Goal: Task Accomplishment & Management: Manage account settings

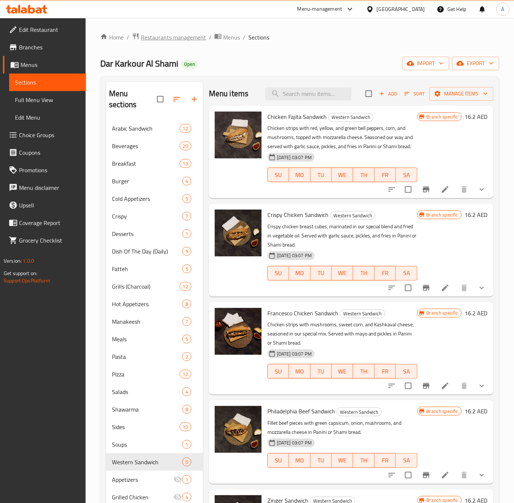
click at [166, 42] on span "Restaurants management" at bounding box center [173, 37] width 65 height 9
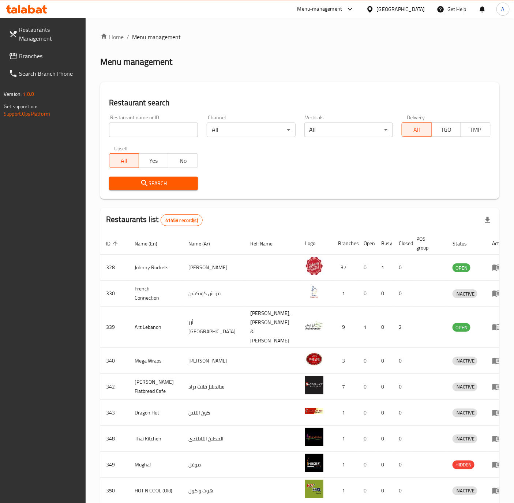
click at [393, 7] on div "[GEOGRAPHIC_DATA]" at bounding box center [401, 9] width 48 height 8
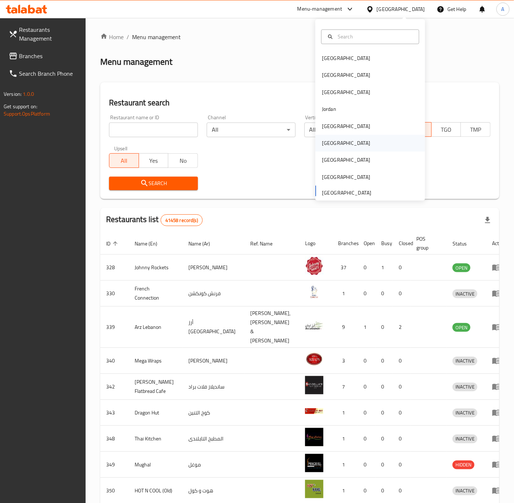
click at [333, 143] on div "Oman" at bounding box center [370, 143] width 110 height 17
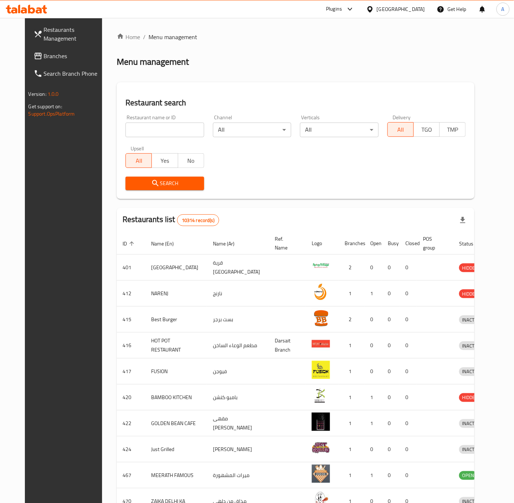
click at [169, 125] on input "search" at bounding box center [165, 130] width 79 height 15
paste input "15710"
type input "15710"
click at [131, 184] on span "Search" at bounding box center [164, 183] width 67 height 9
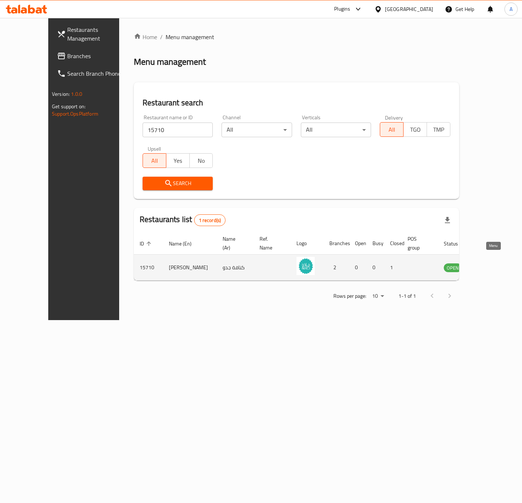
click at [491, 263] on icon "enhanced table" at bounding box center [487, 267] width 9 height 9
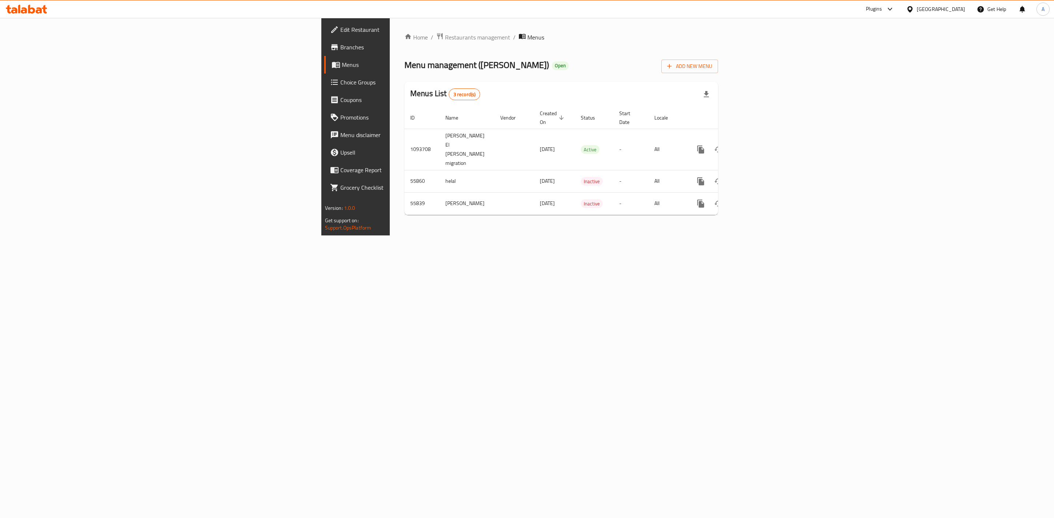
click at [330, 44] on span at bounding box center [335, 47] width 10 height 9
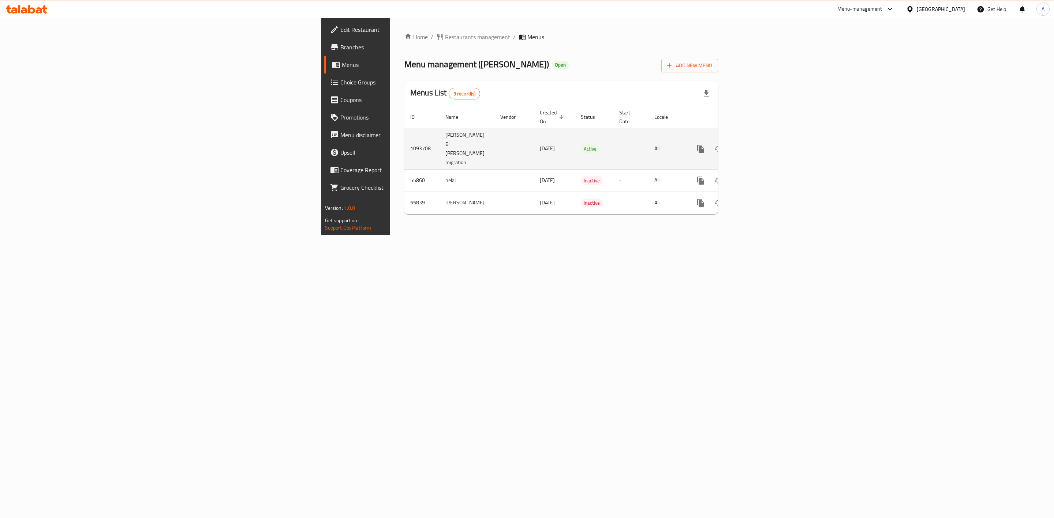
click at [404, 134] on td "1093708" at bounding box center [421, 148] width 35 height 41
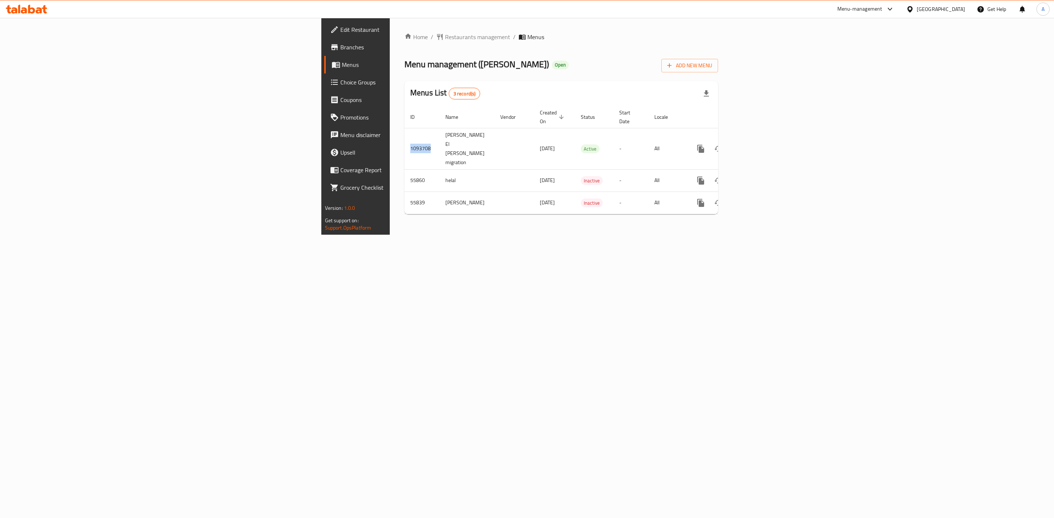
copy td "1093708"
click at [733, 235] on div "Home / Restaurants management / Menus Menu management ( Kunafat Jadoo ) Open Ad…" at bounding box center [561, 126] width 343 height 217
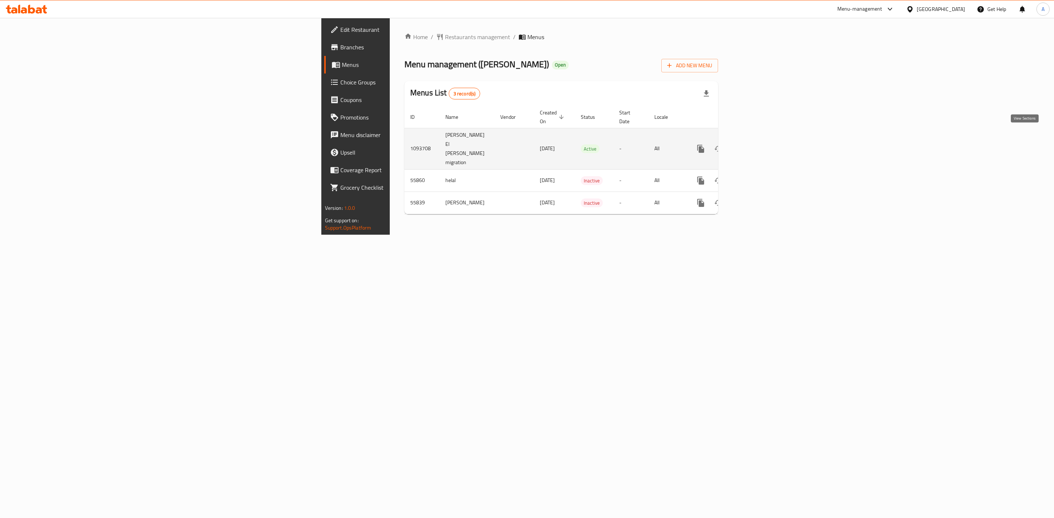
click at [757, 146] on icon "enhanced table" at bounding box center [753, 149] width 7 height 7
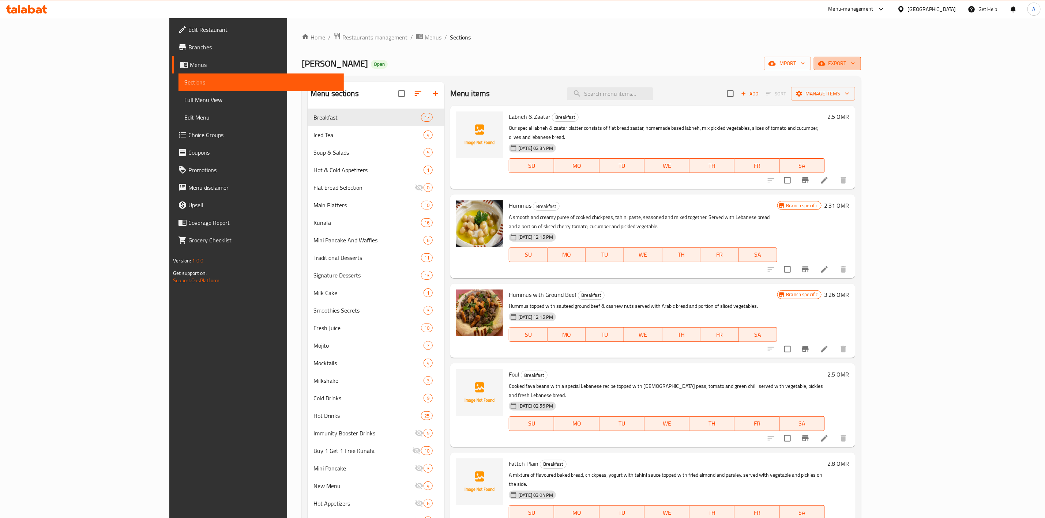
click at [855, 65] on span "export" at bounding box center [837, 63] width 35 height 9
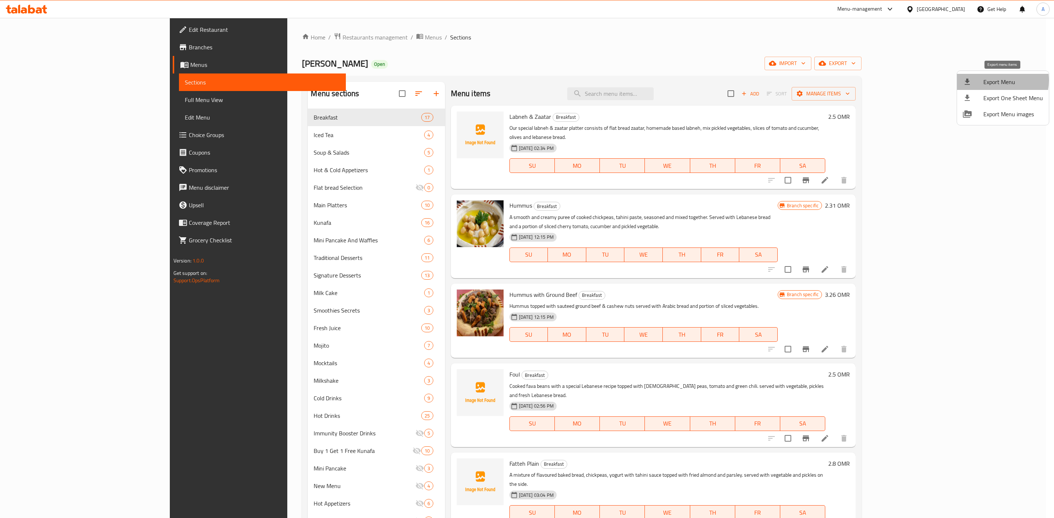
click at [990, 80] on span "Export Menu" at bounding box center [1013, 82] width 60 height 9
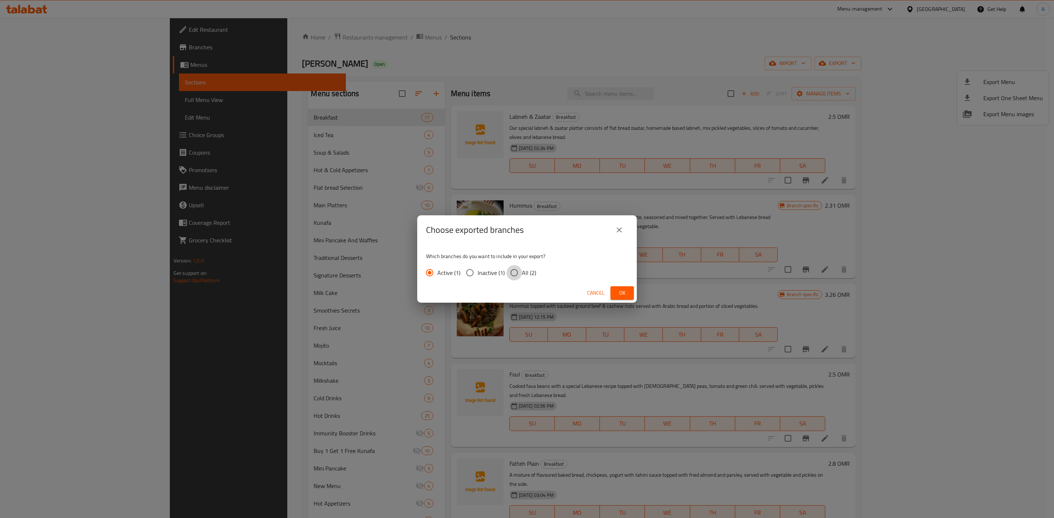
click at [511, 269] on input "All (2)" at bounding box center [513, 272] width 15 height 15
radio input "true"
click at [614, 296] on button "Ok" at bounding box center [621, 293] width 23 height 14
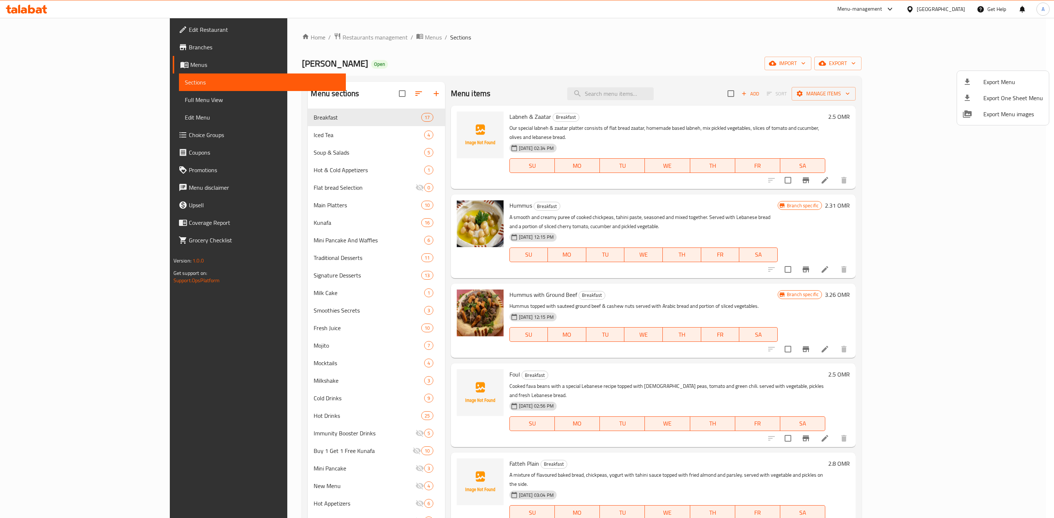
click at [314, 37] on div at bounding box center [527, 259] width 1054 height 518
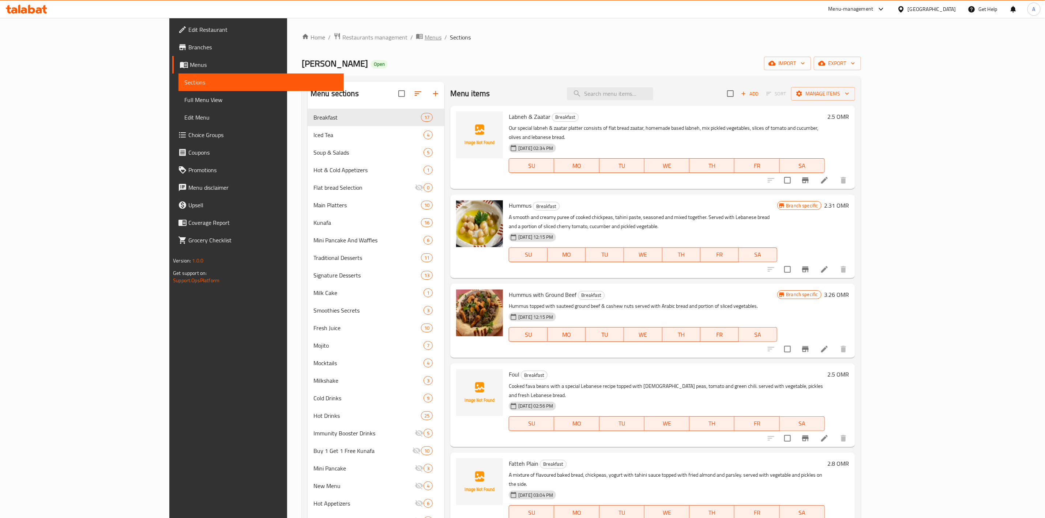
click at [425, 35] on span "Menus" at bounding box center [433, 37] width 17 height 9
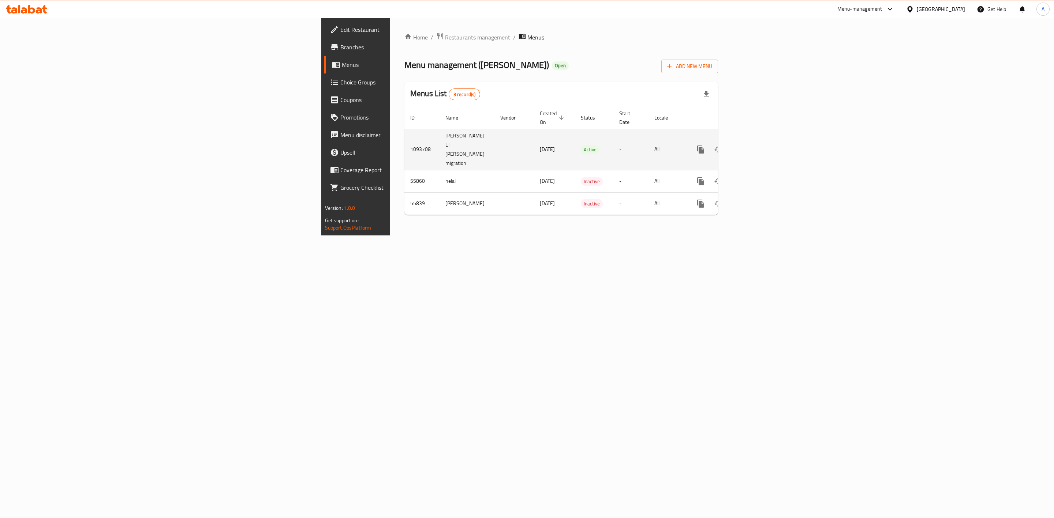
click at [404, 132] on td "1093708" at bounding box center [421, 149] width 35 height 41
click at [404, 134] on td "1093708" at bounding box center [421, 149] width 35 height 41
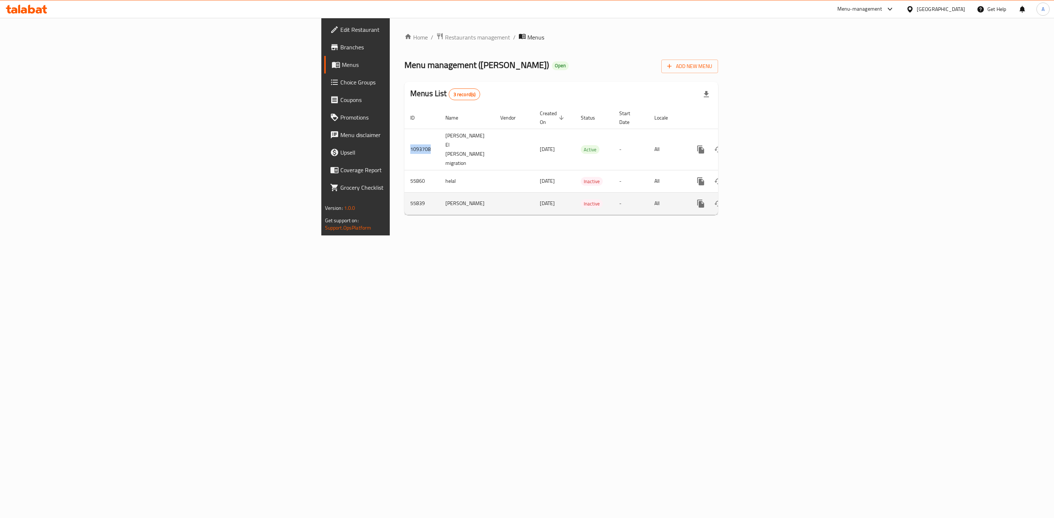
copy td "1093708"
drag, startPoint x: 361, startPoint y: 415, endPoint x: 366, endPoint y: 405, distance: 10.8
click at [390, 236] on div "Home / Restaurants management / Menus Menu management ( Kunafat Jadoo ) Open Ad…" at bounding box center [561, 127] width 343 height 218
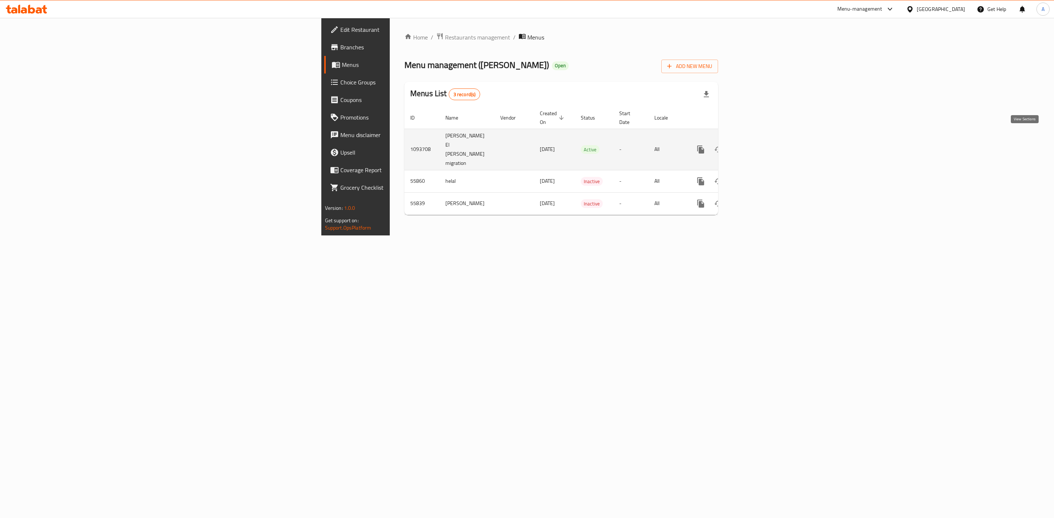
click at [758, 145] on icon "enhanced table" at bounding box center [753, 149] width 9 height 9
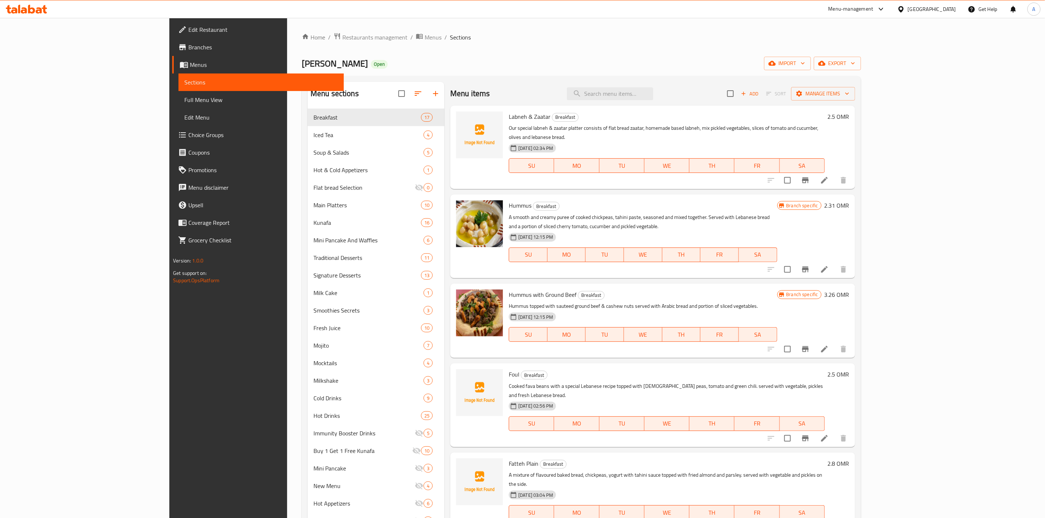
click at [302, 67] on span "Kunafat Jadoo" at bounding box center [335, 63] width 66 height 16
copy span "Kunafat Jadoo"
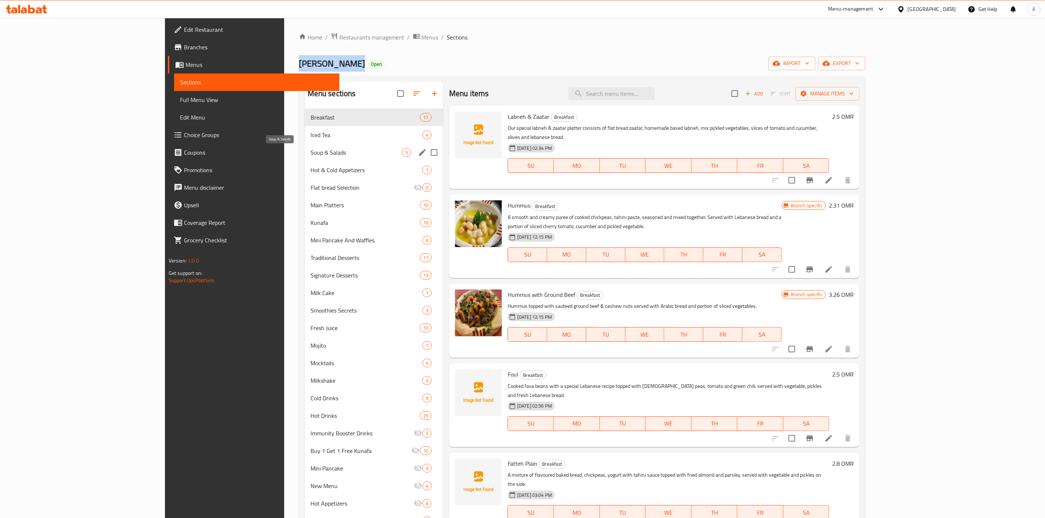
click at [311, 151] on span "Soup & Salads" at bounding box center [356, 152] width 91 height 9
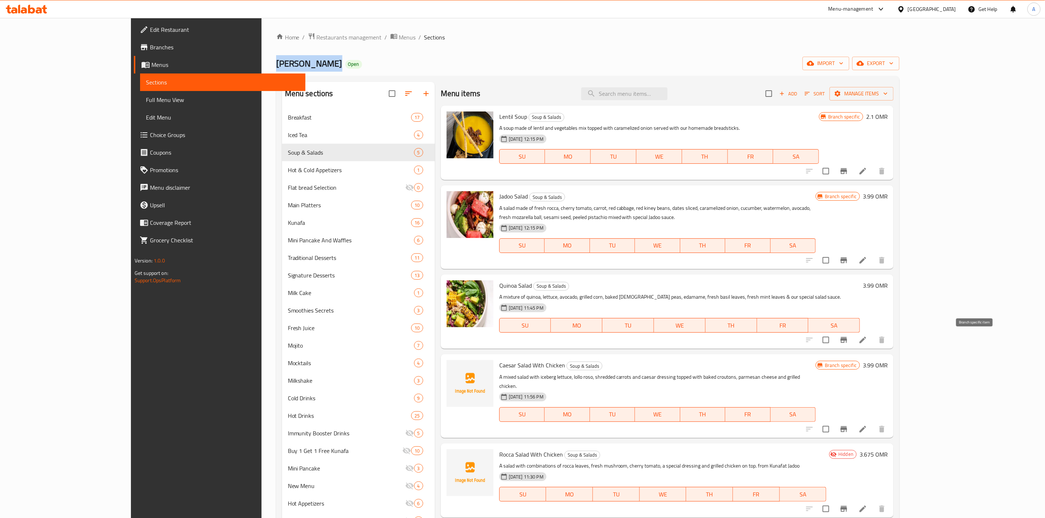
click at [849, 342] on icon "Branch-specific-item" at bounding box center [844, 340] width 9 height 9
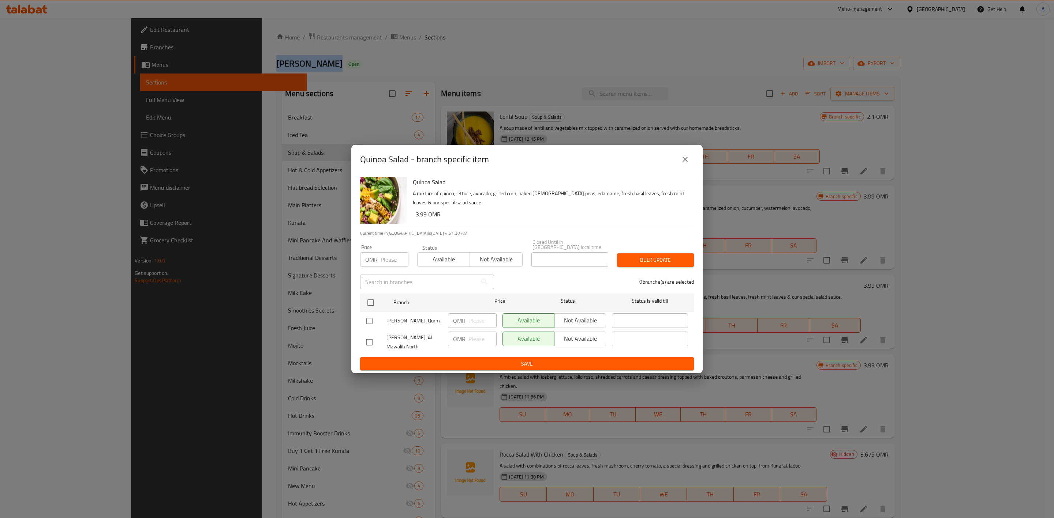
click at [366, 316] on input "checkbox" at bounding box center [369, 321] width 15 height 15
checkbox input "true"
click at [472, 319] on input "number" at bounding box center [482, 321] width 28 height 15
type input "4.400"
click at [483, 360] on span "Save" at bounding box center [527, 364] width 322 height 9
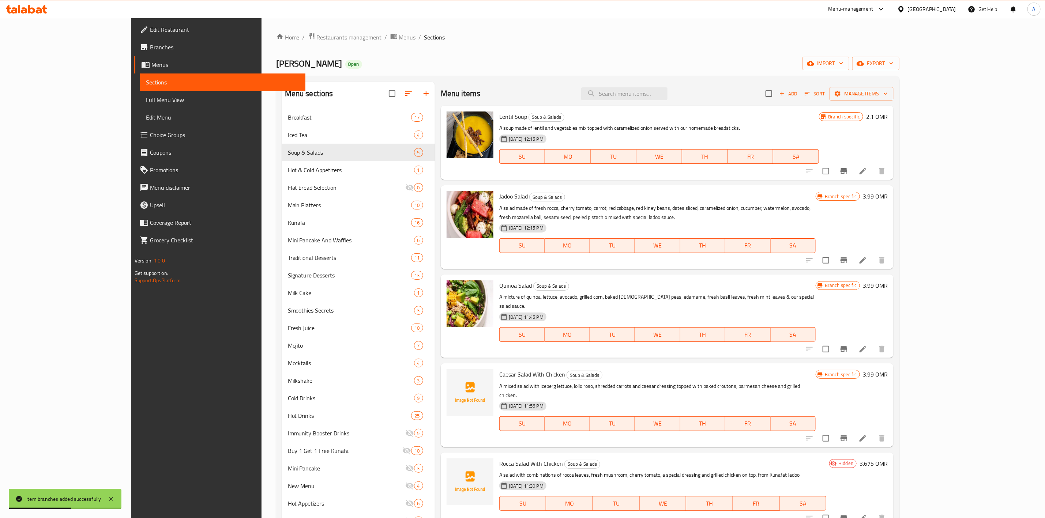
click at [855, 102] on div "Menu items Add Sort Manage items" at bounding box center [667, 94] width 453 height 24
click at [668, 93] on input "search" at bounding box center [624, 93] width 86 height 13
paste input "2. Potato Wedges"
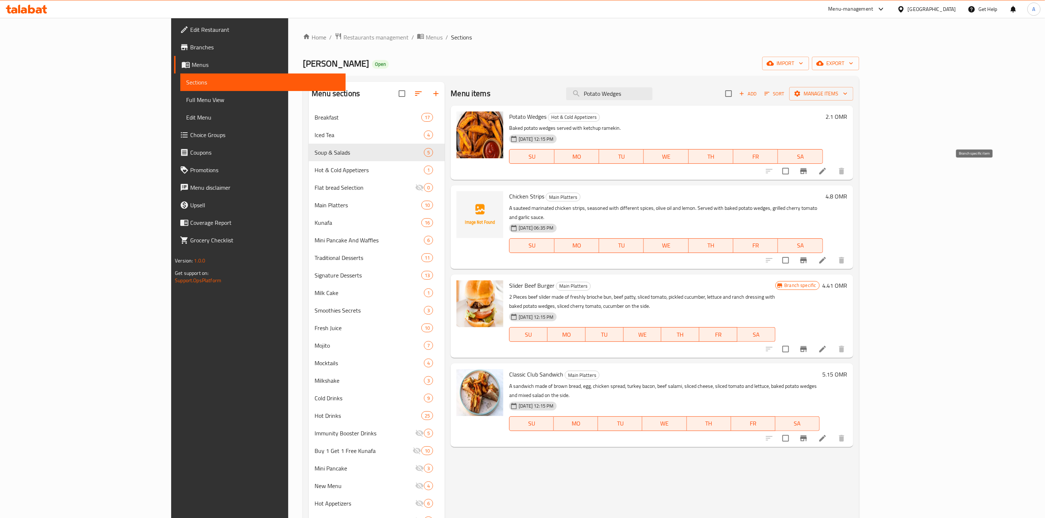
type input "Potato Wedges"
click at [813, 176] on button "Branch-specific-item" at bounding box center [804, 171] width 18 height 18
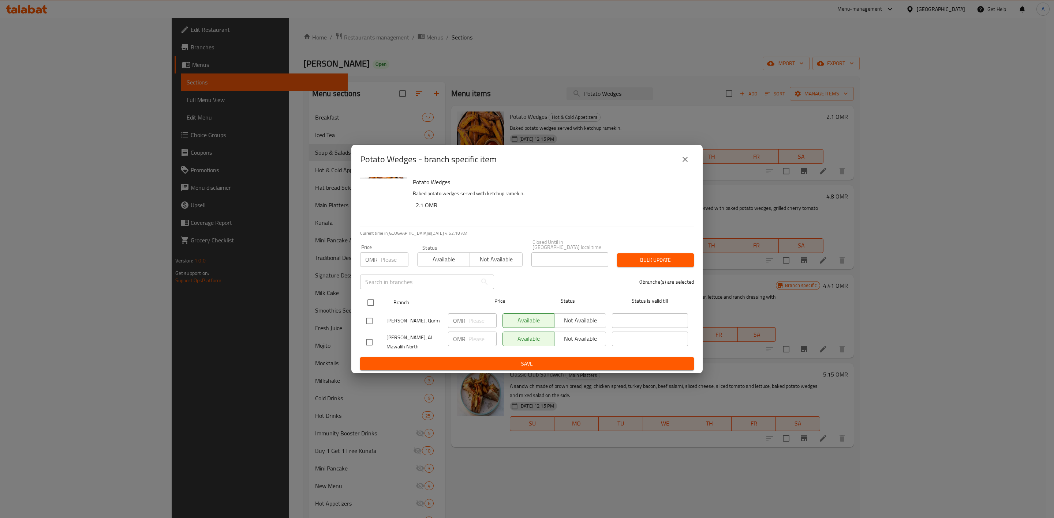
click at [367, 302] on input "checkbox" at bounding box center [370, 302] width 15 height 15
checkbox input "true"
click at [367, 302] on input "checkbox" at bounding box center [370, 302] width 15 height 15
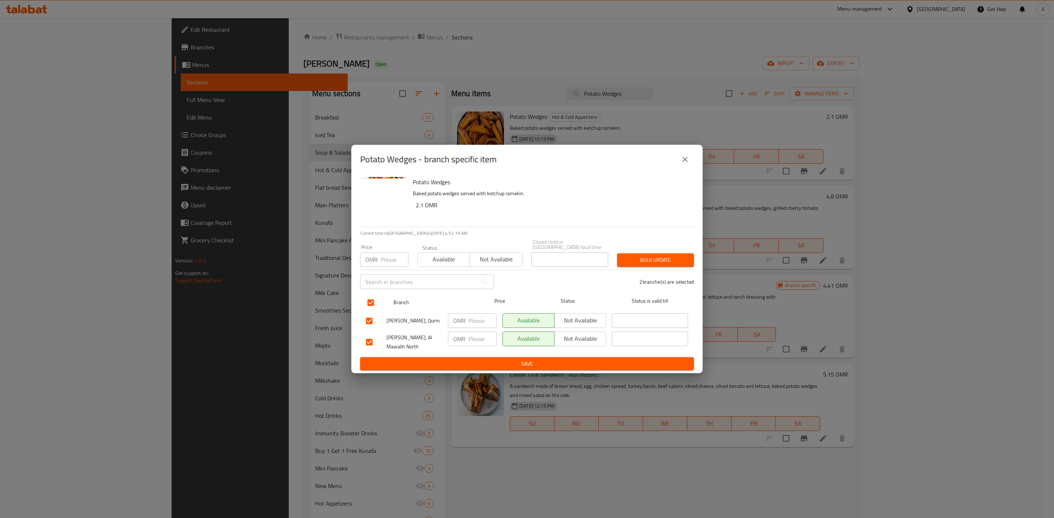
checkbox input "false"
click at [372, 315] on input "checkbox" at bounding box center [369, 321] width 15 height 15
checkbox input "true"
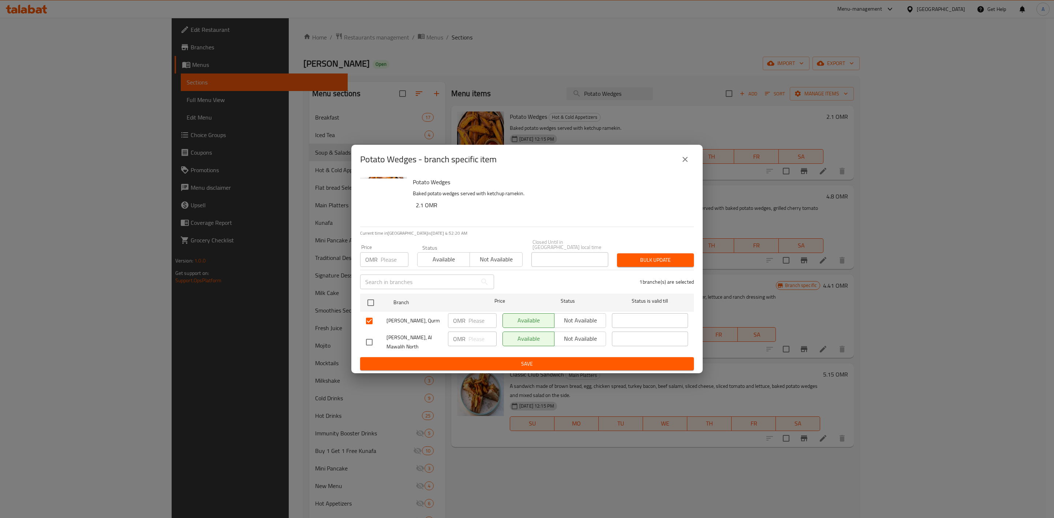
click at [475, 316] on input "number" at bounding box center [482, 321] width 28 height 15
type input "2.200"
click at [429, 360] on span "Save" at bounding box center [527, 364] width 322 height 9
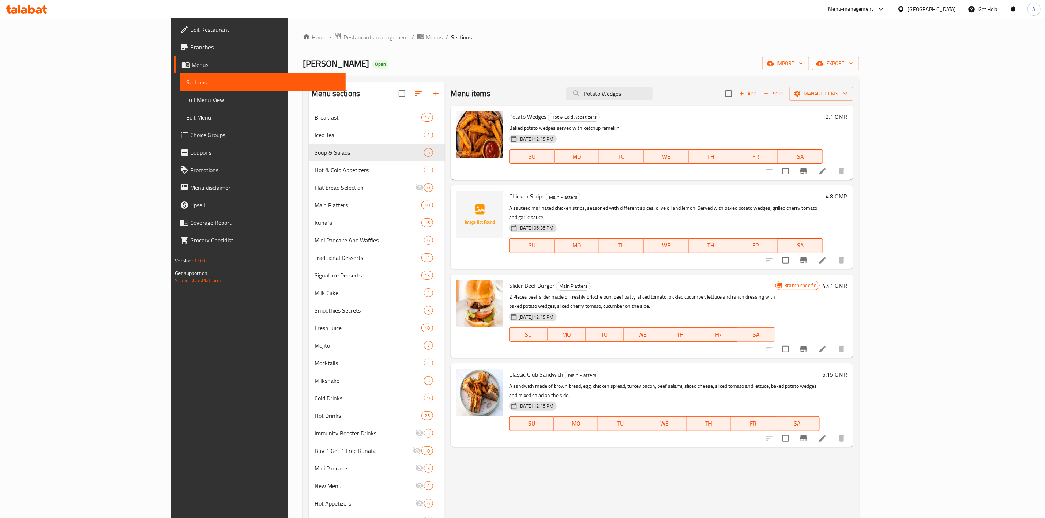
click at [536, 87] on div "Menu items Potato Wedges Add Sort Manage items" at bounding box center [652, 94] width 402 height 24
click at [653, 91] on input "Potato Wedges" at bounding box center [609, 93] width 86 height 13
paste input "3. Classic Club Sandwich"
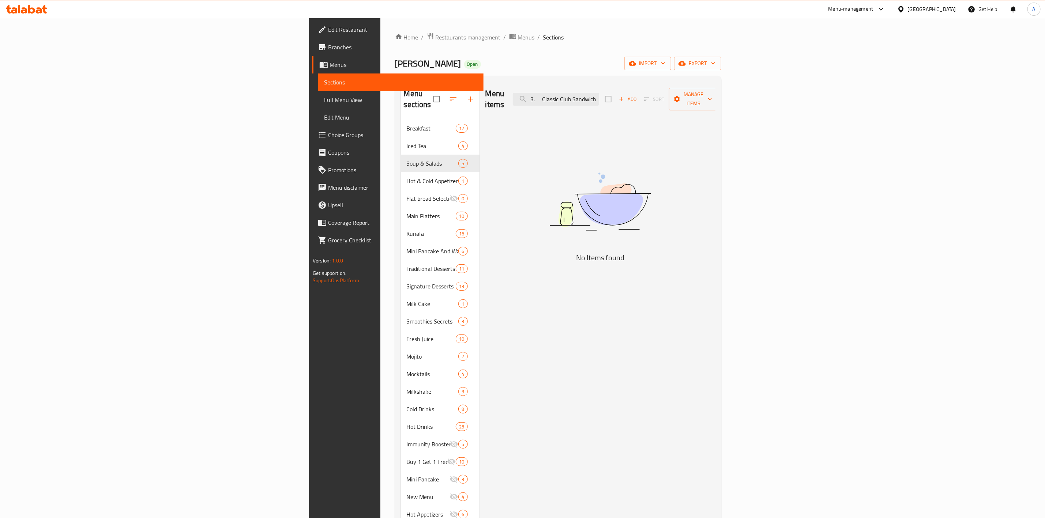
drag, startPoint x: 660, startPoint y: 93, endPoint x: 620, endPoint y: 95, distance: 40.0
click at [620, 95] on div "Menu items 3. Classic Club Sandwich Add Sort Manage items" at bounding box center [601, 99] width 230 height 35
click at [490, 194] on div "Menu items 3. Classic Club Sandwich Add Sort Manage items No Items found" at bounding box center [598, 341] width 236 height 518
click at [599, 98] on input "3. Classic Club Sandwich" at bounding box center [556, 99] width 86 height 13
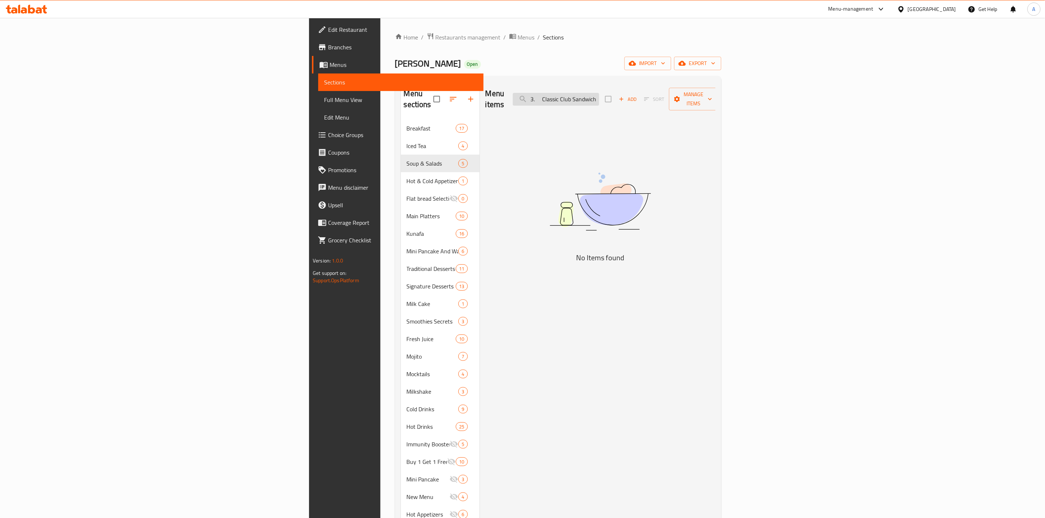
click at [599, 98] on input "3. Classic Club Sandwich" at bounding box center [556, 99] width 86 height 13
paste input "Classic Club Sandwich"
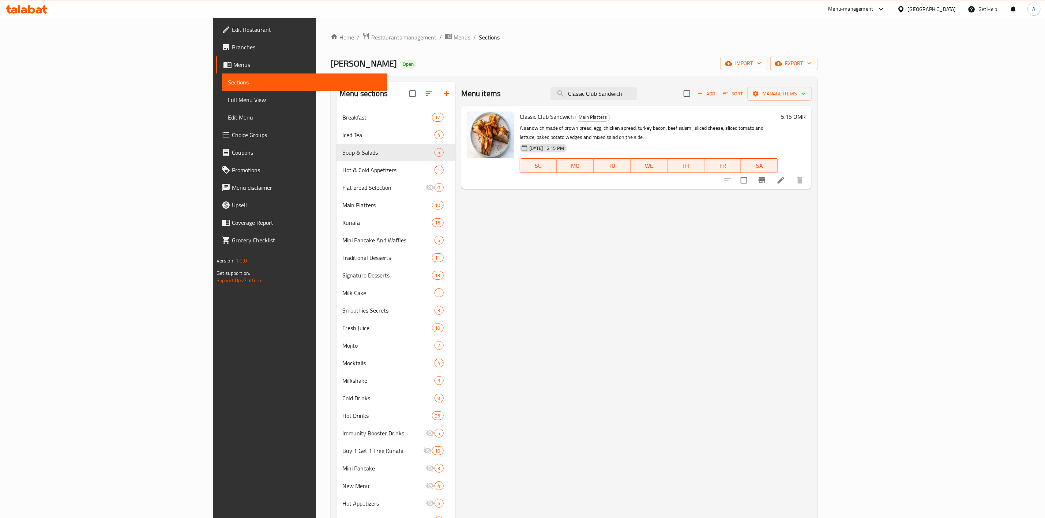
type input "Classic Club Sandwich"
click at [765, 177] on icon "Branch-specific-item" at bounding box center [762, 180] width 7 height 6
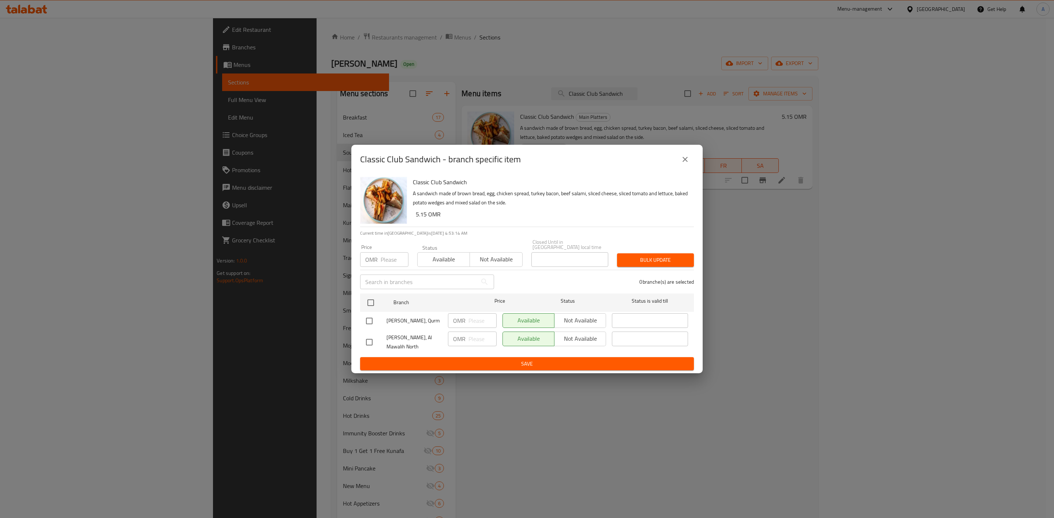
click at [368, 317] on input "checkbox" at bounding box center [369, 321] width 15 height 15
checkbox input "true"
click at [475, 319] on input "number" at bounding box center [482, 321] width 28 height 15
type input "5.500"
click at [479, 360] on span "Save" at bounding box center [527, 364] width 322 height 9
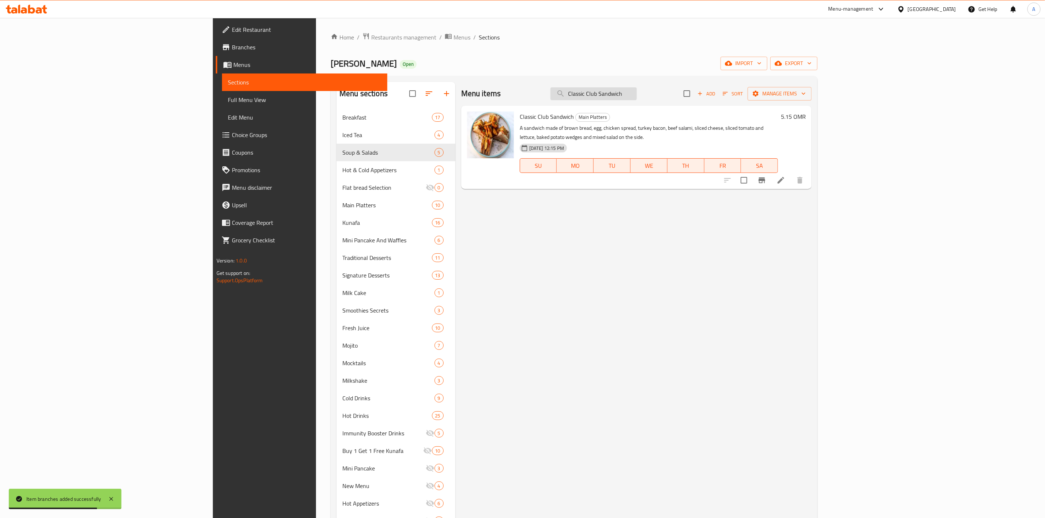
click at [637, 91] on input "Classic Club Sandwich" at bounding box center [594, 93] width 86 height 13
paste input "Kunafa Roll"
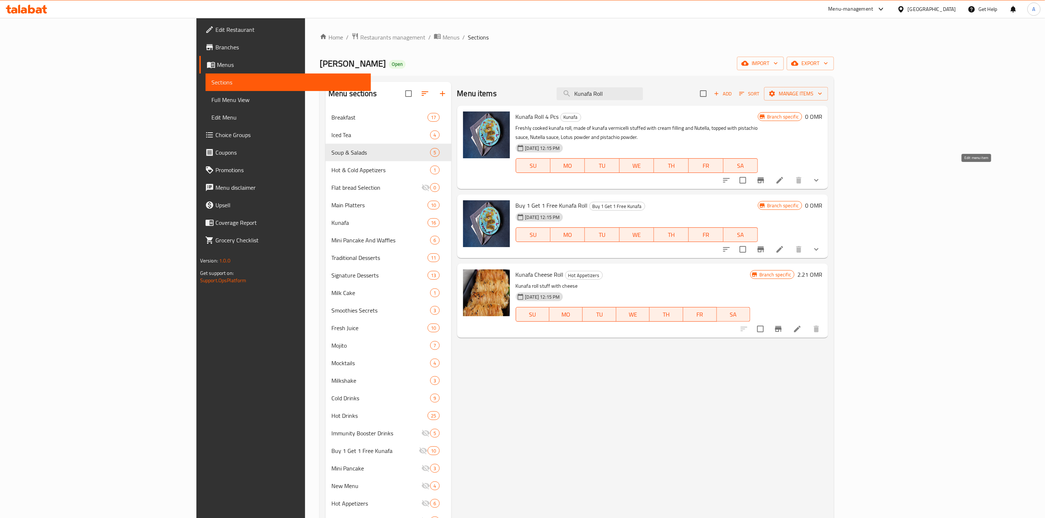
type input "Kunafa Roll"
click at [784, 176] on icon at bounding box center [780, 180] width 9 height 9
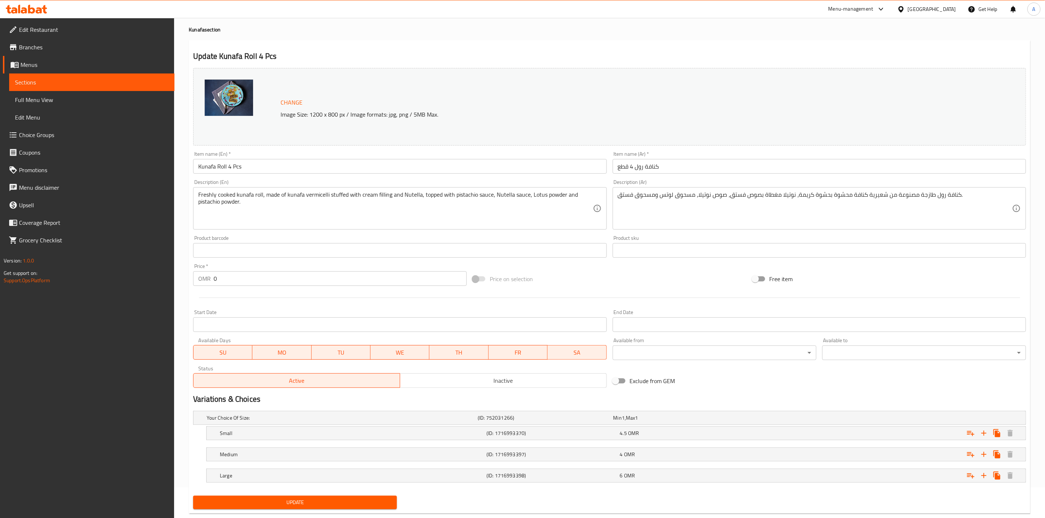
scroll to position [48, 0]
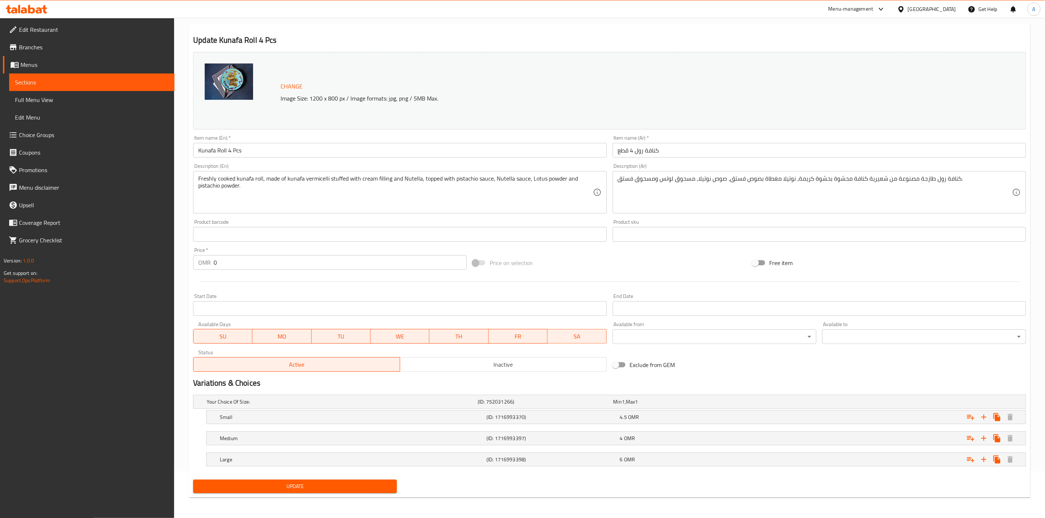
click at [231, 145] on input "Kunafa Roll 4 Pcs" at bounding box center [399, 150] width 413 height 15
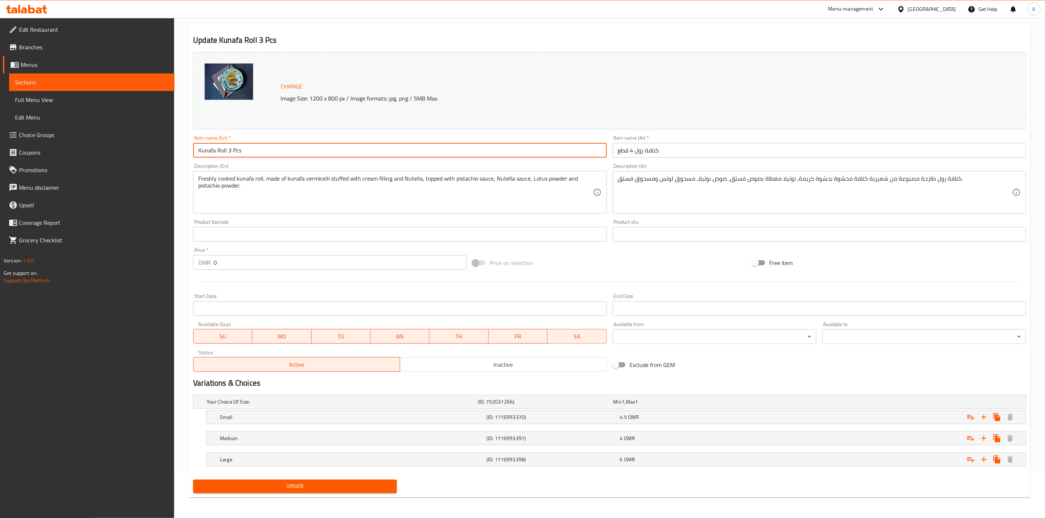
type input "Kunafa Roll 3 Pcs"
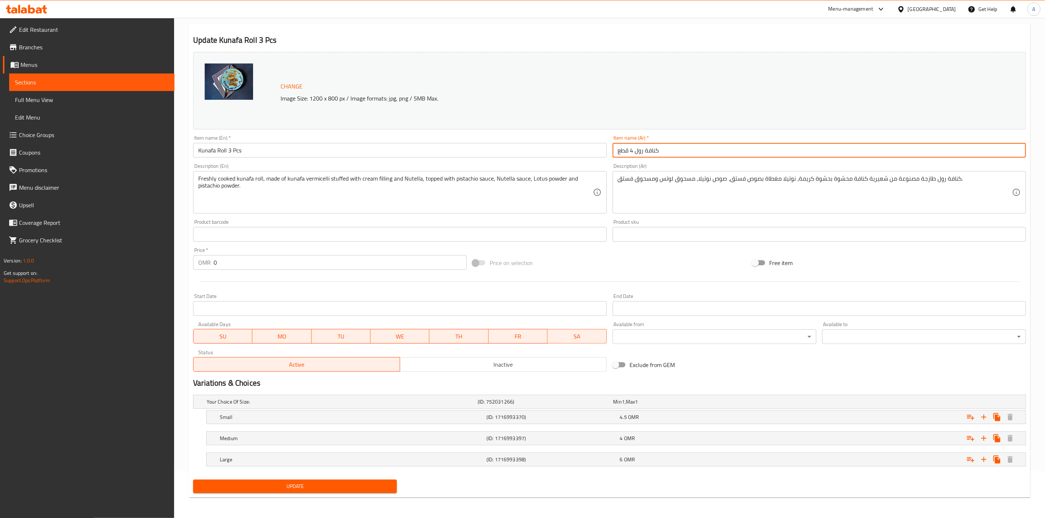
click at [634, 150] on input "كنافة رول 4 قطع" at bounding box center [819, 150] width 413 height 15
type input "كنافة رول 3 قطع"
click at [295, 153] on input "Kunafa Roll 3 Pcs" at bounding box center [399, 150] width 413 height 15
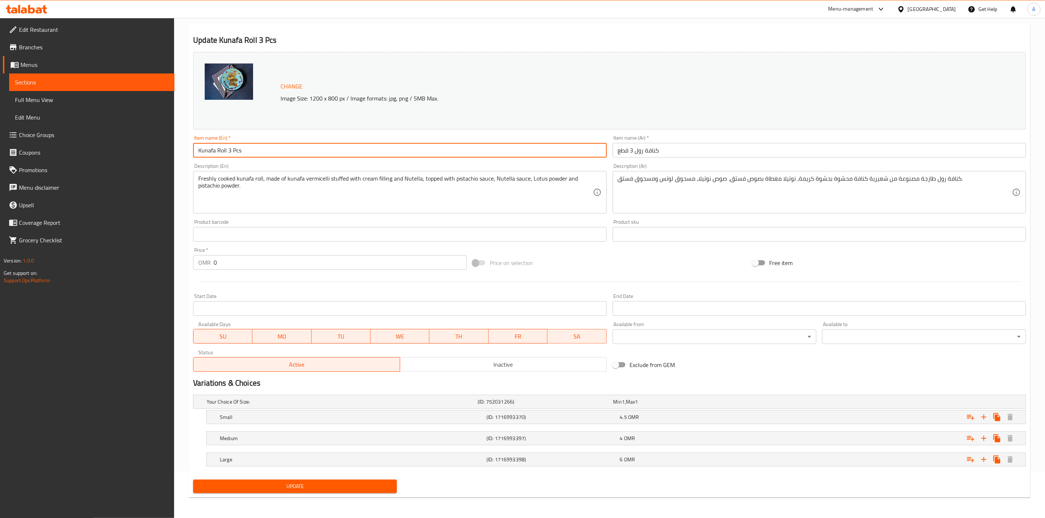
click at [193, 480] on button "Update" at bounding box center [295, 487] width 204 height 14
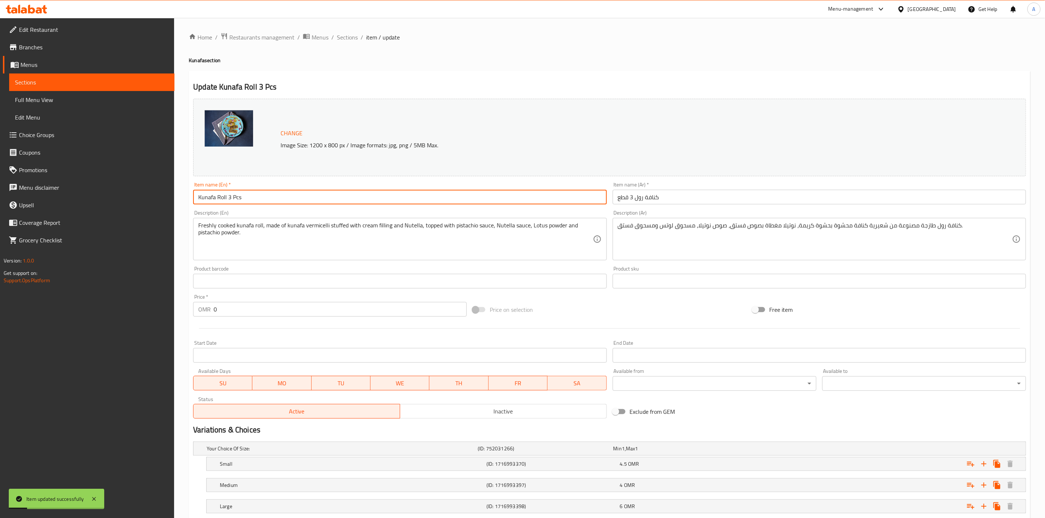
click at [335, 38] on ol "Home / Restaurants management / Menus / Sections / item / update" at bounding box center [610, 38] width 842 height 10
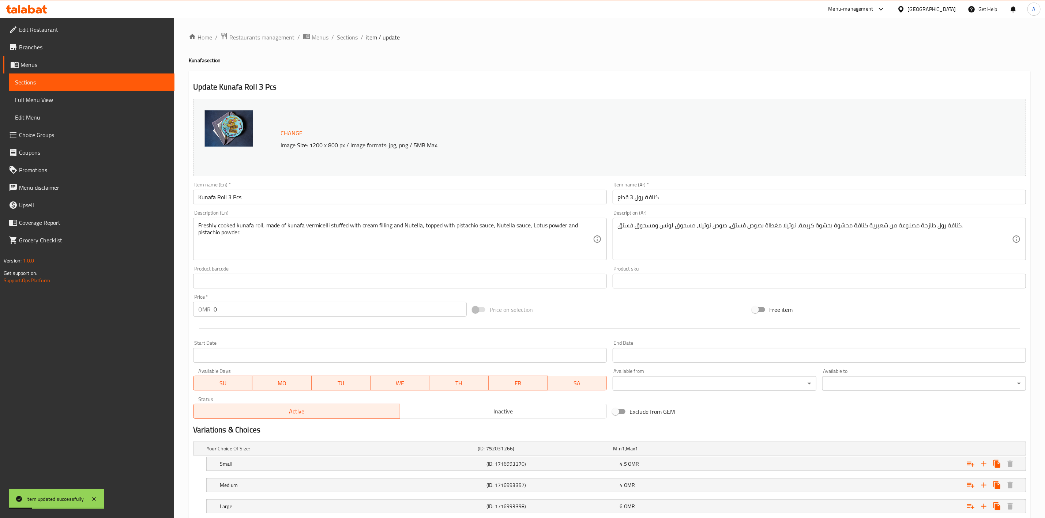
click at [346, 37] on span "Sections" at bounding box center [347, 37] width 21 height 9
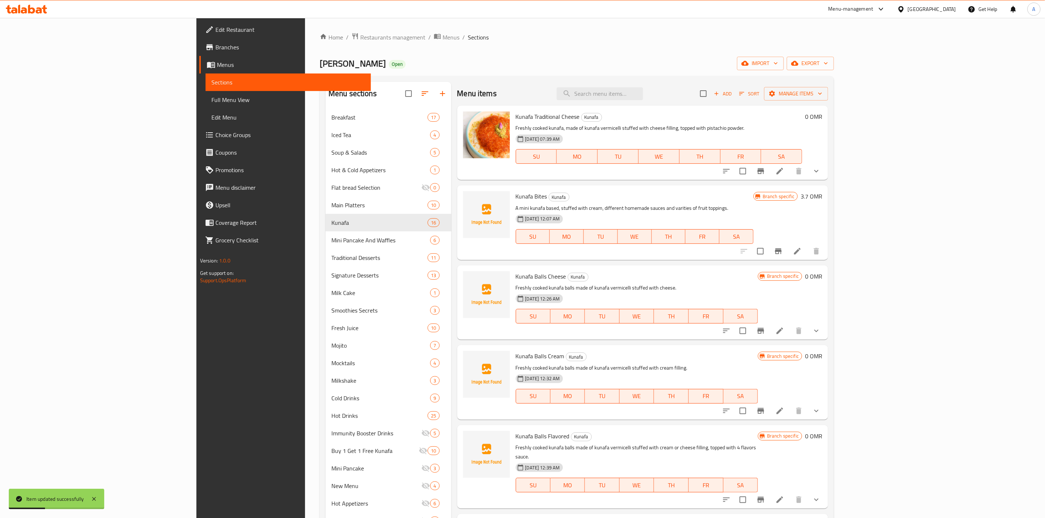
click at [670, 82] on div "Menu items Add Sort Manage items" at bounding box center [642, 94] width 371 height 24
click at [643, 90] on input "search" at bounding box center [600, 93] width 86 height 13
paste input "Kunafa Roll"
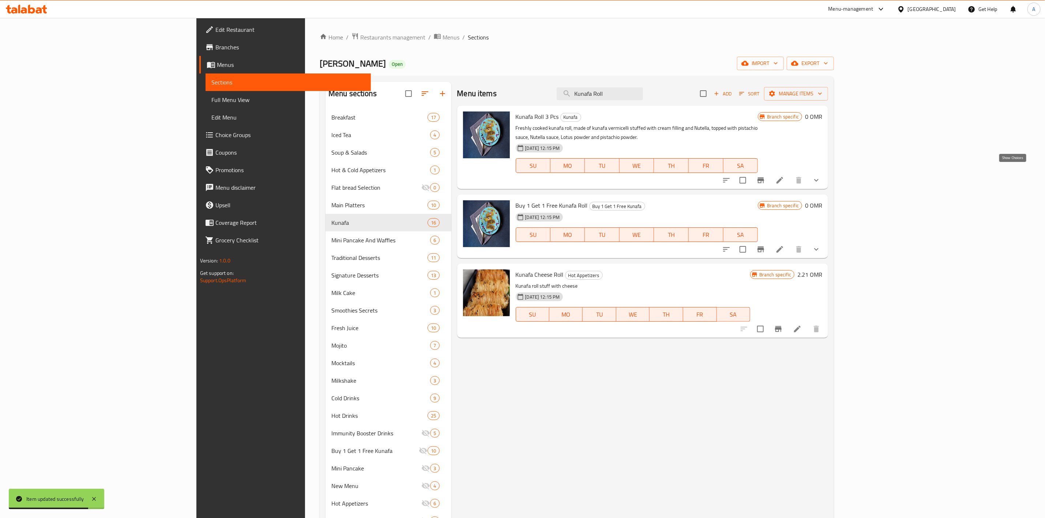
type input "Kunafa Roll"
click at [821, 176] on icon "show more" at bounding box center [816, 180] width 9 height 9
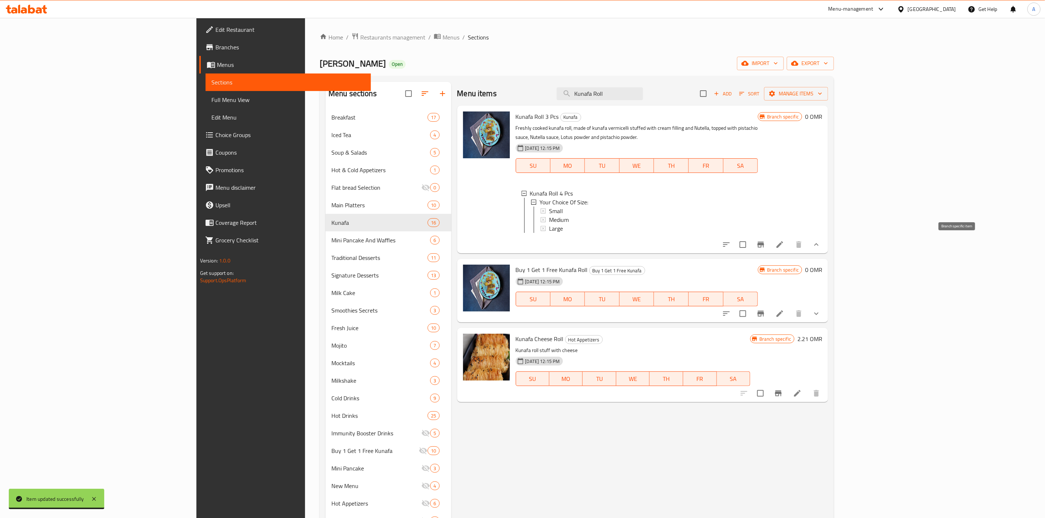
click at [764, 242] on icon "Branch-specific-item" at bounding box center [761, 245] width 7 height 6
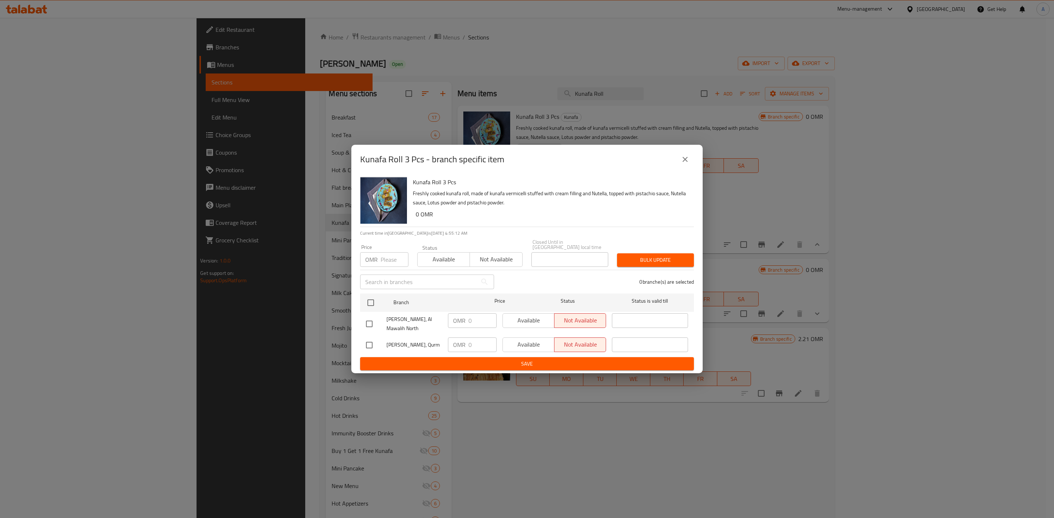
click at [367, 338] on input "checkbox" at bounding box center [369, 345] width 15 height 15
checkbox input "true"
click at [527, 341] on span "Available" at bounding box center [529, 345] width 46 height 11
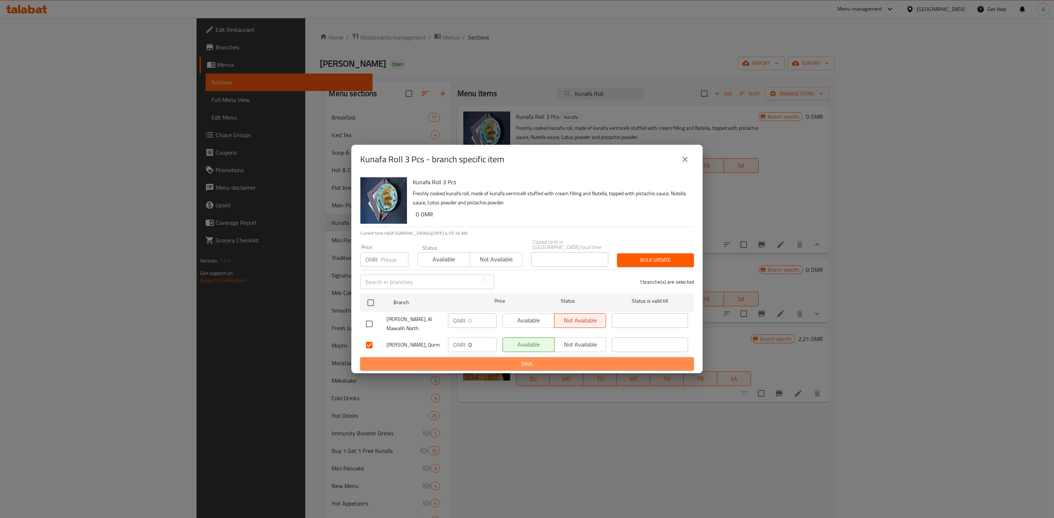
click at [452, 368] on button "Save" at bounding box center [527, 364] width 334 height 14
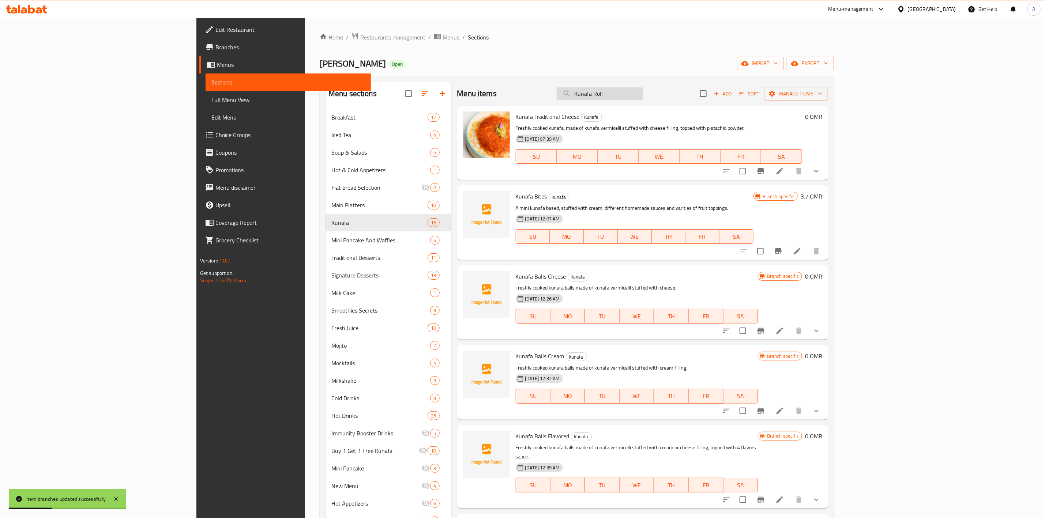
click at [643, 98] on input "Kunafa Roll" at bounding box center [600, 93] width 86 height 13
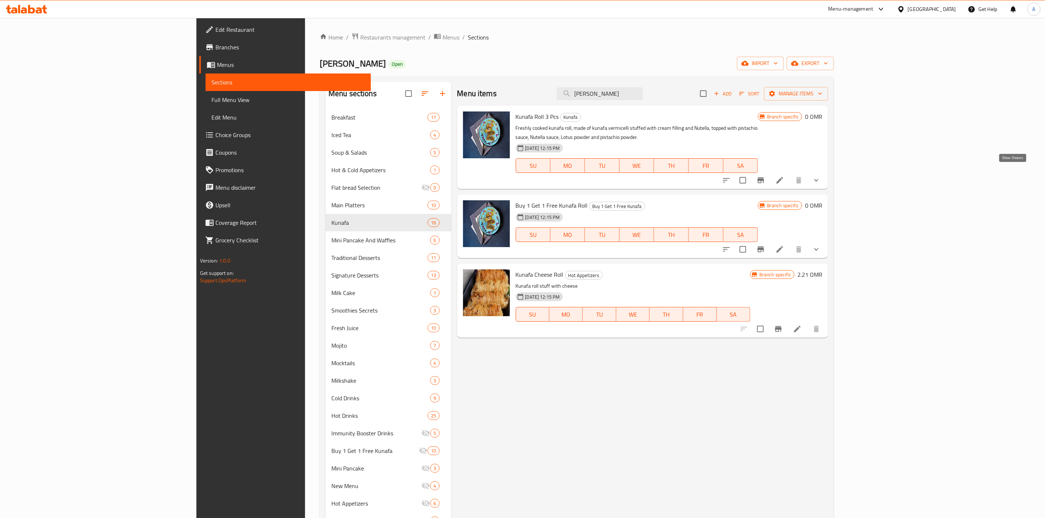
type input "Kunafa Rol"
click at [821, 176] on icon "show more" at bounding box center [816, 180] width 9 height 9
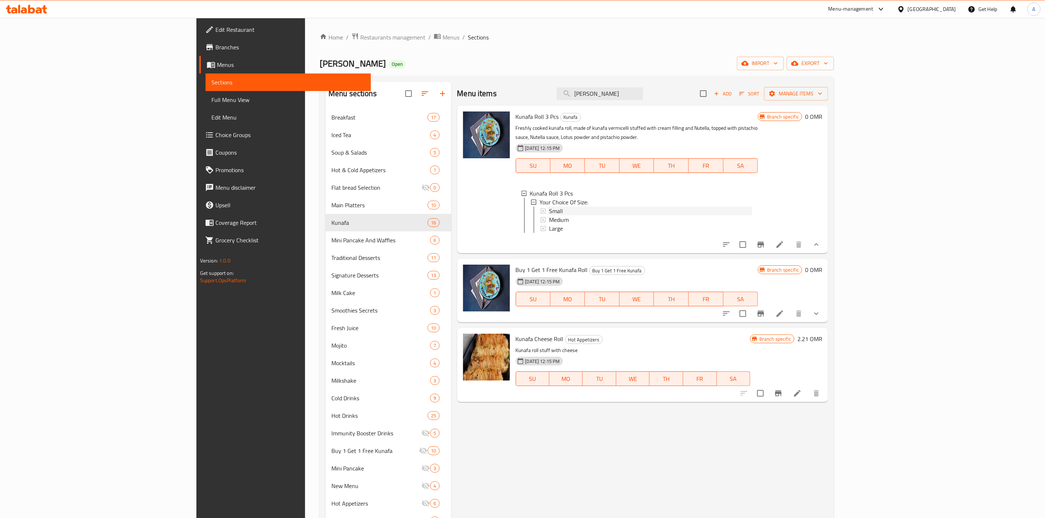
click at [549, 207] on span "Small" at bounding box center [556, 211] width 14 height 9
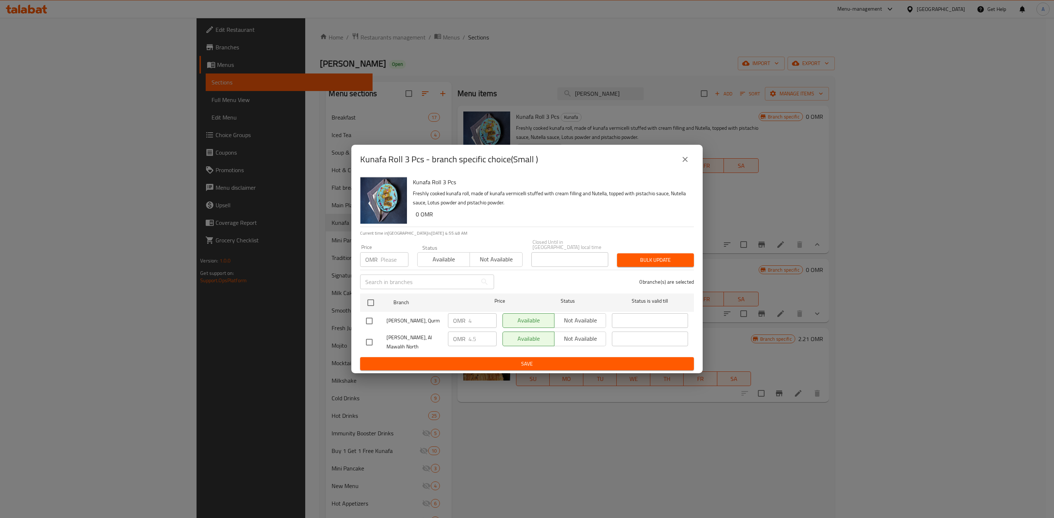
click at [370, 320] on input "checkbox" at bounding box center [369, 321] width 15 height 15
checkbox input "true"
click at [478, 319] on input "4" at bounding box center [482, 321] width 28 height 15
type input "4.200"
click at [447, 360] on span "Save" at bounding box center [527, 364] width 322 height 9
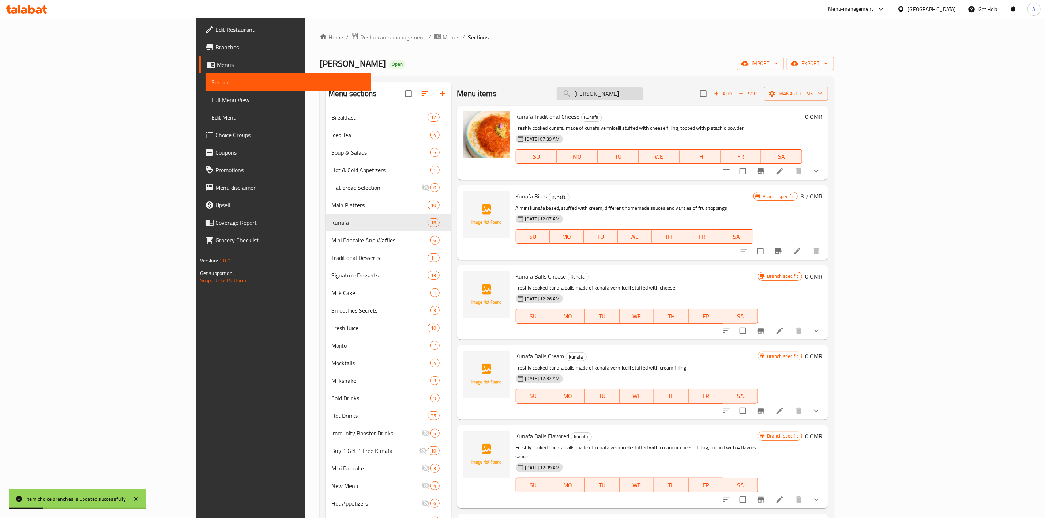
click at [643, 96] on input "Kunafa Rol" at bounding box center [600, 93] width 86 height 13
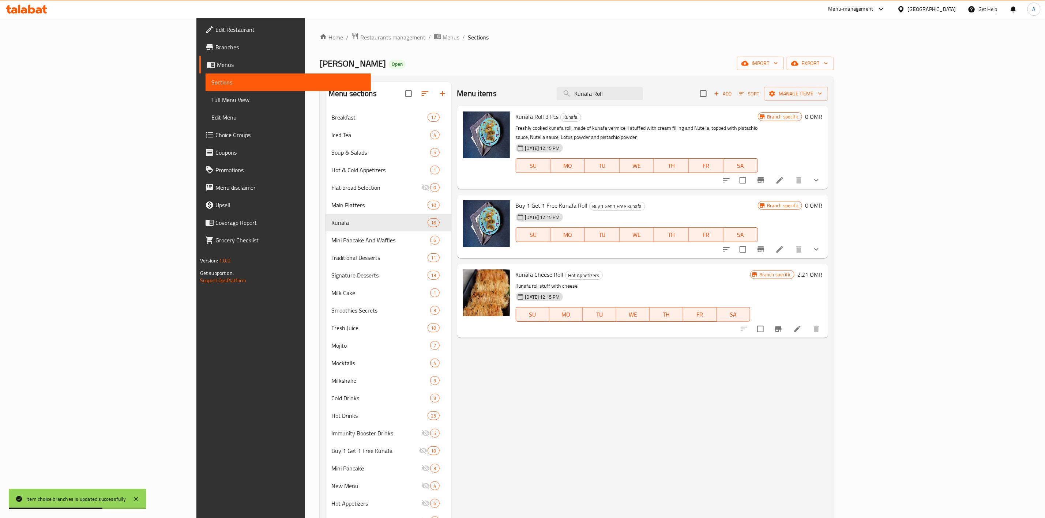
type input "Kunafa Roll"
click at [825, 172] on button "show more" at bounding box center [817, 181] width 18 height 18
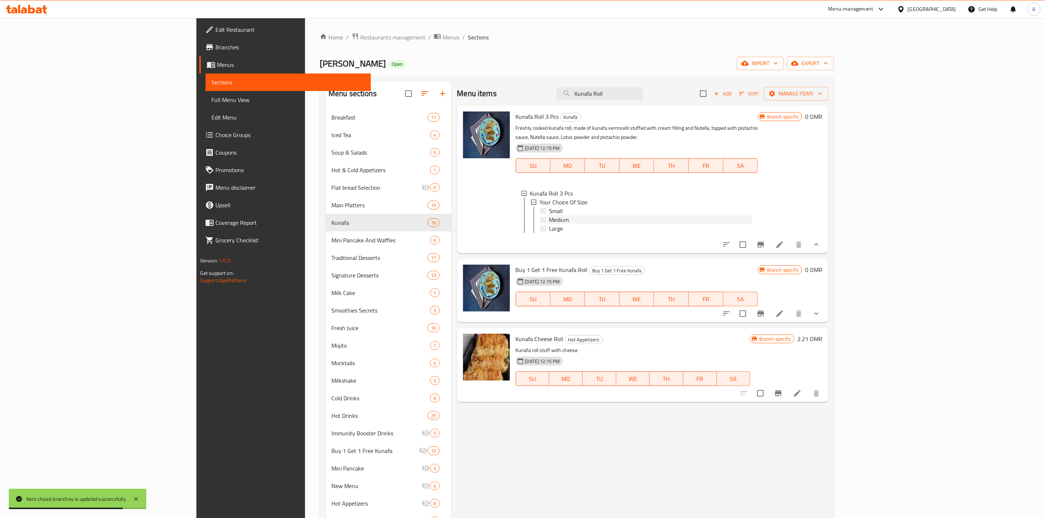
click at [549, 216] on div "Medium" at bounding box center [650, 220] width 203 height 9
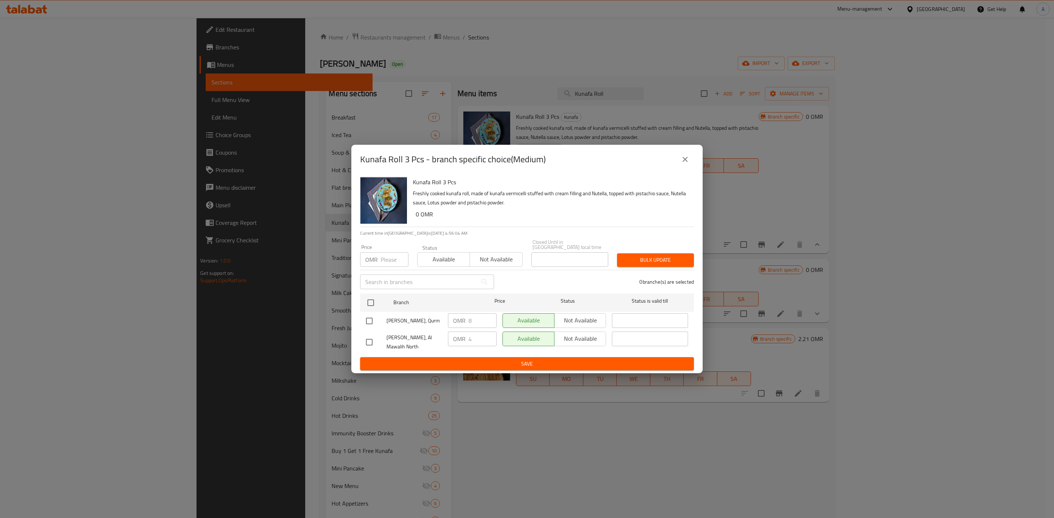
click at [371, 318] on input "checkbox" at bounding box center [369, 321] width 15 height 15
checkbox input "true"
click at [473, 321] on input "8" at bounding box center [482, 321] width 28 height 15
type input "8.400"
click at [481, 360] on span "Save" at bounding box center [527, 364] width 322 height 9
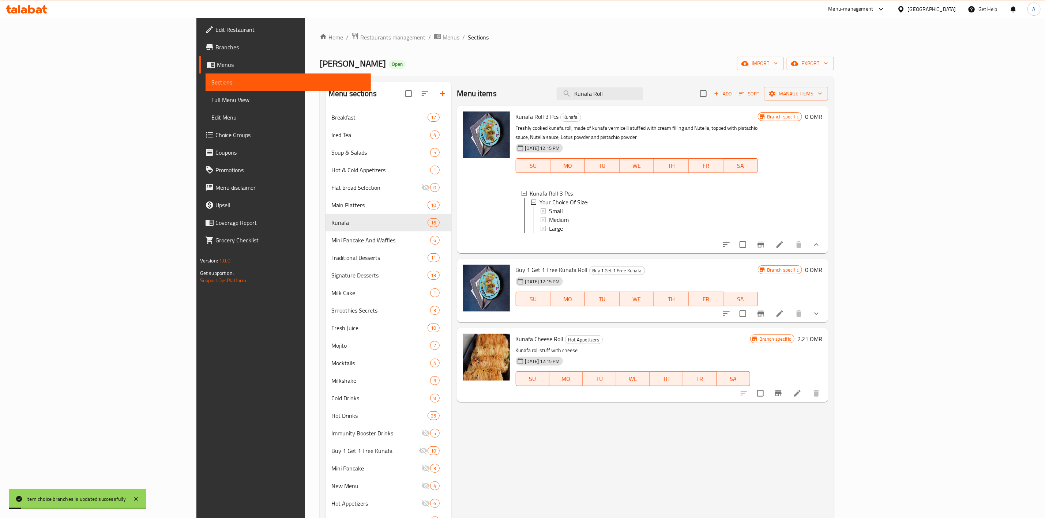
click at [692, 101] on div "Menu items Kunafa Roll Add Sort Manage items" at bounding box center [642, 94] width 371 height 24
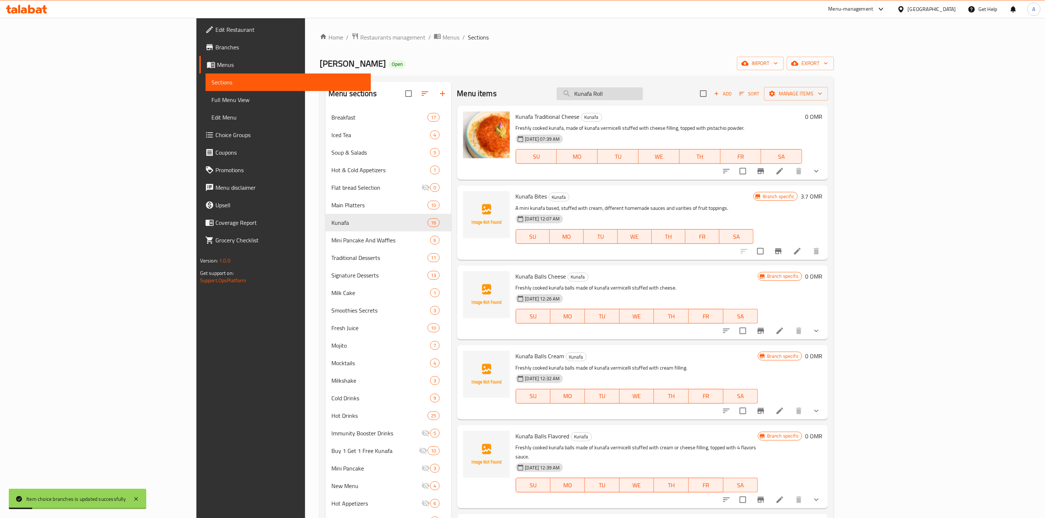
click at [643, 94] on input "Kunafa Roll" at bounding box center [600, 93] width 86 height 13
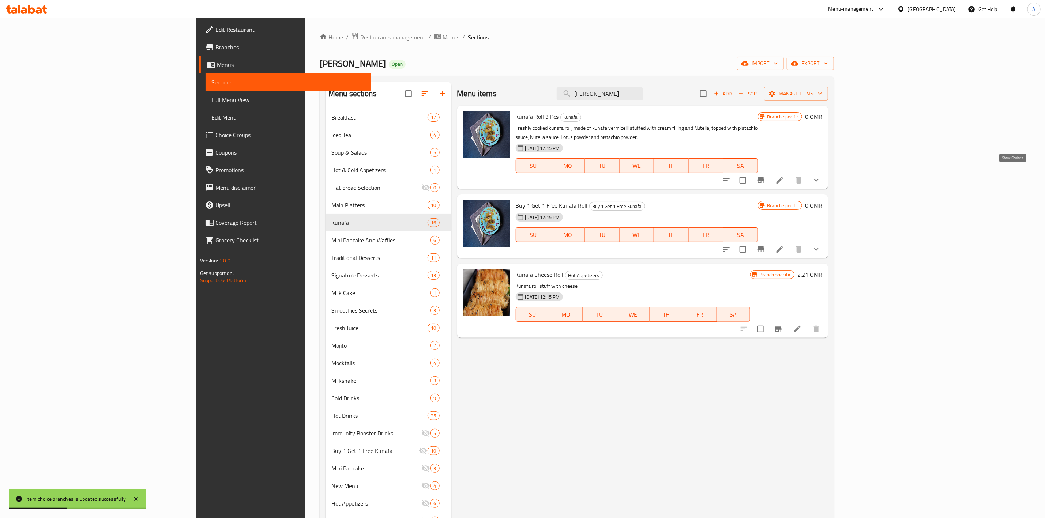
type input "Kunafa Rol"
click at [821, 176] on icon "show more" at bounding box center [816, 180] width 9 height 9
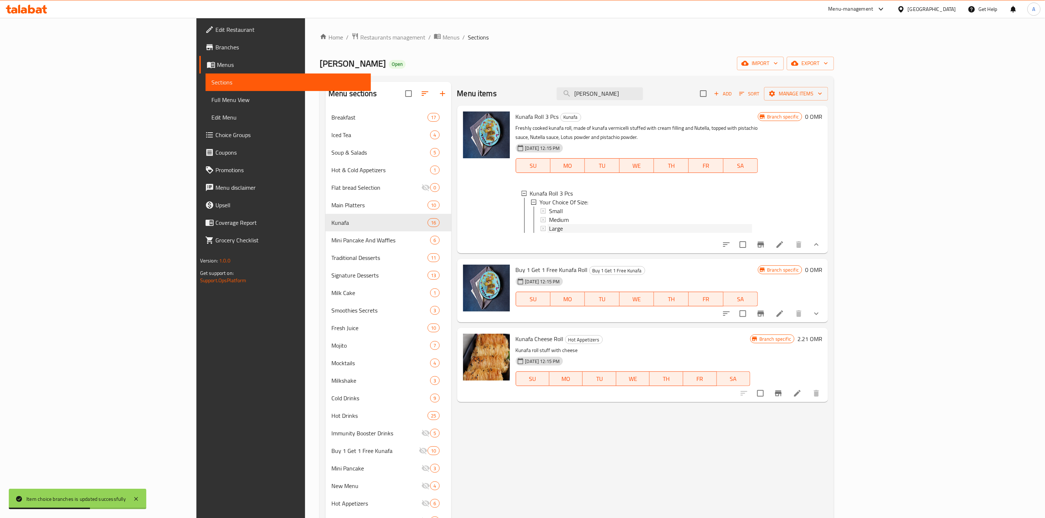
click at [549, 224] on span "Large" at bounding box center [556, 228] width 14 height 9
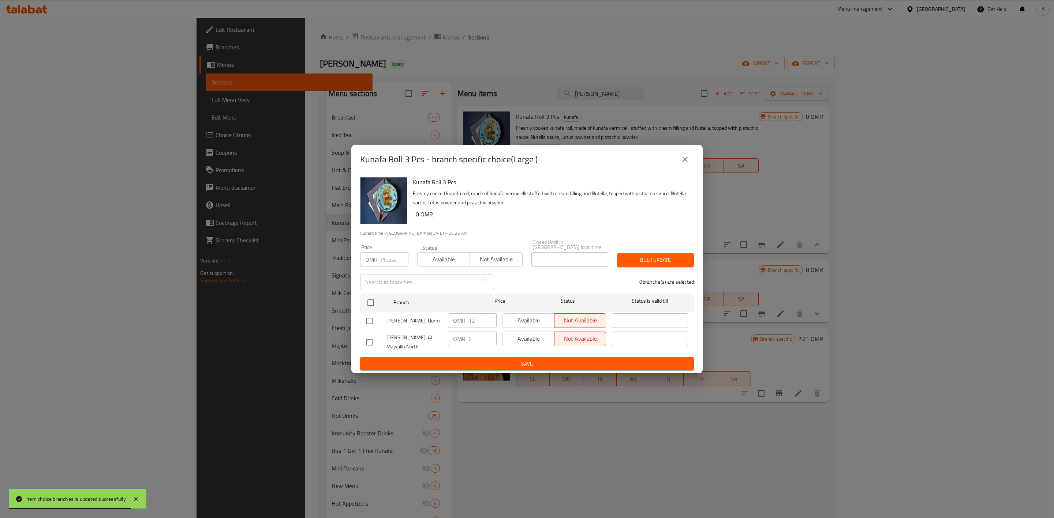
click at [373, 315] on input "checkbox" at bounding box center [369, 321] width 15 height 15
checkbox input "true"
click at [479, 315] on input "12" at bounding box center [482, 321] width 28 height 15
type input "12.600"
click at [544, 317] on span "Available" at bounding box center [529, 320] width 46 height 11
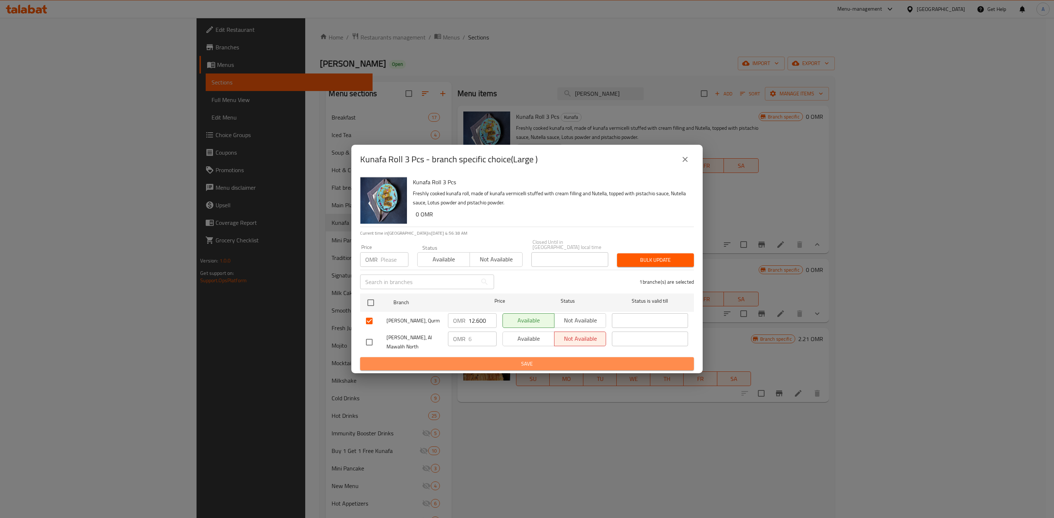
click at [520, 357] on button "Save" at bounding box center [527, 364] width 334 height 14
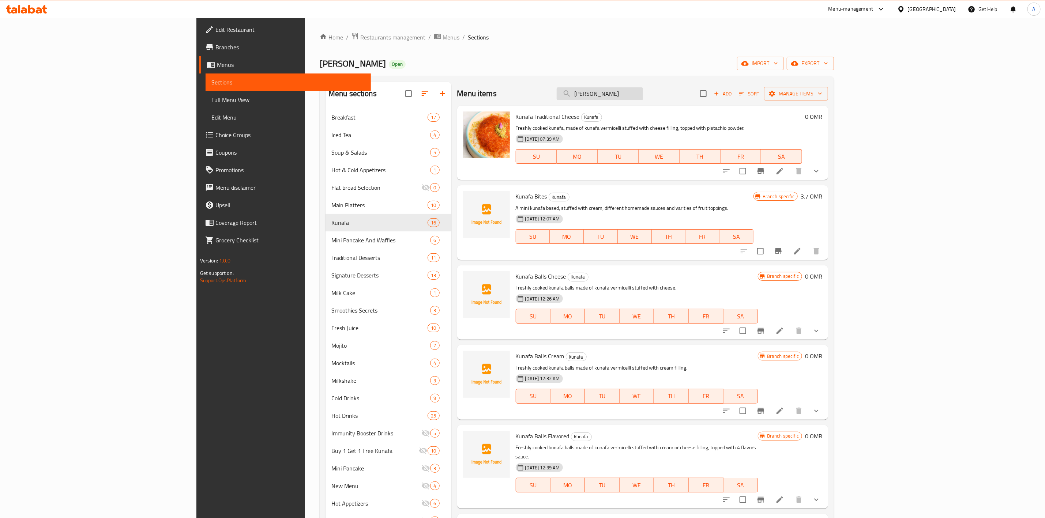
click at [643, 87] on input "Kunafa Rol" at bounding box center [600, 93] width 86 height 13
click at [673, 105] on div "Menu items Kunafa Rol Add Sort Manage items" at bounding box center [642, 94] width 371 height 24
click at [643, 89] on input "Kunafa Rol" at bounding box center [600, 93] width 86 height 13
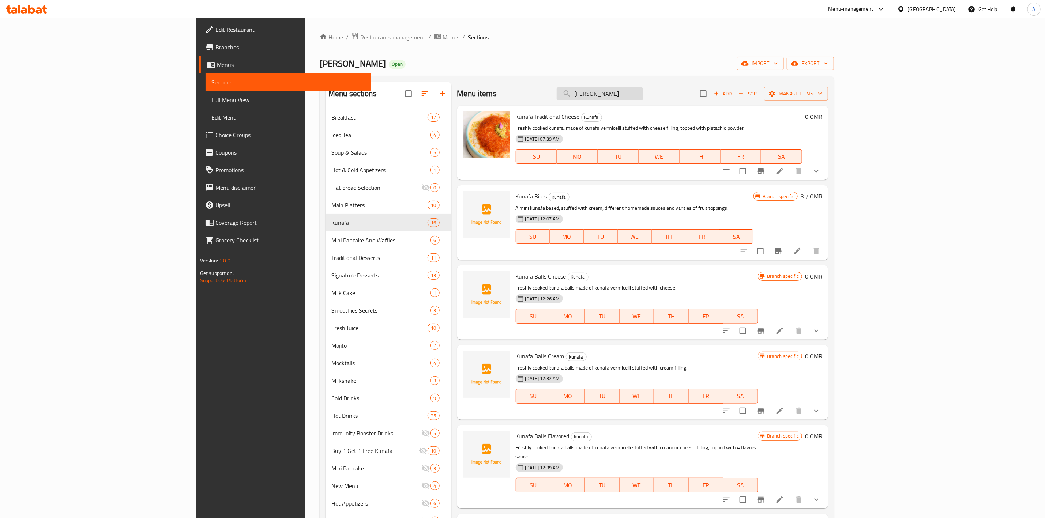
click at [643, 89] on input "Kunafa Rol" at bounding box center [600, 93] width 86 height 13
paste input "Mini Cheesecake"
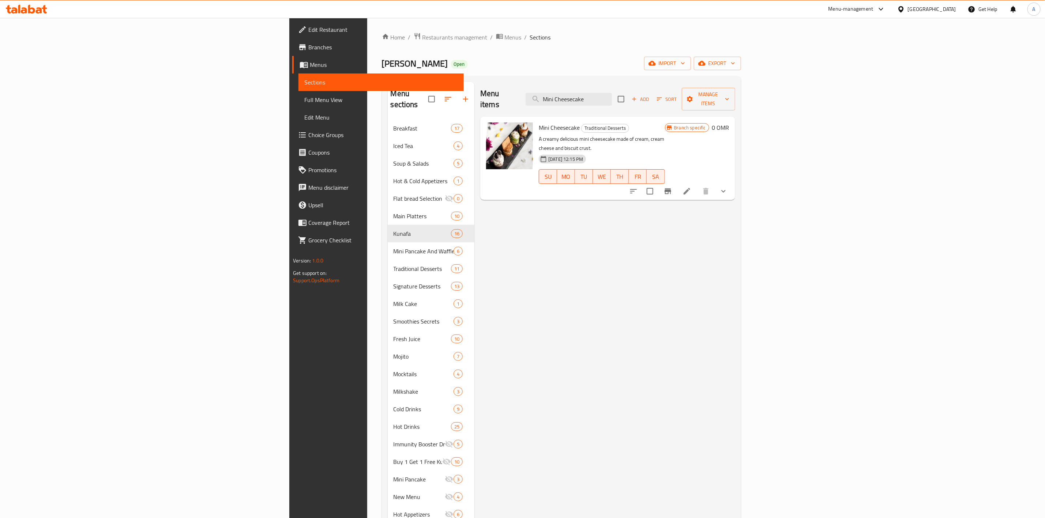
type input "Mini Cheesecake"
click at [733, 183] on button "show more" at bounding box center [724, 192] width 18 height 18
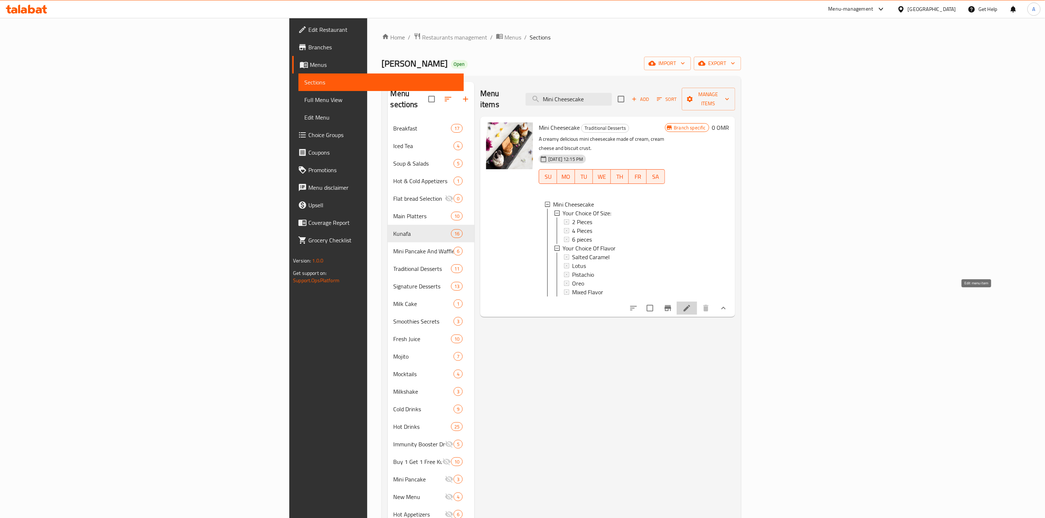
click at [692, 304] on icon at bounding box center [687, 308] width 9 height 9
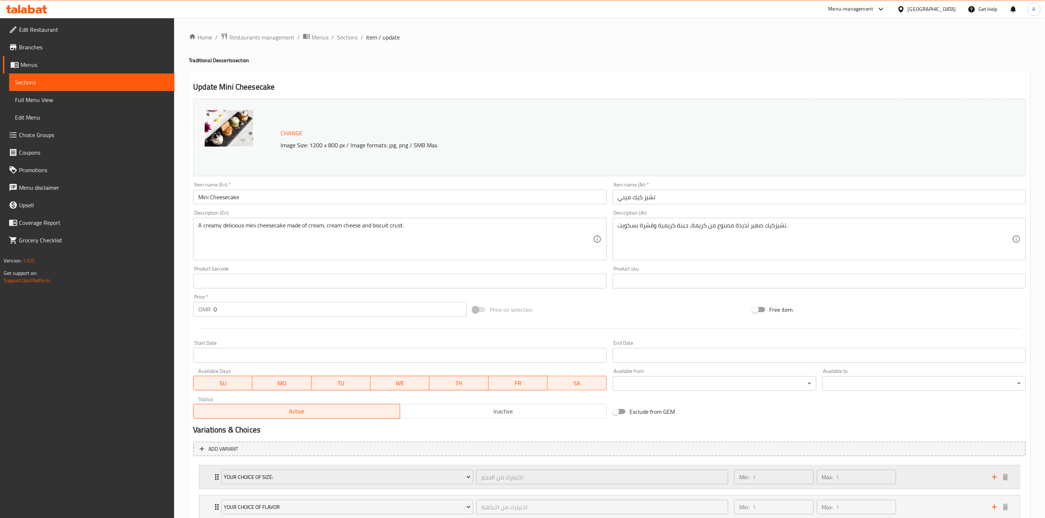
click at [215, 477] on icon "Expand" at bounding box center [217, 477] width 9 height 9
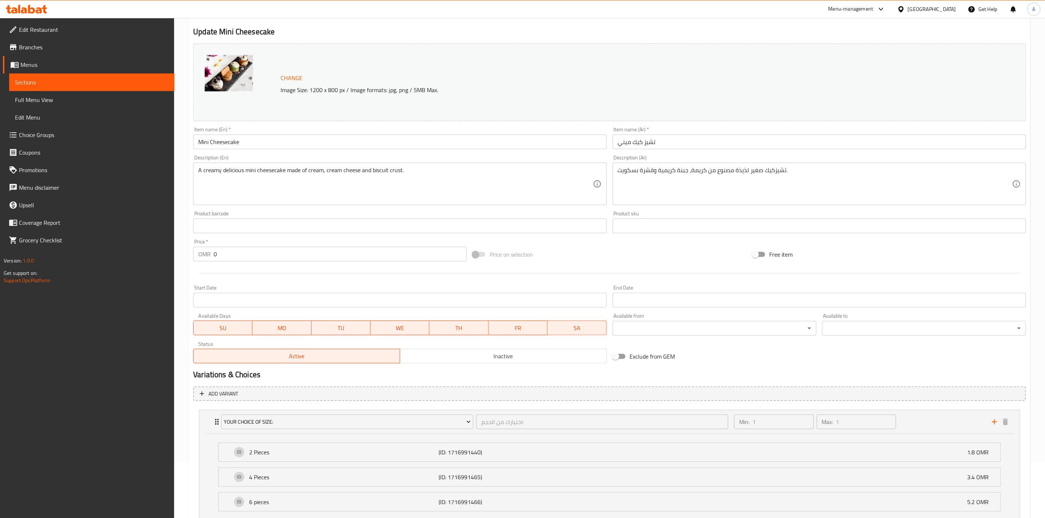
scroll to position [143, 0]
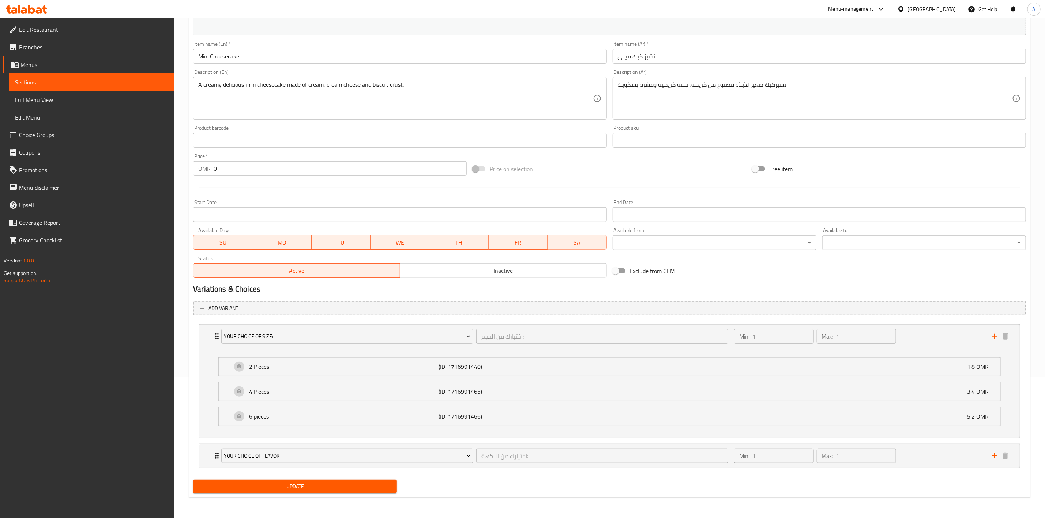
click at [747, 56] on input "تشيز كيك ميني" at bounding box center [819, 56] width 413 height 15
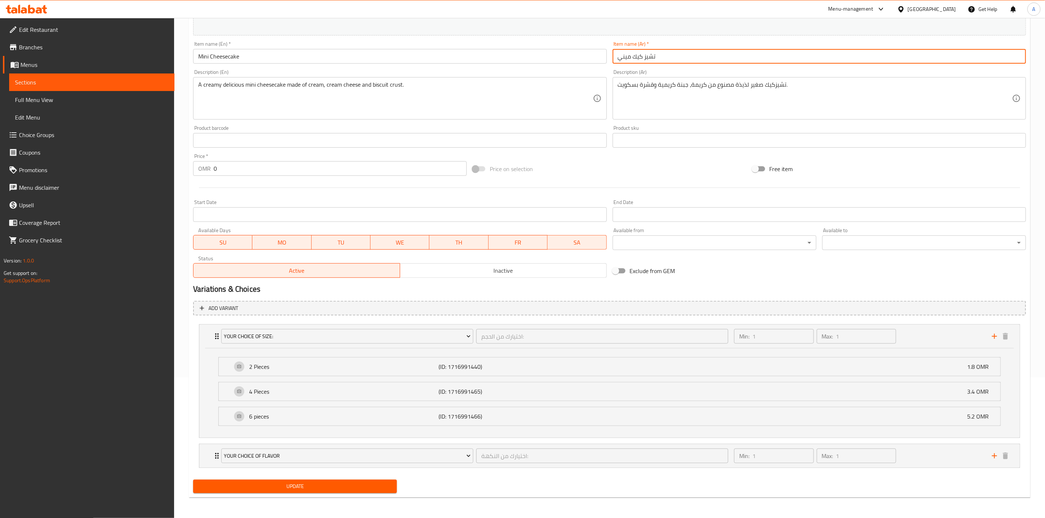
click at [342, 54] on input "Mini Cheesecake" at bounding box center [399, 56] width 413 height 15
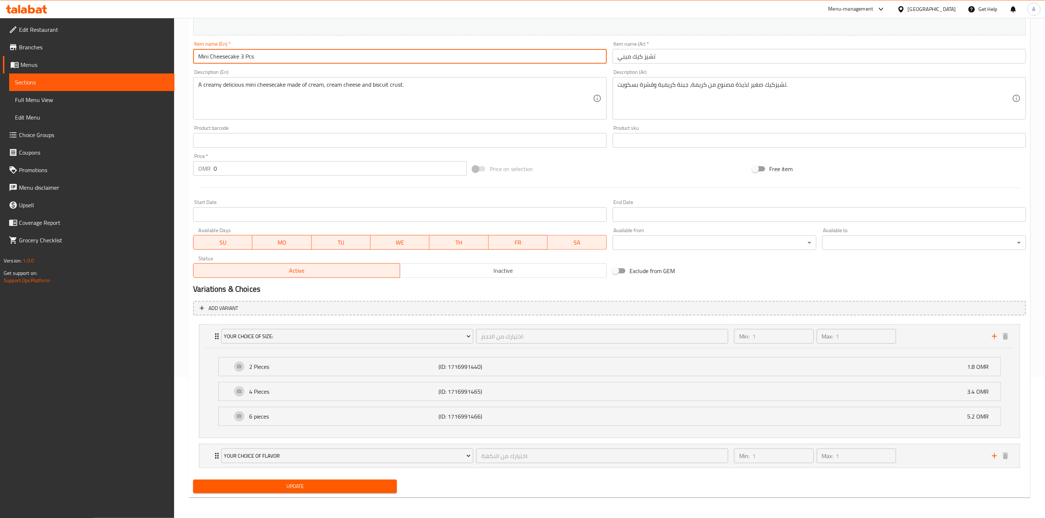
type input "Mini Cheesecake 3 Pcs"
click at [685, 58] on input "تشيز كيك ميني" at bounding box center [819, 56] width 413 height 15
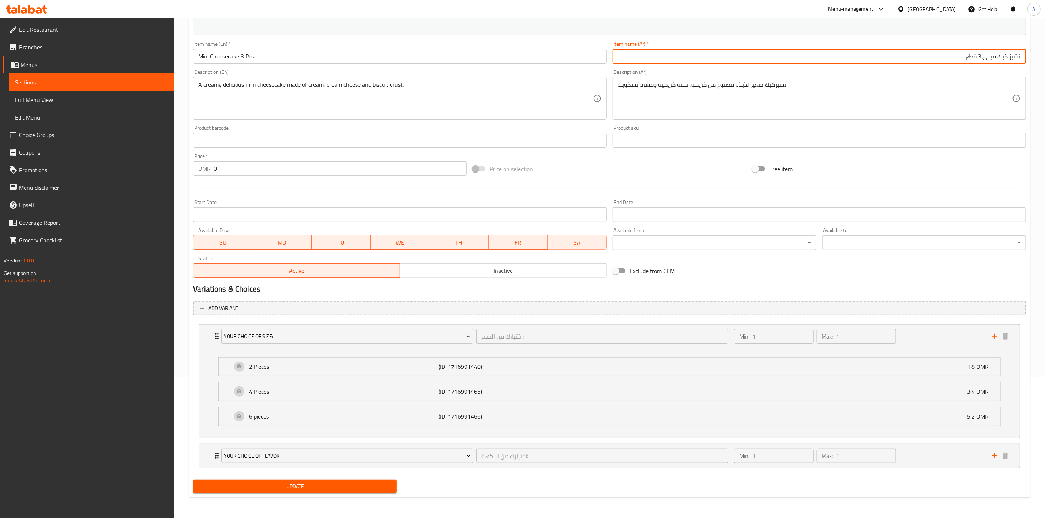
type input "تشيز كيك ميني 3 قطع"
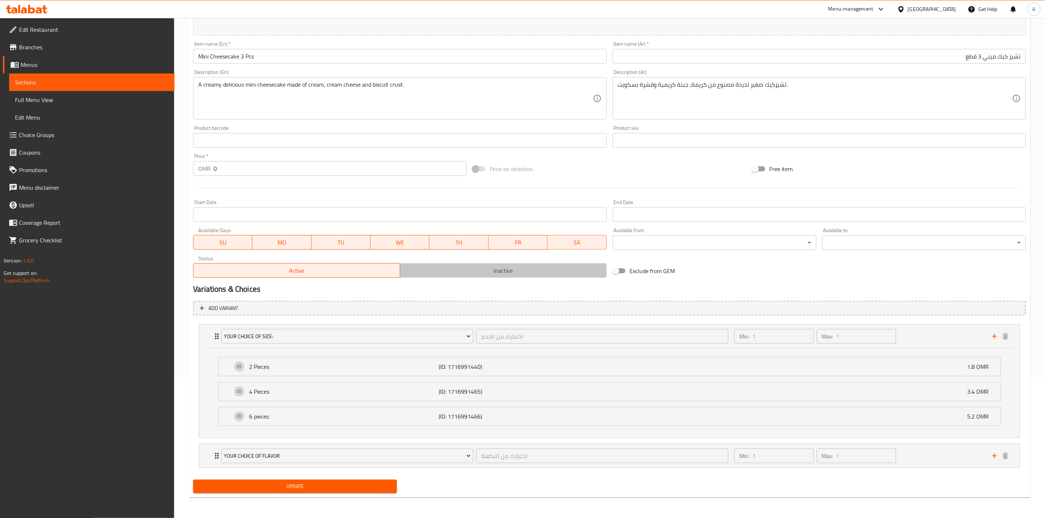
click at [506, 270] on span "Inactive" at bounding box center [503, 271] width 201 height 11
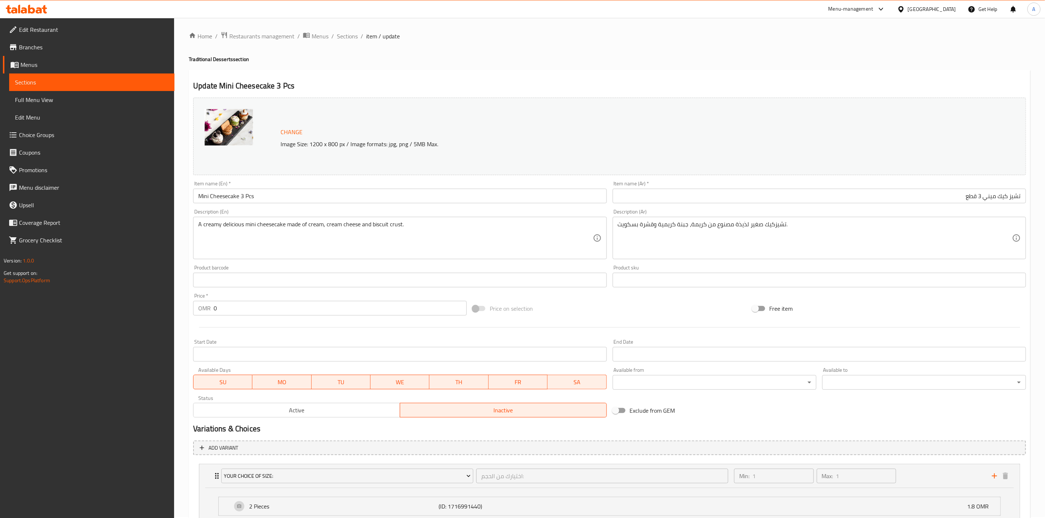
scroll to position [0, 0]
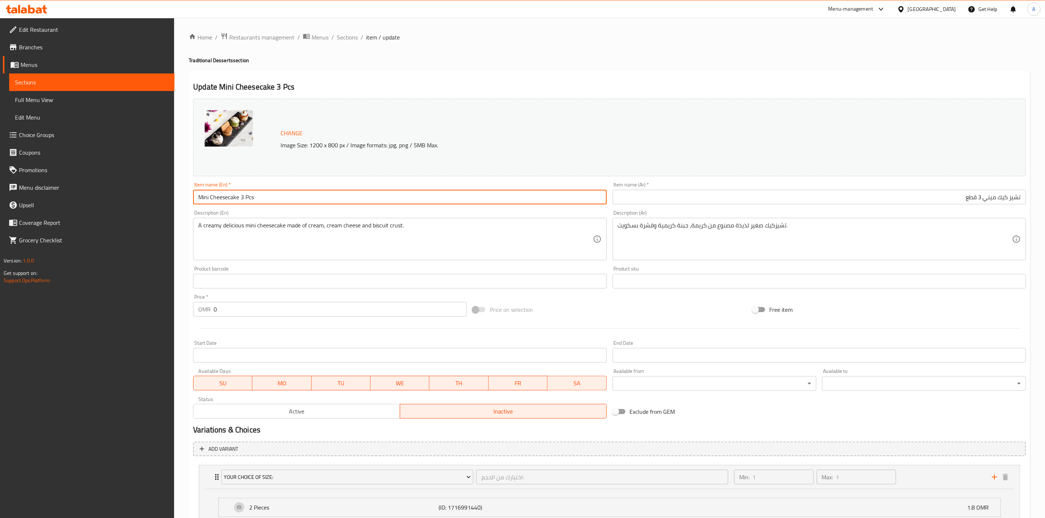
click at [311, 195] on input "Mini Cheesecake 3 Pcs" at bounding box center [399, 197] width 413 height 15
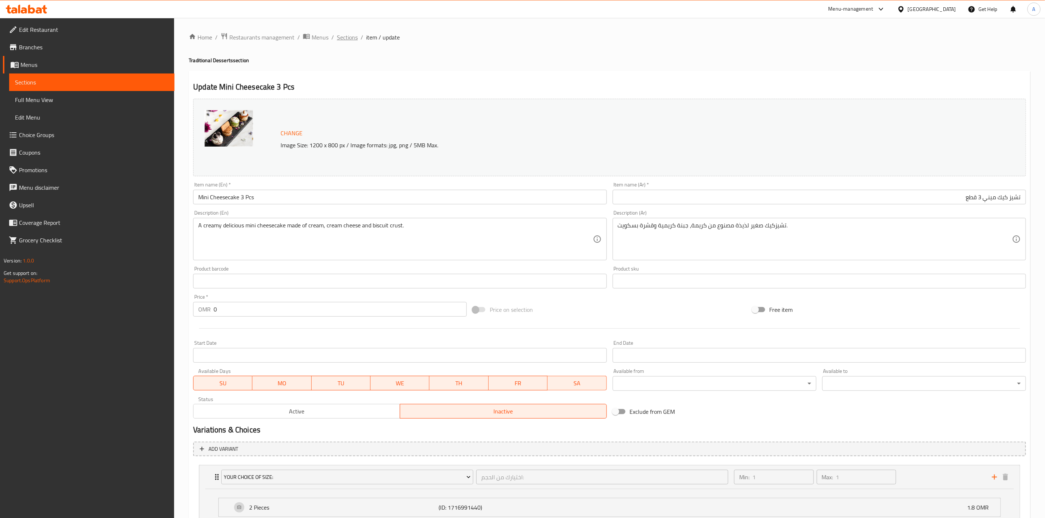
click at [339, 38] on span "Sections" at bounding box center [347, 37] width 21 height 9
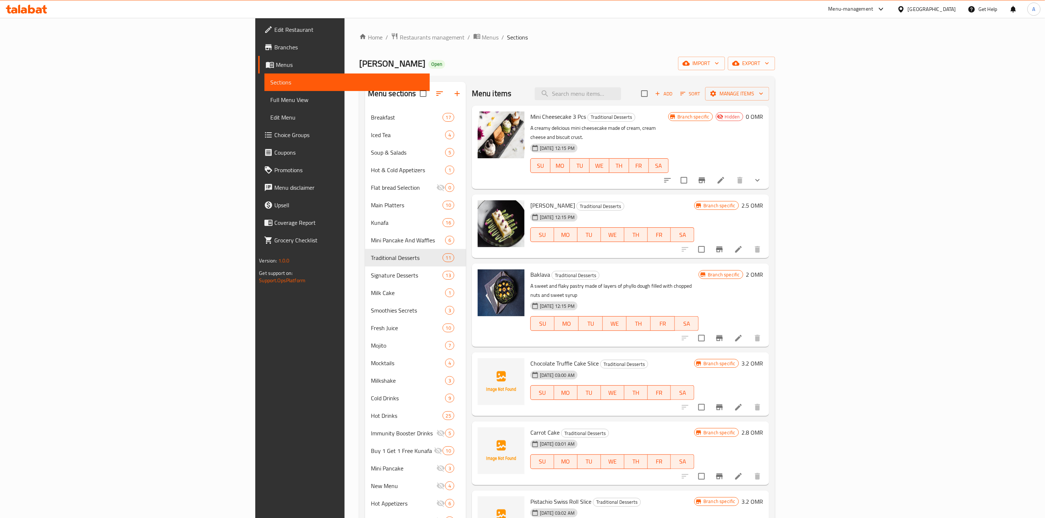
click at [764, 117] on h6 "0 OMR" at bounding box center [754, 117] width 17 height 10
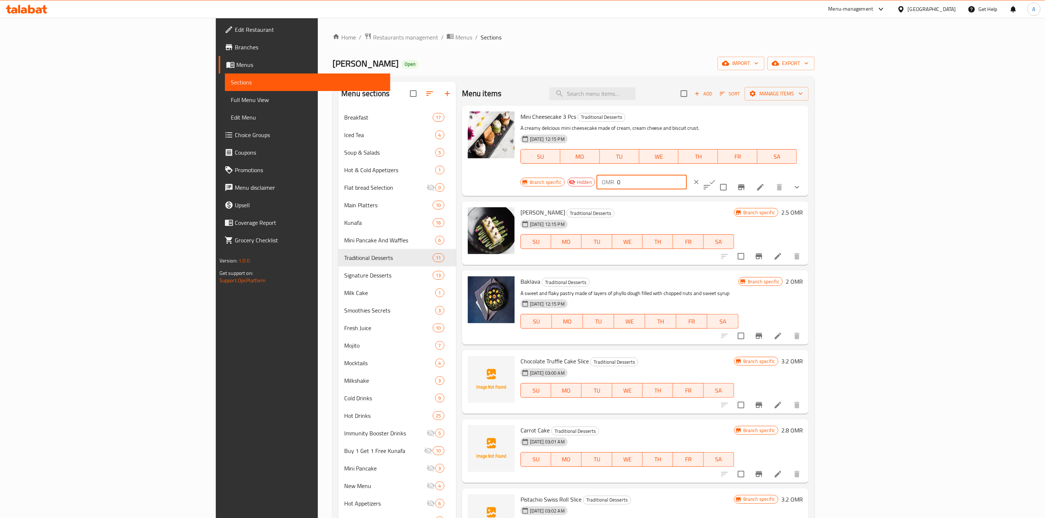
click at [687, 175] on input "0" at bounding box center [652, 182] width 70 height 15
paste input "number"
type input "5.250"
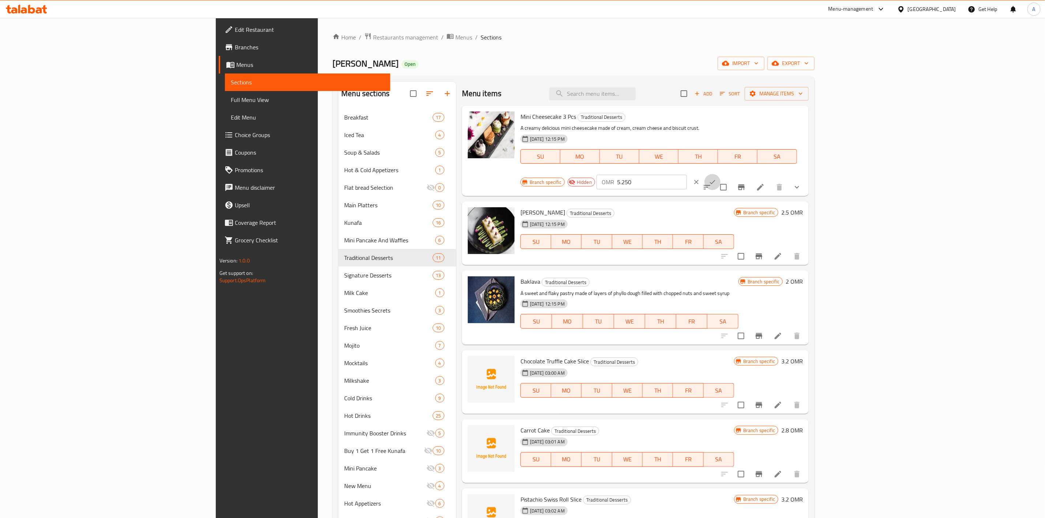
click at [716, 179] on icon "ok" at bounding box center [712, 182] width 7 height 7
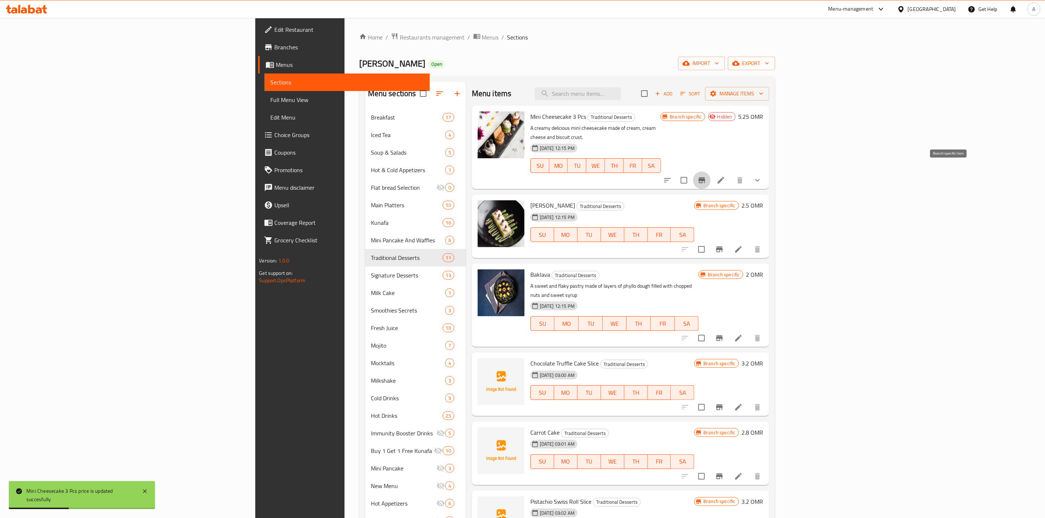
click at [707, 176] on icon "Branch-specific-item" at bounding box center [702, 180] width 9 height 9
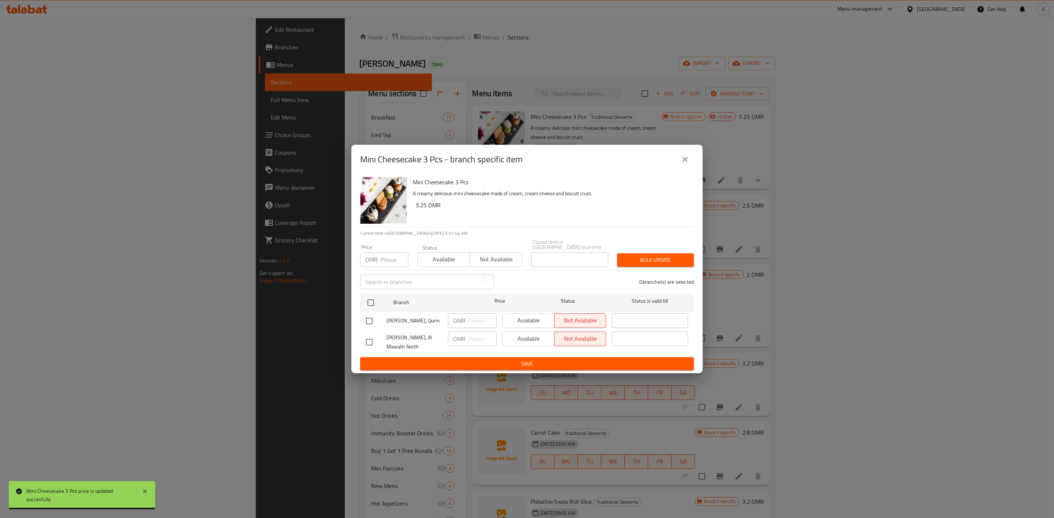
click at [685, 162] on icon "close" at bounding box center [684, 159] width 5 height 5
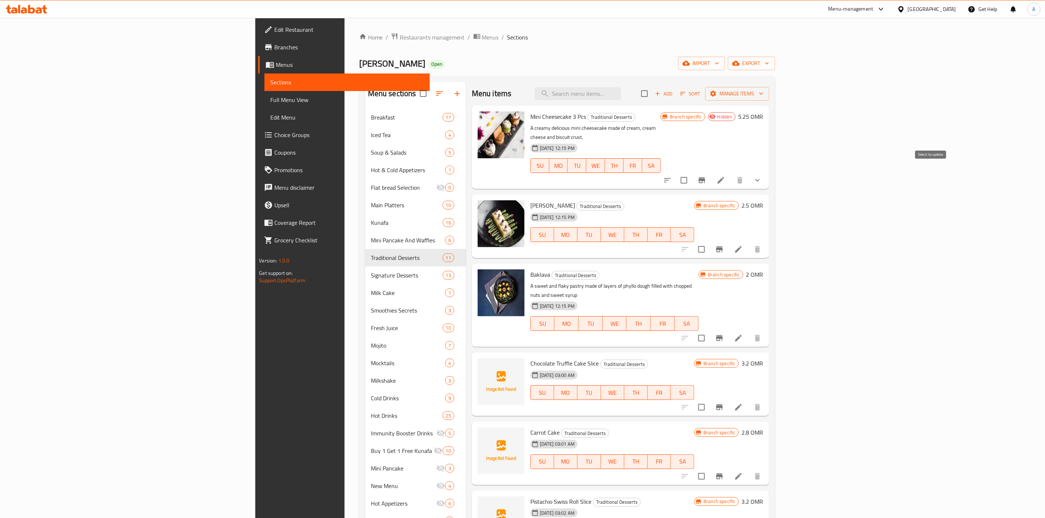
click at [692, 173] on input "checkbox" at bounding box center [684, 180] width 15 height 15
click at [764, 96] on span "Manage items" at bounding box center [737, 93] width 52 height 9
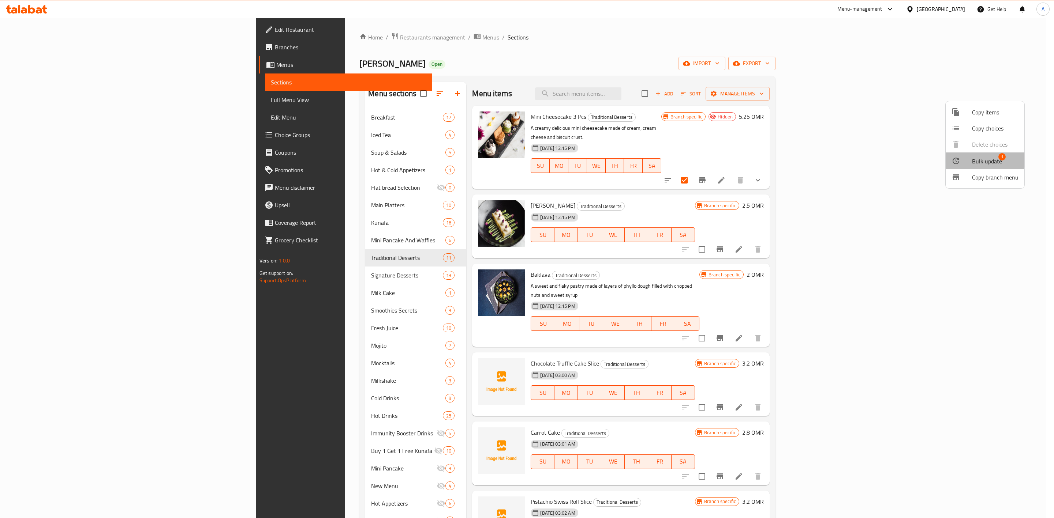
click at [974, 158] on span "Bulk update" at bounding box center [987, 161] width 30 height 9
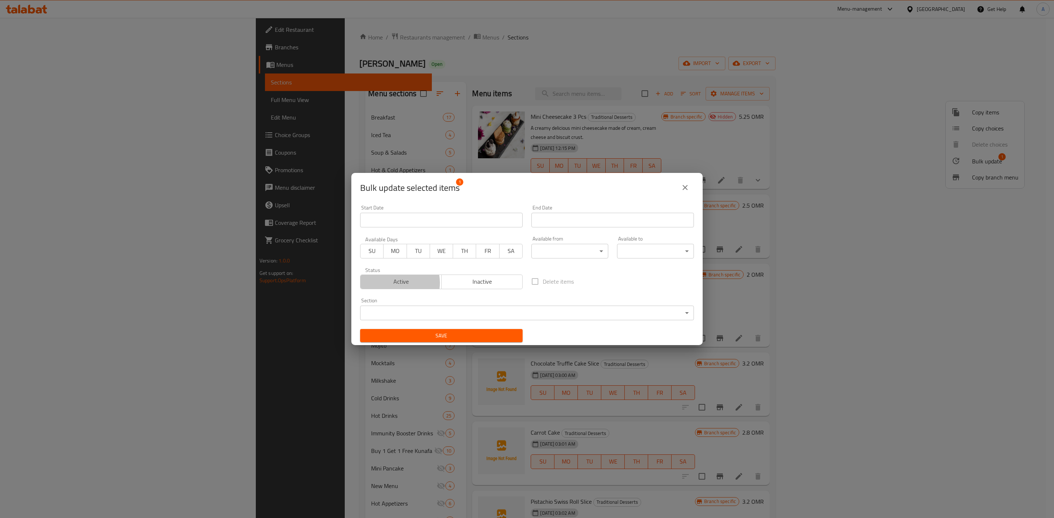
click at [397, 283] on span "Active" at bounding box center [400, 282] width 75 height 11
click at [409, 338] on span "Save" at bounding box center [441, 336] width 151 height 9
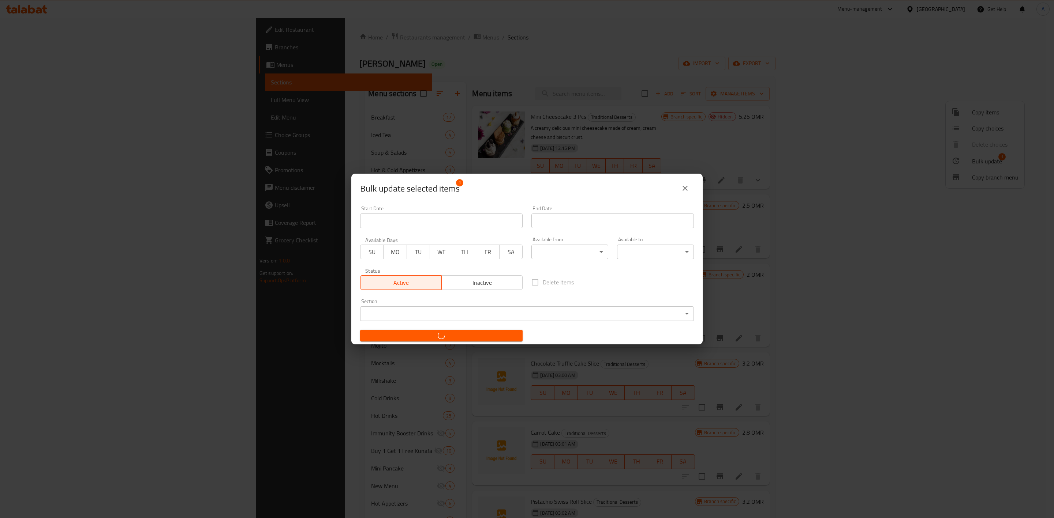
checkbox input "false"
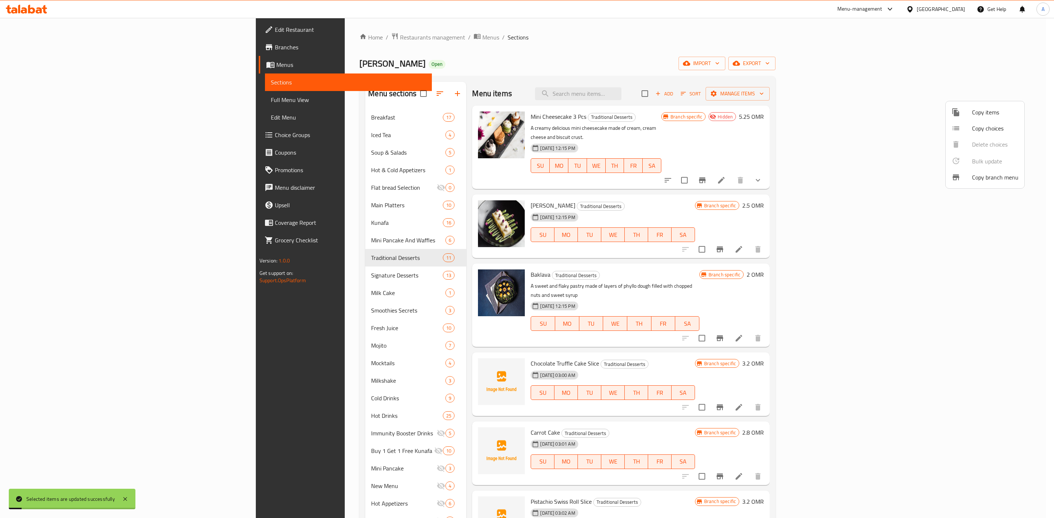
click at [741, 128] on div at bounding box center [527, 259] width 1054 height 518
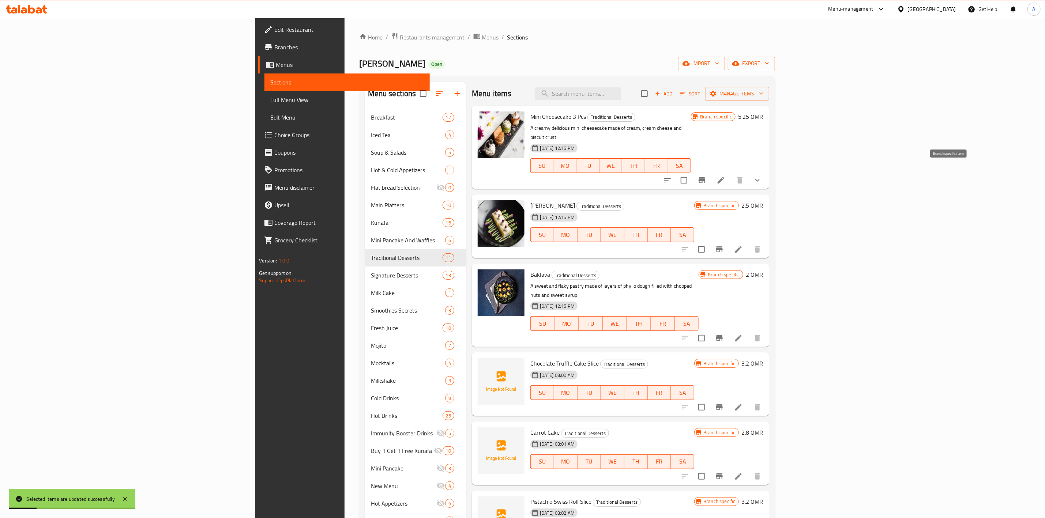
click at [711, 172] on button "Branch-specific-item" at bounding box center [702, 181] width 18 height 18
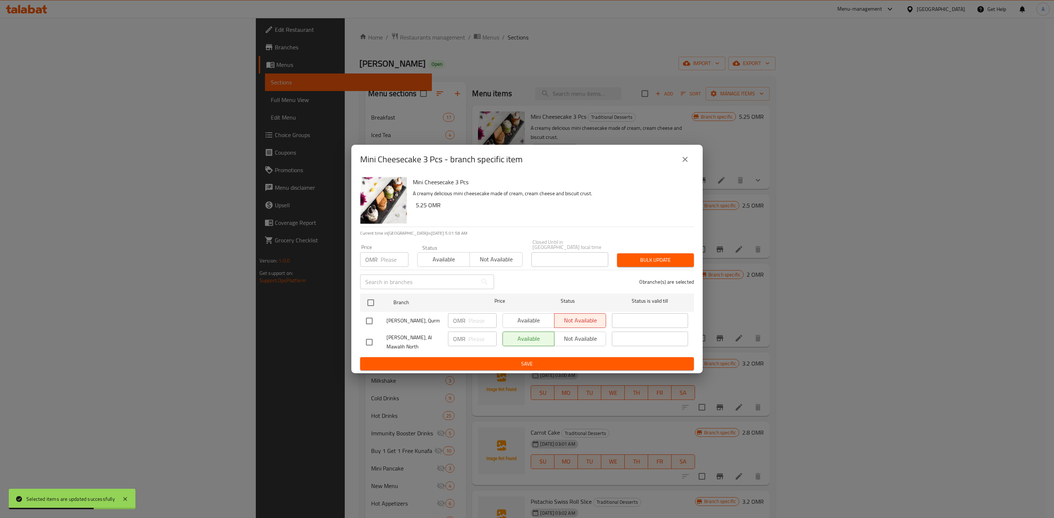
click at [367, 337] on input "checkbox" at bounding box center [369, 342] width 15 height 15
click at [517, 315] on div "Available Not available" at bounding box center [554, 321] width 104 height 15
click at [372, 336] on input "checkbox" at bounding box center [369, 342] width 15 height 15
checkbox input "false"
click at [372, 316] on input "checkbox" at bounding box center [369, 321] width 15 height 15
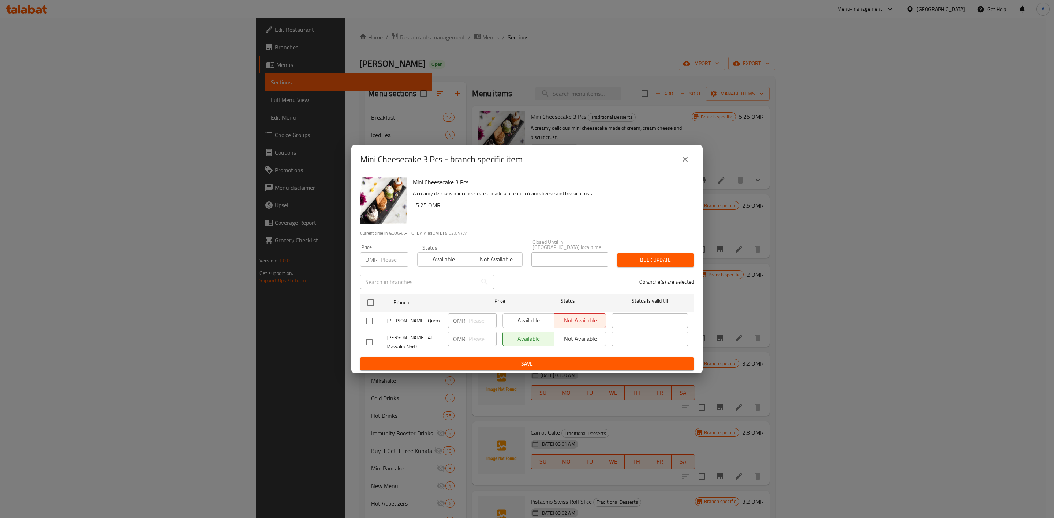
checkbox input "true"
click at [520, 318] on span "Available" at bounding box center [529, 320] width 46 height 11
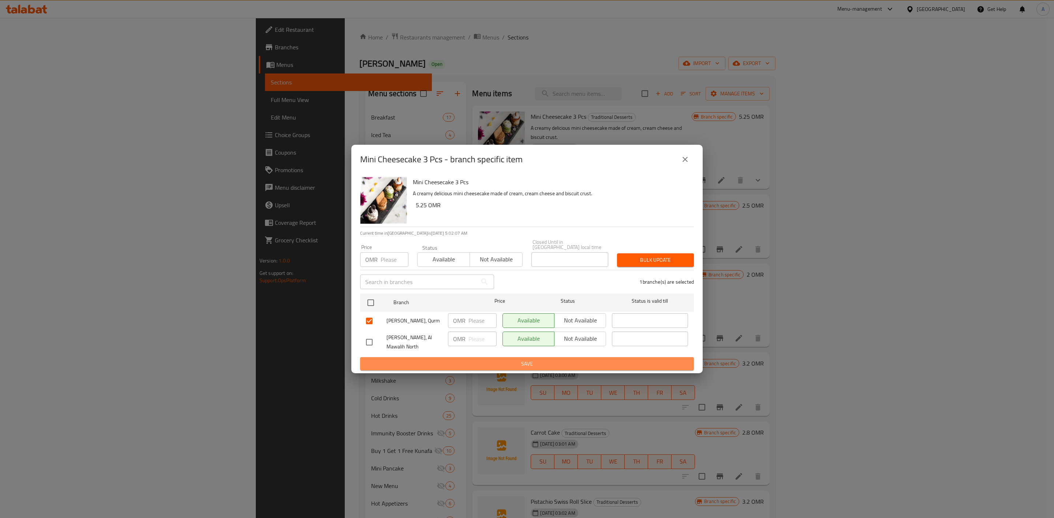
click at [502, 361] on span "Save" at bounding box center [527, 364] width 322 height 9
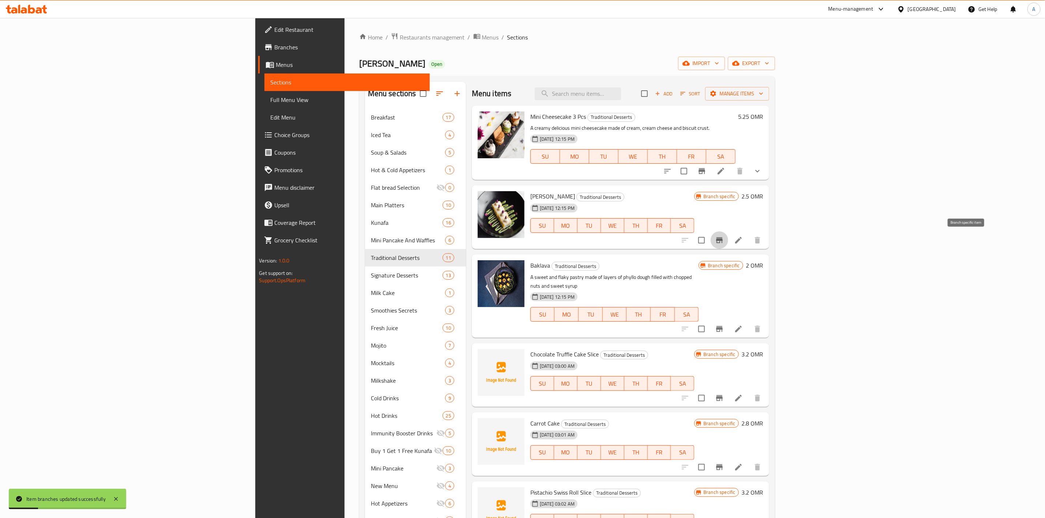
click at [724, 236] on icon "Branch-specific-item" at bounding box center [719, 240] width 9 height 9
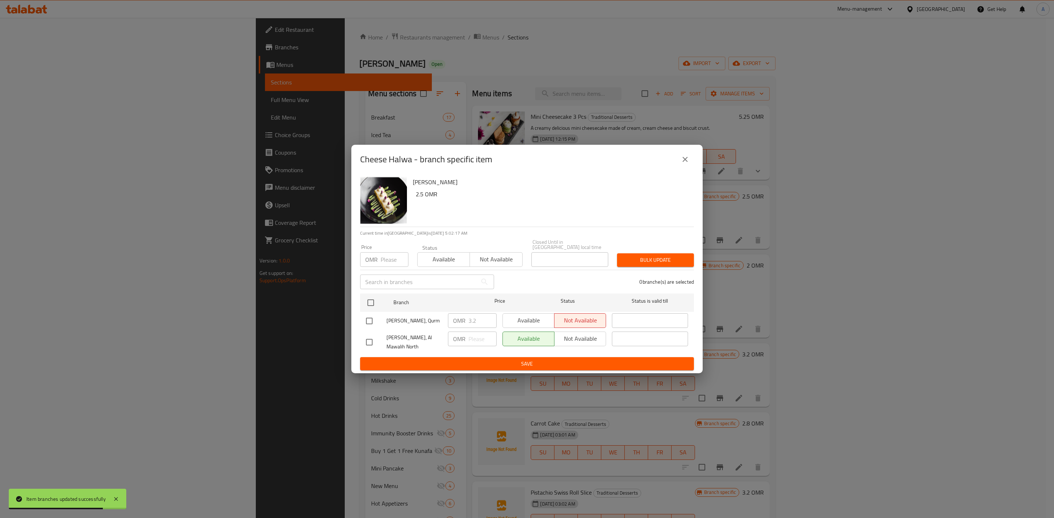
click at [688, 163] on icon "close" at bounding box center [685, 159] width 9 height 9
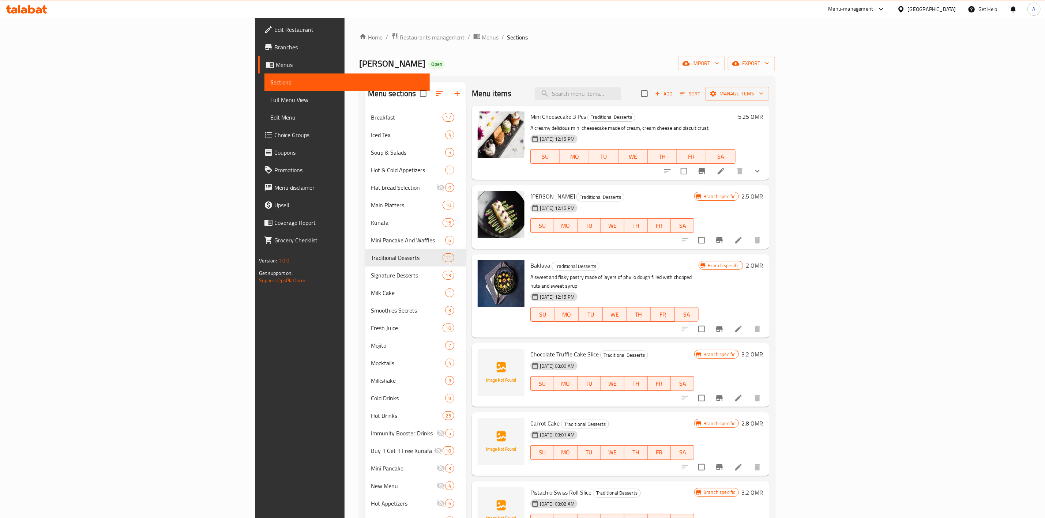
click at [469, 65] on div "Kunafat Jadoo Open import export" at bounding box center [567, 64] width 416 height 14
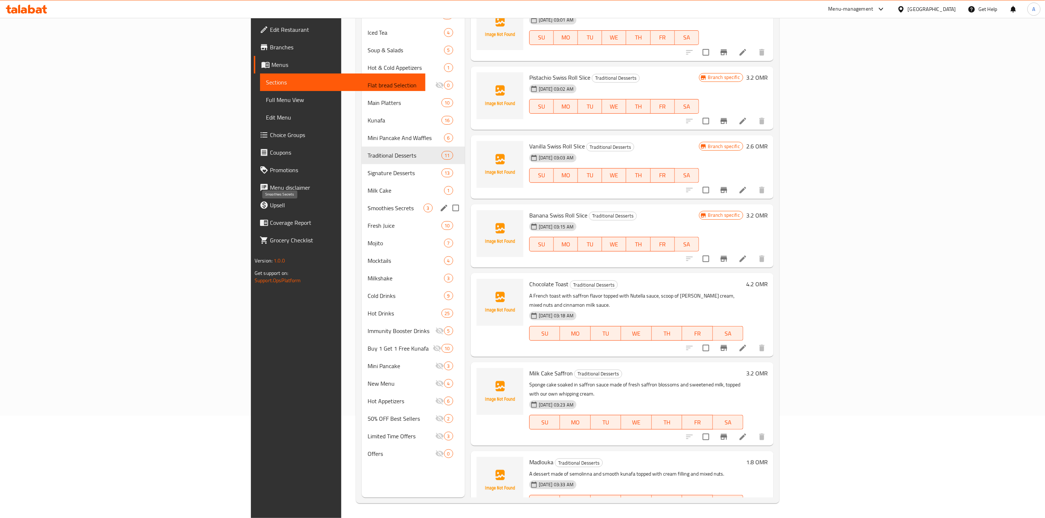
click at [368, 208] on span "Smoothies Secrets" at bounding box center [396, 208] width 56 height 9
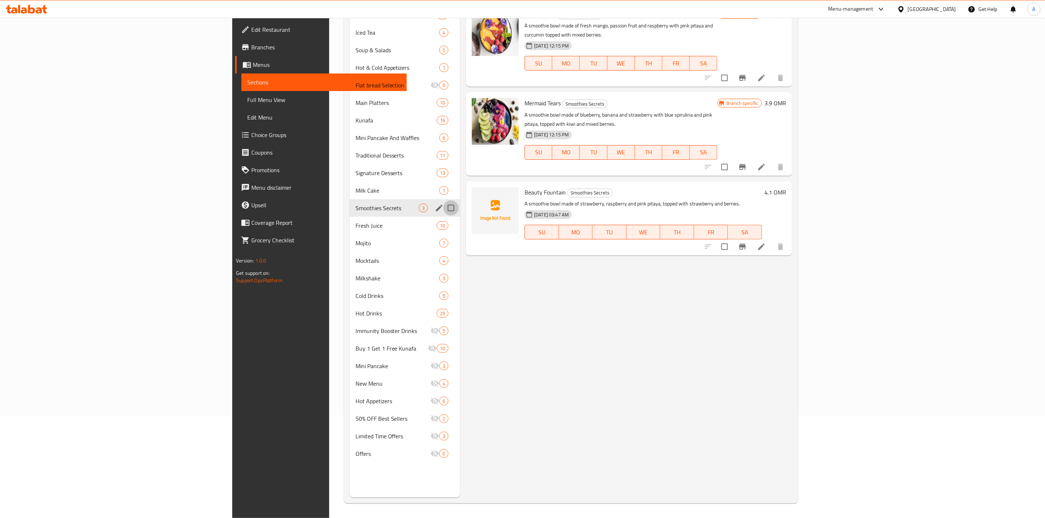
click at [443, 208] on input "Menu sections" at bounding box center [450, 208] width 15 height 15
checkbox input "true"
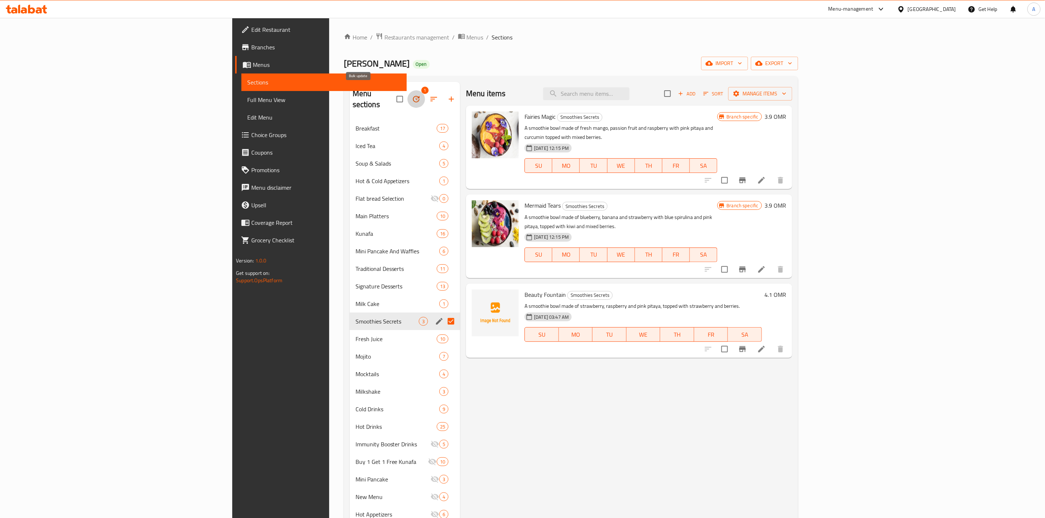
click at [412, 97] on icon "button" at bounding box center [416, 99] width 9 height 9
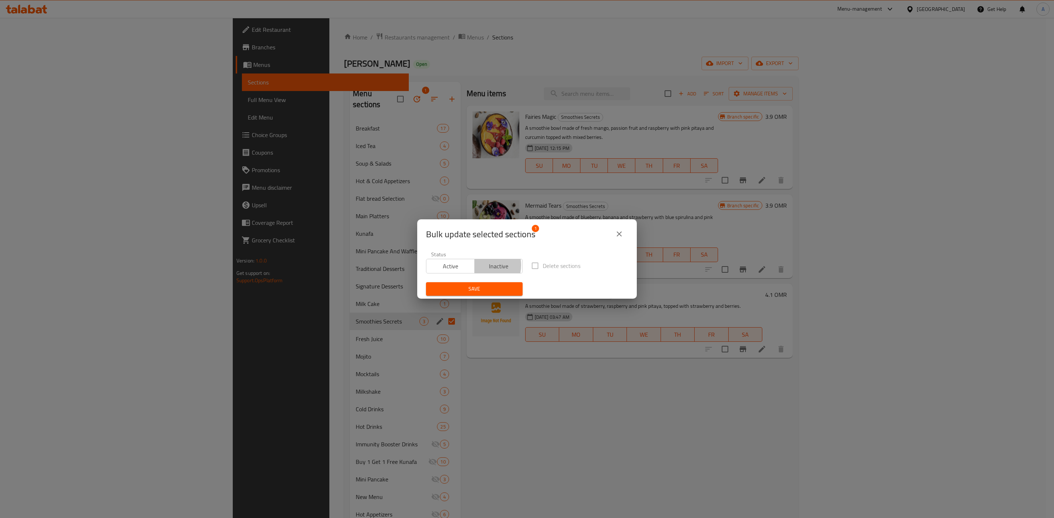
click at [480, 266] on span "Inactive" at bounding box center [498, 266] width 42 height 11
click at [487, 285] on span "Save" at bounding box center [474, 289] width 85 height 9
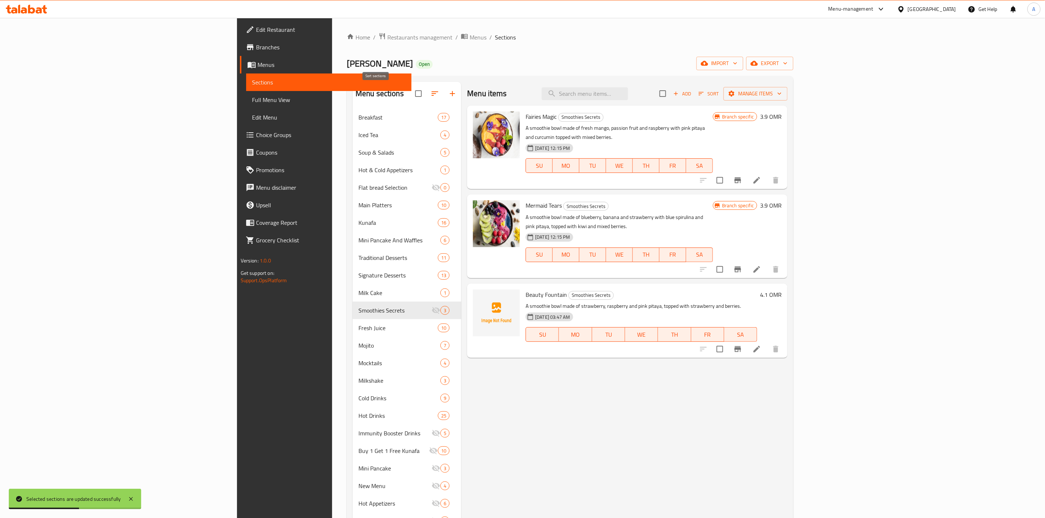
click at [431, 97] on icon "button" at bounding box center [435, 93] width 9 height 9
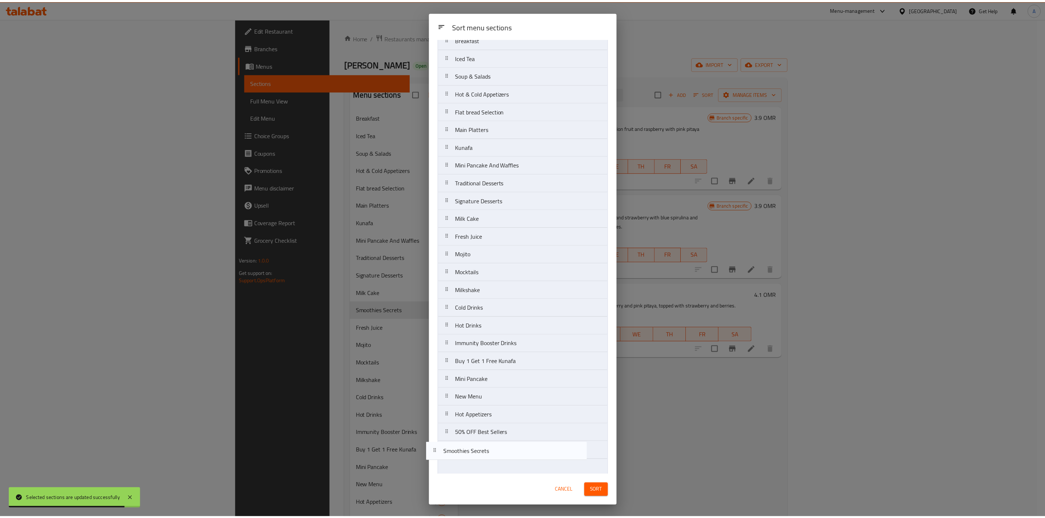
scroll to position [57, 0]
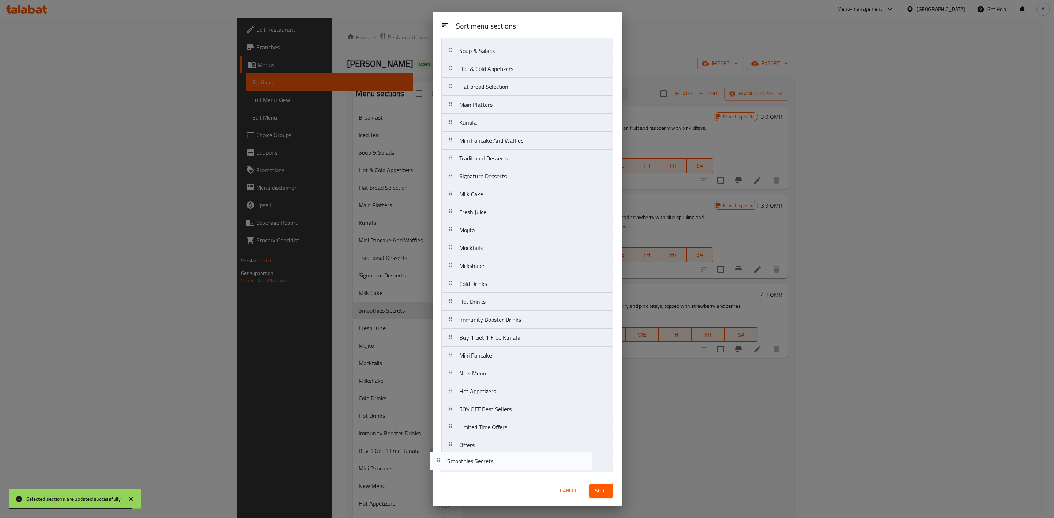
drag, startPoint x: 529, startPoint y: 269, endPoint x: 517, endPoint y: 472, distance: 203.4
click at [517, 472] on nav "Breakfast Iced Tea Soup & Salads Hot & Cold Appetizers Flat bread Selection Mai…" at bounding box center [527, 239] width 172 height 467
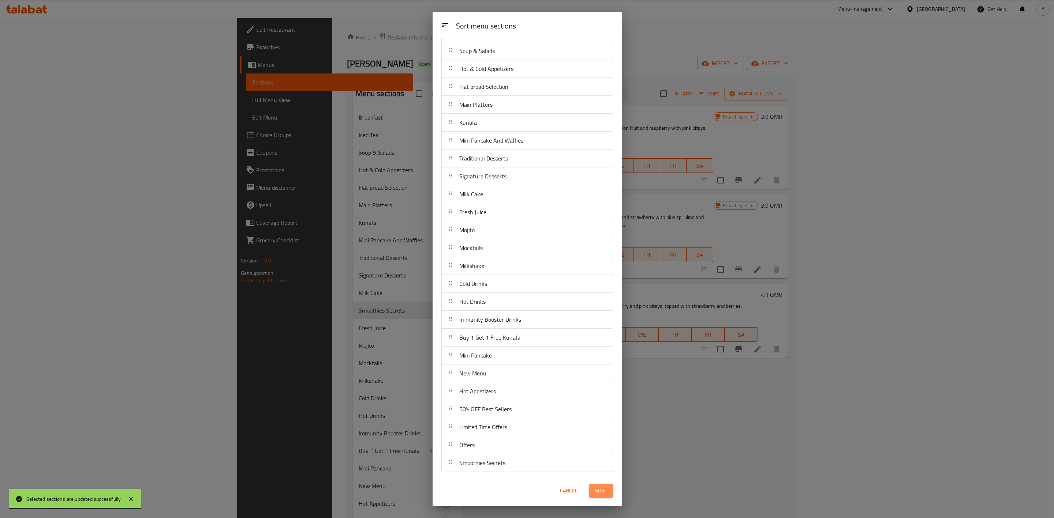
click at [596, 488] on span "Sort" at bounding box center [601, 491] width 12 height 9
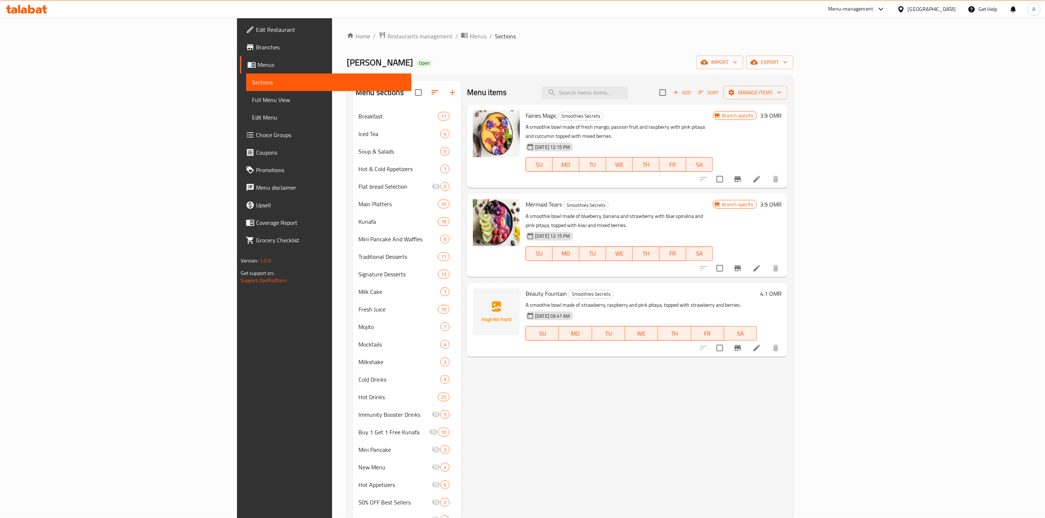
scroll to position [0, 0]
drag, startPoint x: 470, startPoint y: 420, endPoint x: 470, endPoint y: 401, distance: 18.7
click at [470, 420] on div "Menu items Add Sort Manage items Fairies Magic Smoothies Secrets A smoothie bow…" at bounding box center [624, 341] width 326 height 518
click at [713, 131] on p "A smoothie bowl made of fresh mango, passion fruit and raspberry with pink pita…" at bounding box center [619, 133] width 187 height 18
click at [694, 95] on button "Add" at bounding box center [682, 93] width 23 height 11
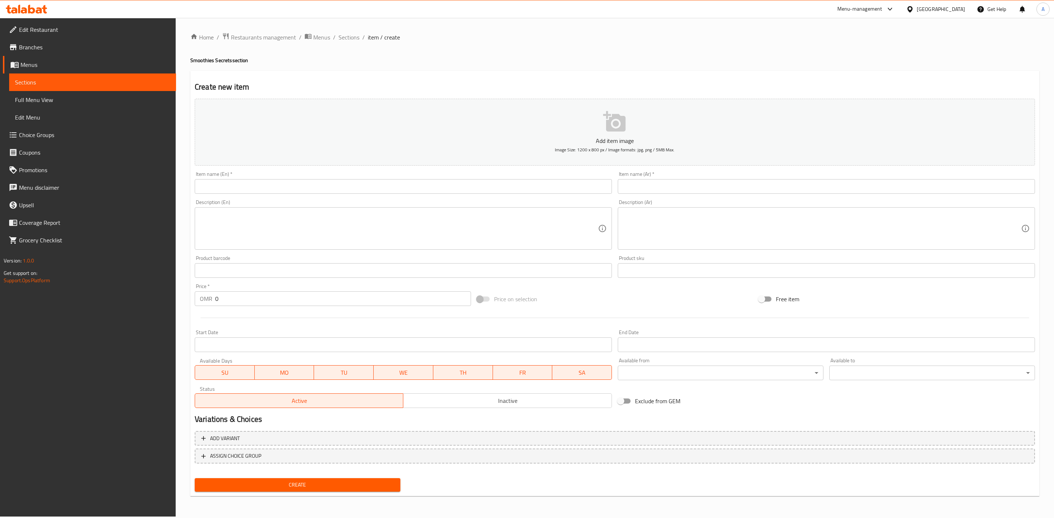
drag, startPoint x: 349, startPoint y: 38, endPoint x: 392, endPoint y: 50, distance: 44.7
click at [349, 38] on span "Sections" at bounding box center [348, 37] width 21 height 9
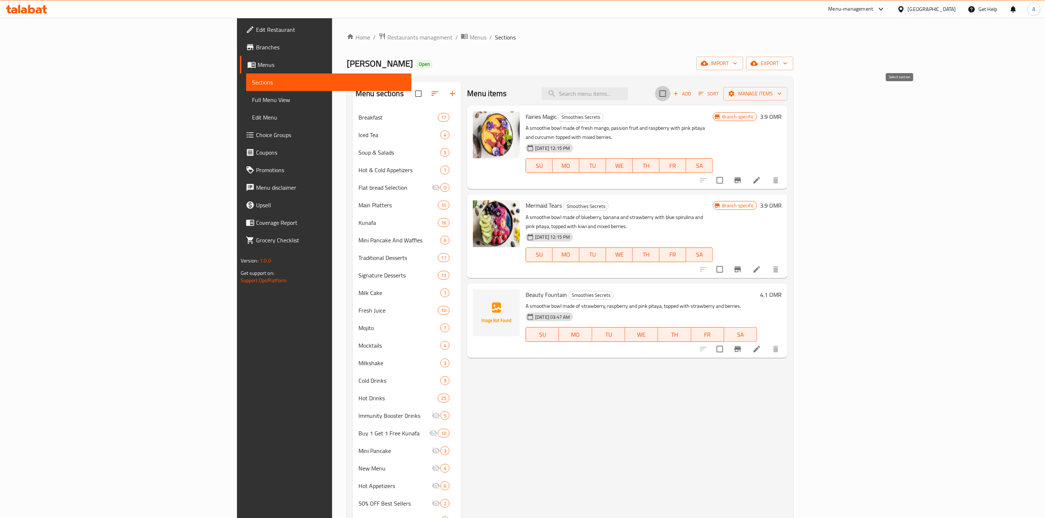
click at [671, 92] on input "checkbox" at bounding box center [662, 93] width 15 height 15
checkbox input "true"
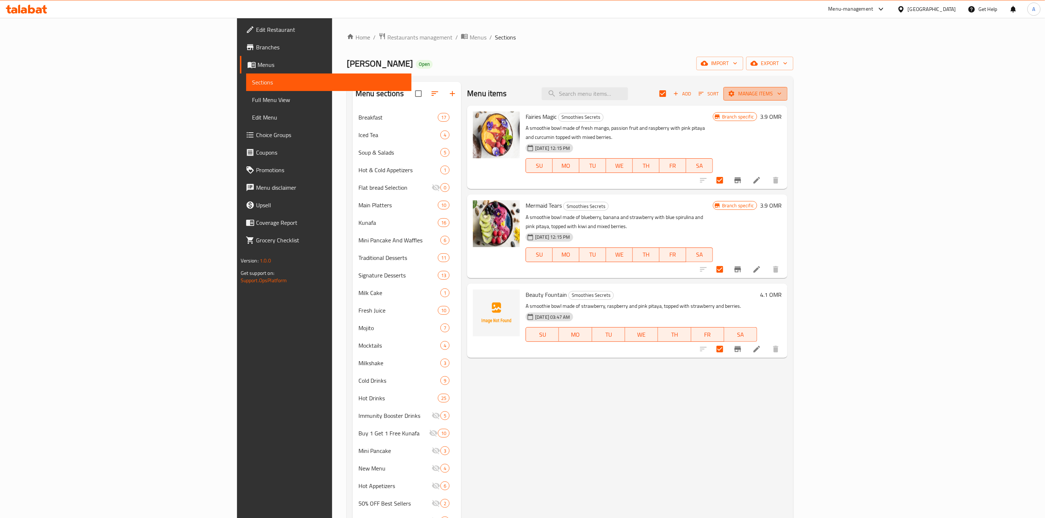
click at [782, 98] on span "Manage items" at bounding box center [756, 93] width 52 height 9
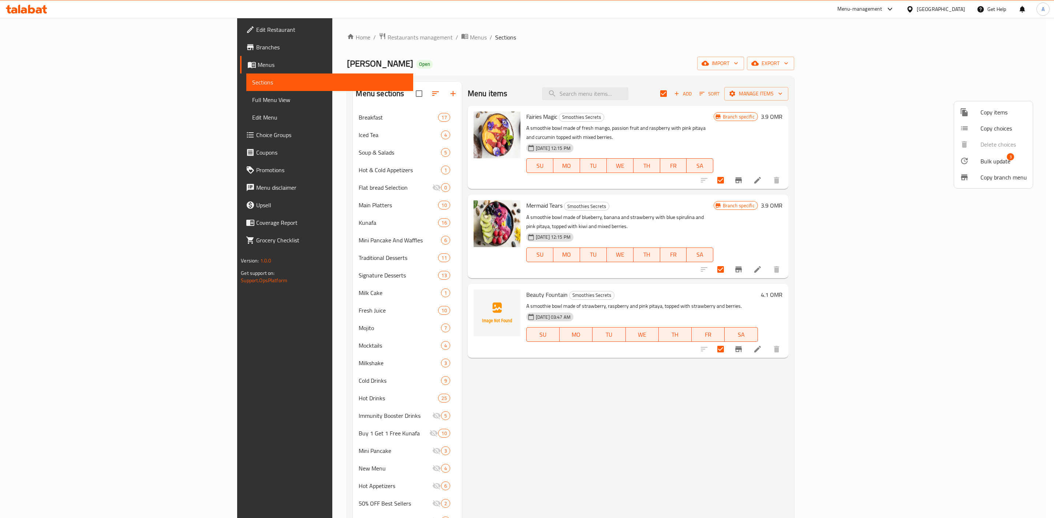
click at [985, 167] on li "Bulk update 3" at bounding box center [993, 161] width 79 height 17
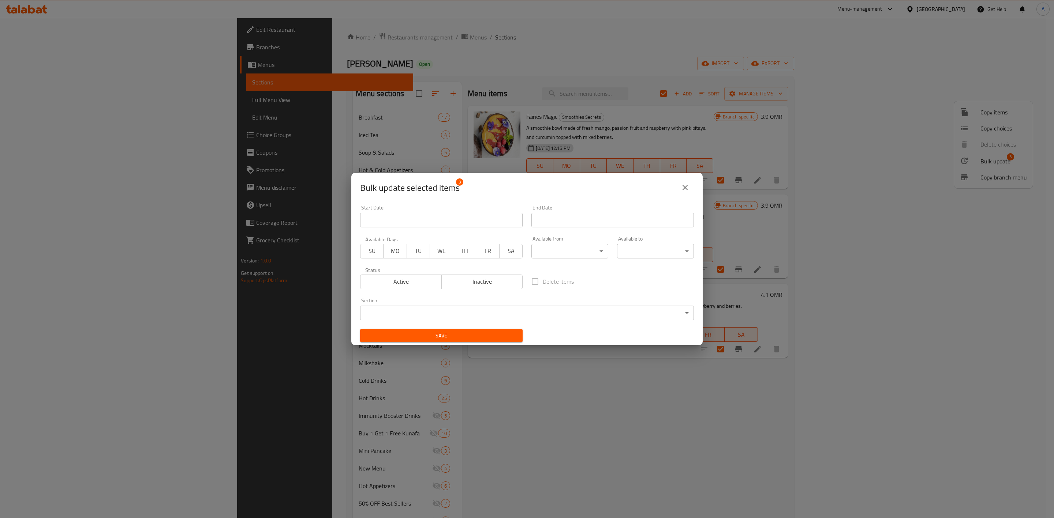
click at [487, 281] on span "Inactive" at bounding box center [482, 282] width 75 height 11
click at [471, 336] on span "Save" at bounding box center [441, 336] width 151 height 9
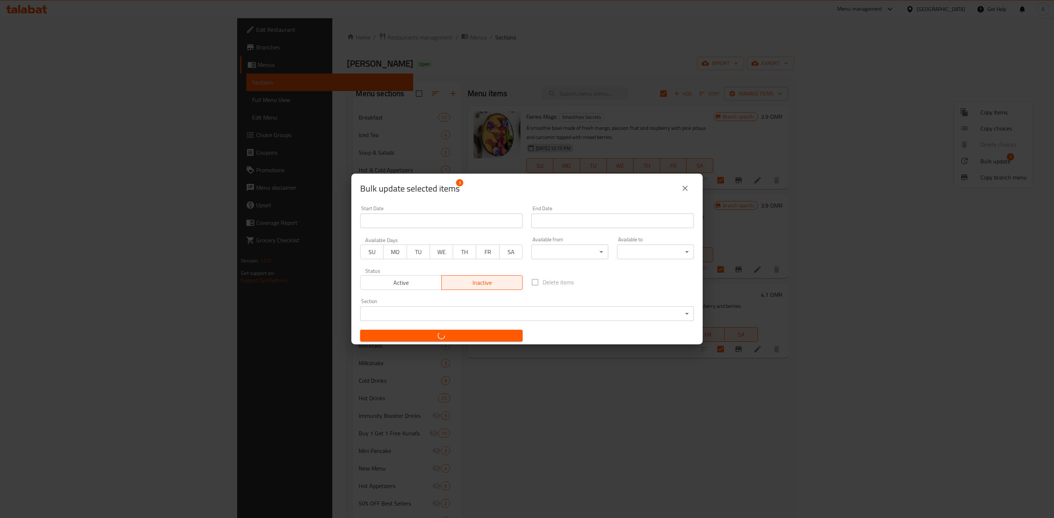
checkbox input "false"
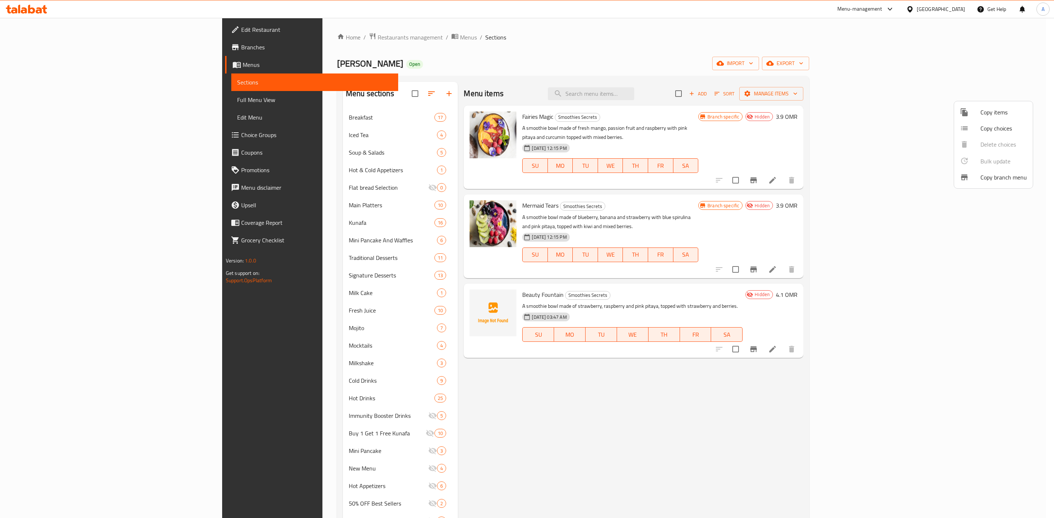
click at [869, 115] on div at bounding box center [527, 259] width 1054 height 518
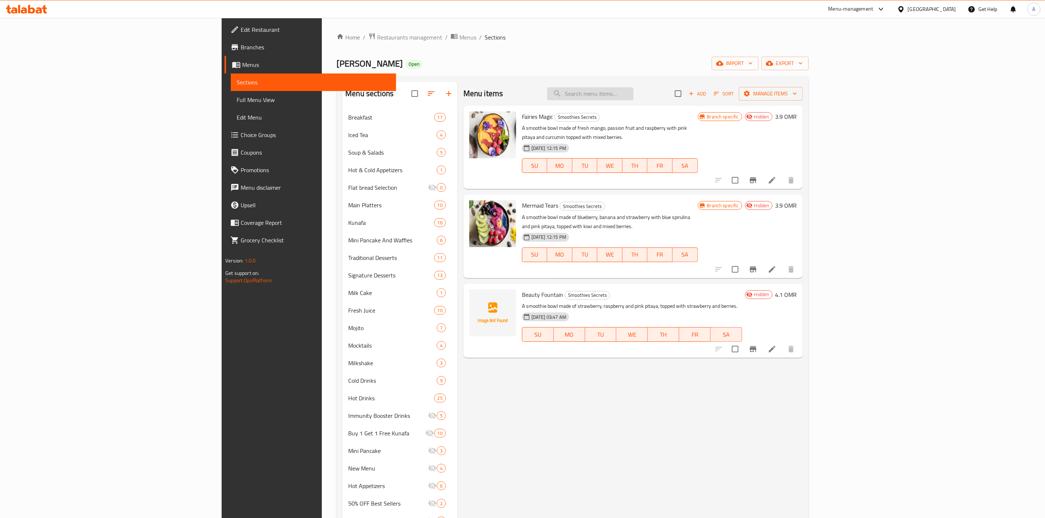
click at [634, 98] on input "search" at bounding box center [590, 93] width 86 height 13
paste input "Waffle With Nutella Sauce"
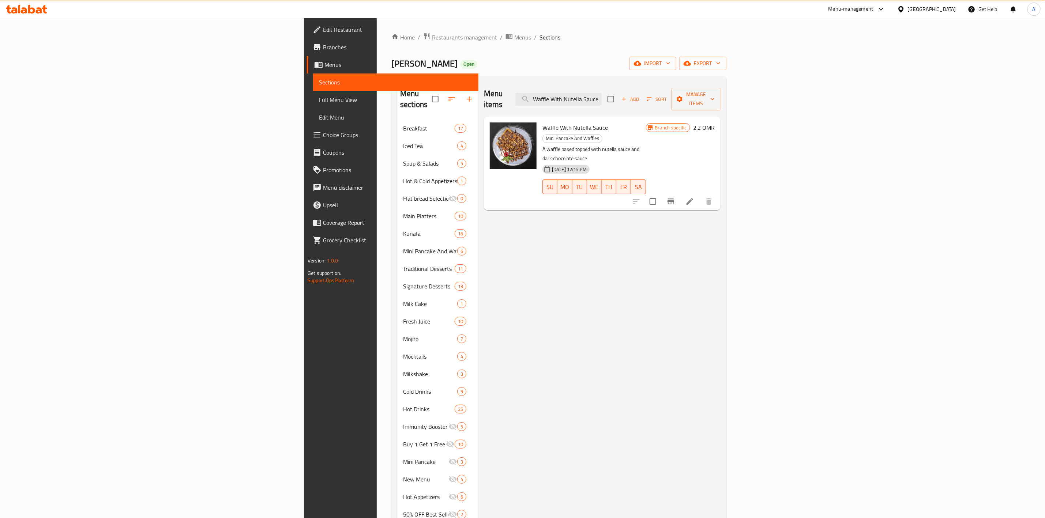
type input "Waffle With Nutella Sauce"
click at [675, 197] on icon "Branch-specific-item" at bounding box center [671, 201] width 9 height 9
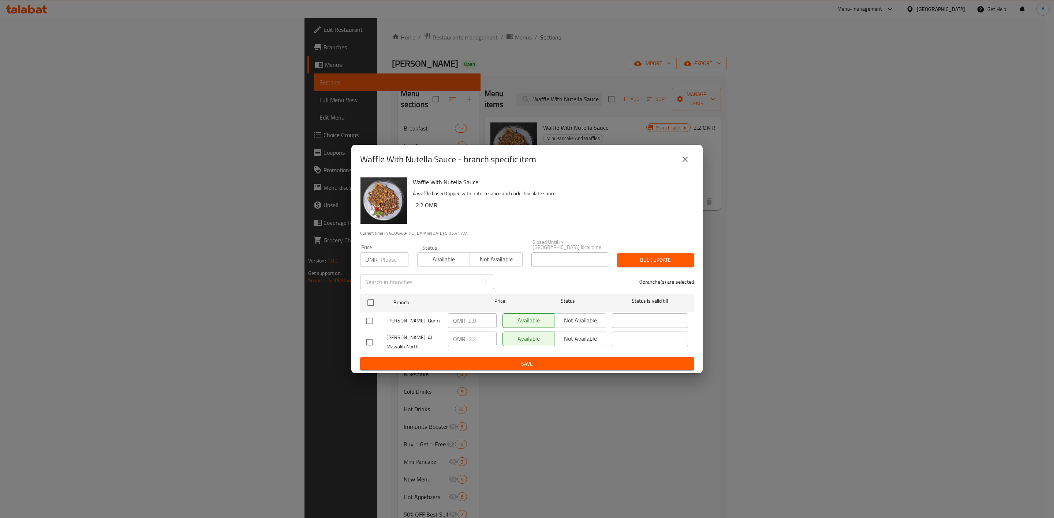
click at [374, 316] on input "checkbox" at bounding box center [369, 321] width 15 height 15
checkbox input "true"
click at [479, 316] on input "2.9" at bounding box center [482, 321] width 28 height 15
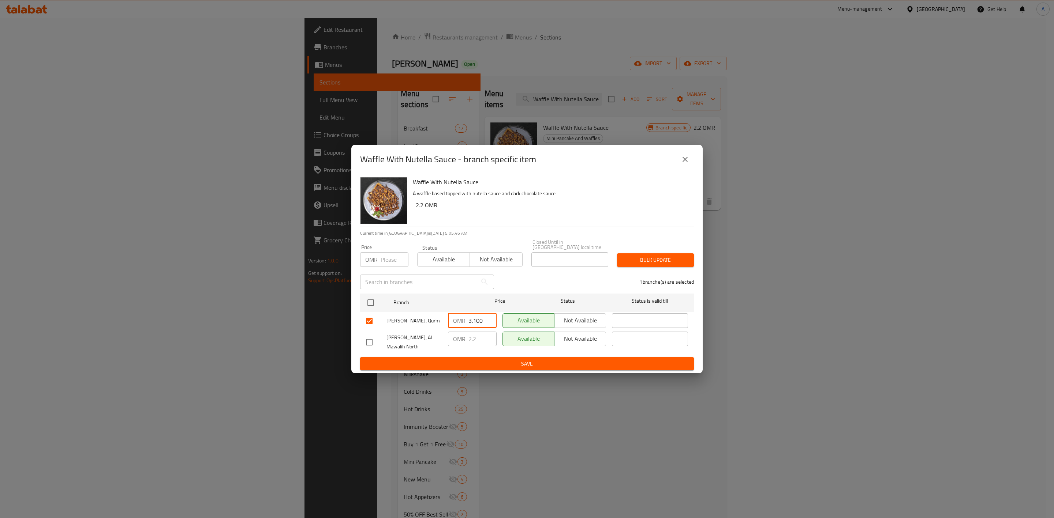
type input "3.100"
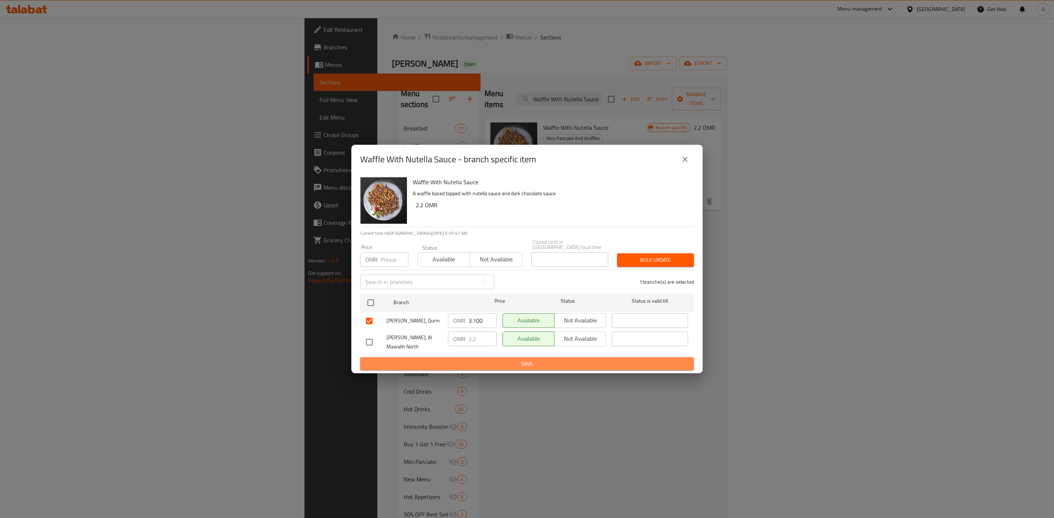
click at [432, 360] on span "Save" at bounding box center [527, 364] width 322 height 9
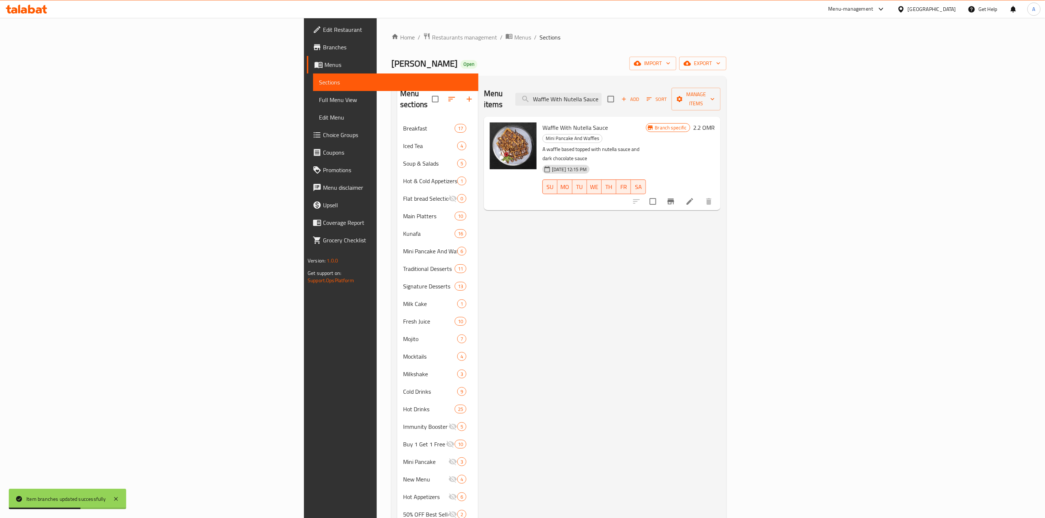
drag, startPoint x: 483, startPoint y: 330, endPoint x: 484, endPoint y: 325, distance: 4.6
click at [483, 329] on div "Menu items Waffle With Nutella Sauce Add Sort Manage items Waffle With Nutella …" at bounding box center [599, 341] width 243 height 518
click at [602, 93] on input "Waffle With Nutella Sauce" at bounding box center [559, 99] width 86 height 13
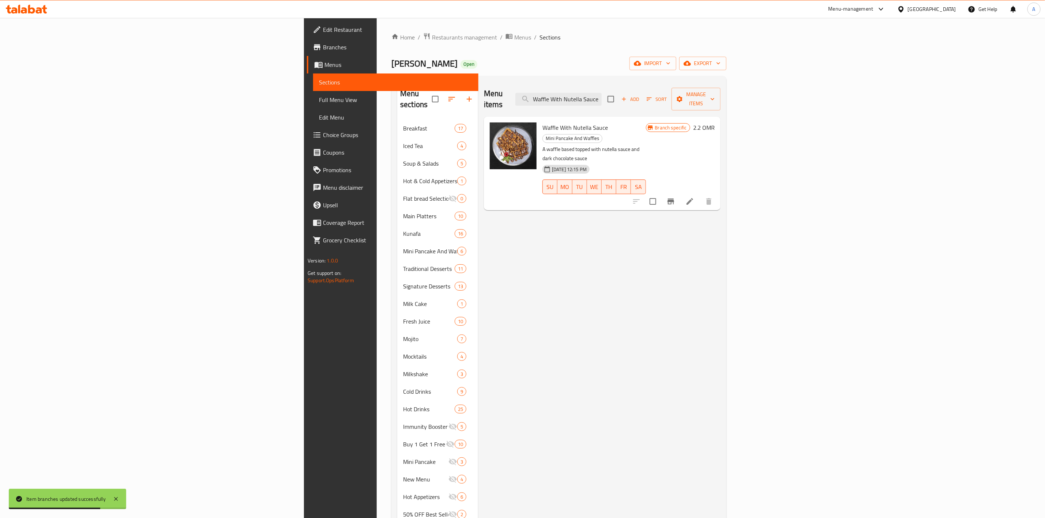
paste input "Pistachio"
type input "Waffle With Pistachio Sauce"
click at [674, 199] on icon "Branch-specific-item" at bounding box center [671, 202] width 7 height 6
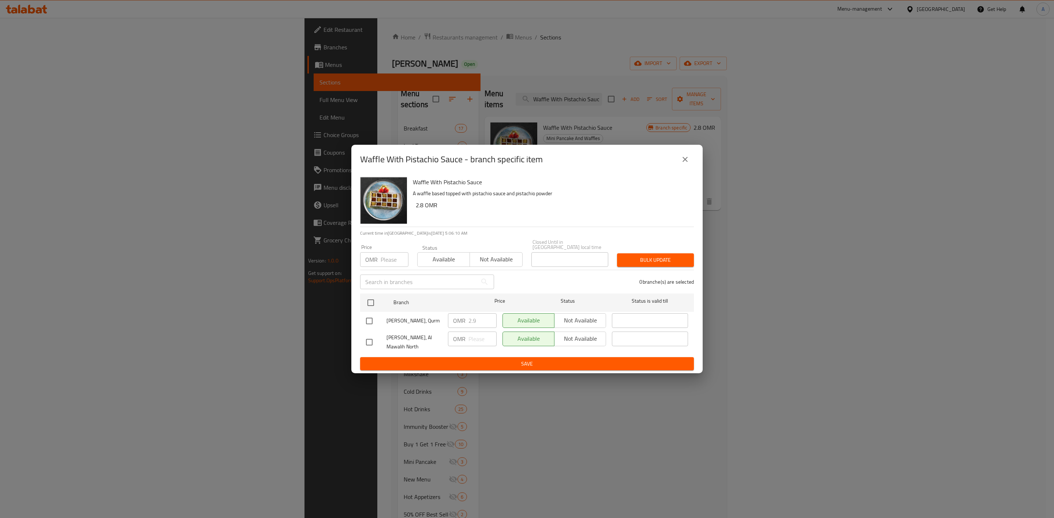
click at [369, 314] on input "checkbox" at bounding box center [369, 321] width 15 height 15
checkbox input "true"
click at [475, 319] on input "2.9" at bounding box center [482, 321] width 28 height 15
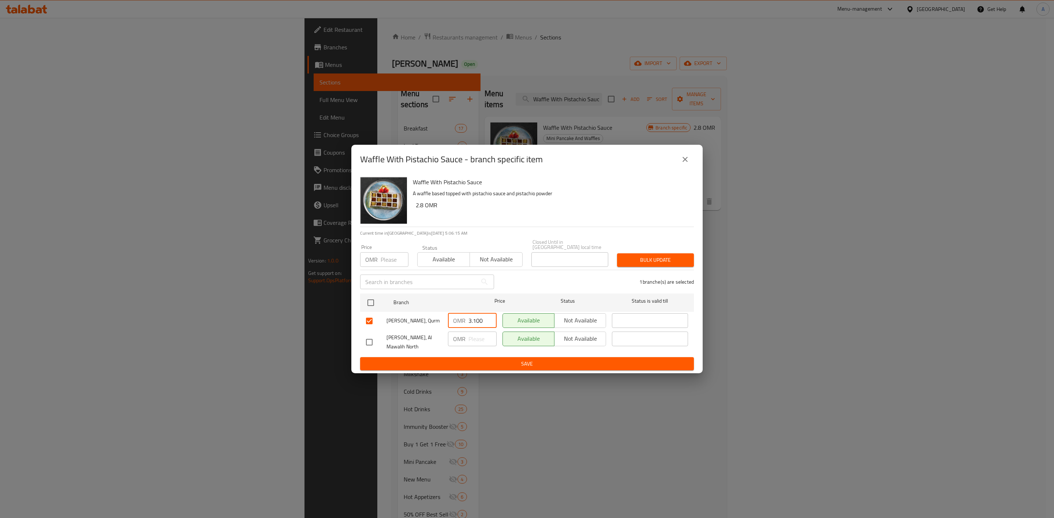
type input "3.100"
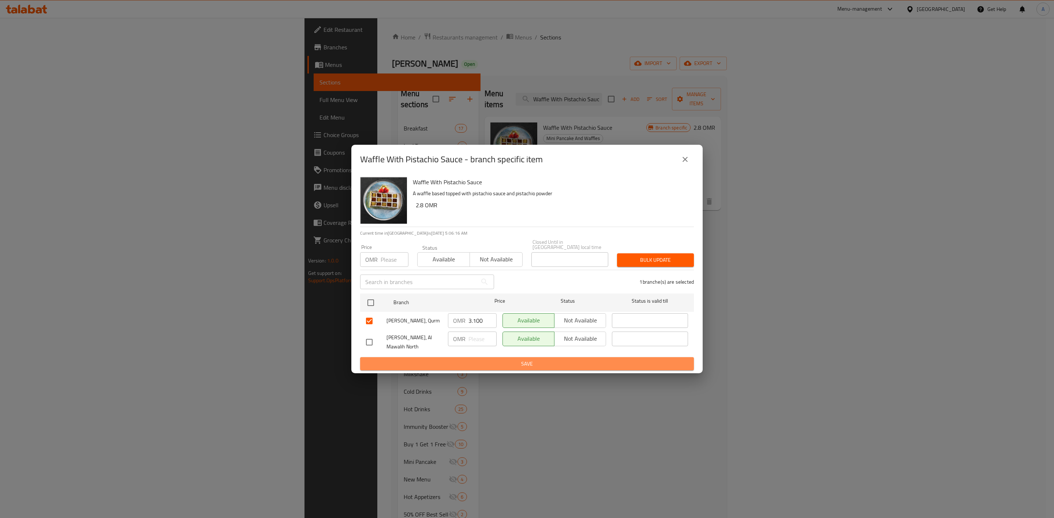
click at [476, 357] on button "Save" at bounding box center [527, 364] width 334 height 14
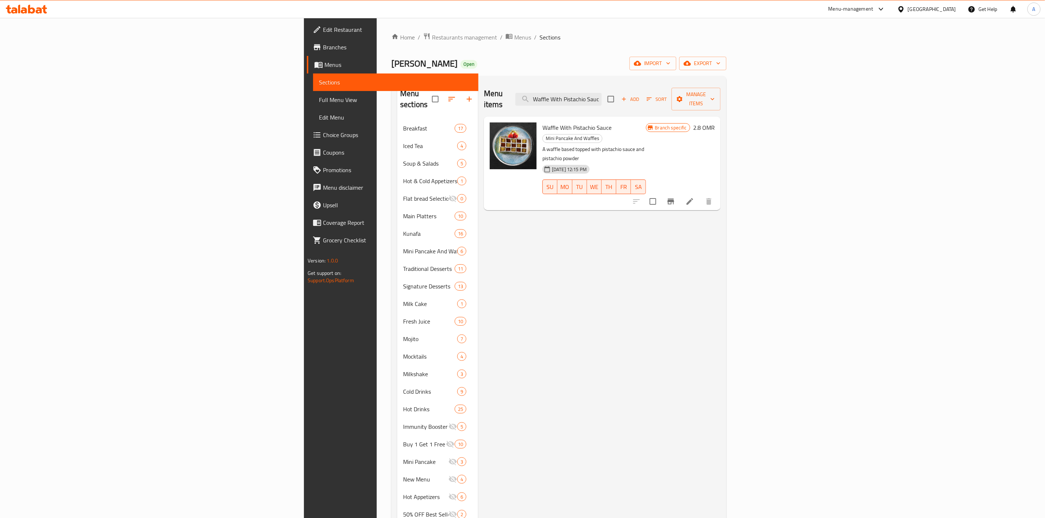
click at [503, 207] on div "Menu items Waffle With Pistachio Sauce Add Sort Manage items Waffle With Pistac…" at bounding box center [599, 341] width 243 height 518
click at [602, 94] on input "Waffle With Pistachio Sauce" at bounding box center [559, 99] width 86 height 13
paste input "Mix"
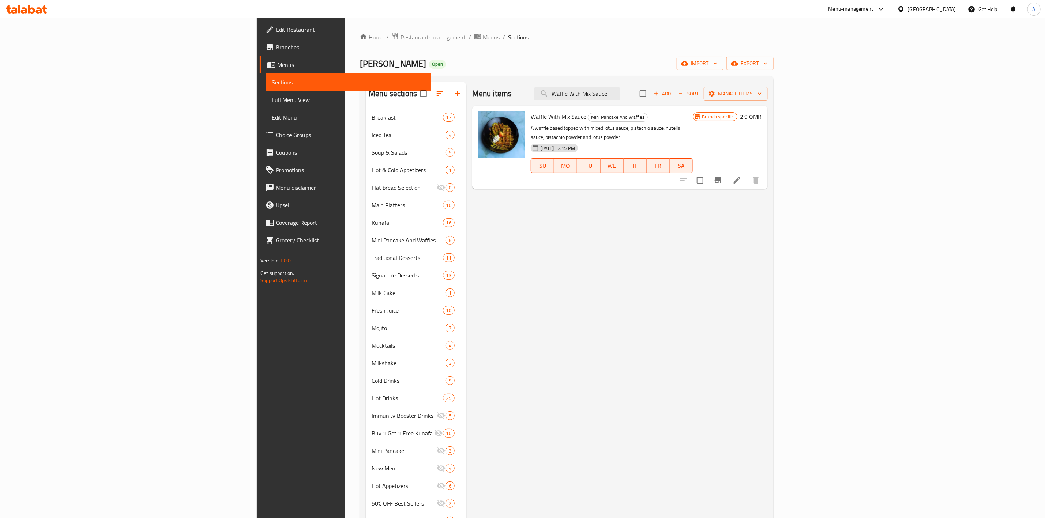
type input "Waffle With Mix Sauce"
click at [723, 176] on icon "Branch-specific-item" at bounding box center [718, 180] width 9 height 9
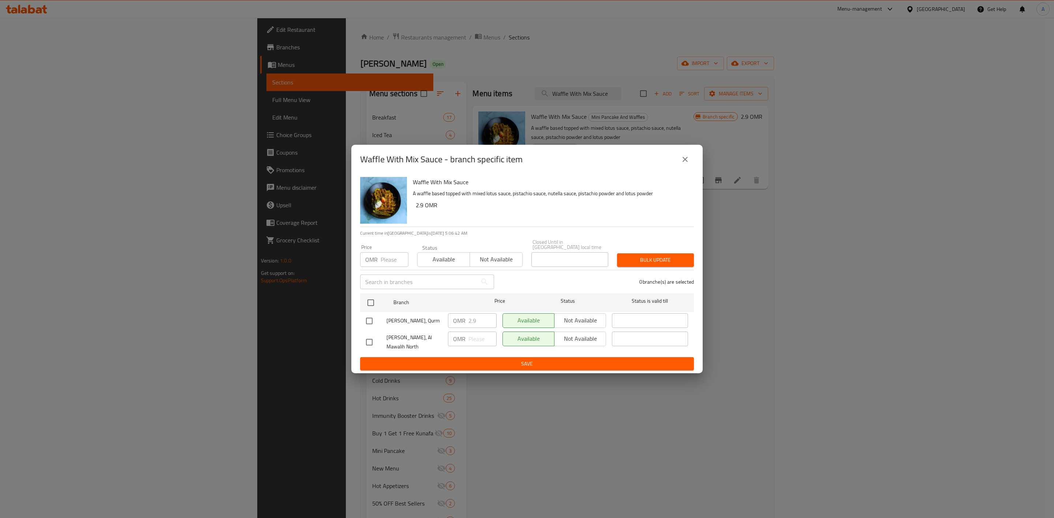
click at [369, 314] on input "checkbox" at bounding box center [369, 321] width 15 height 15
checkbox input "true"
click at [484, 321] on input "2.9" at bounding box center [482, 321] width 28 height 15
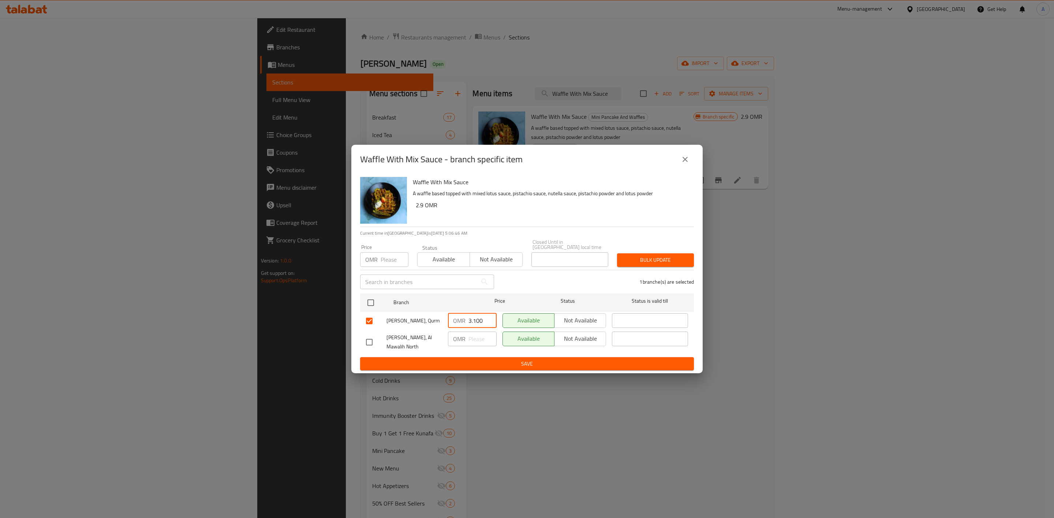
type input "3.100"
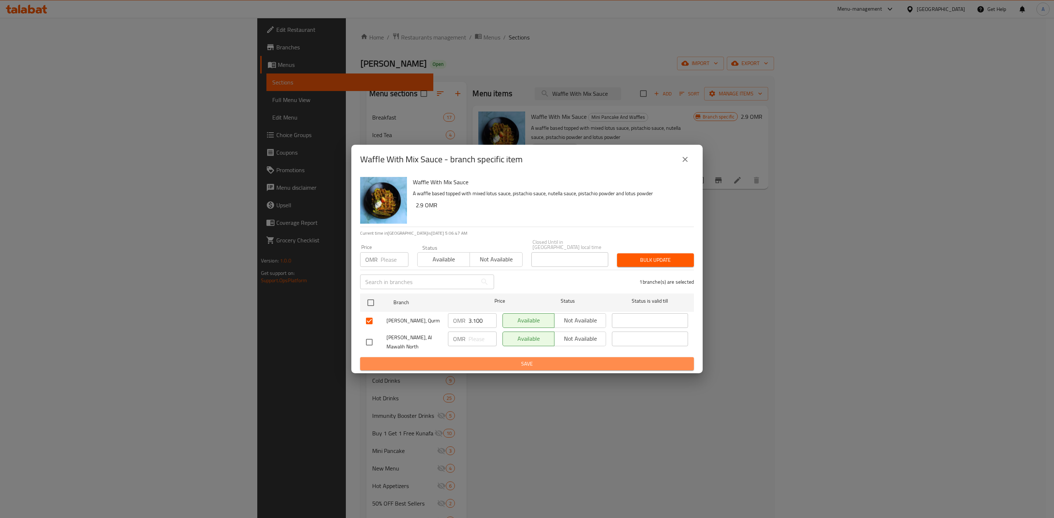
click at [486, 366] on span "Save" at bounding box center [527, 364] width 322 height 9
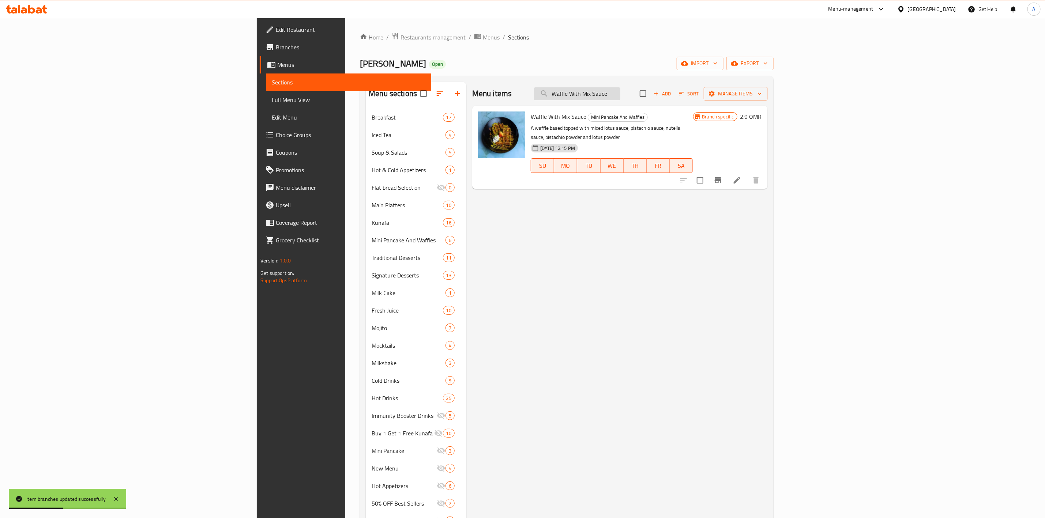
click at [621, 100] on input "Waffle With Mix Sauce" at bounding box center [577, 93] width 86 height 13
click at [621, 99] on input "Waffle With Mix Sauce" at bounding box center [577, 93] width 86 height 13
paste input "Karak Tea"
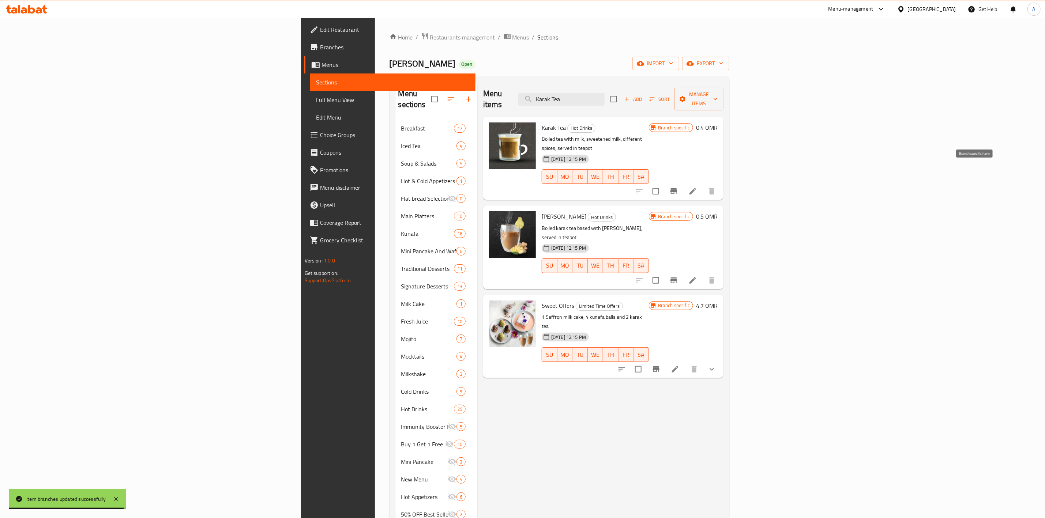
type input "Karak Tea"
click at [677, 188] on icon "Branch-specific-item" at bounding box center [674, 191] width 7 height 6
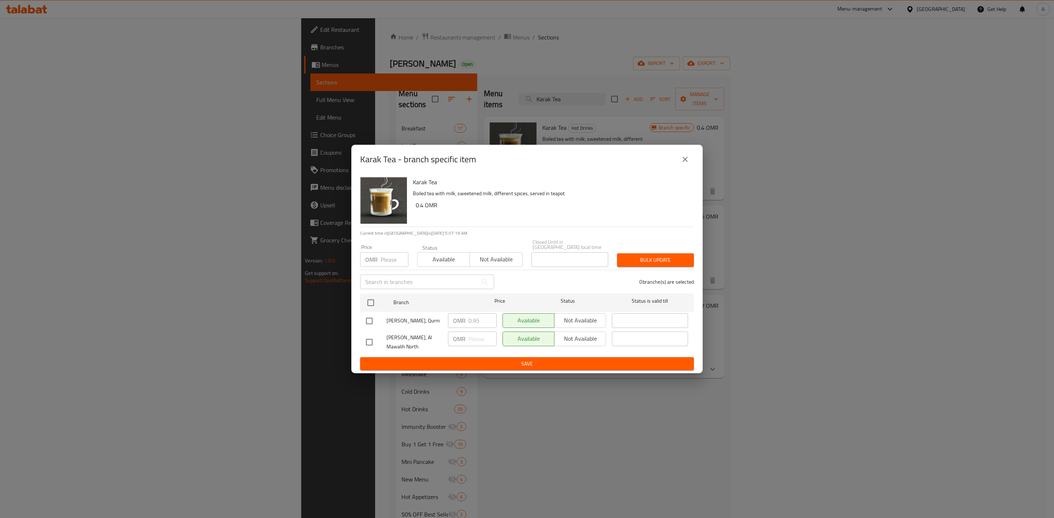
click at [371, 317] on input "checkbox" at bounding box center [369, 321] width 15 height 15
checkbox input "true"
click at [480, 318] on input "0.95" at bounding box center [482, 321] width 28 height 15
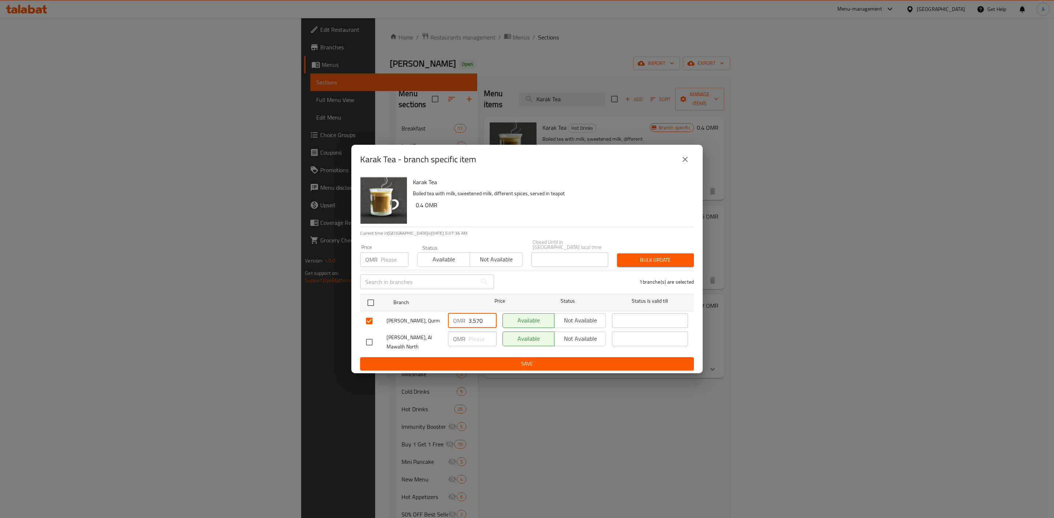
type input "3.570"
click at [475, 360] on span "Save" at bounding box center [527, 364] width 322 height 9
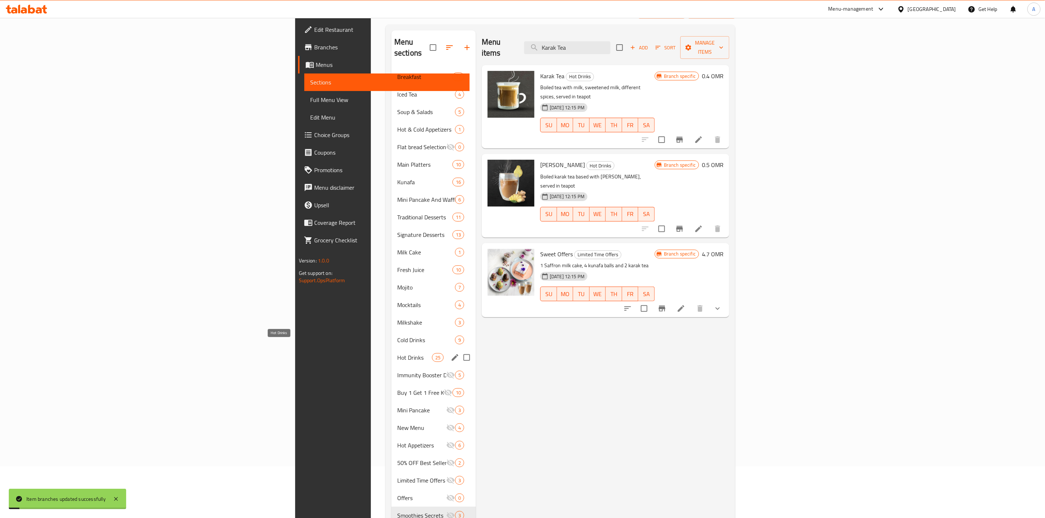
scroll to position [102, 0]
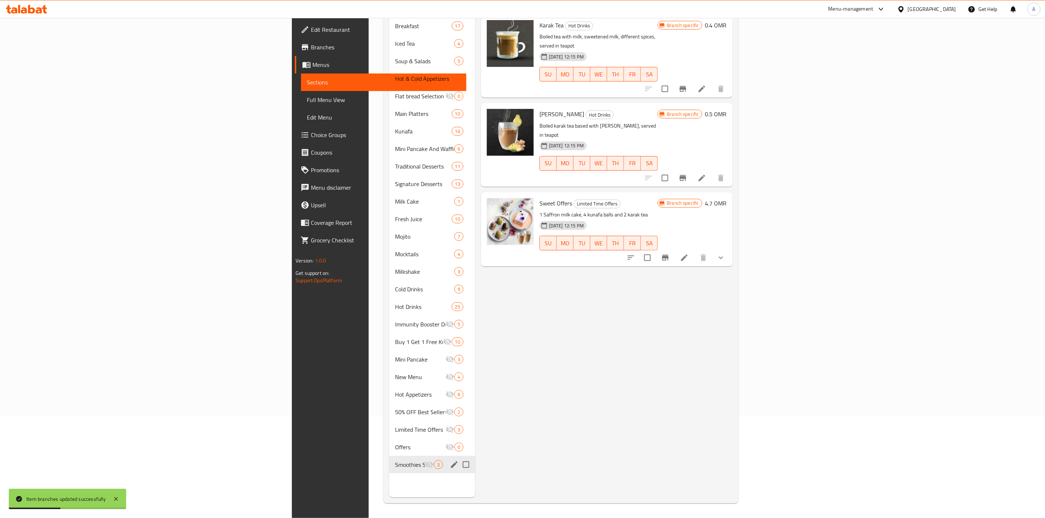
click at [458, 457] on input "Menu sections" at bounding box center [465, 464] width 15 height 15
checkbox input "true"
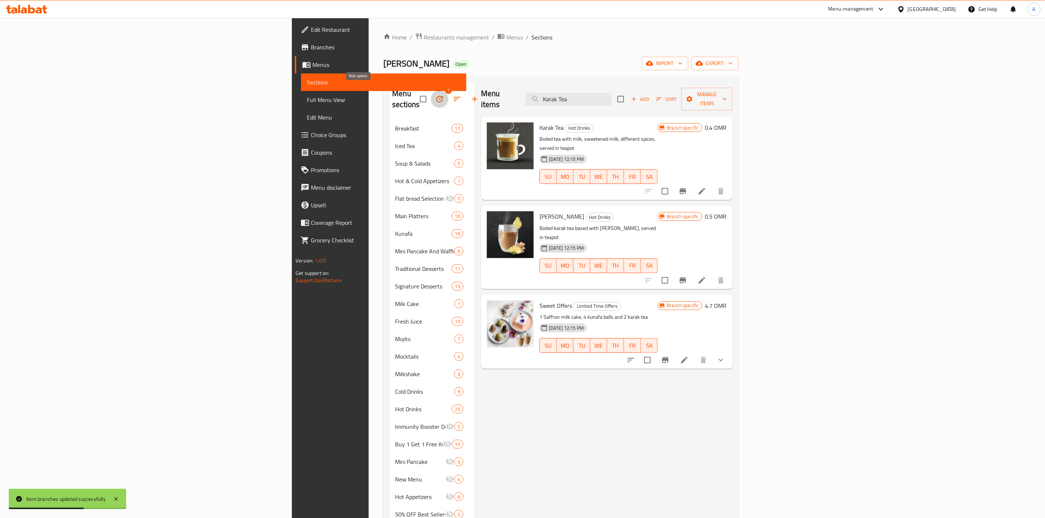
click at [431, 90] on button "button" at bounding box center [440, 99] width 18 height 18
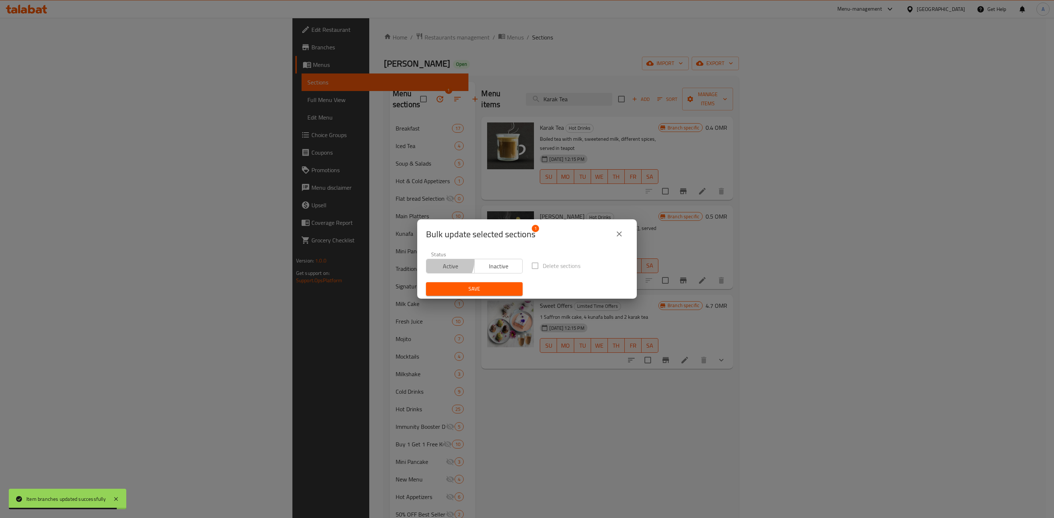
click at [446, 262] on span "Active" at bounding box center [450, 266] width 42 height 11
click at [468, 291] on span "Save" at bounding box center [474, 289] width 85 height 9
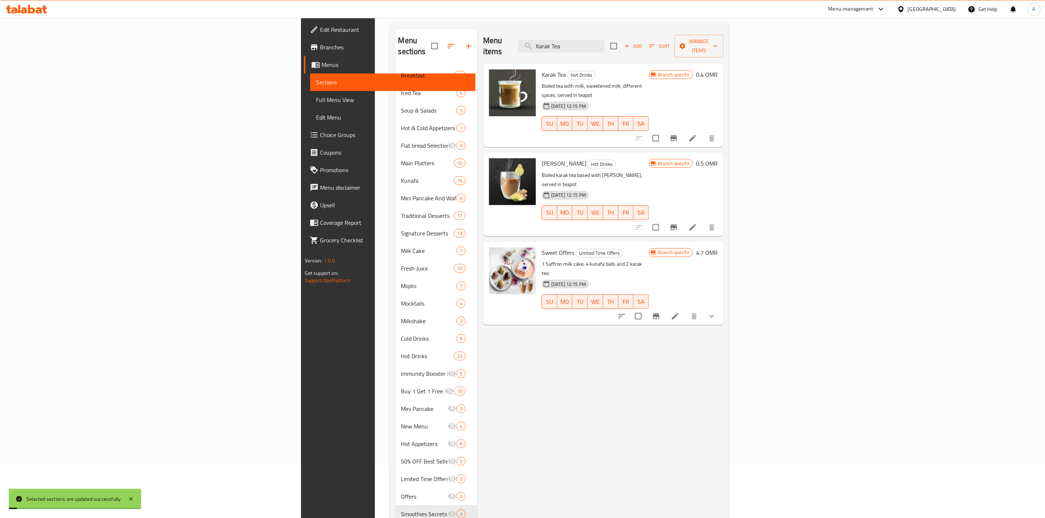
scroll to position [102, 0]
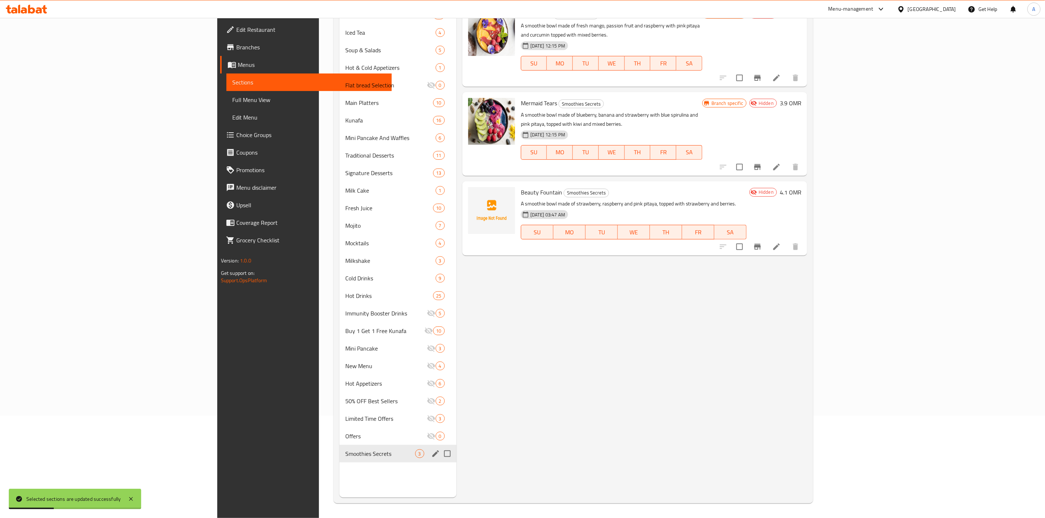
click at [340, 459] on div "Smoothies Secrets 3" at bounding box center [398, 454] width 117 height 18
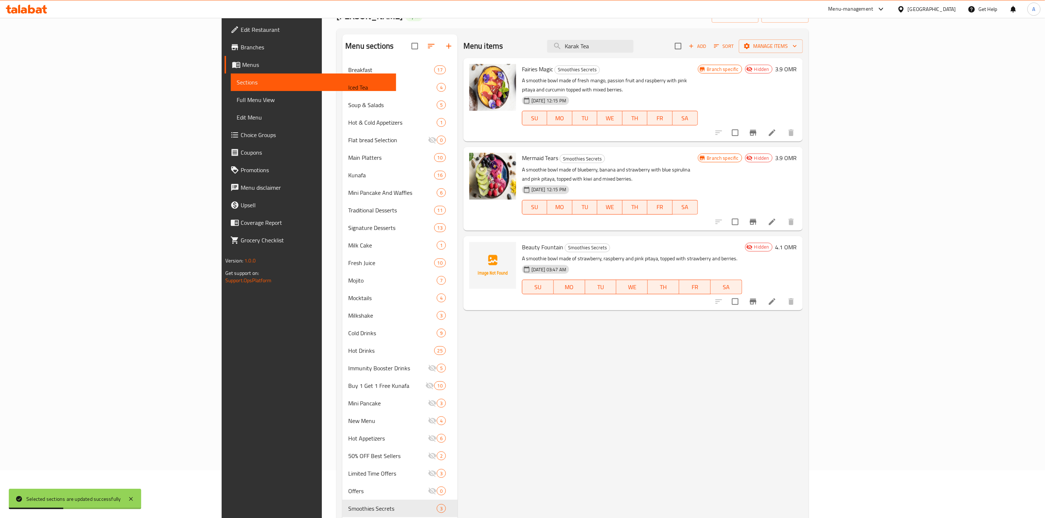
scroll to position [0, 0]
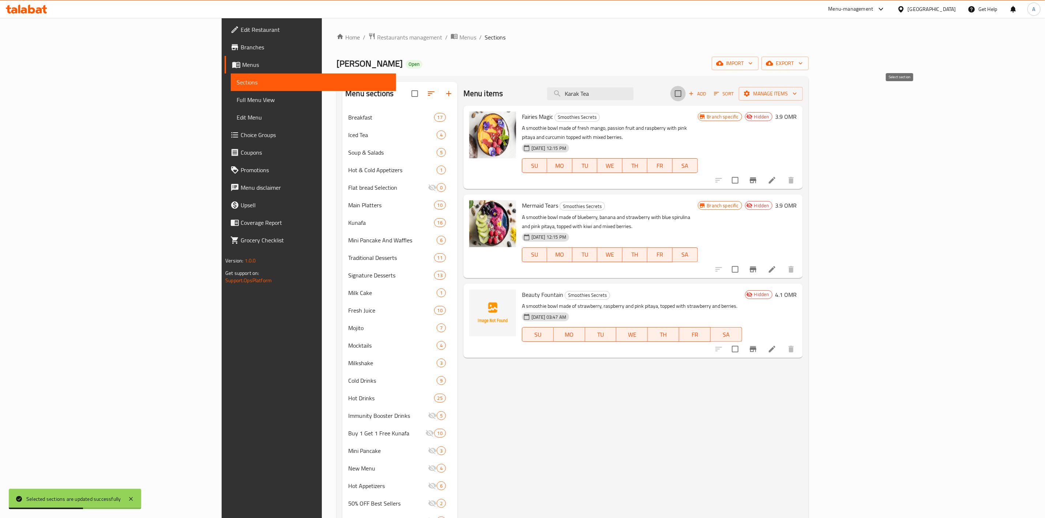
click at [686, 97] on input "checkbox" at bounding box center [678, 93] width 15 height 15
checkbox input "true"
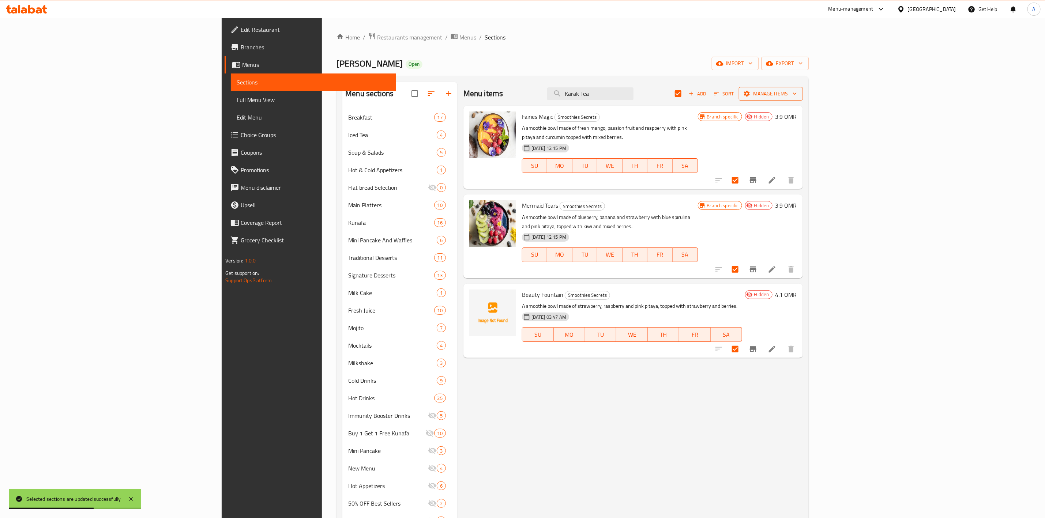
click at [799, 90] on icon "button" at bounding box center [794, 93] width 7 height 7
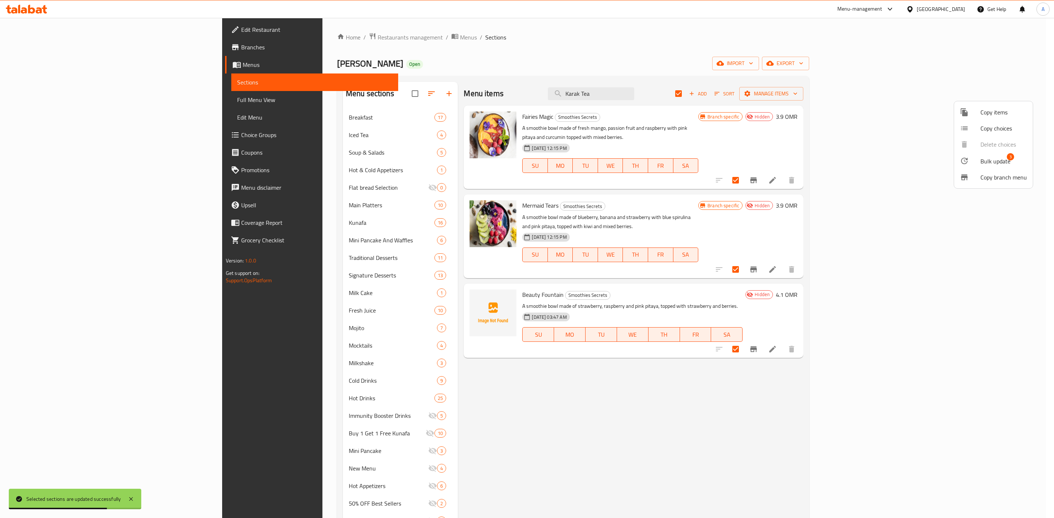
click at [987, 157] on span "Bulk update" at bounding box center [995, 161] width 30 height 9
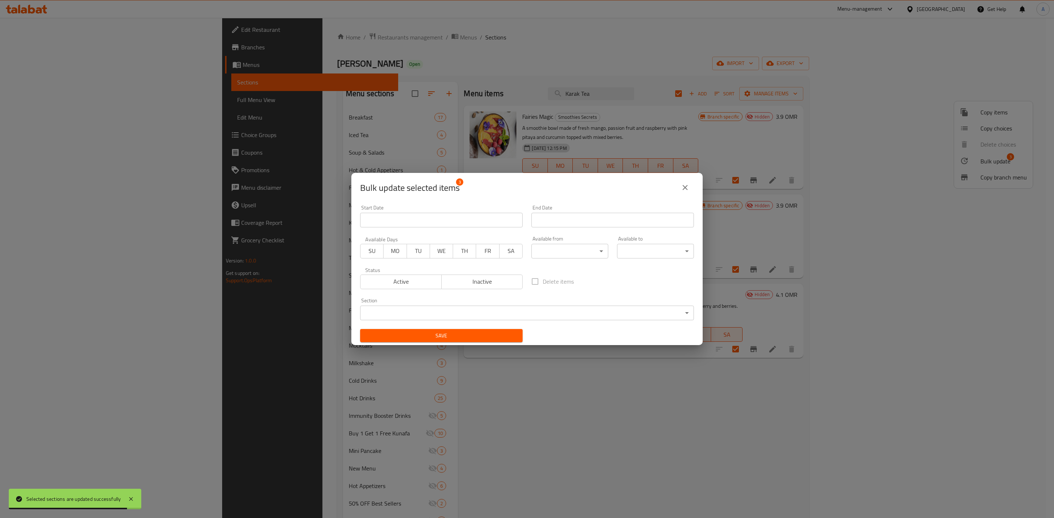
click at [384, 283] on span "Active" at bounding box center [400, 282] width 75 height 11
click at [411, 339] on span "Save" at bounding box center [441, 336] width 151 height 9
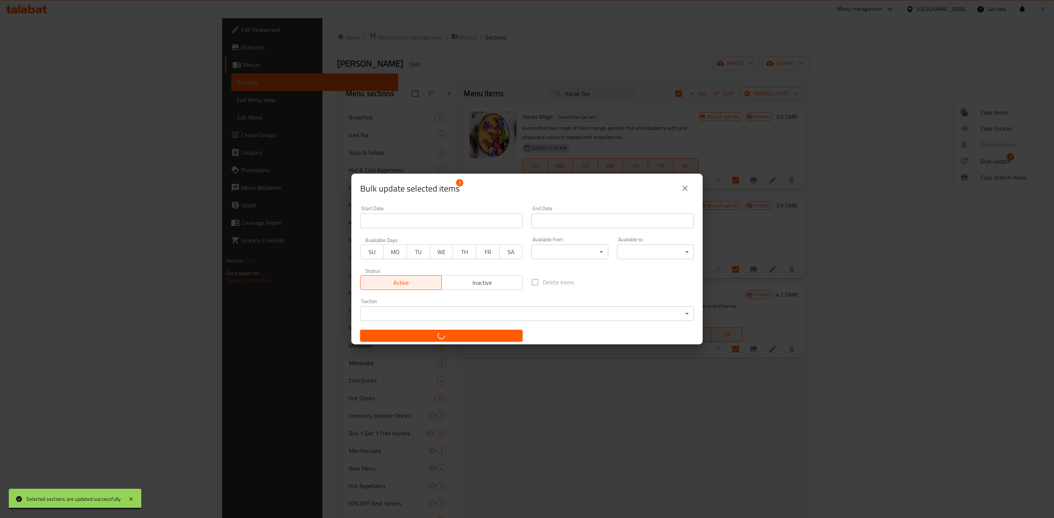
checkbox input "false"
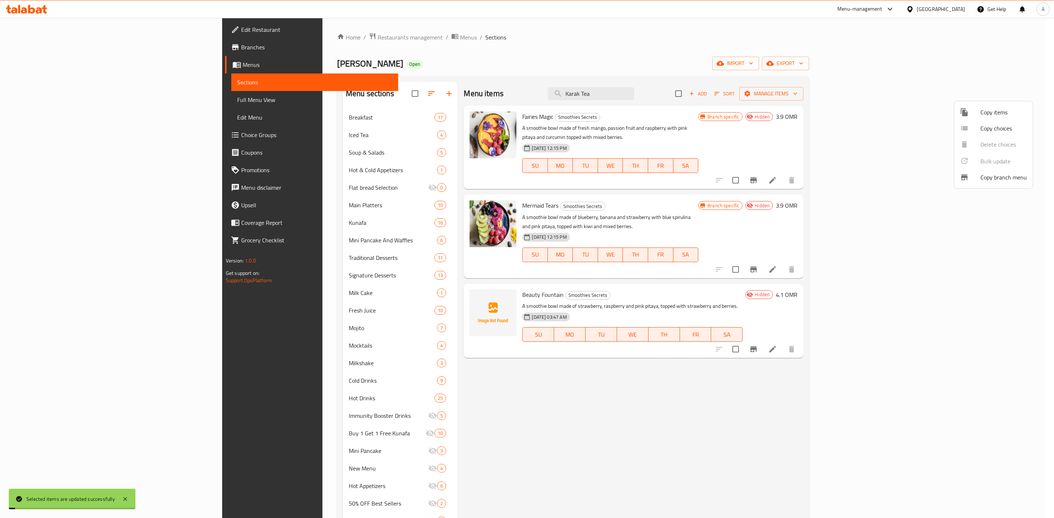
click at [816, 133] on div at bounding box center [527, 259] width 1054 height 518
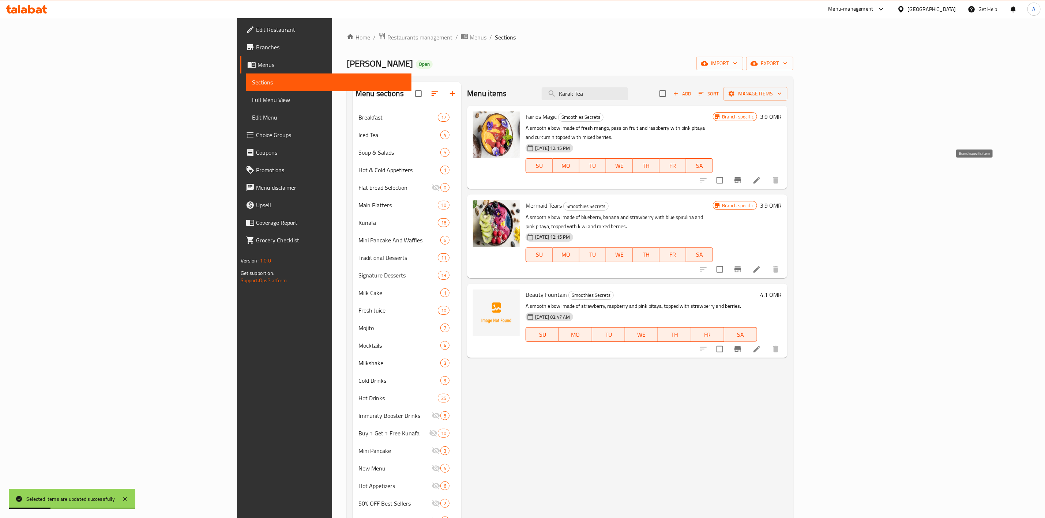
click at [742, 176] on icon "Branch-specific-item" at bounding box center [738, 180] width 9 height 9
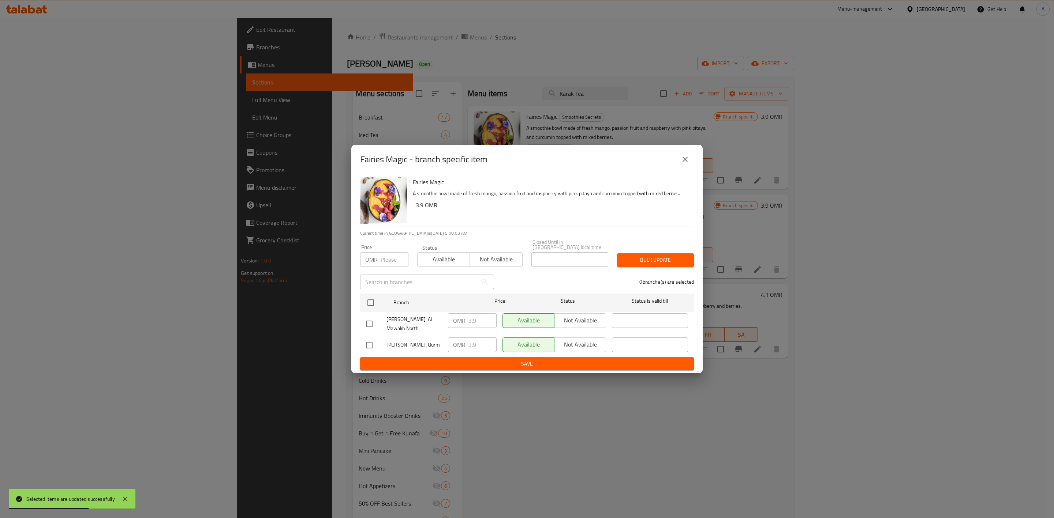
click at [367, 341] on input "checkbox" at bounding box center [369, 345] width 15 height 15
checkbox input "true"
click at [483, 258] on span "Not available" at bounding box center [496, 259] width 46 height 11
click at [647, 263] on button "Bulk update" at bounding box center [655, 261] width 77 height 14
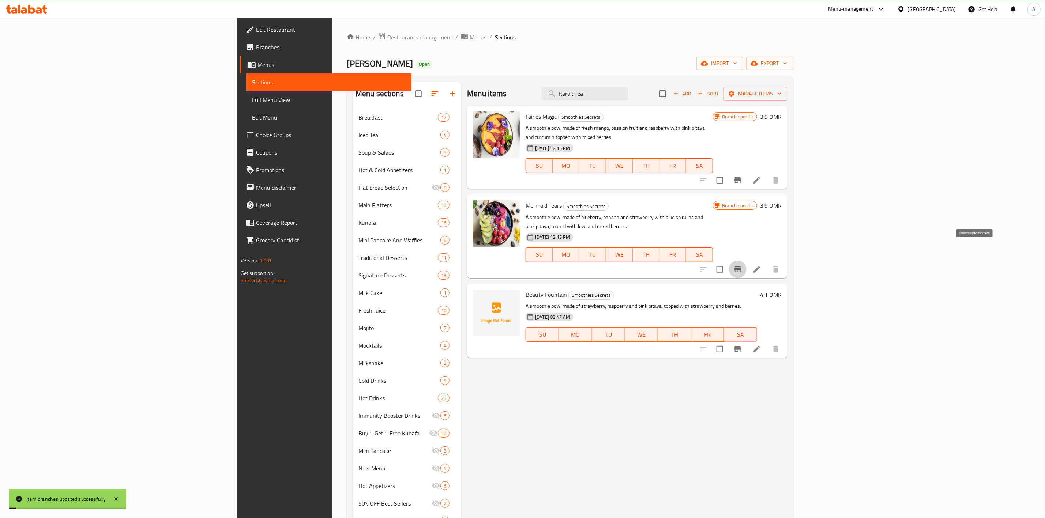
click at [747, 261] on button "Branch-specific-item" at bounding box center [738, 270] width 18 height 18
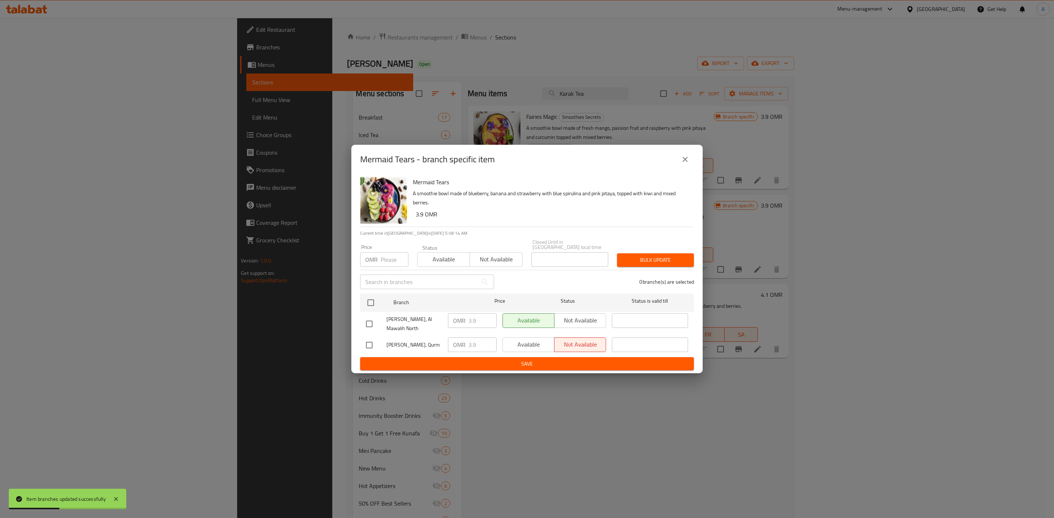
click at [685, 161] on icon "close" at bounding box center [685, 159] width 9 height 9
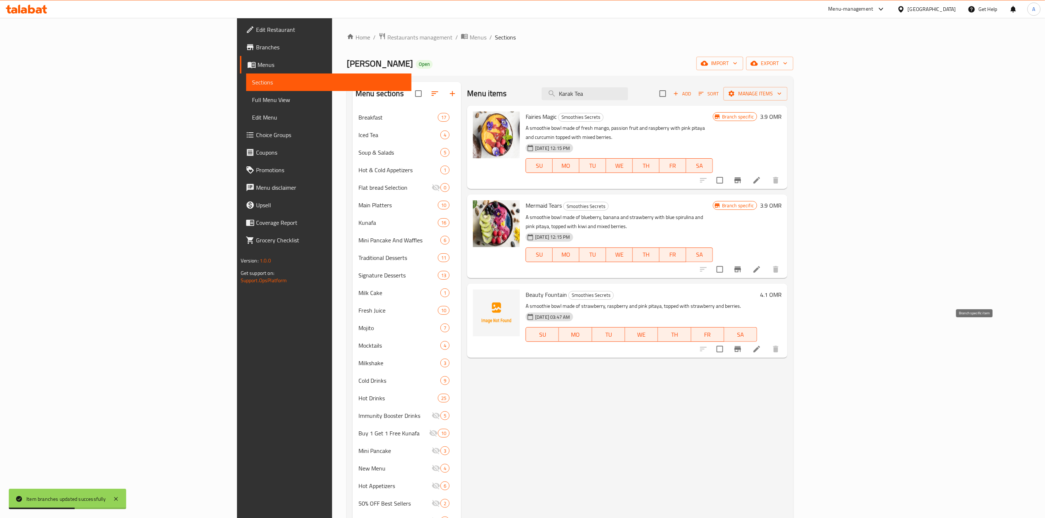
click at [741, 347] on icon "Branch-specific-item" at bounding box center [738, 350] width 7 height 6
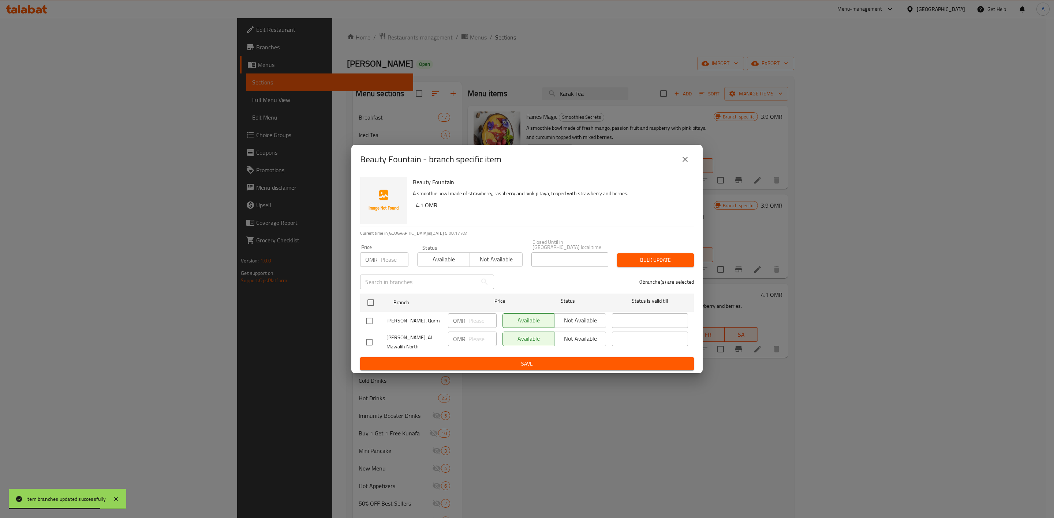
click at [371, 321] on input "checkbox" at bounding box center [369, 321] width 15 height 15
checkbox input "true"
click at [481, 259] on span "Not available" at bounding box center [496, 259] width 46 height 11
click at [689, 249] on div "Bulk update" at bounding box center [656, 260] width 86 height 22
click at [682, 257] on span "Bulk update" at bounding box center [655, 260] width 65 height 9
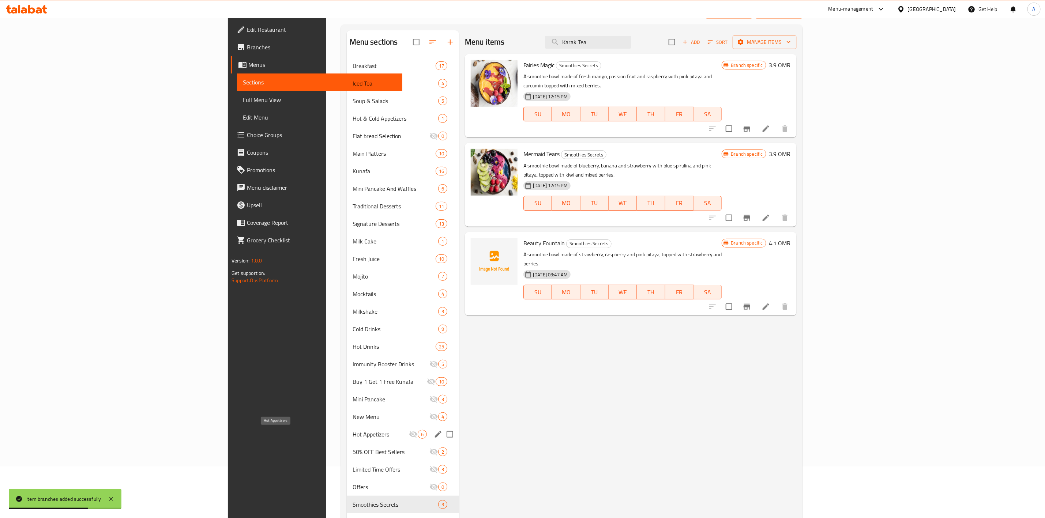
scroll to position [102, 0]
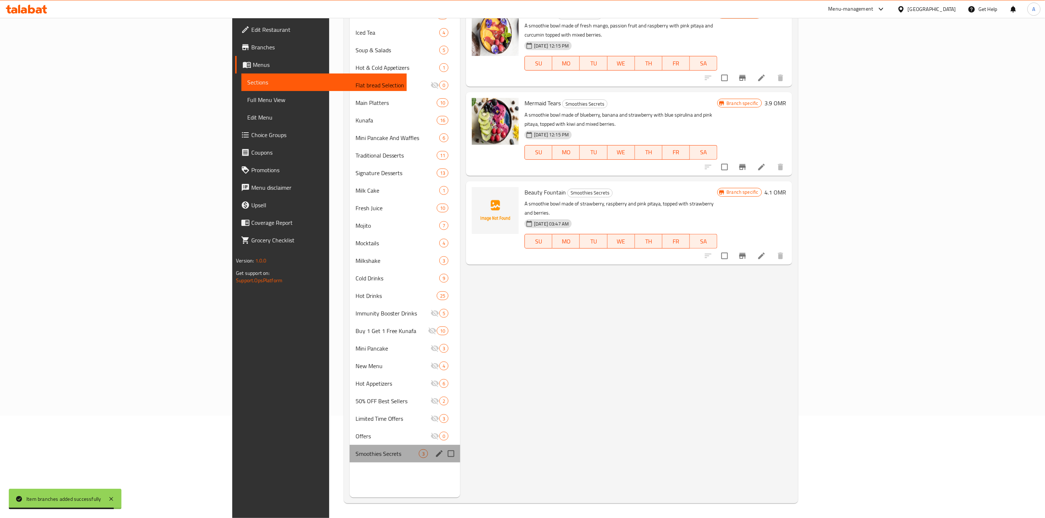
click at [350, 460] on div "Smoothies Secrets 3" at bounding box center [405, 454] width 111 height 18
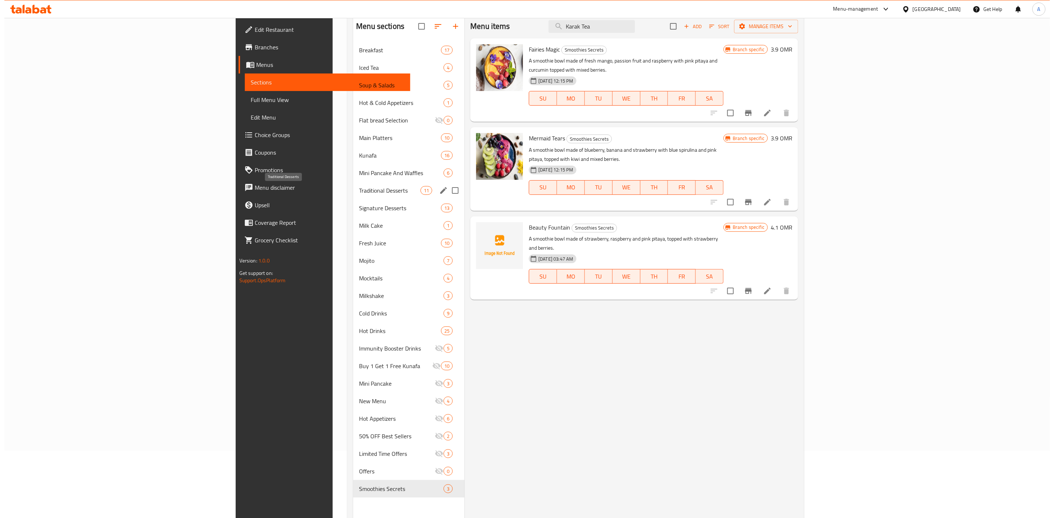
scroll to position [48, 0]
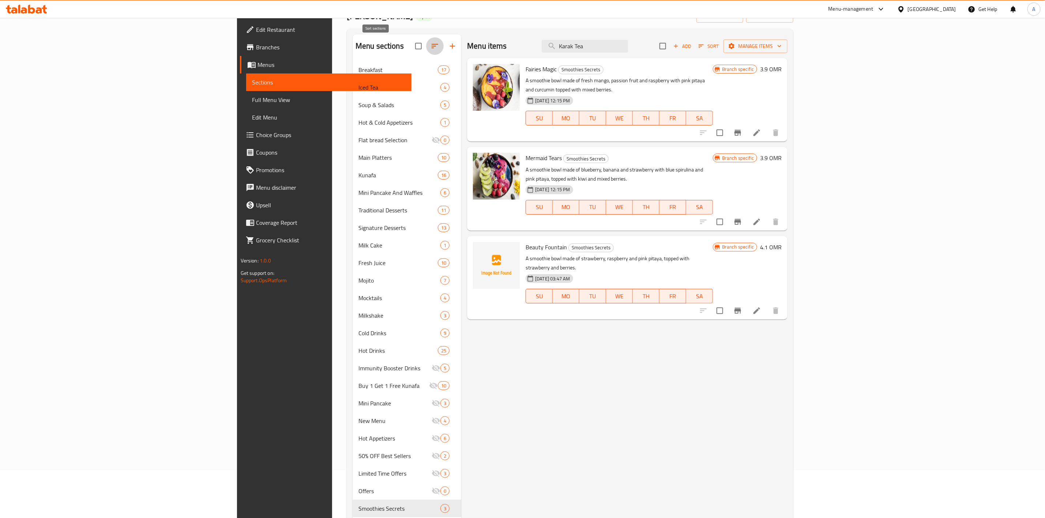
click at [426, 43] on button "button" at bounding box center [435, 46] width 18 height 18
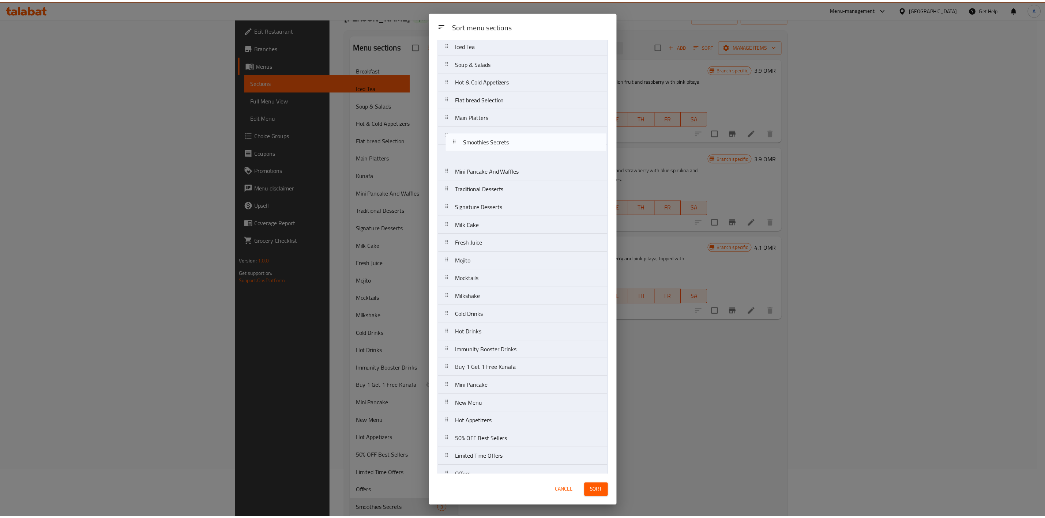
scroll to position [38, 0]
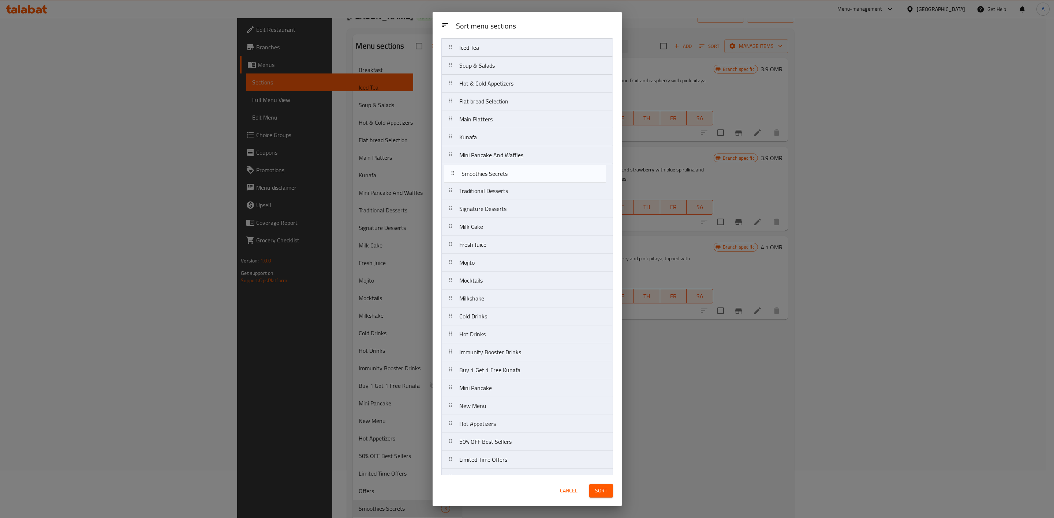
drag, startPoint x: 515, startPoint y: 467, endPoint x: 569, endPoint y: 278, distance: 196.8
click at [517, 171] on nav "Breakfast Iced Tea Soup & Salads Hot & Cold Appetizers Flat bread Selection Mai…" at bounding box center [527, 253] width 172 height 467
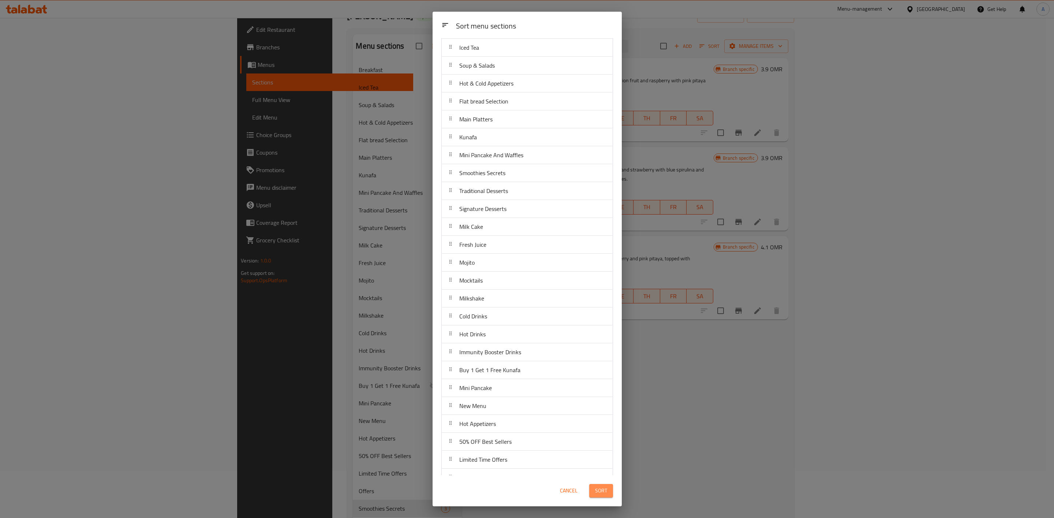
click at [604, 494] on span "Sort" at bounding box center [601, 491] width 12 height 9
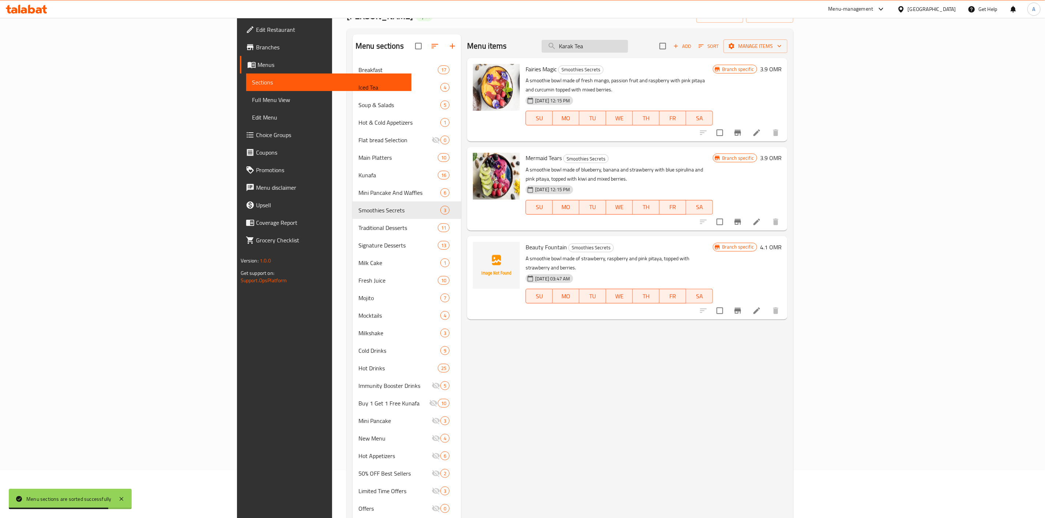
click at [628, 44] on input "Karak Tea" at bounding box center [585, 46] width 86 height 13
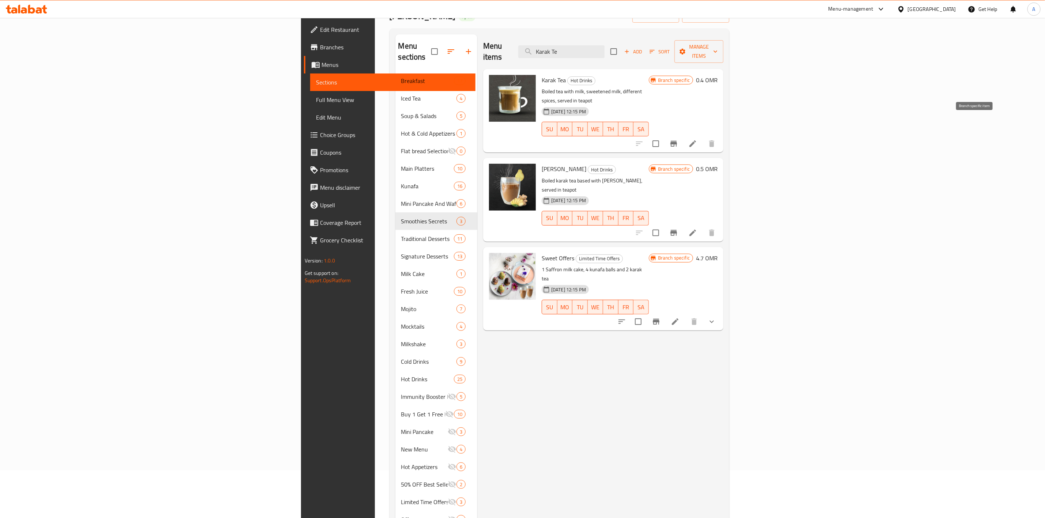
type input "Karak Te"
click at [678, 139] on icon "Branch-specific-item" at bounding box center [674, 143] width 9 height 9
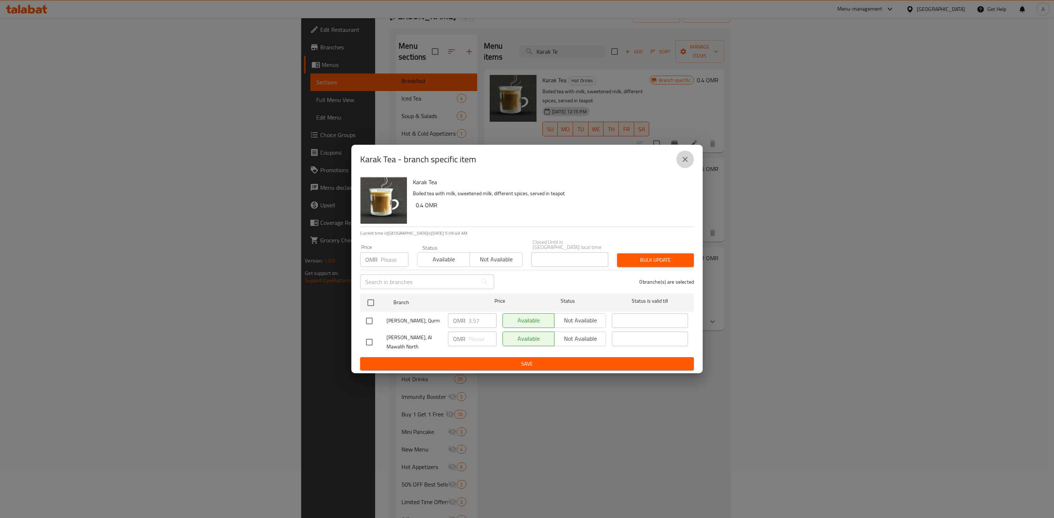
click at [686, 162] on icon "close" at bounding box center [684, 159] width 5 height 5
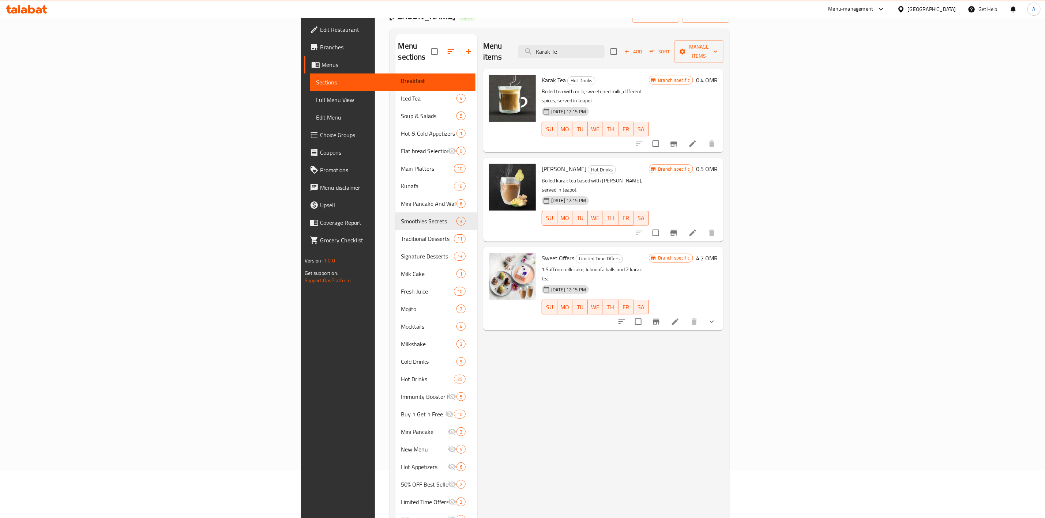
click at [477, 377] on div "Menu items Karak Te Add Sort Manage items Karak Tea Hot Drinks Boiled tea with …" at bounding box center [600, 293] width 246 height 518
click at [605, 52] on input "Karak Te" at bounding box center [561, 51] width 86 height 13
paste input "hot chocolat"
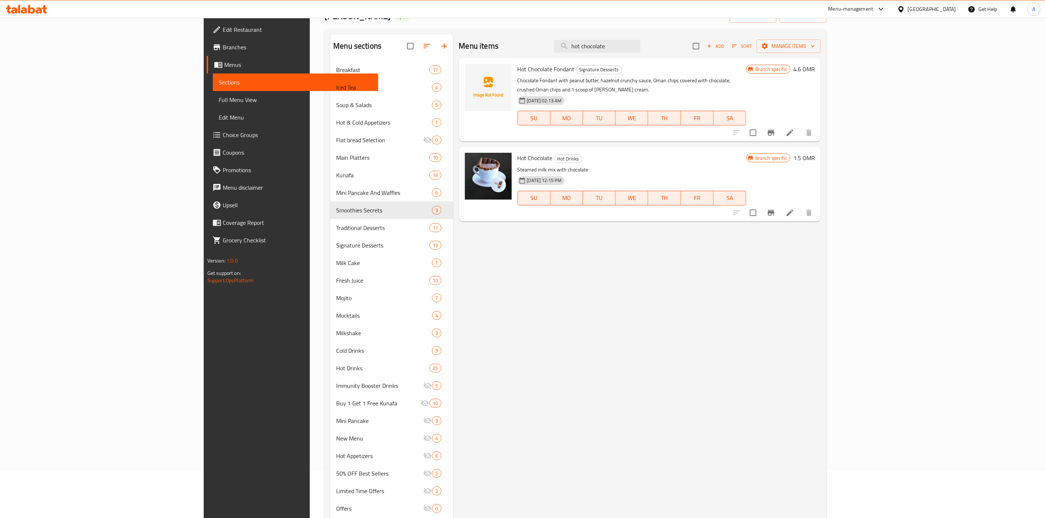
type input "hot chocolate"
click at [776, 209] on icon "Branch-specific-item" at bounding box center [771, 213] width 9 height 9
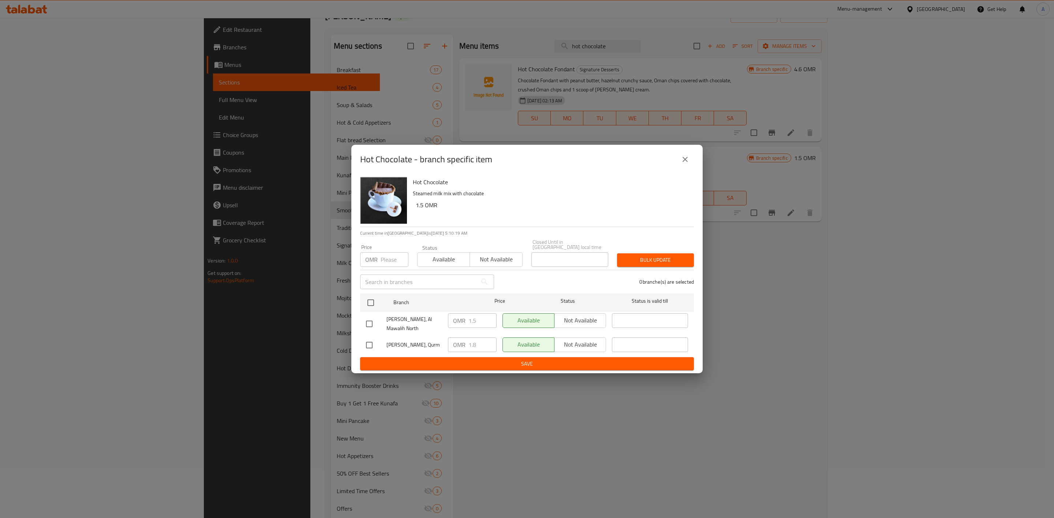
click at [378, 341] on div at bounding box center [376, 345] width 20 height 15
click at [370, 339] on input "checkbox" at bounding box center [369, 345] width 15 height 15
checkbox input "true"
click at [477, 340] on input "1.8" at bounding box center [482, 345] width 28 height 15
type input "1.890"
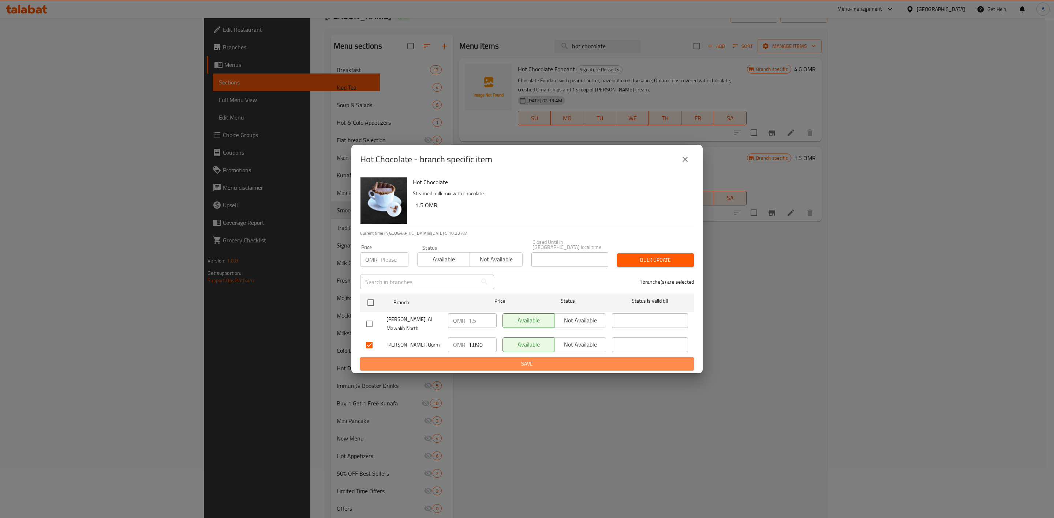
click at [547, 362] on span "Save" at bounding box center [527, 364] width 322 height 9
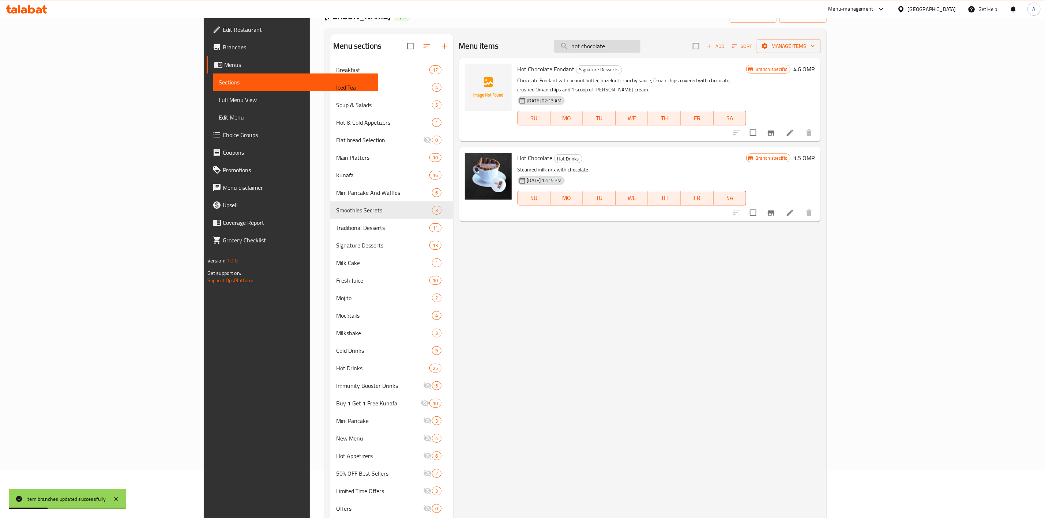
click at [641, 49] on input "hot chocolate" at bounding box center [597, 46] width 86 height 13
paste input "Turkish Coffe"
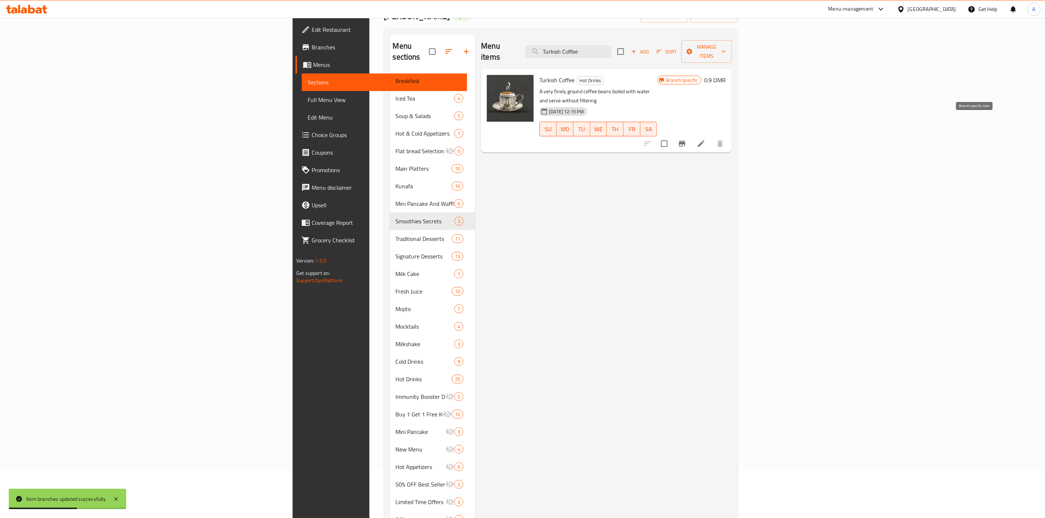
type input "Turkish Coffee"
click at [686, 141] on icon "Branch-specific-item" at bounding box center [682, 144] width 7 height 6
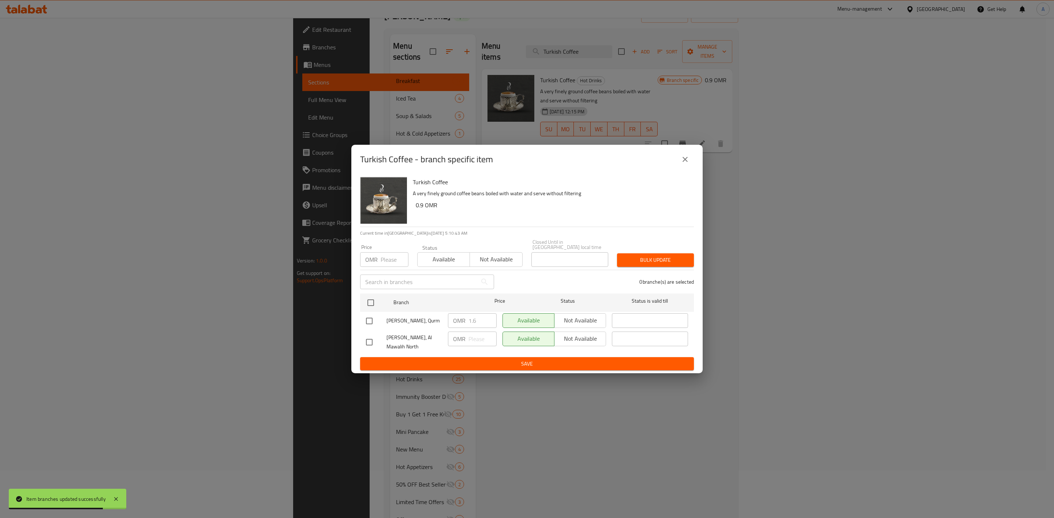
click at [369, 320] on input "checkbox" at bounding box center [369, 321] width 15 height 15
checkbox input "true"
click at [482, 320] on input "1.6" at bounding box center [482, 321] width 28 height 15
type input "1.680"
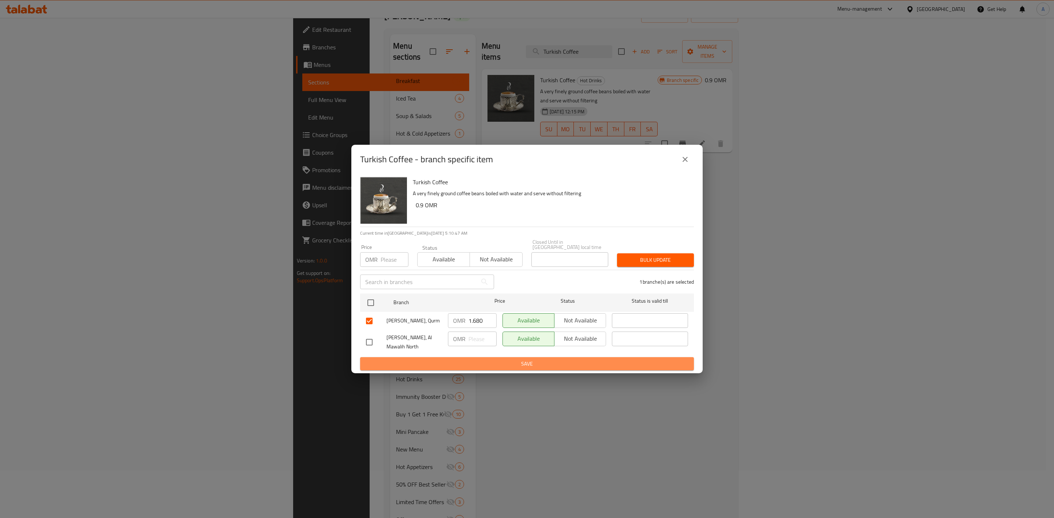
click at [454, 360] on span "Save" at bounding box center [527, 364] width 322 height 9
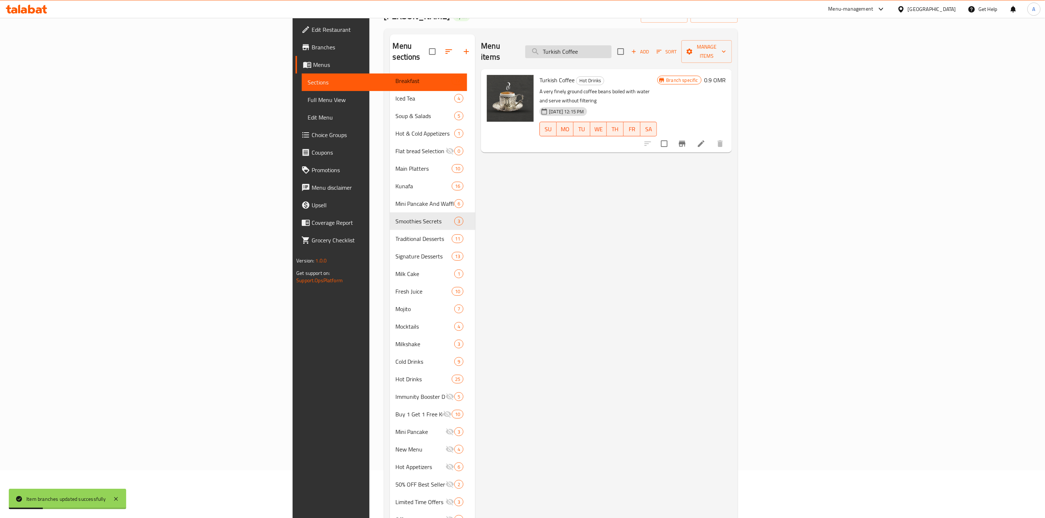
click at [612, 50] on input "Turkish Coffee" at bounding box center [568, 51] width 86 height 13
paste input "Solymani Tea"
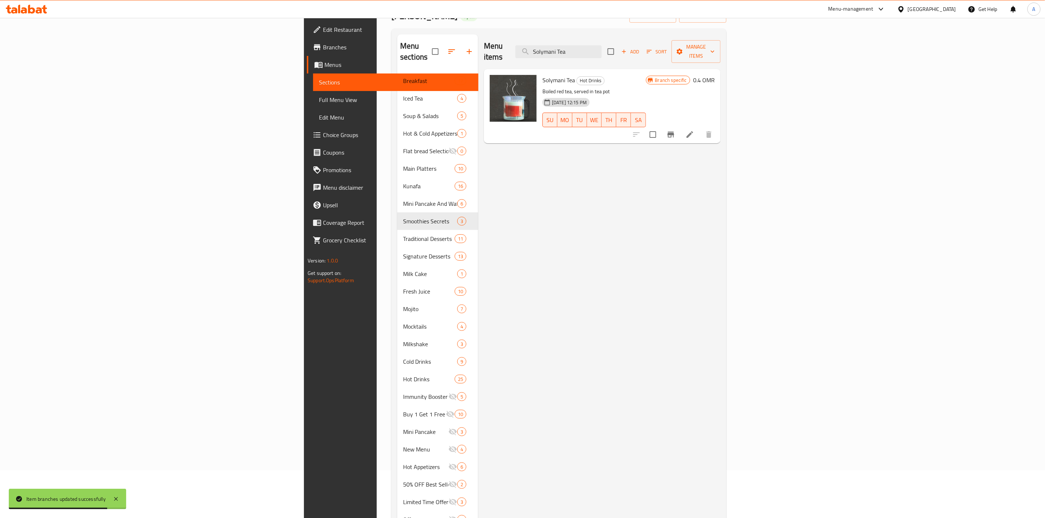
type input "Solymani Tea"
click at [674, 132] on icon "Branch-specific-item" at bounding box center [671, 135] width 7 height 6
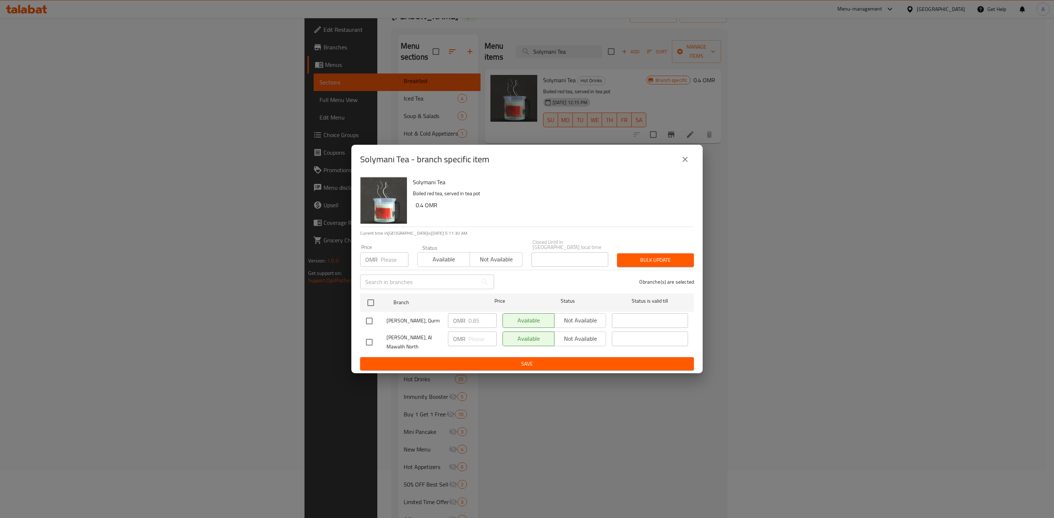
click at [362, 318] on input "checkbox" at bounding box center [369, 321] width 15 height 15
checkbox input "true"
click at [475, 320] on input "0.85" at bounding box center [482, 321] width 28 height 15
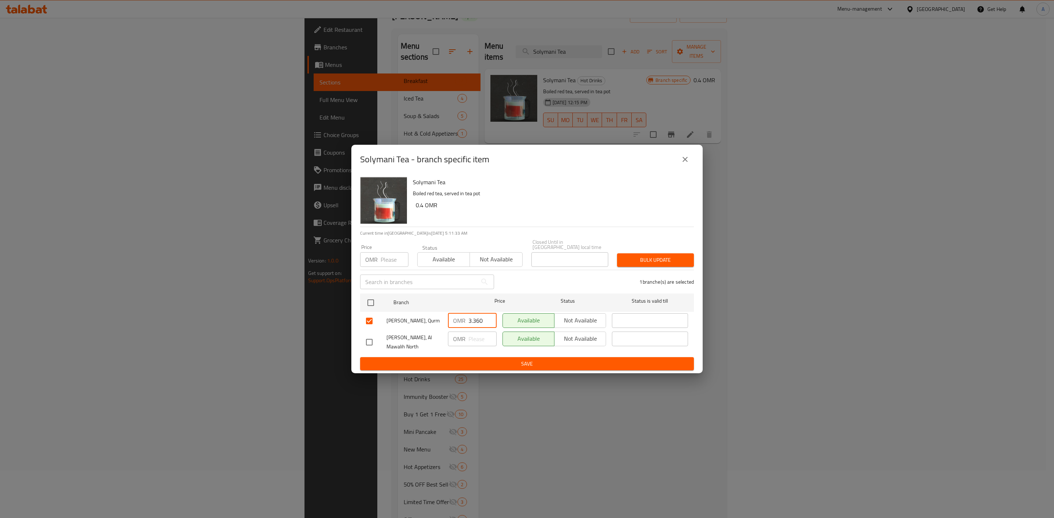
type input "3.360"
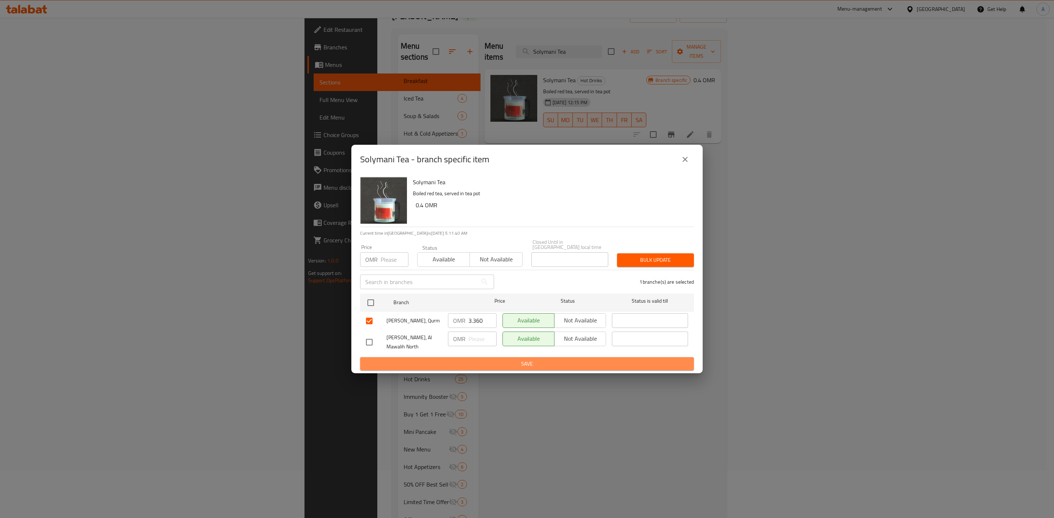
click at [514, 361] on span "Save" at bounding box center [527, 364] width 322 height 9
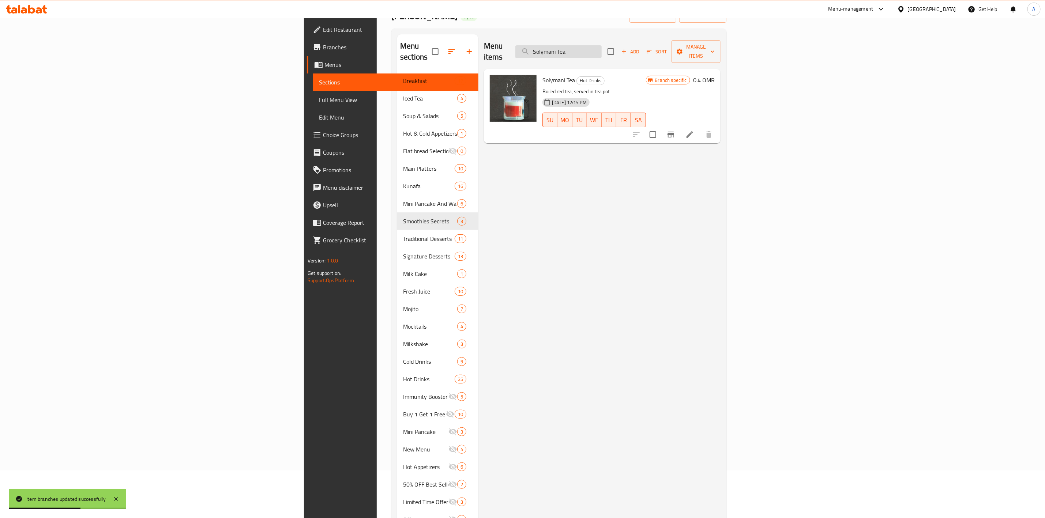
click at [602, 49] on input "Solymani Tea" at bounding box center [559, 51] width 86 height 13
paste input "Ginger"
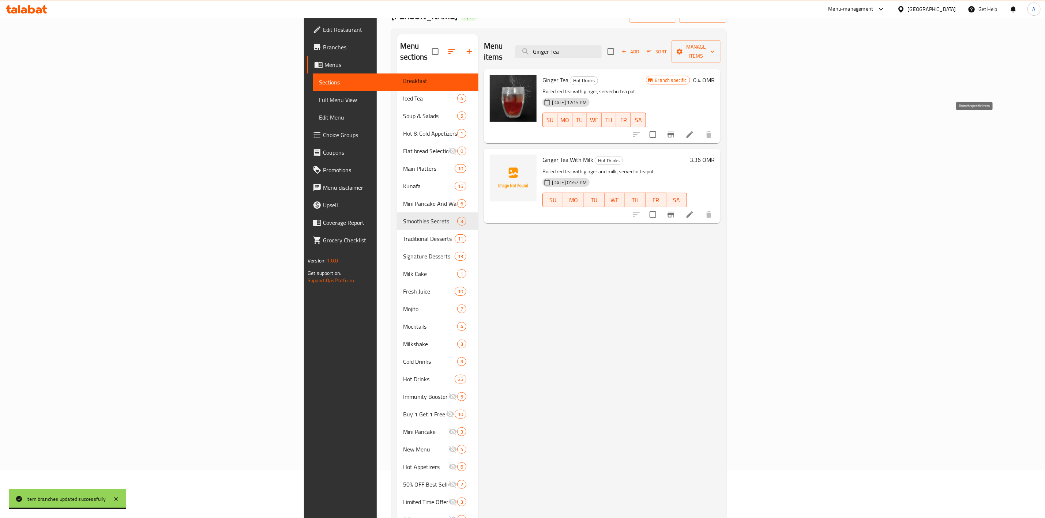
type input "Ginger Tea"
click at [674, 132] on icon "Branch-specific-item" at bounding box center [671, 135] width 7 height 6
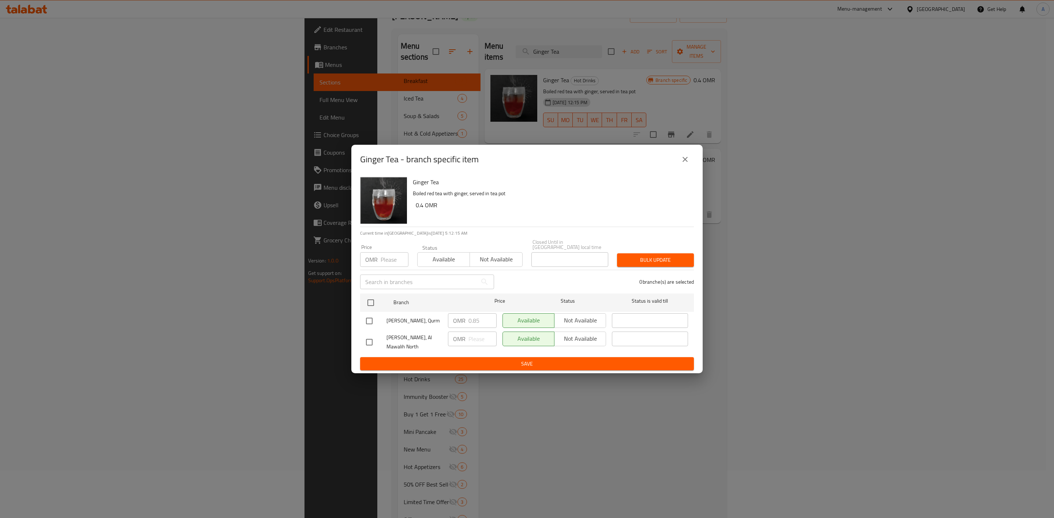
click at [372, 315] on input "checkbox" at bounding box center [369, 321] width 15 height 15
checkbox input "true"
click at [481, 318] on input "0.85" at bounding box center [482, 321] width 28 height 15
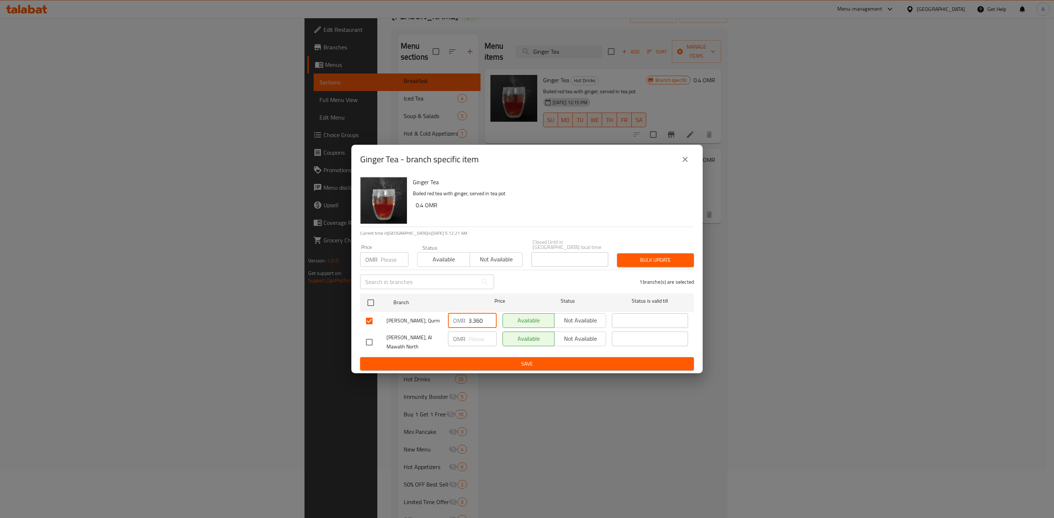
type input "3.360"
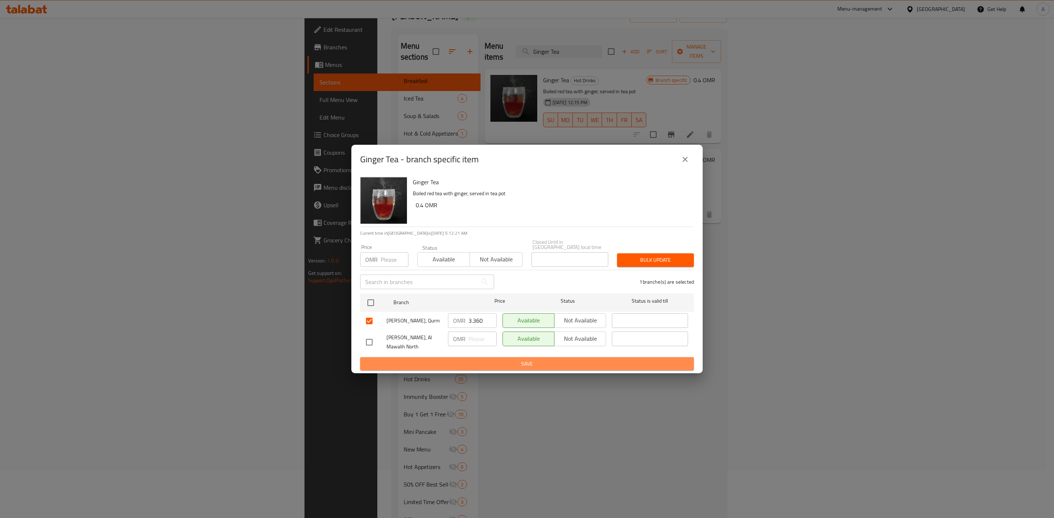
click at [458, 366] on span "Save" at bounding box center [527, 364] width 322 height 9
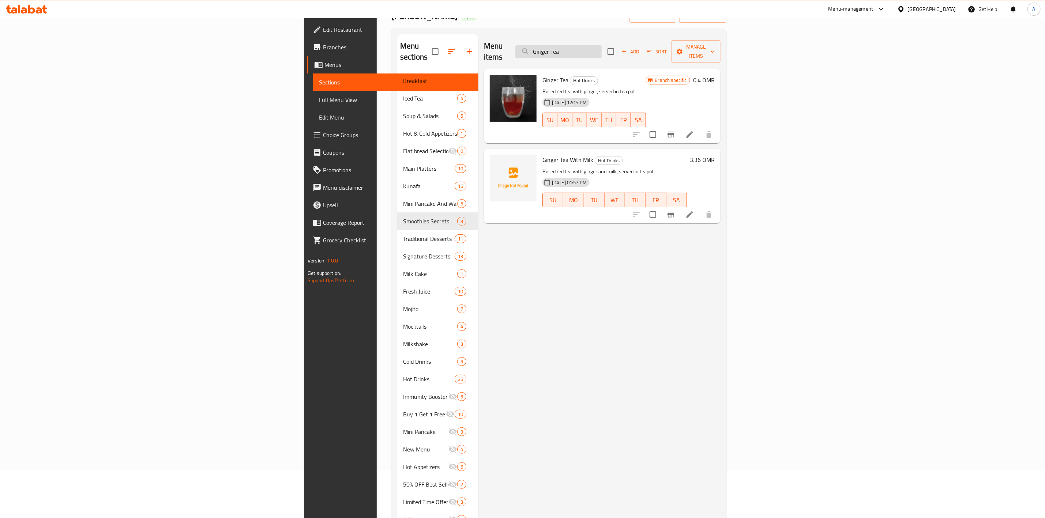
click at [602, 51] on input "Ginger Tea" at bounding box center [559, 51] width 86 height 13
paste input "Red Bean"
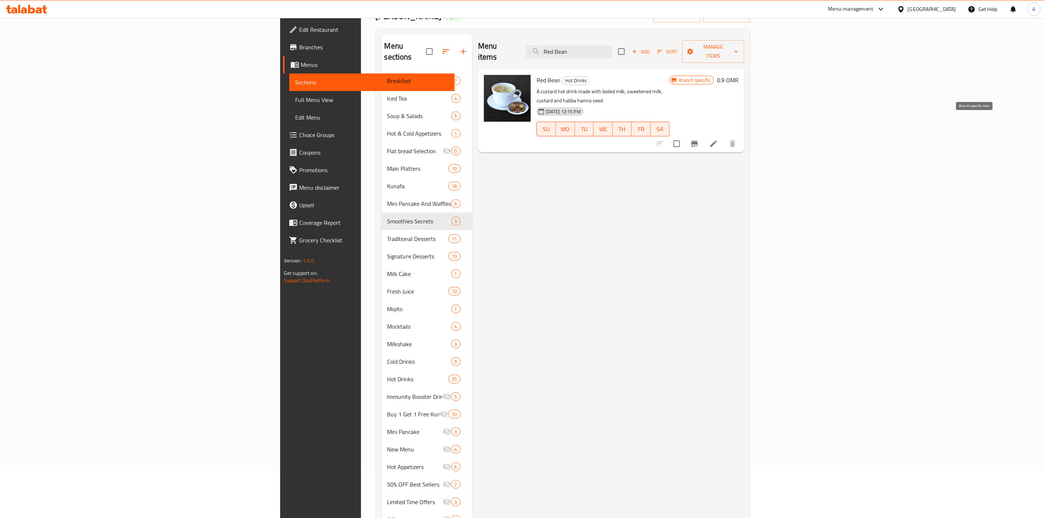
type input "Red Bean"
click at [699, 139] on icon "Branch-specific-item" at bounding box center [694, 143] width 9 height 9
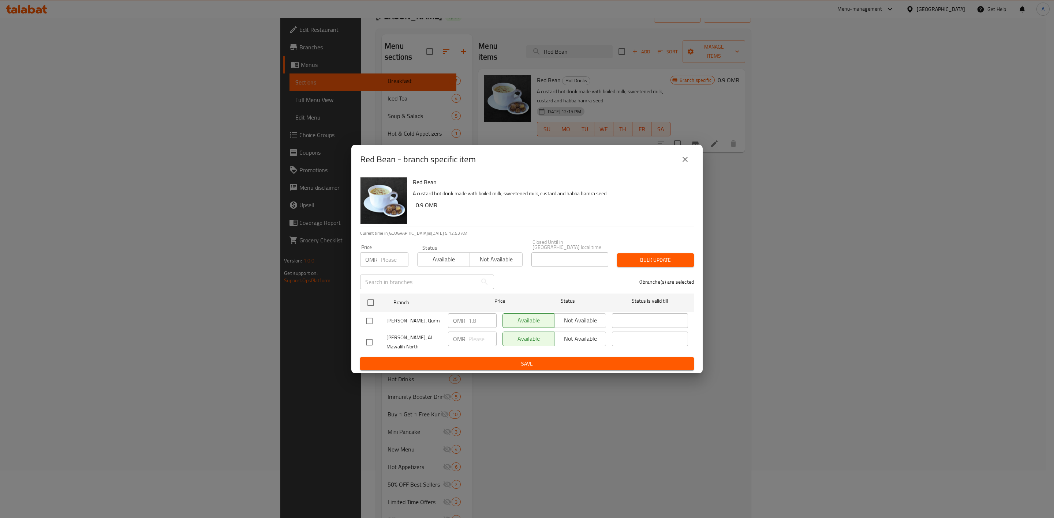
click at [369, 316] on input "checkbox" at bounding box center [369, 321] width 15 height 15
checkbox input "true"
click at [482, 315] on input "1.8" at bounding box center [482, 321] width 28 height 15
type input "1.890"
click at [454, 366] on span "Save" at bounding box center [527, 364] width 322 height 9
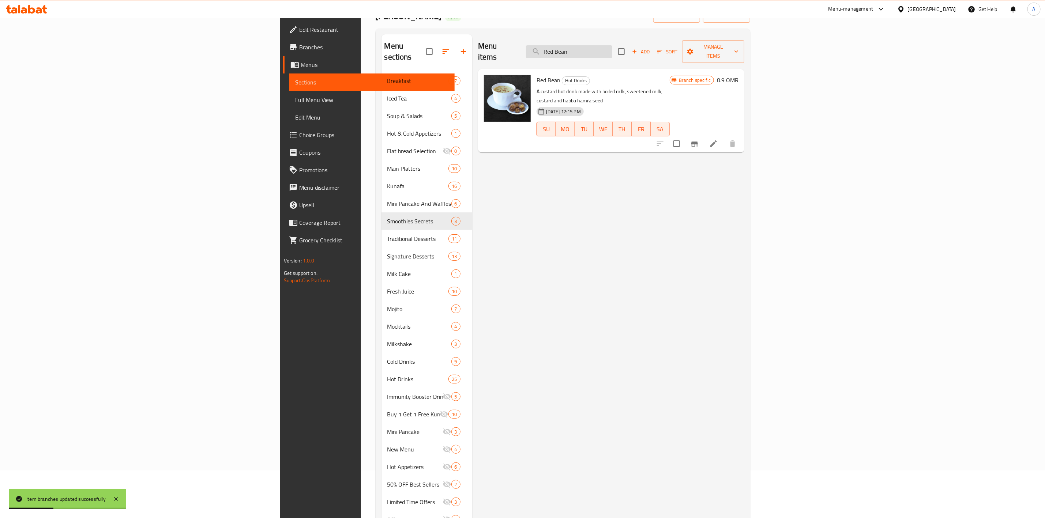
click at [613, 45] on input "Red Bean" at bounding box center [569, 51] width 86 height 13
paste input "Ginger Milk"
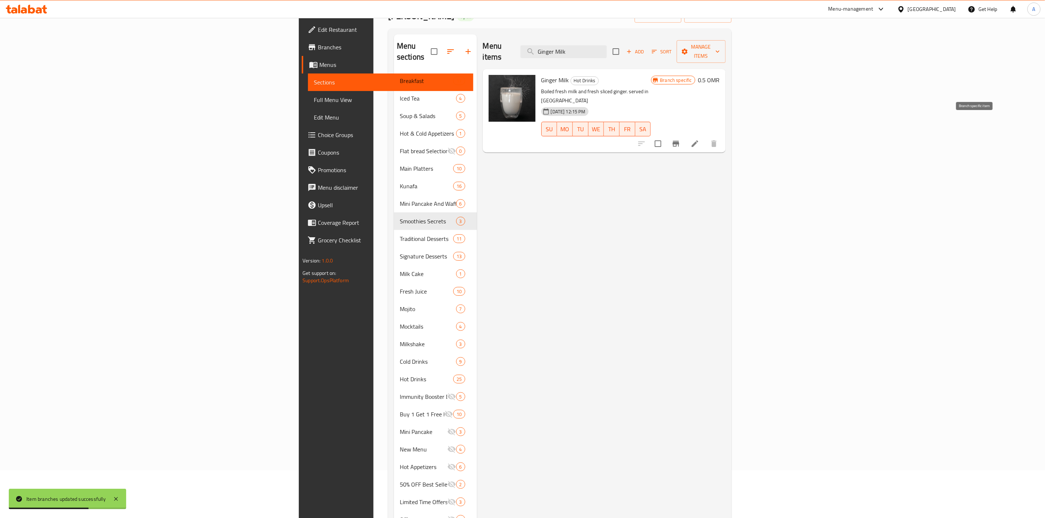
type input "Ginger Milk"
click at [679, 141] on icon "Branch-specific-item" at bounding box center [676, 144] width 7 height 6
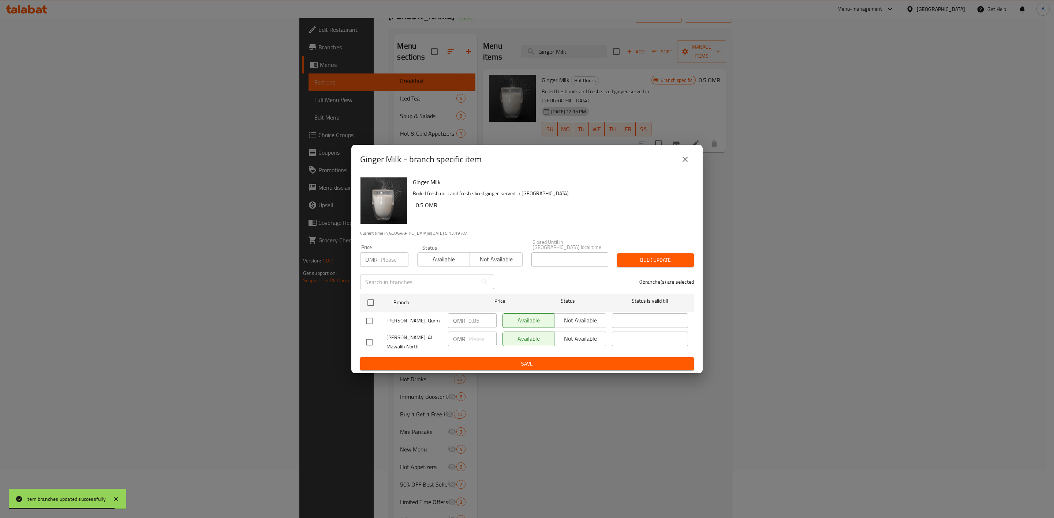
click at [371, 318] on input "checkbox" at bounding box center [369, 321] width 15 height 15
checkbox input "true"
click at [477, 316] on input "0.85" at bounding box center [482, 321] width 28 height 15
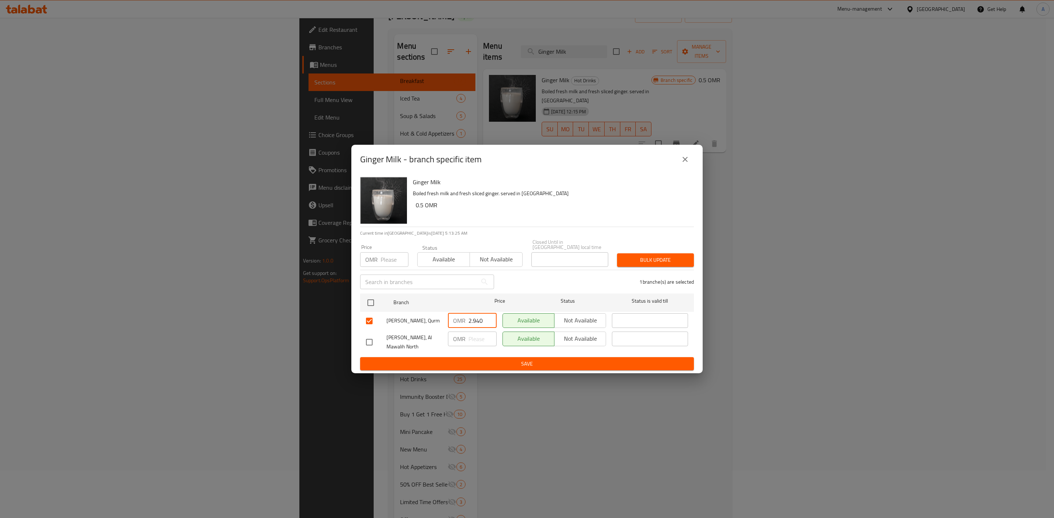
type input "2.940"
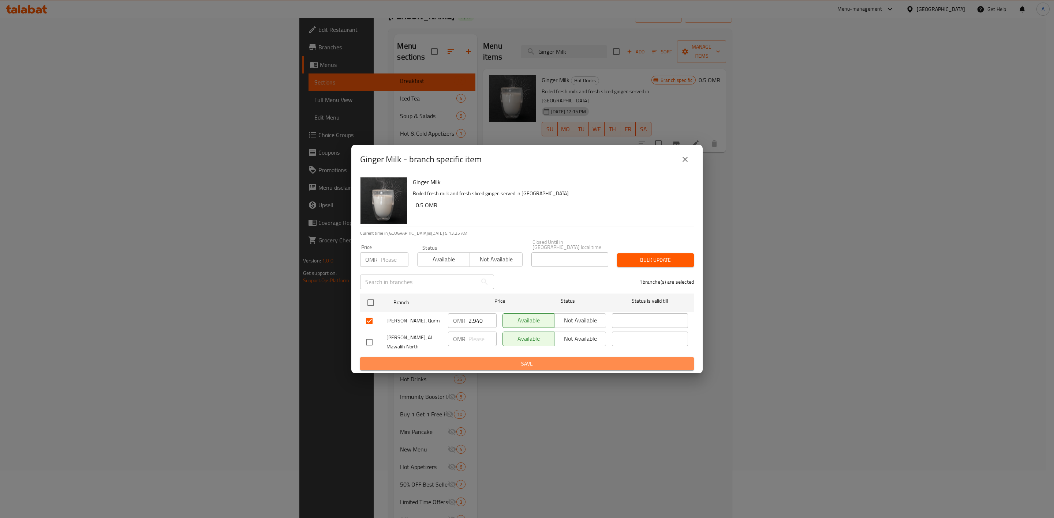
click at [479, 357] on button "Save" at bounding box center [527, 364] width 334 height 14
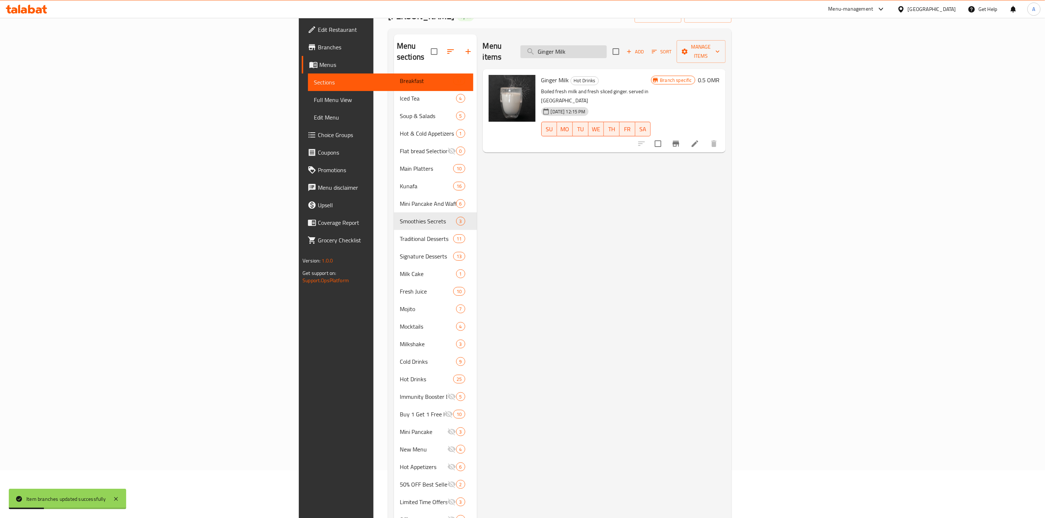
click at [607, 45] on input "Ginger Milk" at bounding box center [564, 51] width 86 height 13
paste input "Cinnamon Tea"
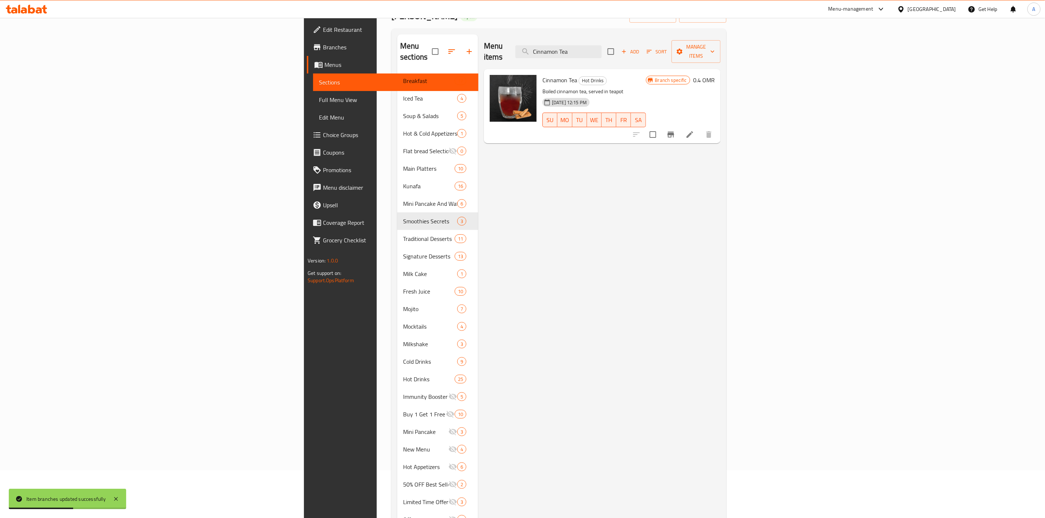
type input "Cinnamon Tea"
click at [675, 130] on icon "Branch-specific-item" at bounding box center [671, 134] width 9 height 9
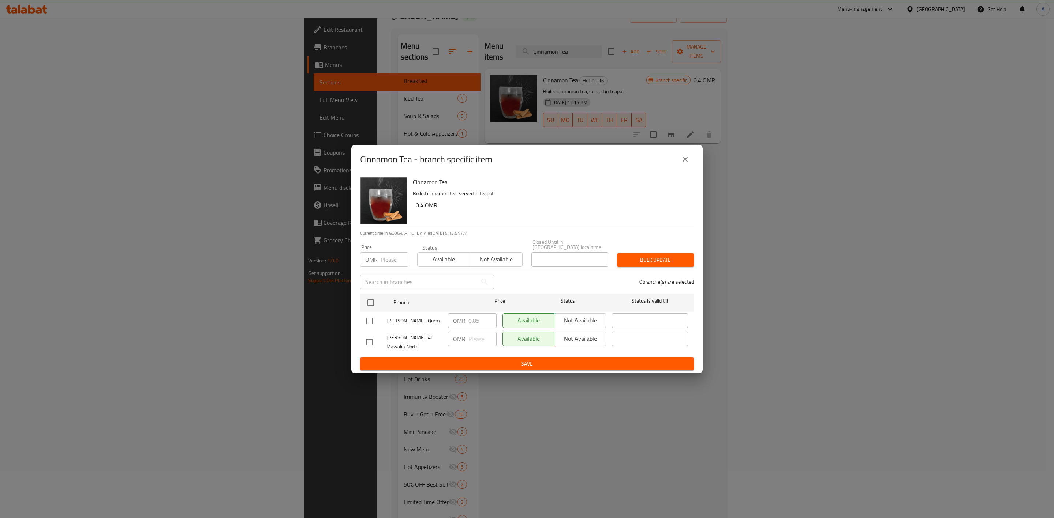
click at [371, 317] on input "checkbox" at bounding box center [369, 321] width 15 height 15
checkbox input "true"
click at [480, 315] on input "0.85" at bounding box center [482, 321] width 28 height 15
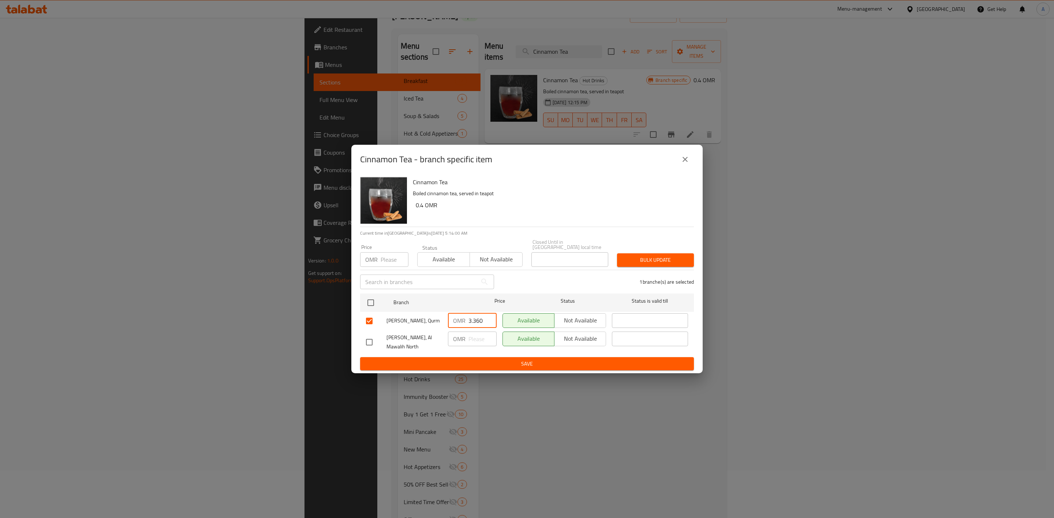
type input "3.360"
click at [477, 361] on span "Save" at bounding box center [527, 364] width 322 height 9
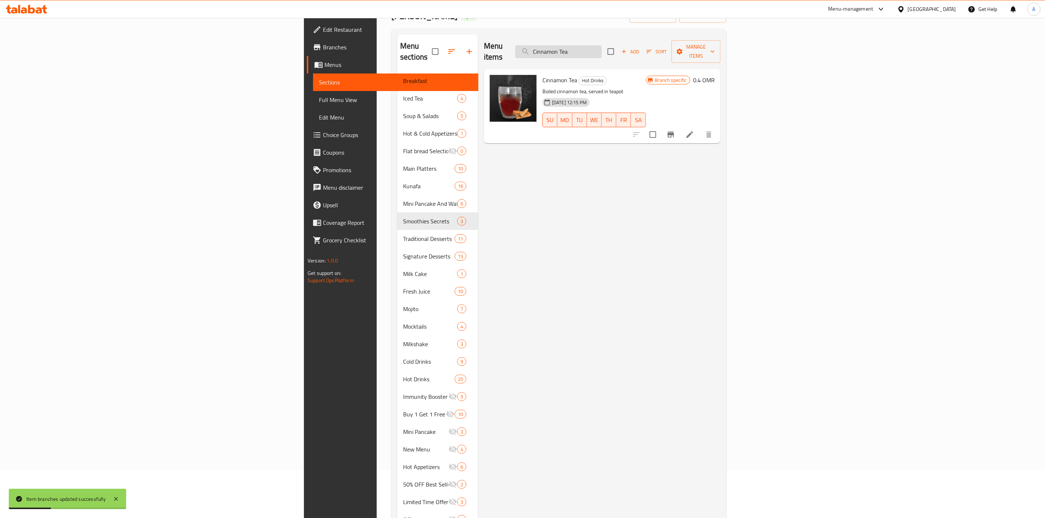
click at [602, 45] on input "Cinnamon Tea" at bounding box center [559, 51] width 86 height 13
paste input "Ginger Karak"
type input "Ginger Karak"
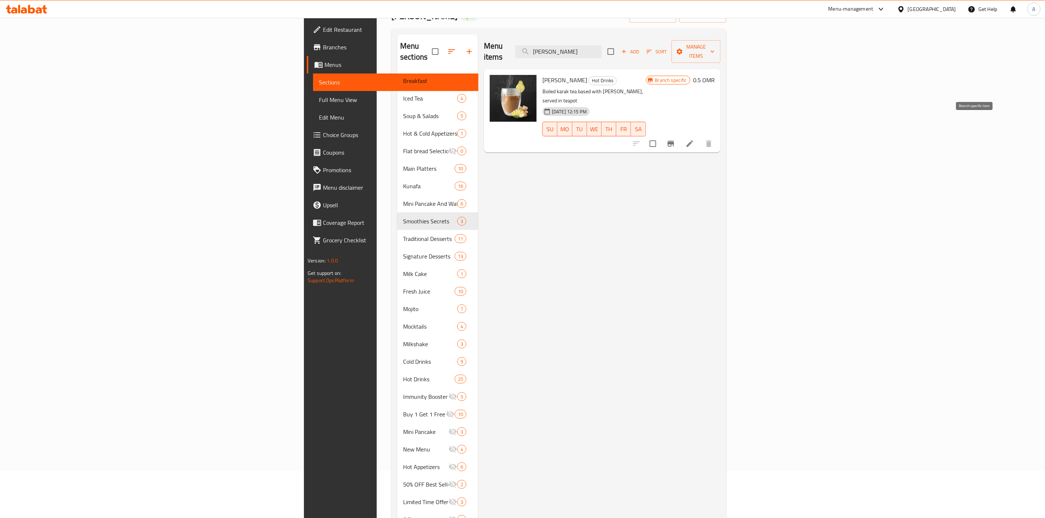
click at [674, 141] on icon "Branch-specific-item" at bounding box center [671, 144] width 7 height 6
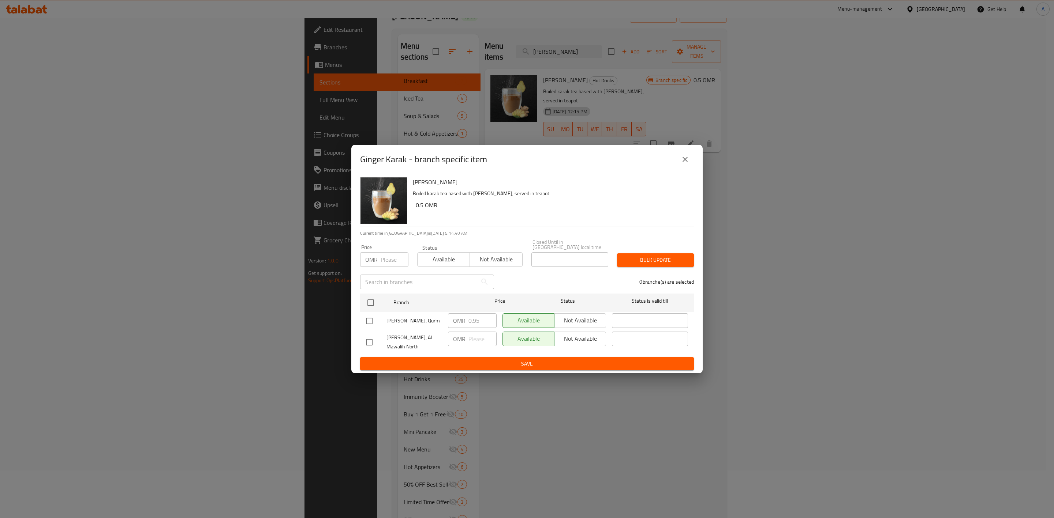
click at [371, 316] on input "checkbox" at bounding box center [369, 321] width 15 height 15
checkbox input "true"
click at [484, 318] on input "0.95" at bounding box center [482, 321] width 28 height 15
click at [480, 318] on input "0.95" at bounding box center [482, 321] width 28 height 15
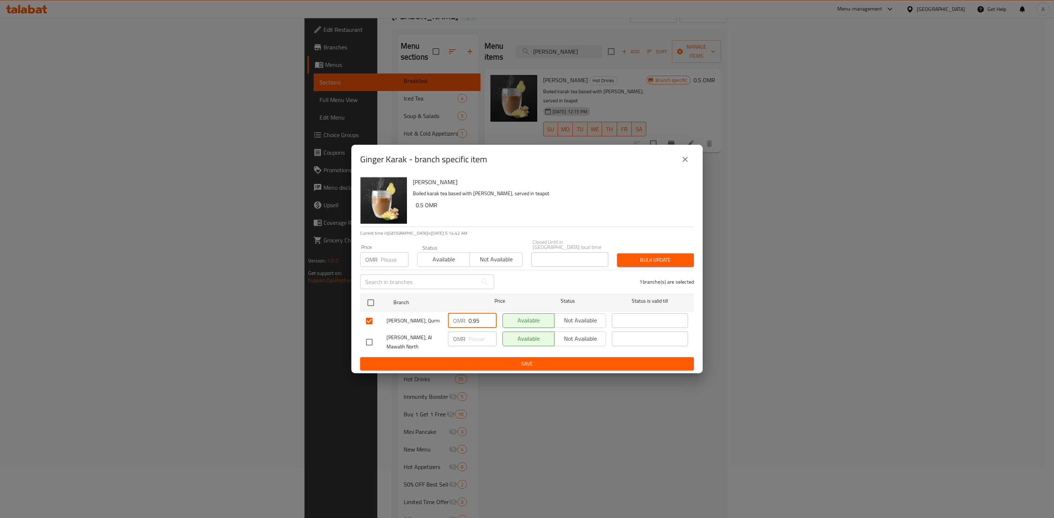
click at [480, 318] on input "0.95" at bounding box center [482, 321] width 28 height 15
type input "3.570"
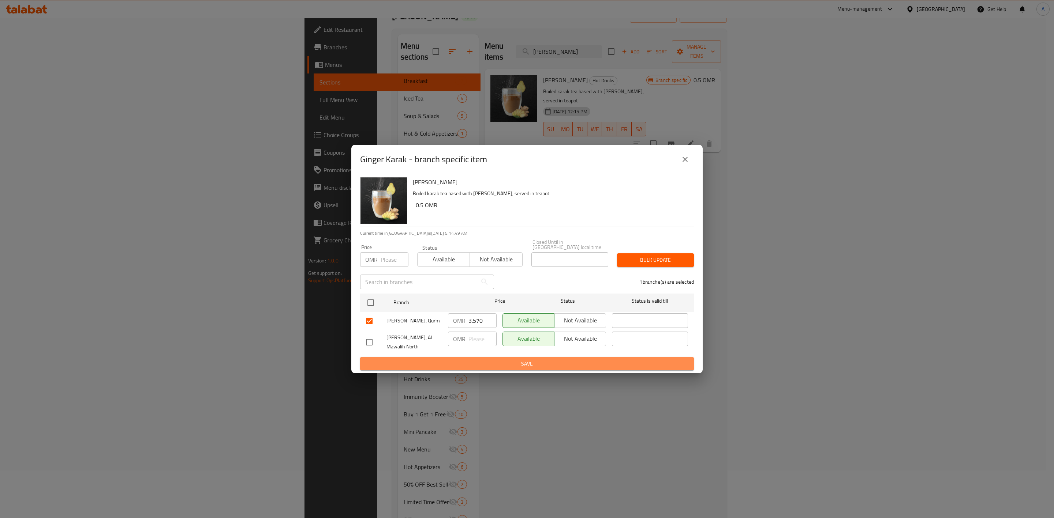
click at [476, 361] on span "Save" at bounding box center [527, 364] width 322 height 9
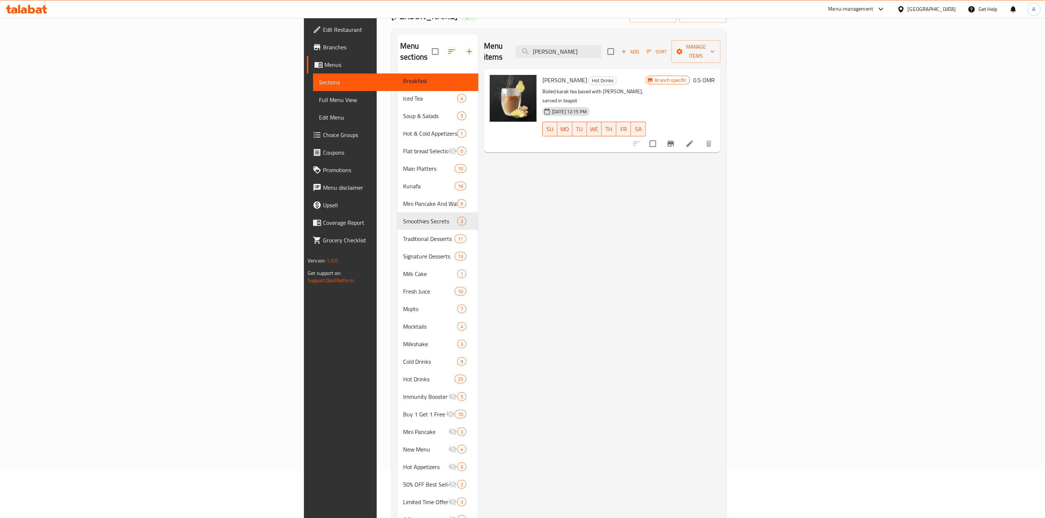
click at [502, 200] on div "Menu items Ginger Karak Add Sort Manage items Ginger Karak Hot Drinks Boiled ka…" at bounding box center [599, 293] width 243 height 518
click at [602, 49] on input "Ginger Karak" at bounding box center [559, 51] width 86 height 13
paste input "Truffle Mushroom Pasta"
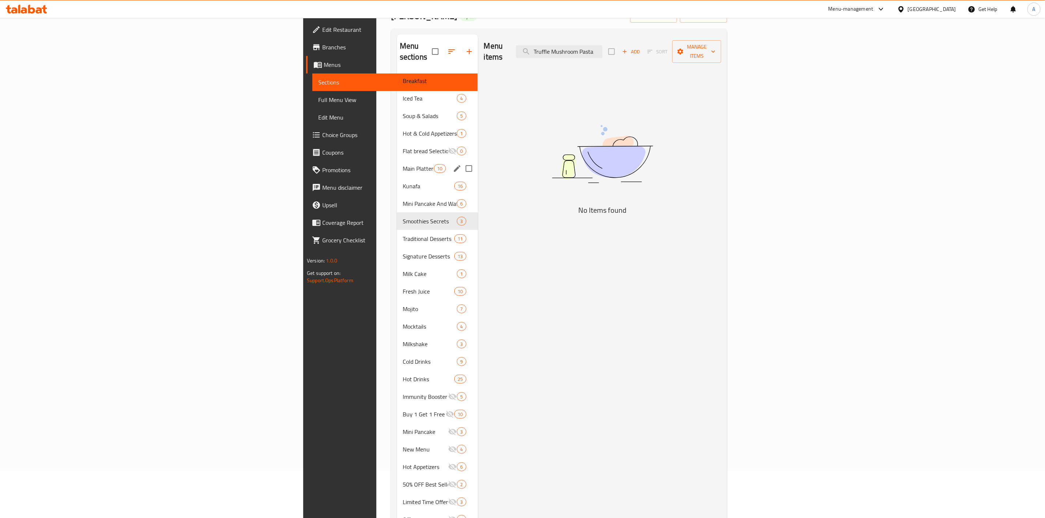
click at [397, 160] on div "Main Platters 10" at bounding box center [437, 169] width 81 height 18
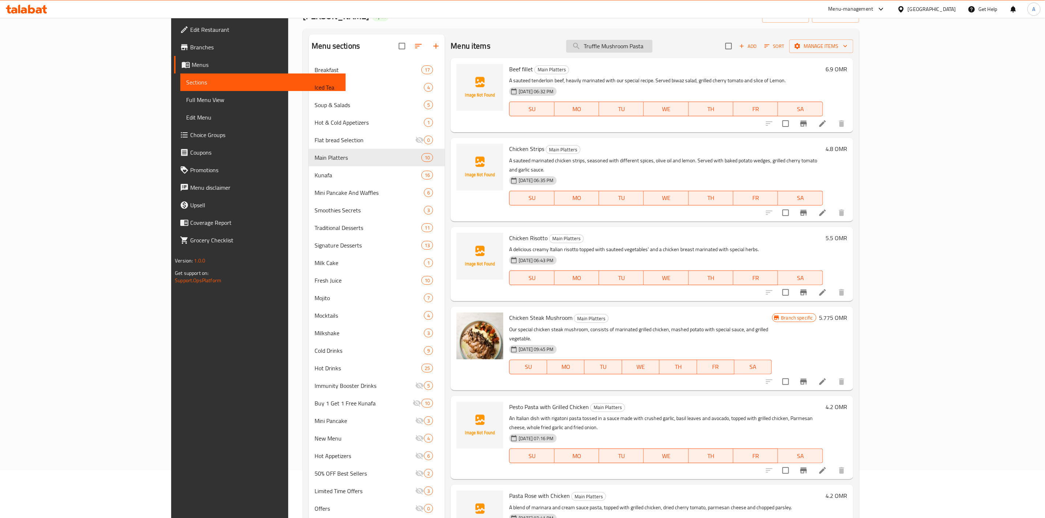
drag, startPoint x: 705, startPoint y: 47, endPoint x: 660, endPoint y: 47, distance: 45.4
click at [653, 47] on input "Truffle Mushroom Pasta" at bounding box center [609, 46] width 86 height 13
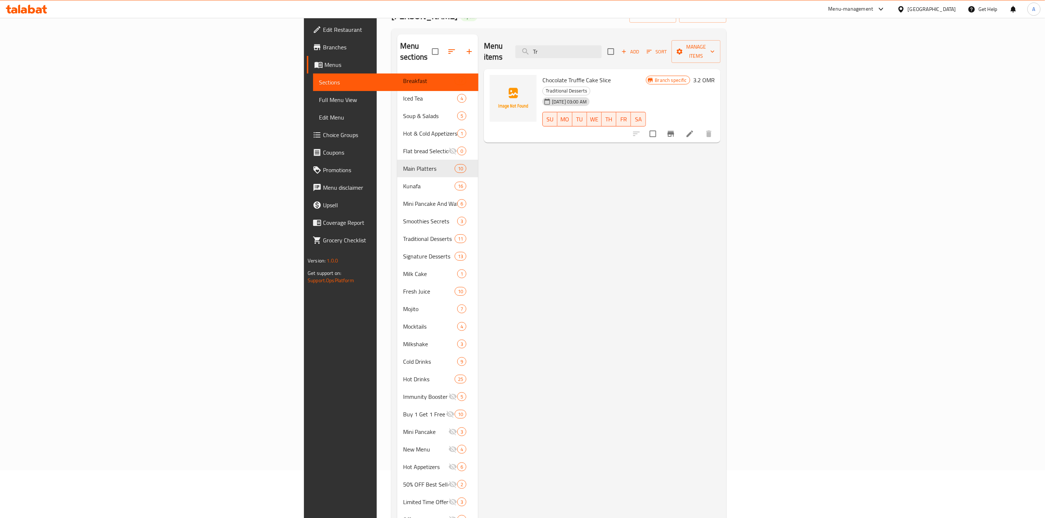
type input "T"
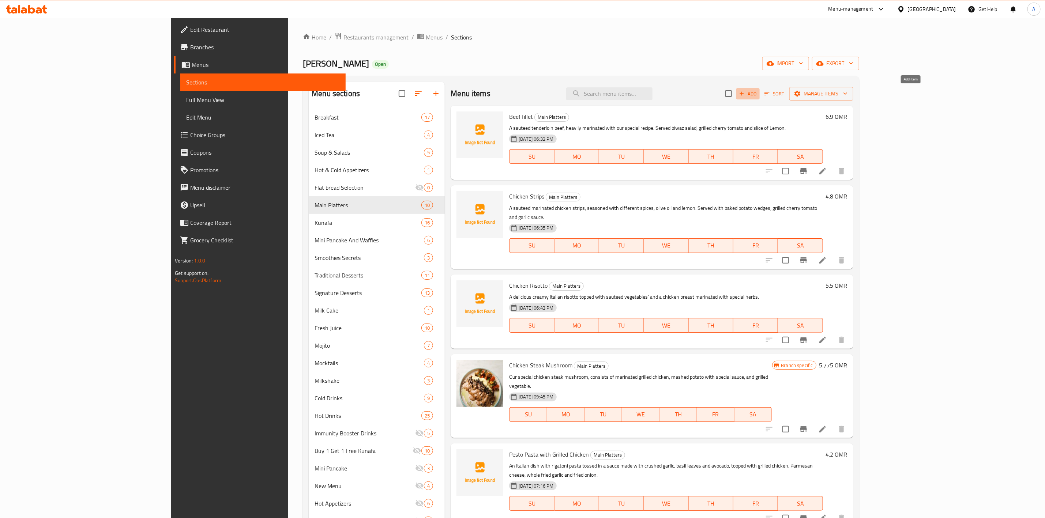
click at [758, 94] on span "Add" at bounding box center [748, 94] width 20 height 8
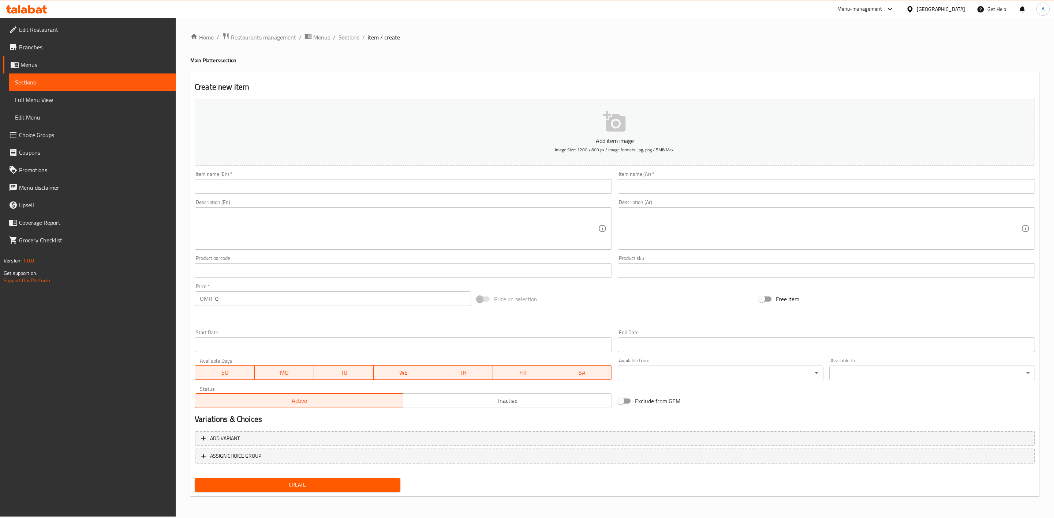
click at [286, 189] on input "text" at bounding box center [403, 186] width 417 height 15
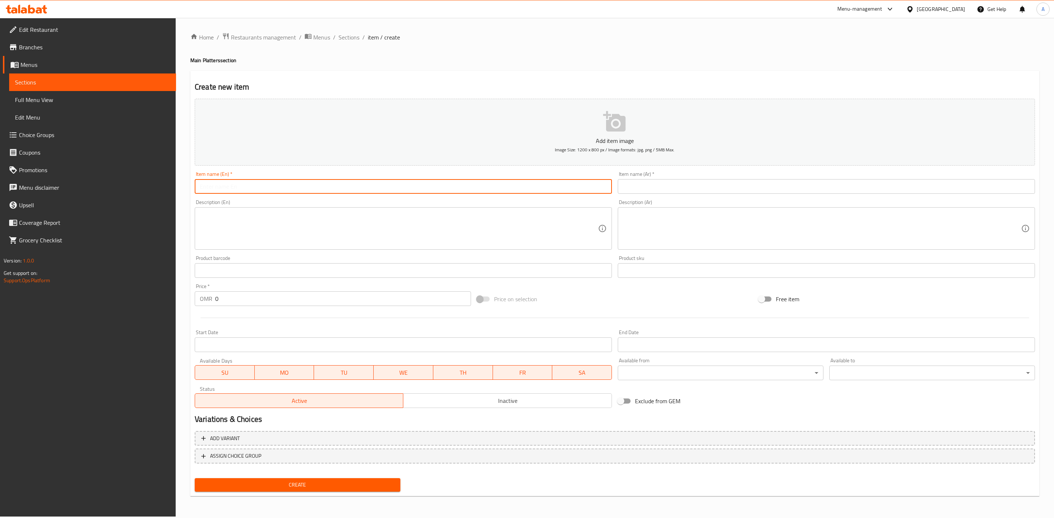
paste input "Truffle Mushroom Pasta"
type input "Truffle Mushroom Pasta"
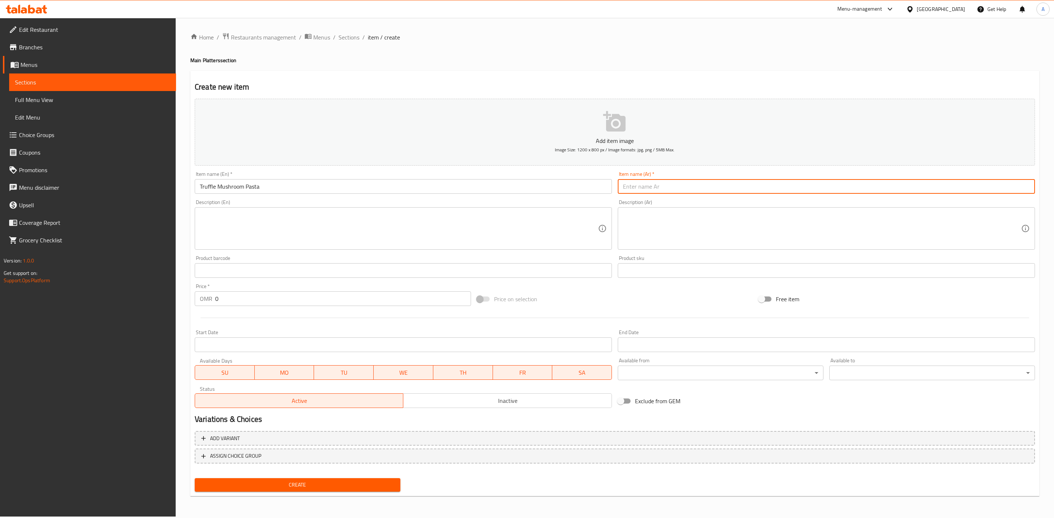
click at [748, 184] on input "text" at bounding box center [826, 186] width 417 height 15
type input "ترافيل باستا بالفطر"
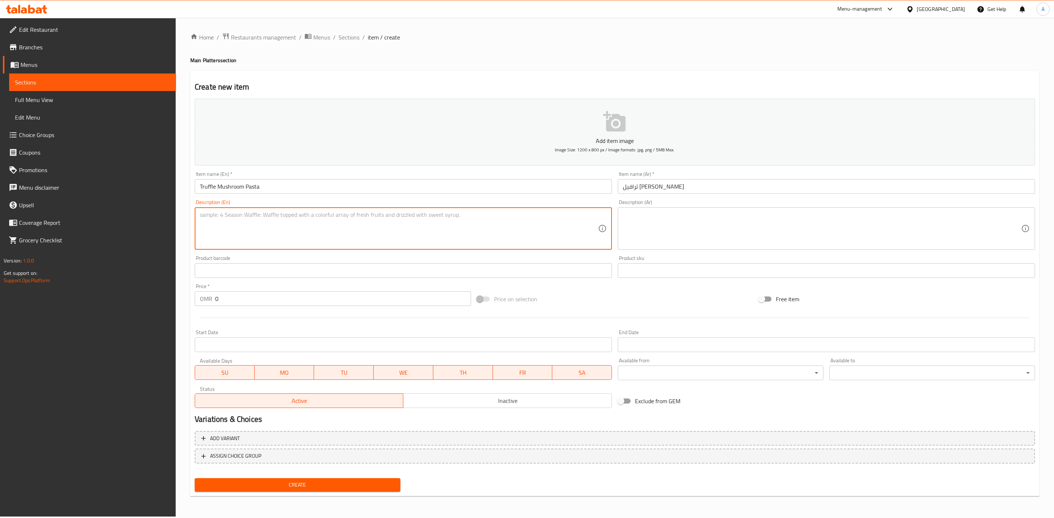
click at [298, 230] on textarea at bounding box center [399, 228] width 398 height 35
paste textarea "A rigatoni pasta with truffle mushroom sauce, topped with shredded parmesan, cr…"
drag, startPoint x: 515, startPoint y: 216, endPoint x: 532, endPoint y: 234, distance: 24.3
click at [532, 234] on textarea "A rigatoni pasta with truffle mushroom sauce, topped with shredded parmesan, cr…" at bounding box center [399, 228] width 398 height 35
type textarea "A rigatoni pasta with truffle mushroom sauce, topped with shredded parmesan, cr…"
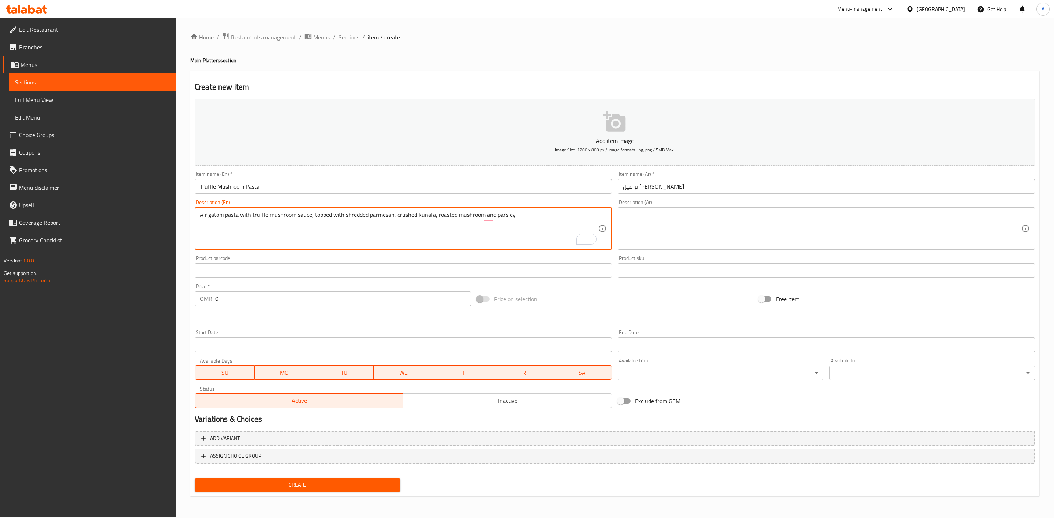
click at [875, 218] on textarea at bounding box center [822, 228] width 398 height 35
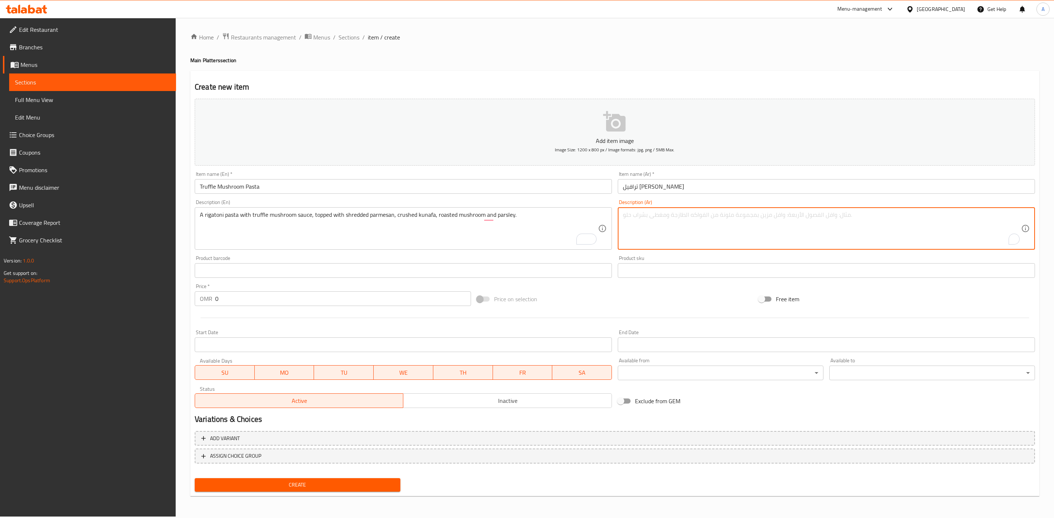
paste textarea "باستا ريجاتوني مع صلصة الترافل والفطر، مغطاة بجبن البارميزان المبشور، الكنافة ا…"
drag, startPoint x: 707, startPoint y: 216, endPoint x: 578, endPoint y: 218, distance: 129.5
click at [578, 218] on div "Add item image Image Size: 1200 x 800 px / Image formats: jpg, png / 5MB Max. I…" at bounding box center [615, 253] width 846 height 315
type textarea "باستا ريجاتوني مع صلصة الترافل والفطر، مغطاة بجبن البارميزان المبشور، الكنافة ا…"
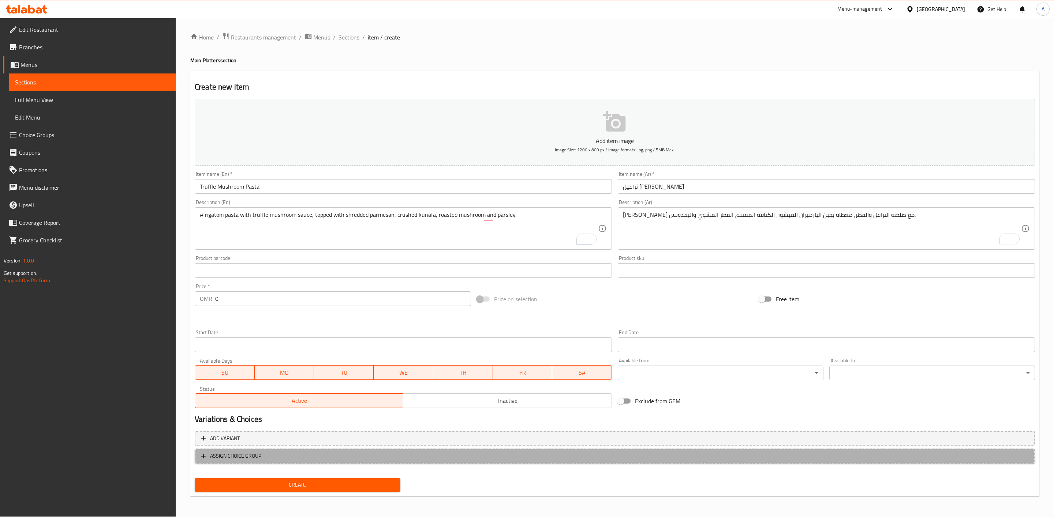
click at [231, 455] on span "ASSIGN CHOICE GROUP" at bounding box center [235, 456] width 51 height 9
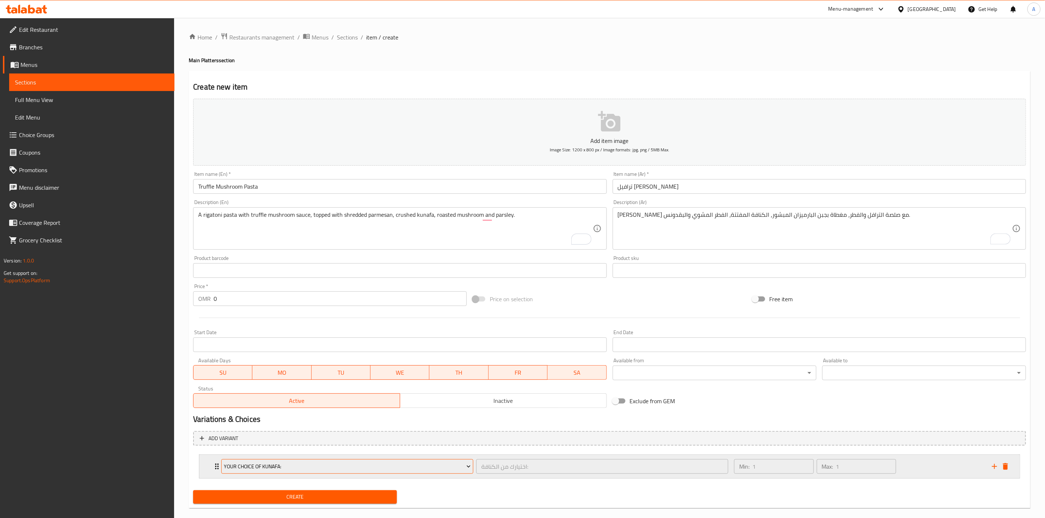
click at [239, 468] on span "Your Choice of Kunafa:" at bounding box center [347, 466] width 247 height 9
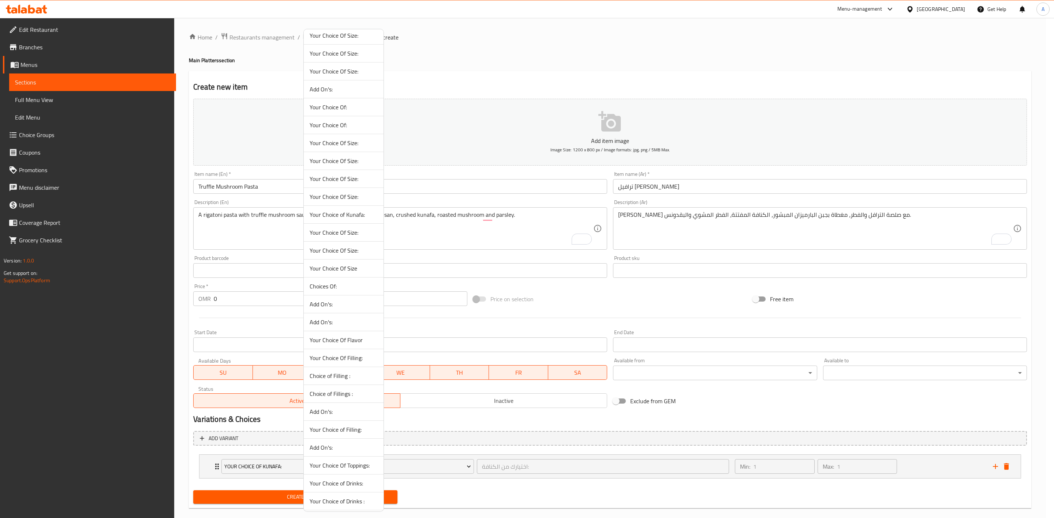
scroll to position [120, 0]
click at [316, 358] on span "Add On's:" at bounding box center [344, 356] width 68 height 9
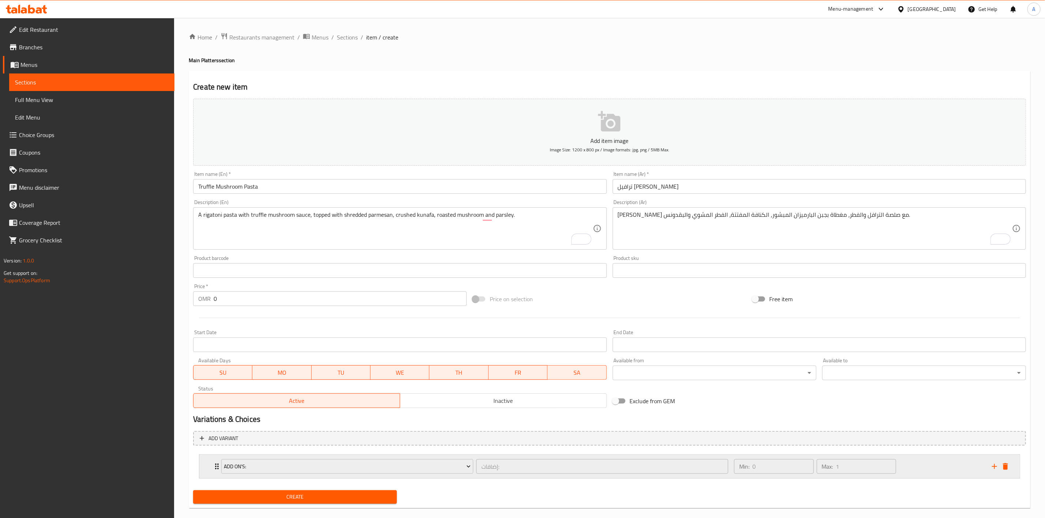
click at [206, 467] on div "Add On's: إضافات: ​ Min: 0 ​ Max: 1 ​" at bounding box center [609, 466] width 821 height 23
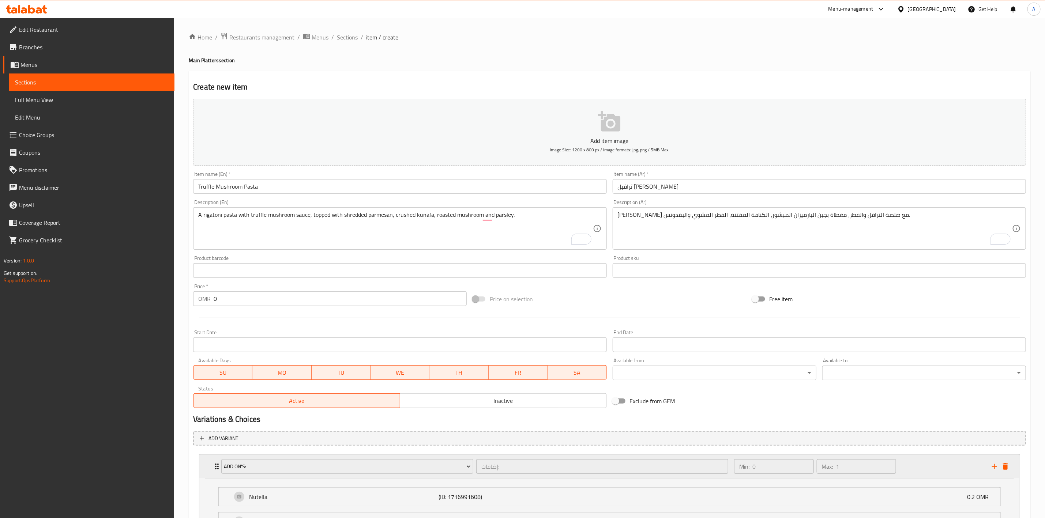
click at [206, 467] on div "Add On's: إضافات: ​ Min: 0 ​ Max: 1 ​" at bounding box center [609, 466] width 821 height 23
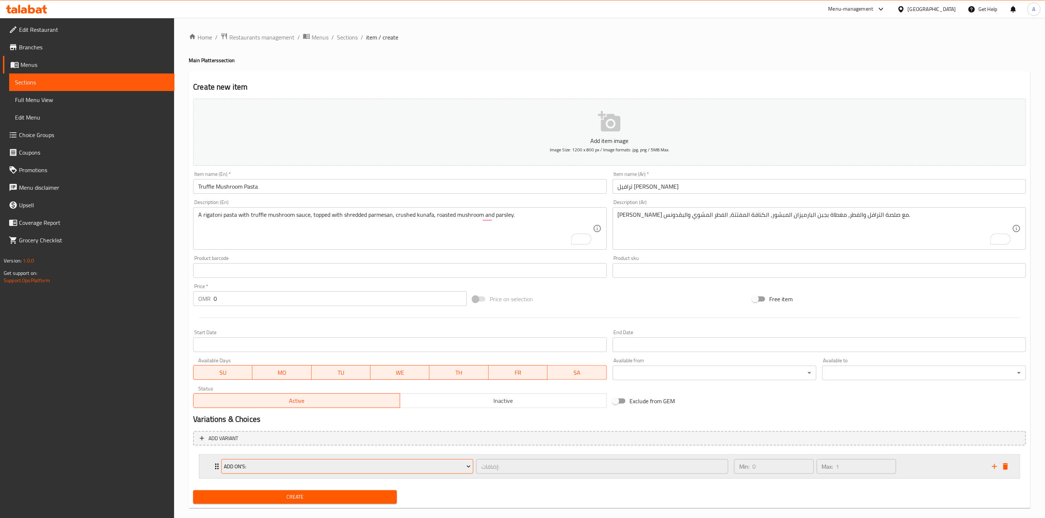
click at [384, 470] on span "Add On's:" at bounding box center [347, 466] width 247 height 9
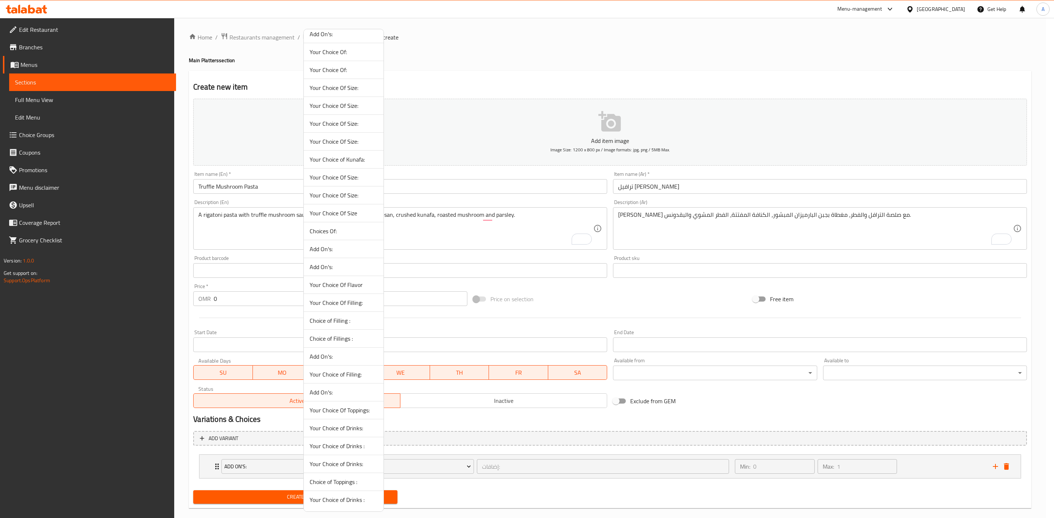
click at [326, 263] on span "Add On's:" at bounding box center [344, 267] width 68 height 9
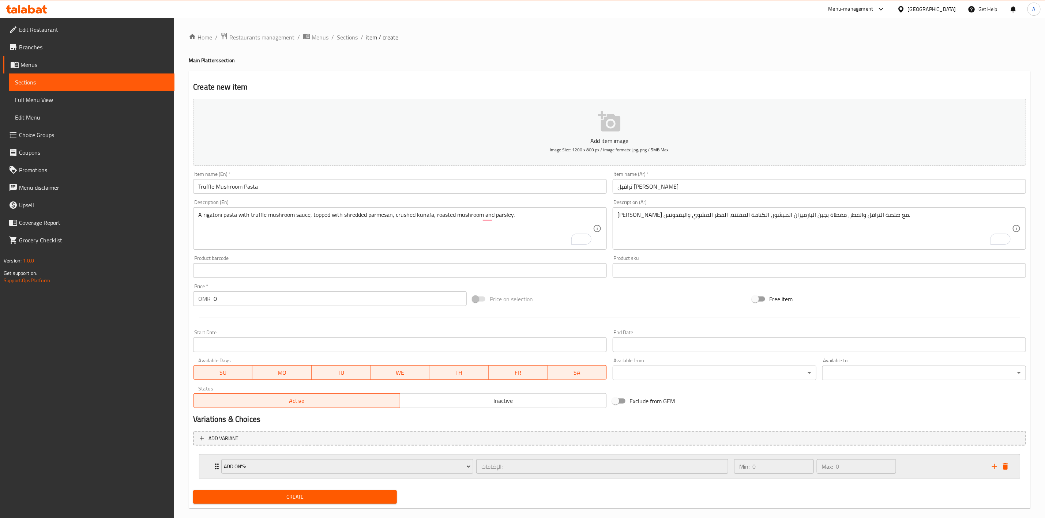
click at [217, 470] on div "Add On's: الإضافات: ​" at bounding box center [475, 466] width 516 height 23
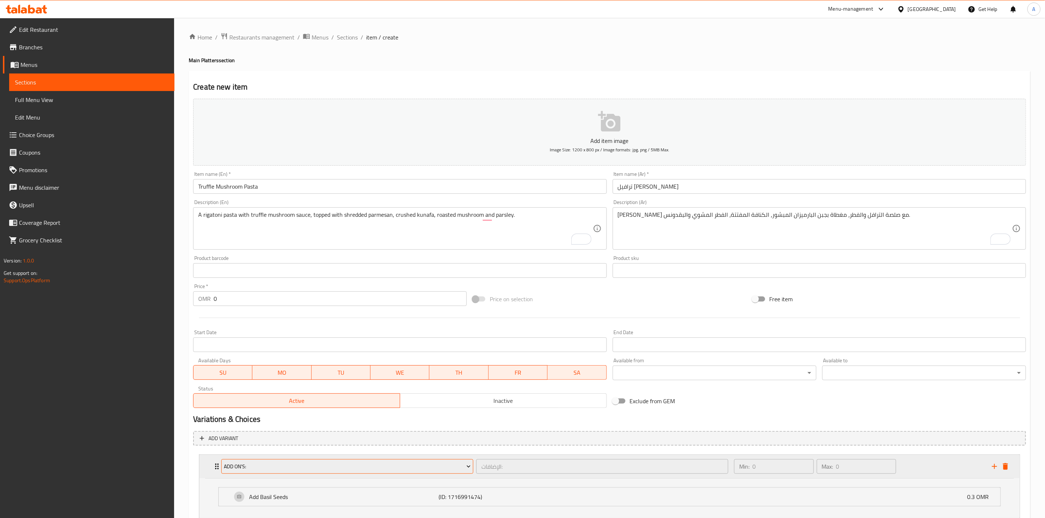
scroll to position [51, 0]
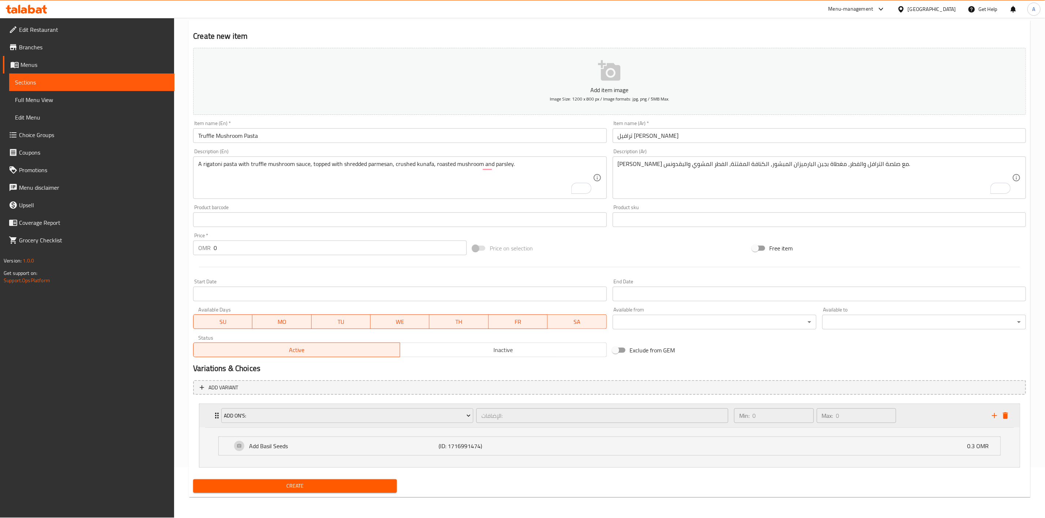
click at [214, 414] on icon "Expand" at bounding box center [217, 416] width 9 height 9
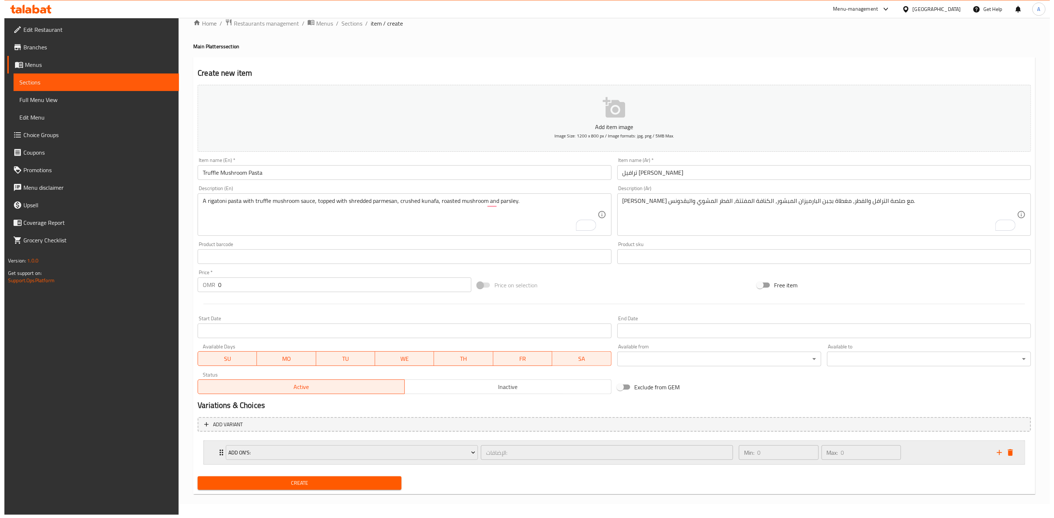
scroll to position [11, 0]
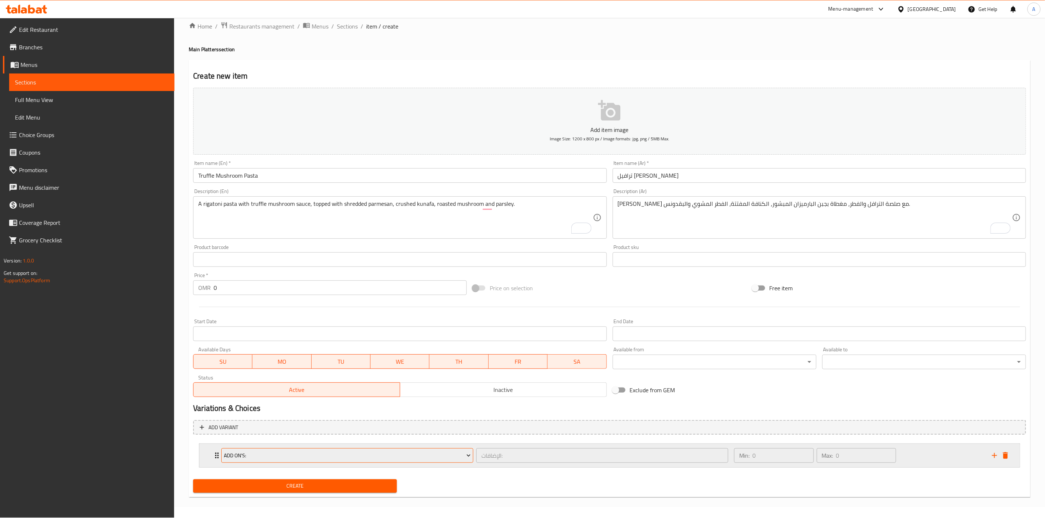
click at [326, 450] on button "Add On's:" at bounding box center [347, 456] width 252 height 15
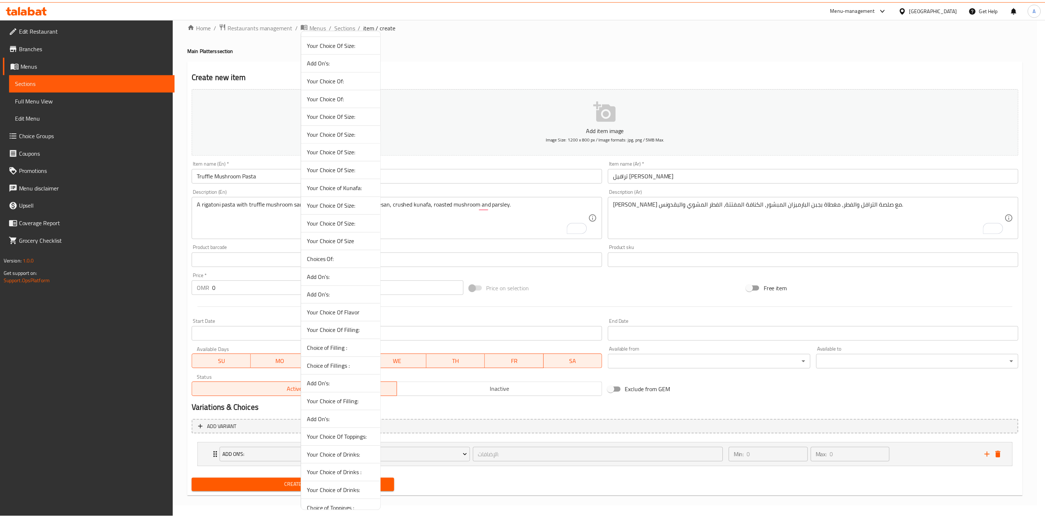
scroll to position [120, 0]
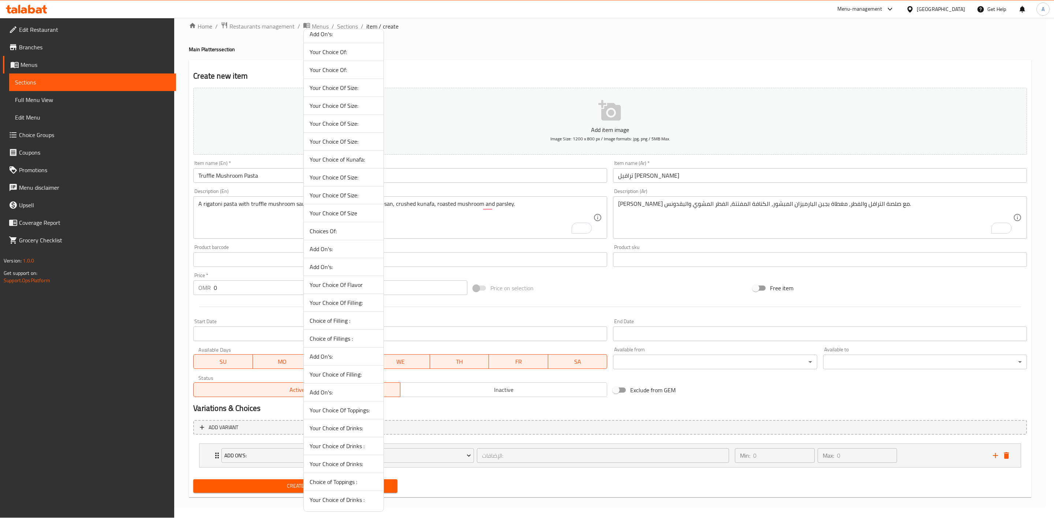
click at [333, 391] on span "Add On's:" at bounding box center [344, 392] width 68 height 9
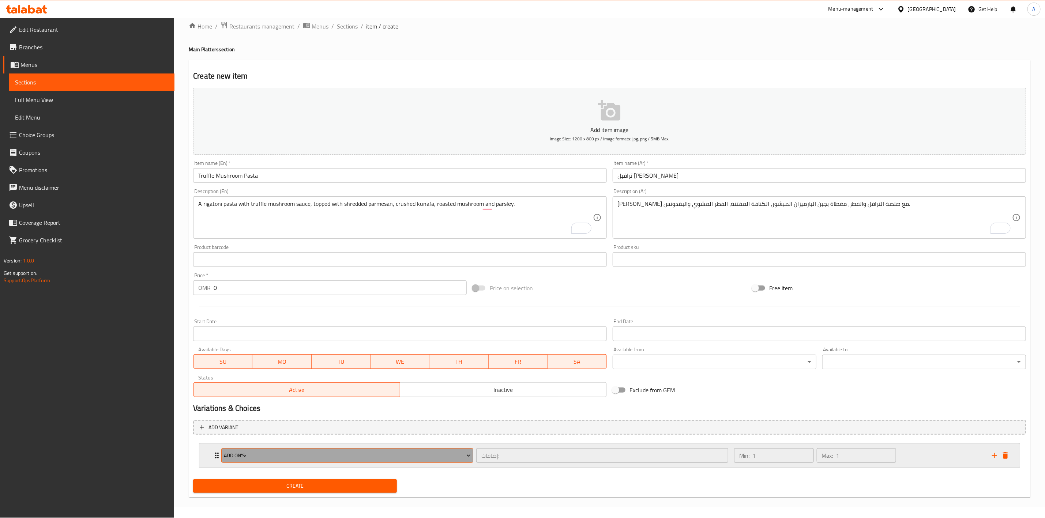
click at [446, 461] on button "Add On's:" at bounding box center [347, 456] width 252 height 15
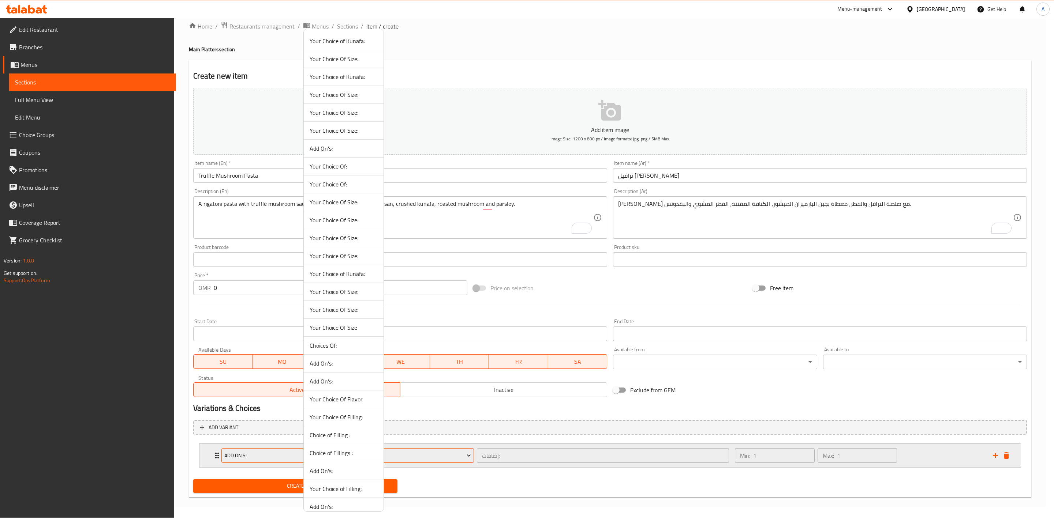
click at [446, 461] on div at bounding box center [527, 259] width 1054 height 518
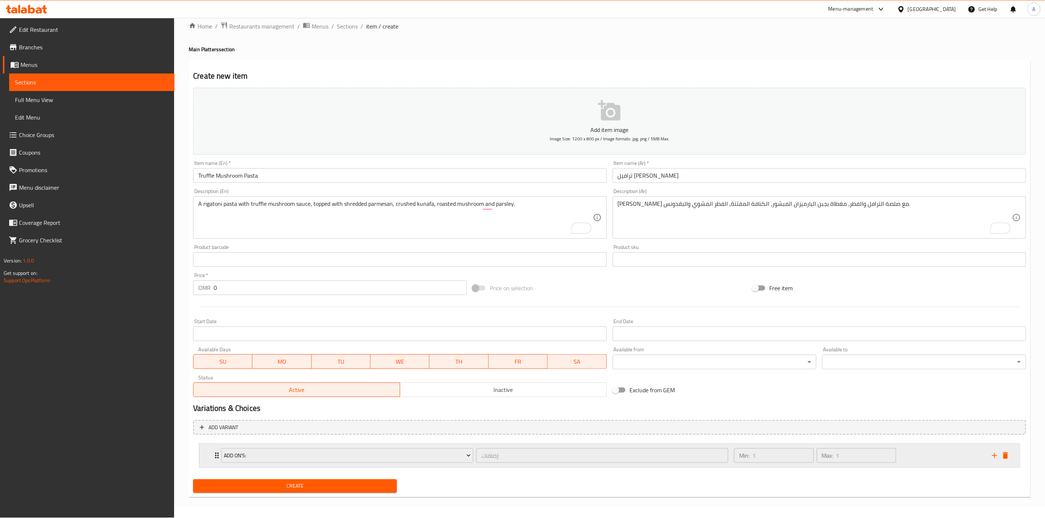
click at [218, 450] on div "Add On's: إضافات: ​" at bounding box center [475, 455] width 516 height 23
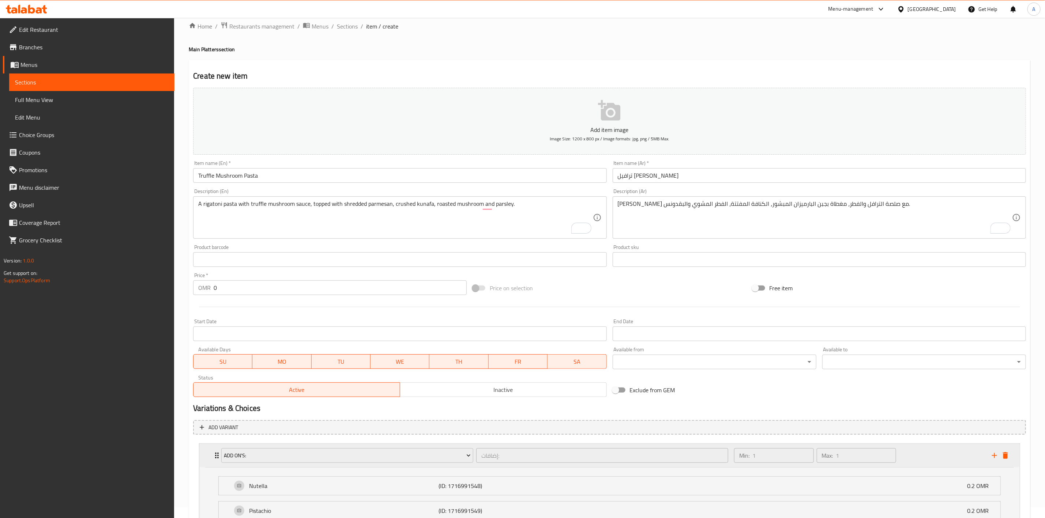
click at [1010, 460] on div "Expand" at bounding box center [1000, 455] width 22 height 11
click at [1009, 458] on icon "delete" at bounding box center [1005, 456] width 9 height 9
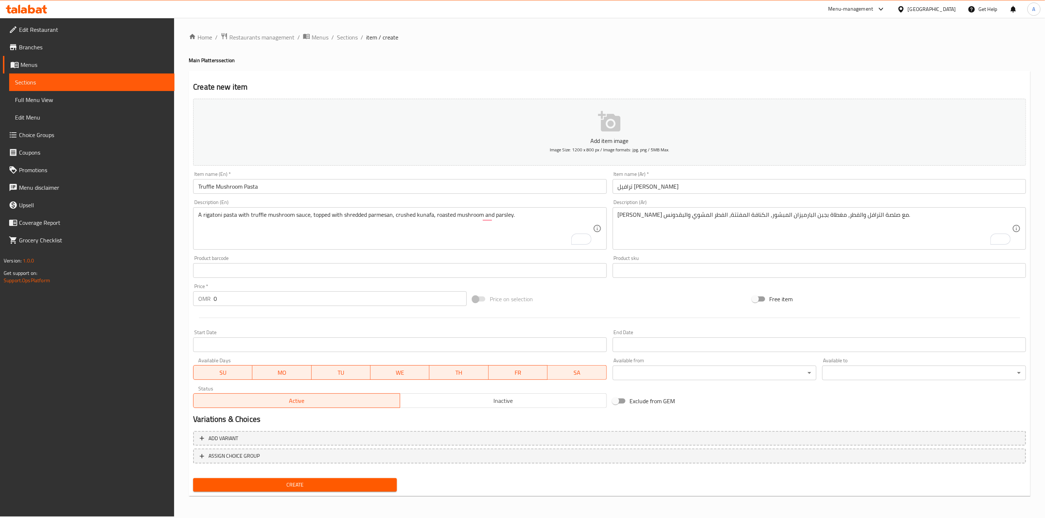
scroll to position [0, 0]
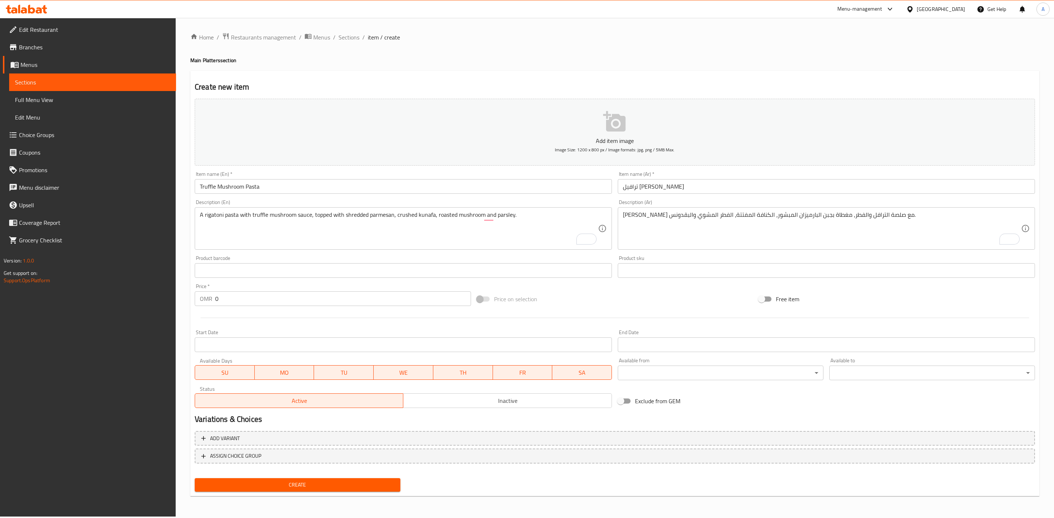
click at [251, 299] on input "0" at bounding box center [343, 299] width 256 height 15
type input "4.200"
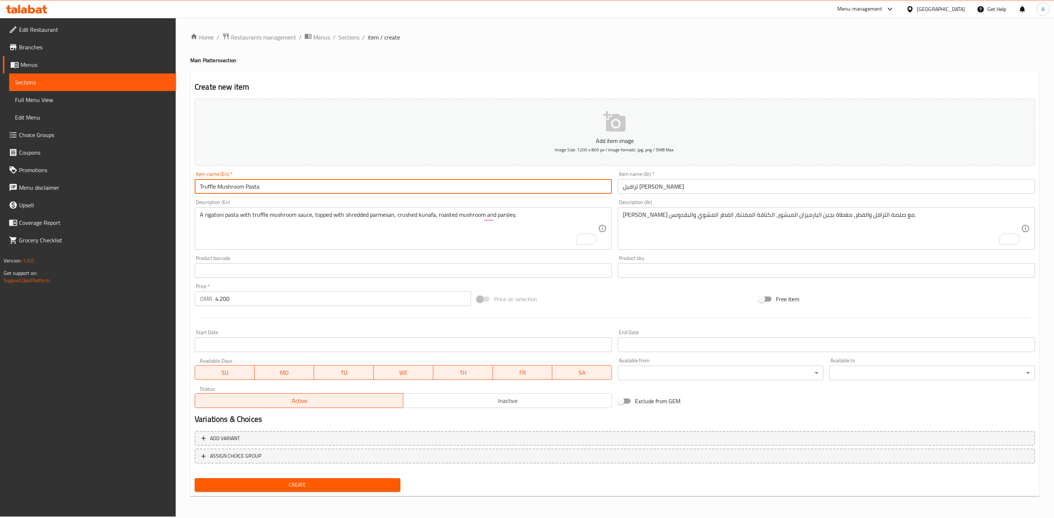
click at [303, 190] on input "Truffle Mushroom Pasta" at bounding box center [403, 186] width 417 height 15
click at [195, 479] on button "Create" at bounding box center [298, 486] width 206 height 14
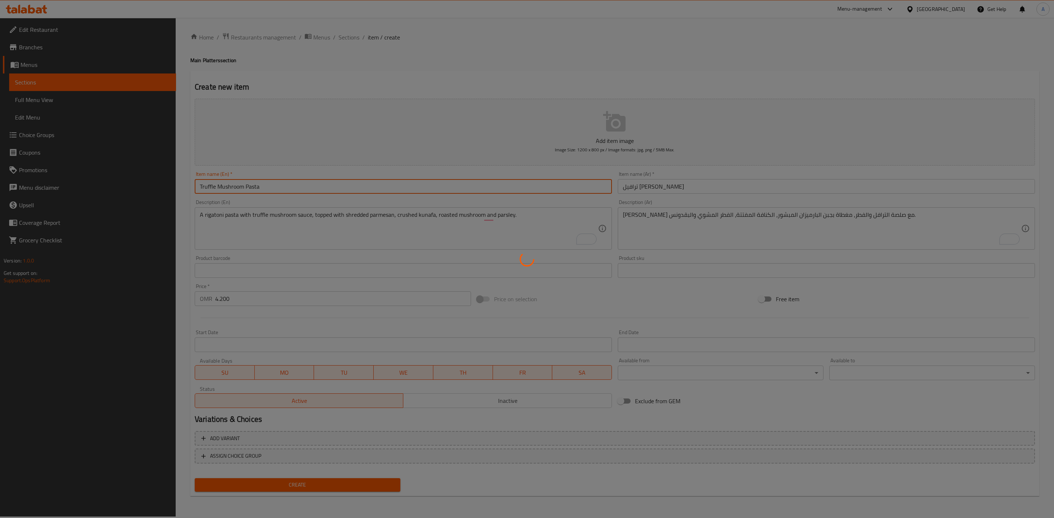
type input "0"
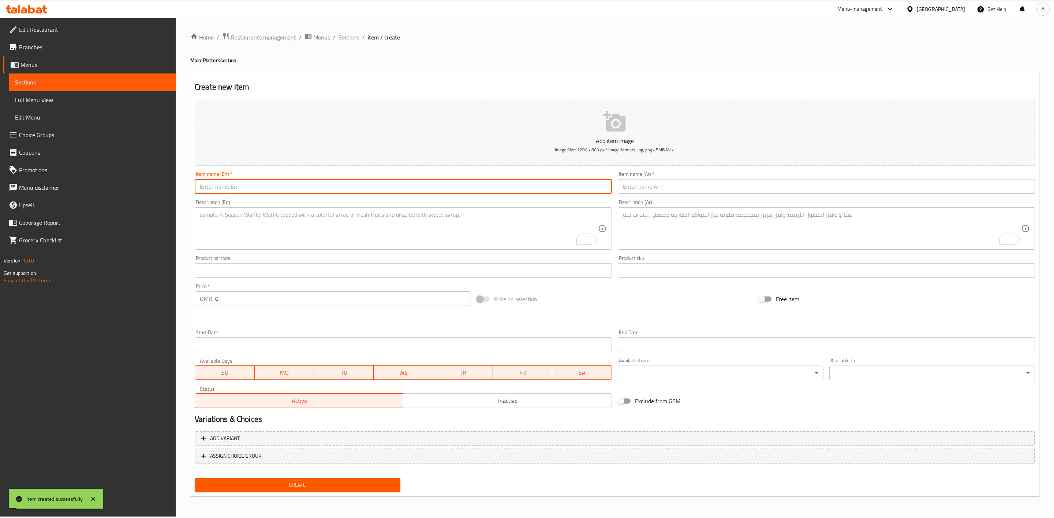
click at [354, 35] on span "Sections" at bounding box center [348, 37] width 21 height 9
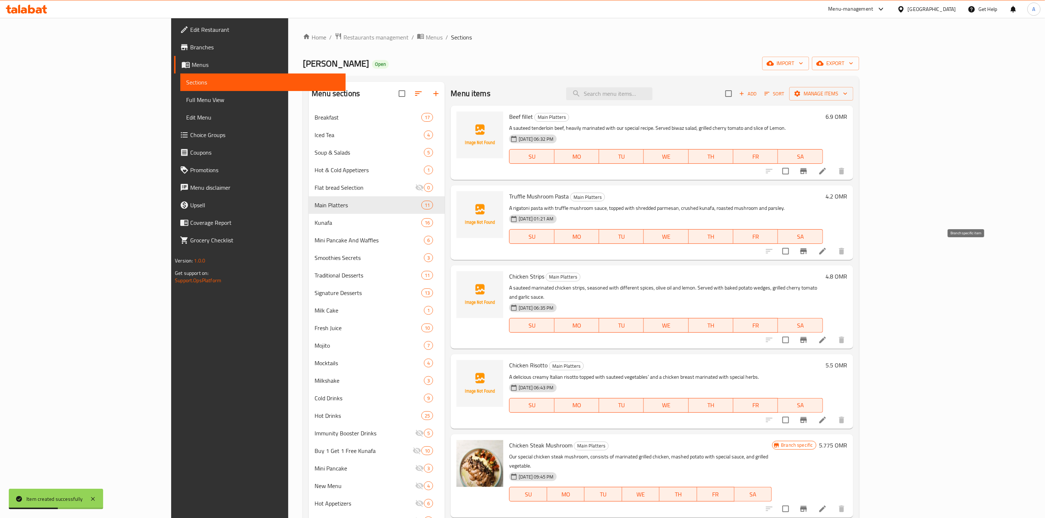
click at [808, 256] on icon "Branch-specific-item" at bounding box center [803, 251] width 9 height 9
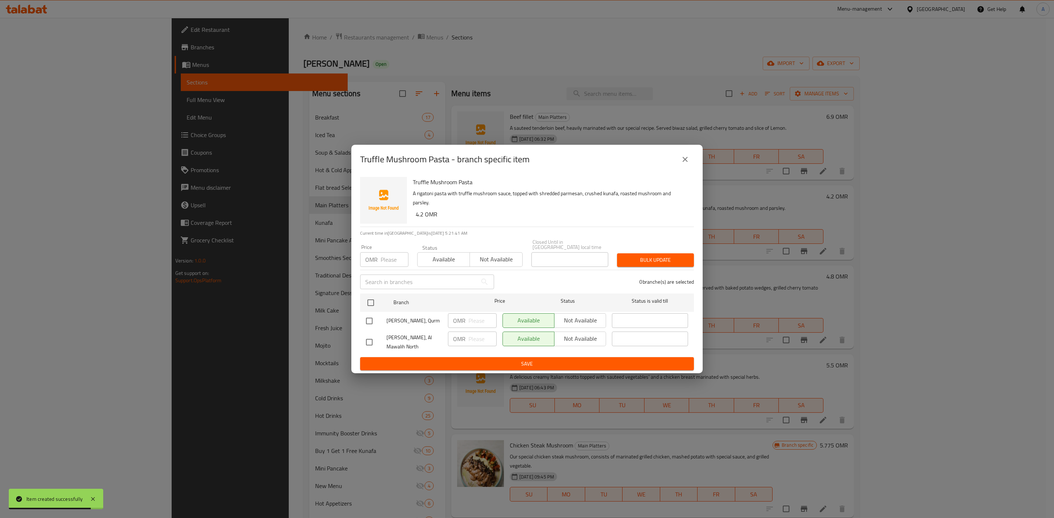
click at [377, 338] on input "checkbox" at bounding box center [369, 342] width 15 height 15
checkbox input "true"
click at [581, 335] on span "Not available" at bounding box center [580, 339] width 46 height 11
click at [562, 360] on span "Save" at bounding box center [527, 364] width 322 height 9
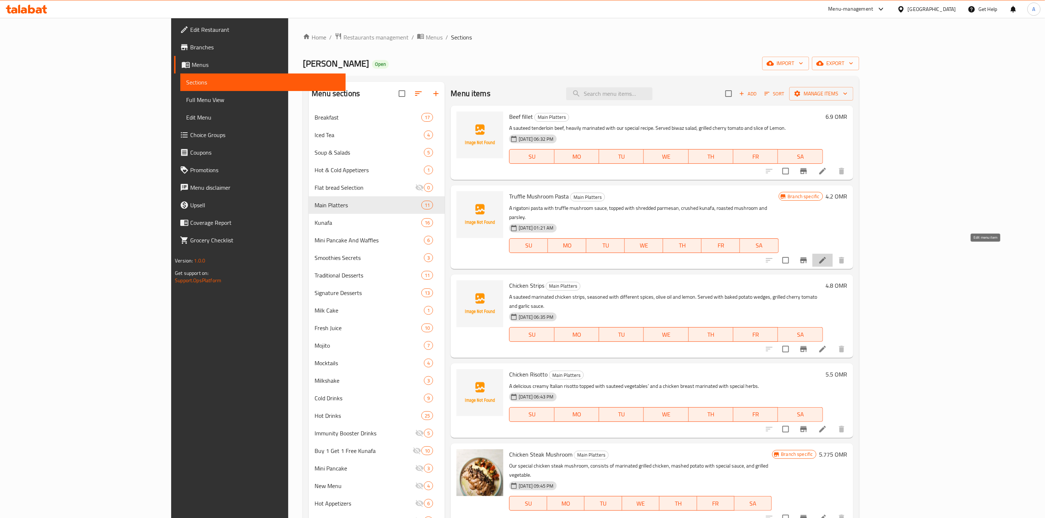
click at [827, 256] on icon at bounding box center [823, 260] width 9 height 9
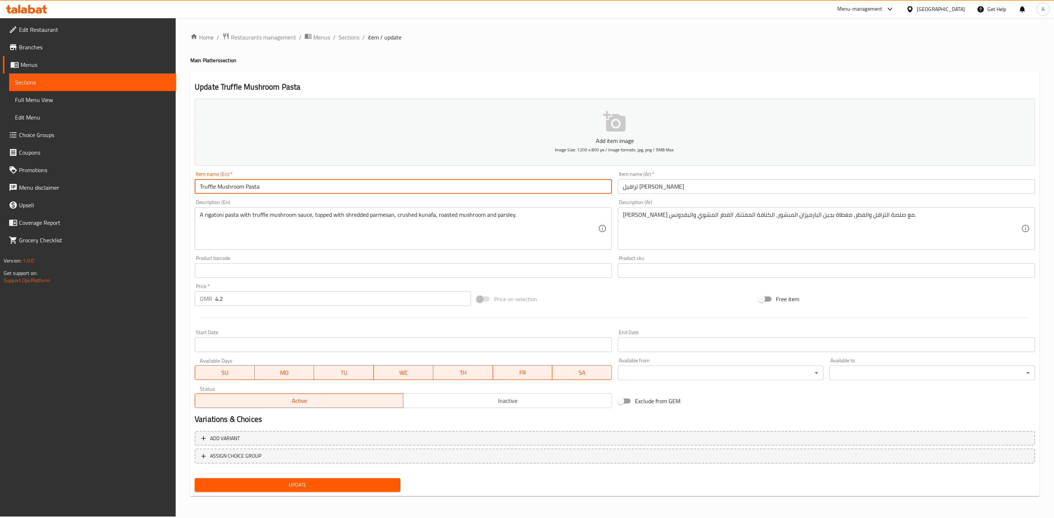
click at [211, 181] on input "Truffle Mushroom Pasta" at bounding box center [403, 186] width 417 height 15
click at [209, 186] on input "Truffle Mushroom Pasta" at bounding box center [403, 186] width 417 height 15
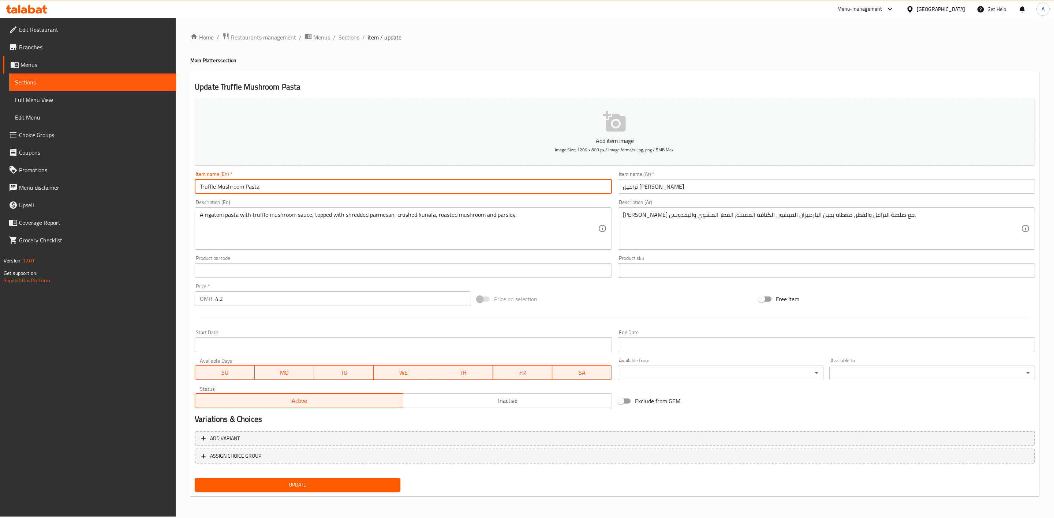
click at [209, 186] on input "Truffle Mushroom Pasta" at bounding box center [403, 186] width 417 height 15
click at [655, 176] on div "Item name (Ar)   * ترافيل باستا بالفطر Item name (Ar) *" at bounding box center [826, 183] width 417 height 22
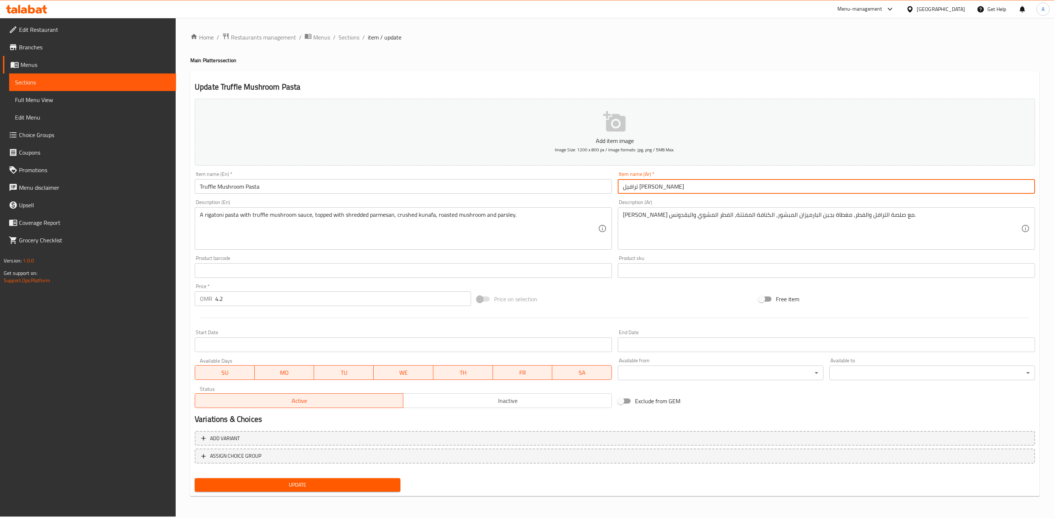
click at [660, 188] on input "ترافيل باستا بالفطر" at bounding box center [826, 186] width 417 height 15
click at [342, 184] on input "Truffle Mushroom Pasta" at bounding box center [403, 186] width 417 height 15
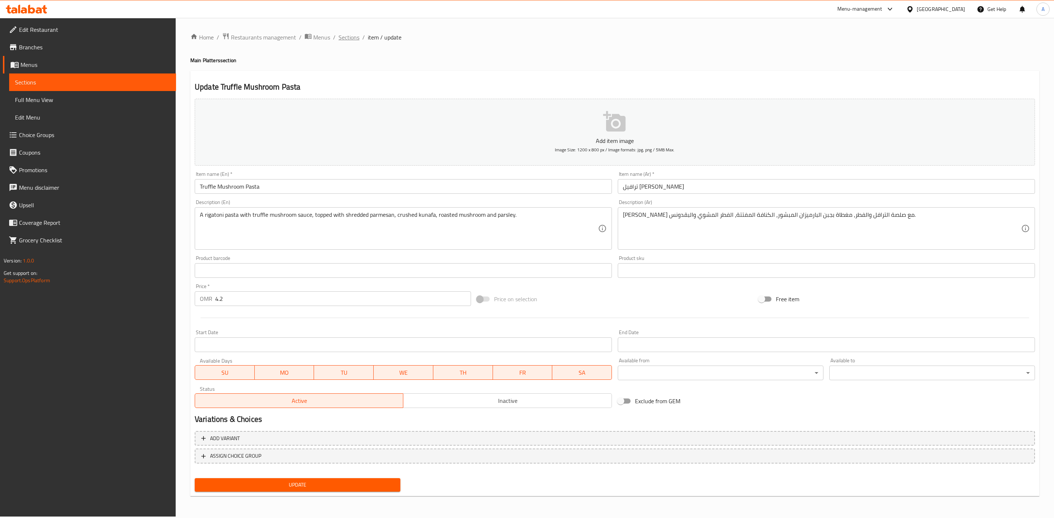
click at [342, 37] on span "Sections" at bounding box center [348, 37] width 21 height 9
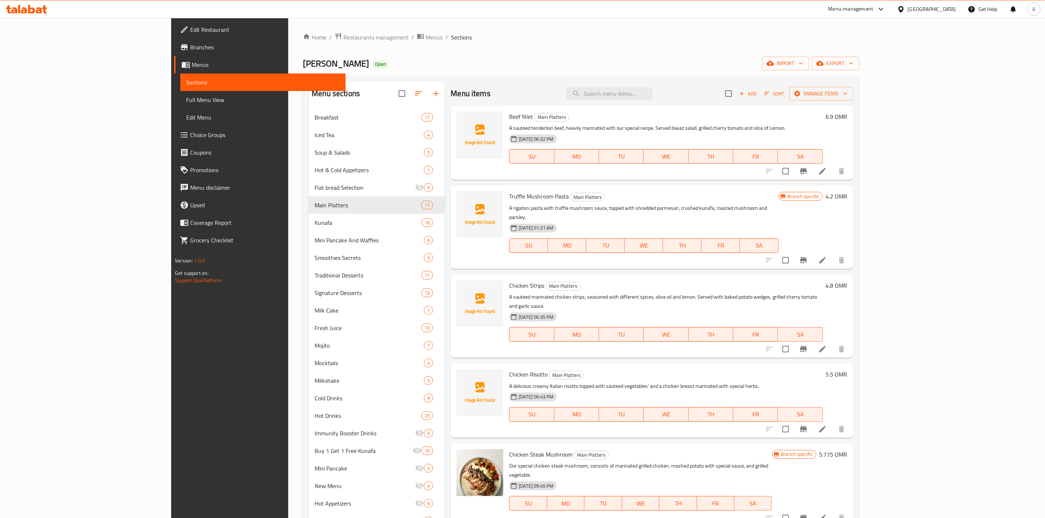
click at [664, 102] on div "Menu items Add Sort Manage items" at bounding box center [652, 94] width 402 height 24
click at [653, 91] on input "search" at bounding box center [609, 93] width 86 height 13
paste input "sticky date dessert"
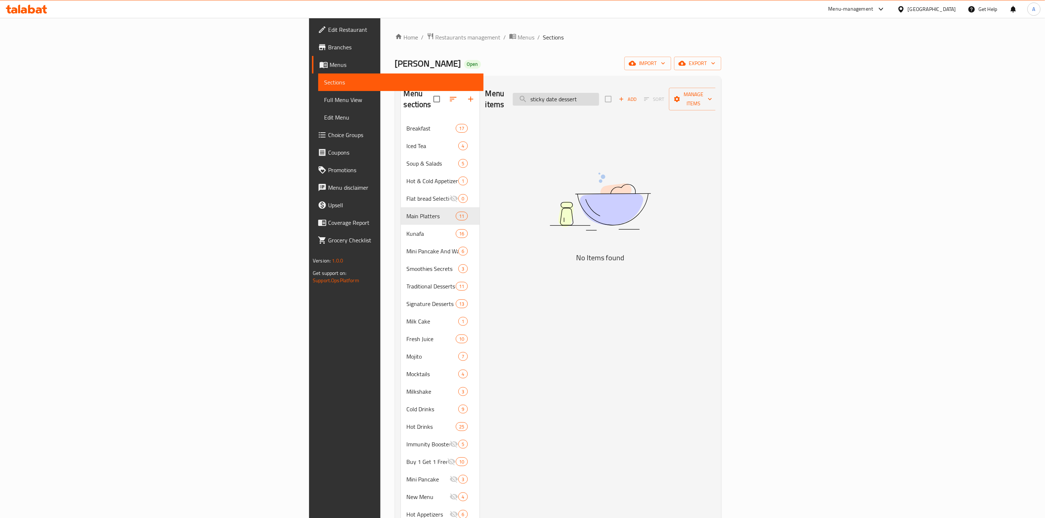
click at [599, 96] on input "sticky date dessert" at bounding box center [556, 99] width 86 height 13
click at [599, 94] on input "date dessert" at bounding box center [556, 99] width 86 height 13
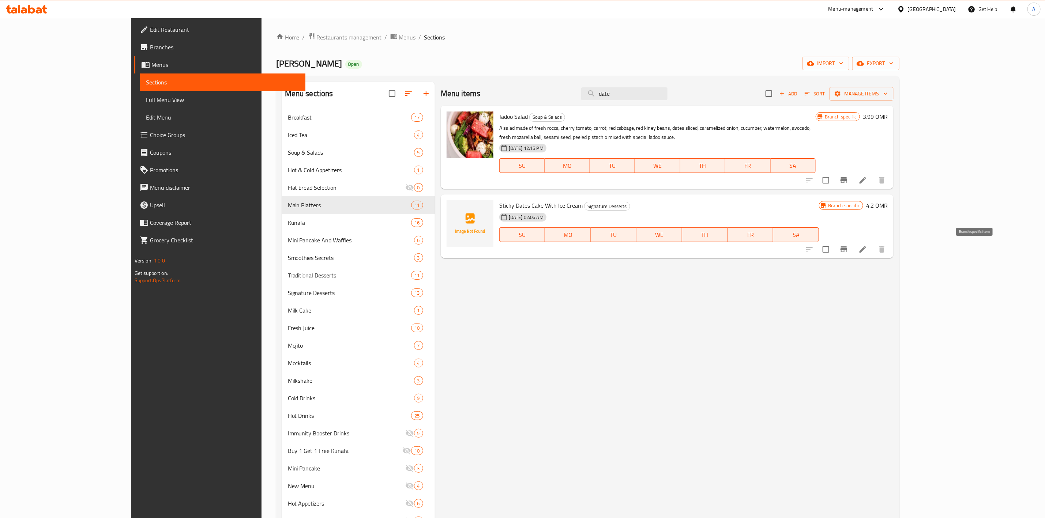
type input "date"
click at [849, 249] on icon "Branch-specific-item" at bounding box center [844, 249] width 9 height 9
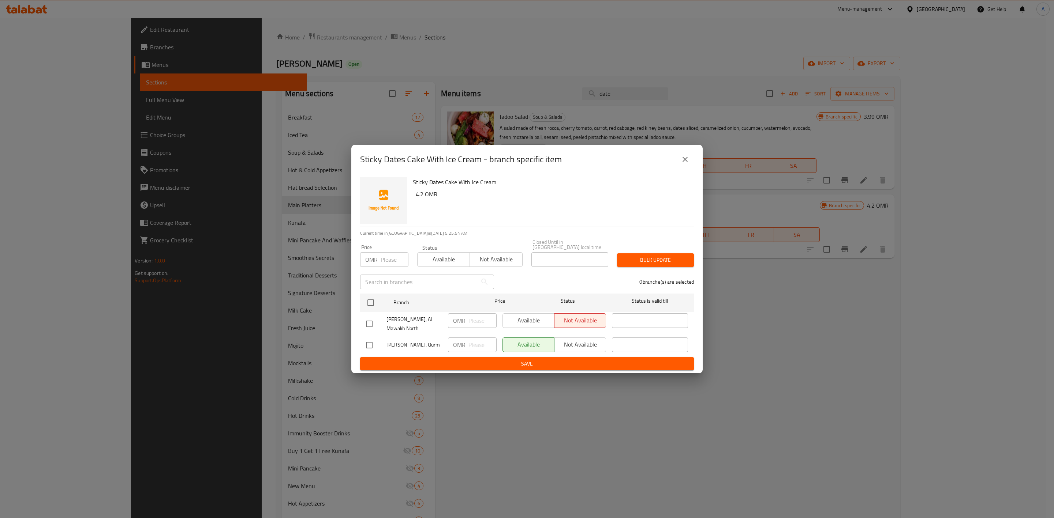
click at [368, 345] on input "checkbox" at bounding box center [369, 345] width 15 height 15
checkbox input "true"
click at [589, 344] on span "Not available" at bounding box center [580, 345] width 46 height 11
click at [537, 360] on span "Save" at bounding box center [527, 364] width 322 height 9
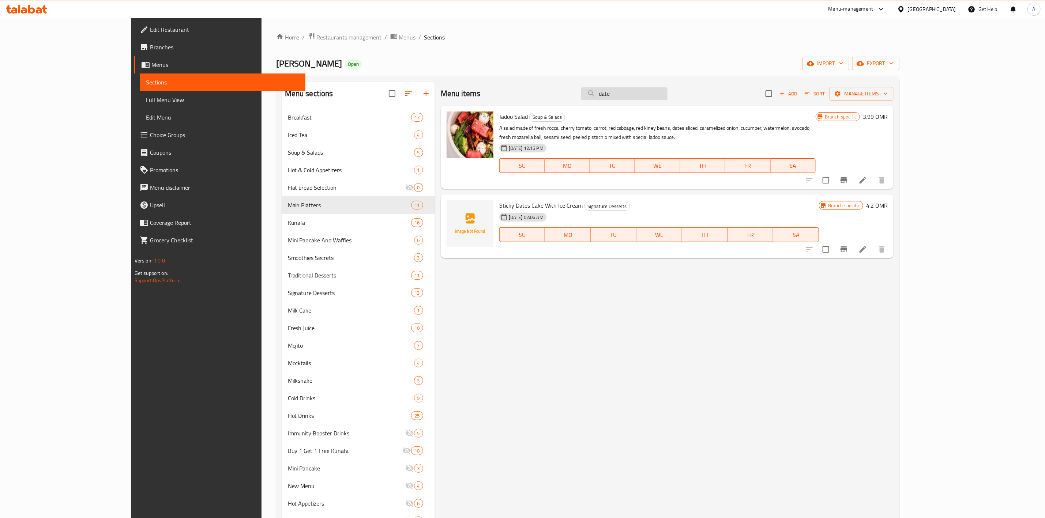
click at [668, 97] on input "date" at bounding box center [624, 93] width 86 height 13
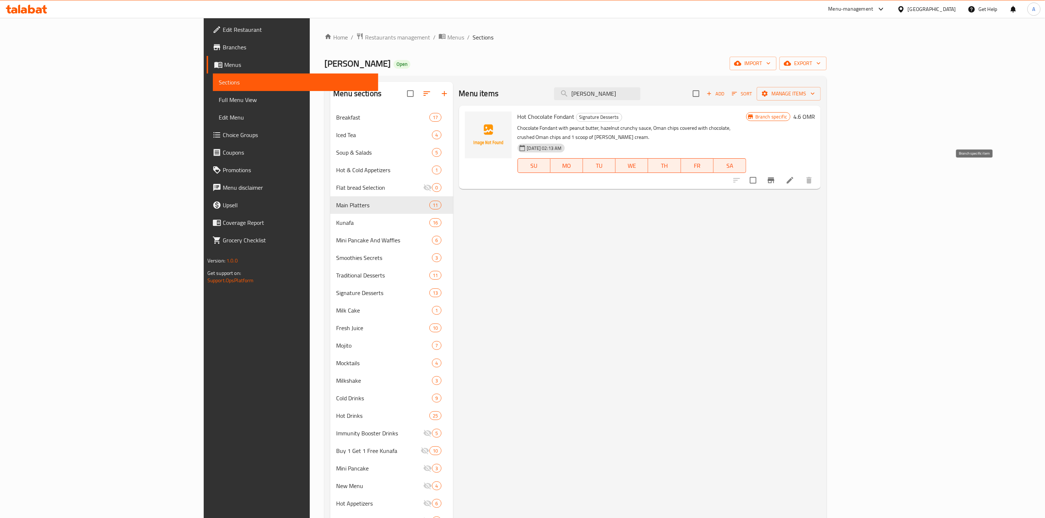
type input "fonda"
click at [775, 177] on icon "Branch-specific-item" at bounding box center [771, 180] width 7 height 6
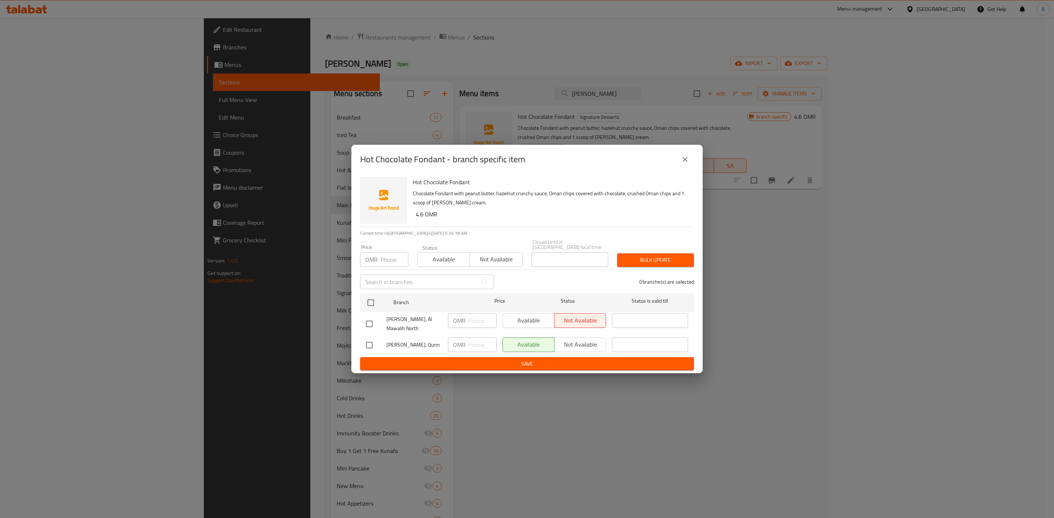
click at [370, 343] on input "checkbox" at bounding box center [369, 345] width 15 height 15
checkbox input "true"
click at [584, 341] on span "Not available" at bounding box center [580, 345] width 46 height 11
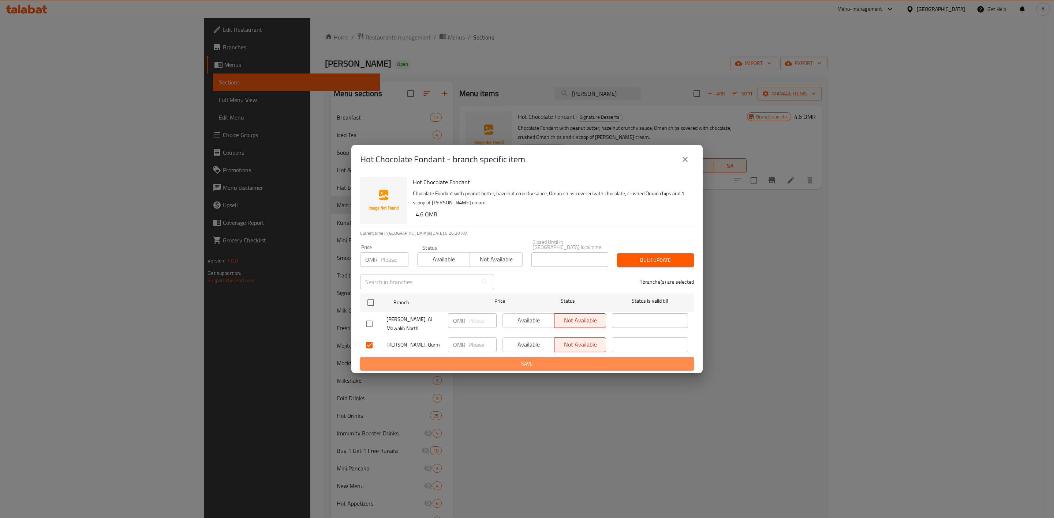
click at [567, 360] on span "Save" at bounding box center [527, 364] width 322 height 9
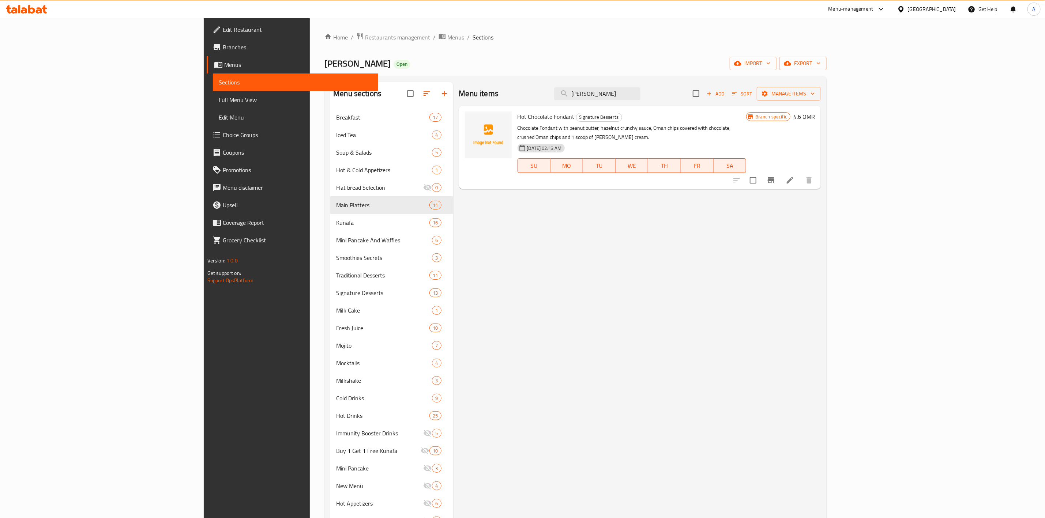
click at [758, 280] on div "Menu items fonda Add Sort Manage items Hot Chocolate Fondant Signature Desserts…" at bounding box center [637, 341] width 368 height 518
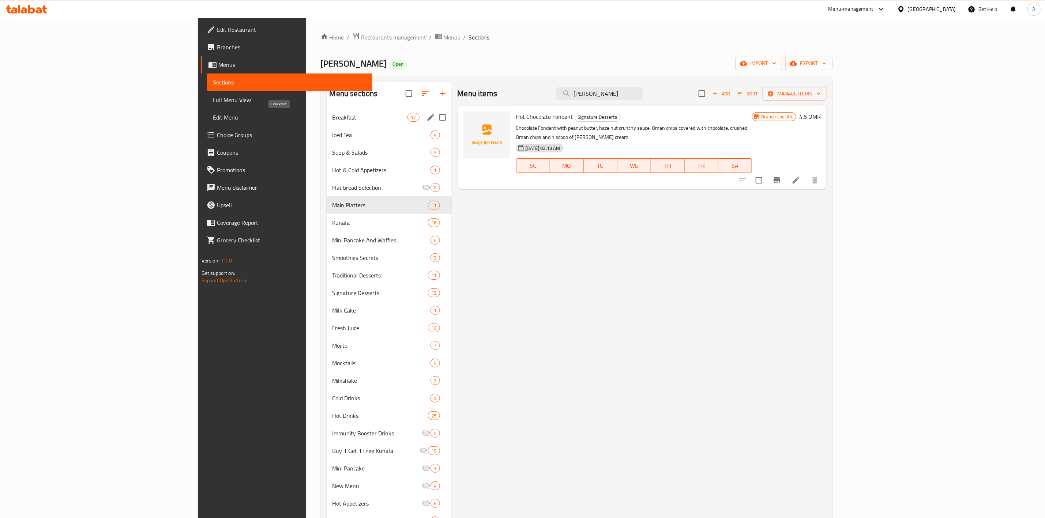
click at [333, 116] on span "Breakfast" at bounding box center [370, 117] width 75 height 9
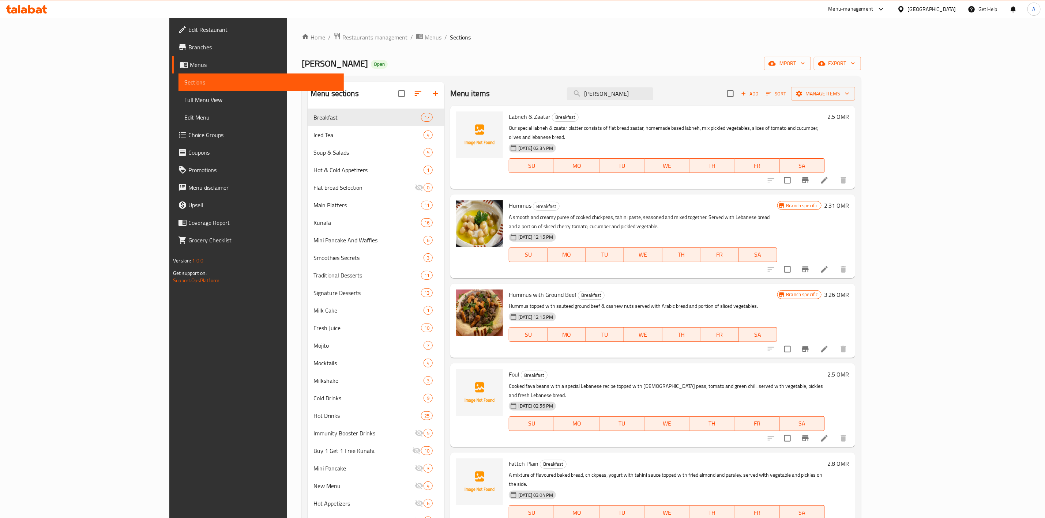
click at [509, 114] on span "Labneh & Zaatar" at bounding box center [530, 116] width 42 height 11
copy h6 "Labneh & Zaatar"
click at [653, 89] on input "fonda" at bounding box center [610, 93] width 86 height 13
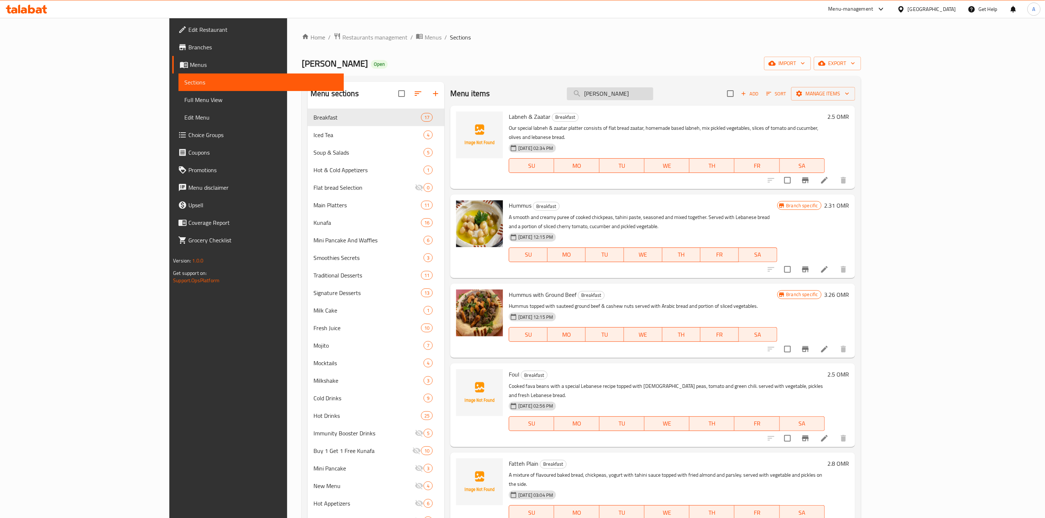
click at [653, 89] on input "fonda" at bounding box center [610, 93] width 86 height 13
paste input "Labneh & Zaatar"
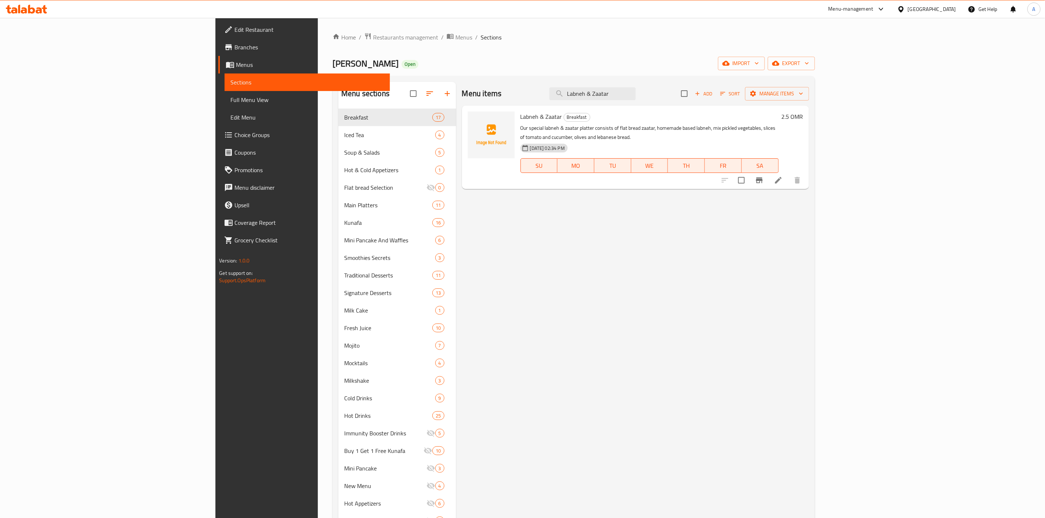
type input "Labneh & Zaatar"
click at [636, 91] on input "Labneh & Zaatar" at bounding box center [593, 93] width 86 height 13
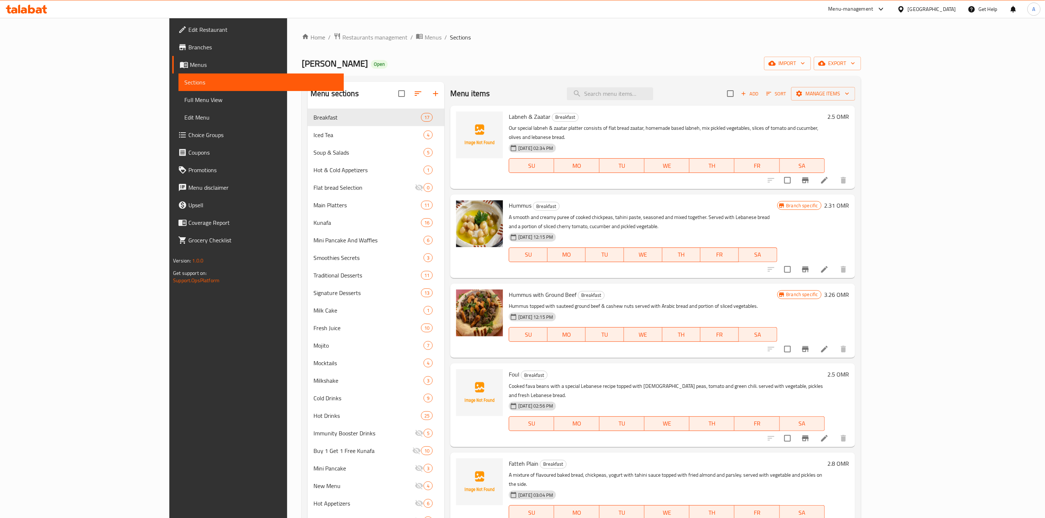
click at [509, 118] on span "Labneh & Zaatar" at bounding box center [530, 116] width 42 height 11
copy h6 "Labneh & Zaatar"
click at [509, 200] on span "Hummus" at bounding box center [520, 205] width 23 height 11
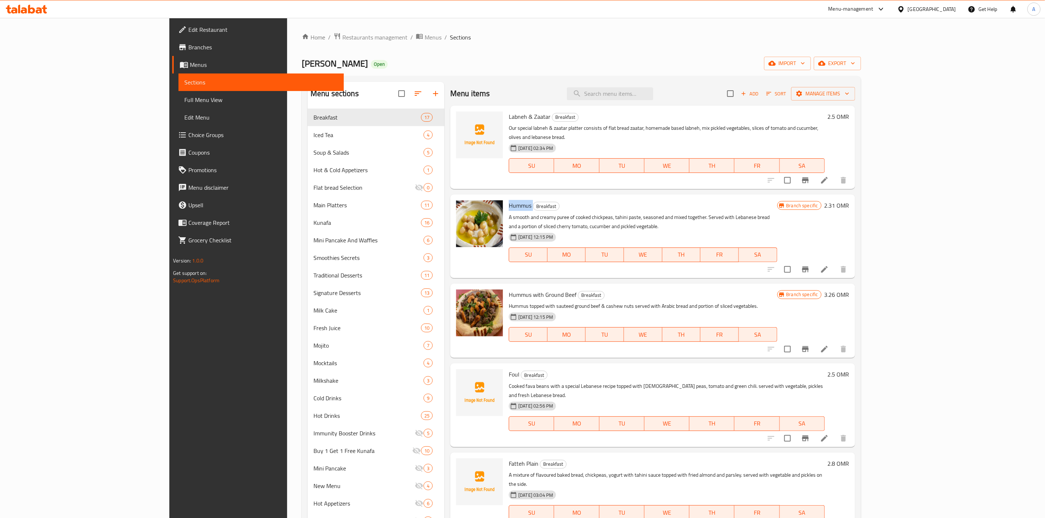
click at [509, 200] on span "Hummus" at bounding box center [520, 205] width 23 height 11
copy h6 "Hummus"
click at [795, 262] on input "checkbox" at bounding box center [787, 269] width 15 height 15
checkbox input "true"
click at [509, 289] on span "Hummus with Ground Beef" at bounding box center [543, 294] width 68 height 11
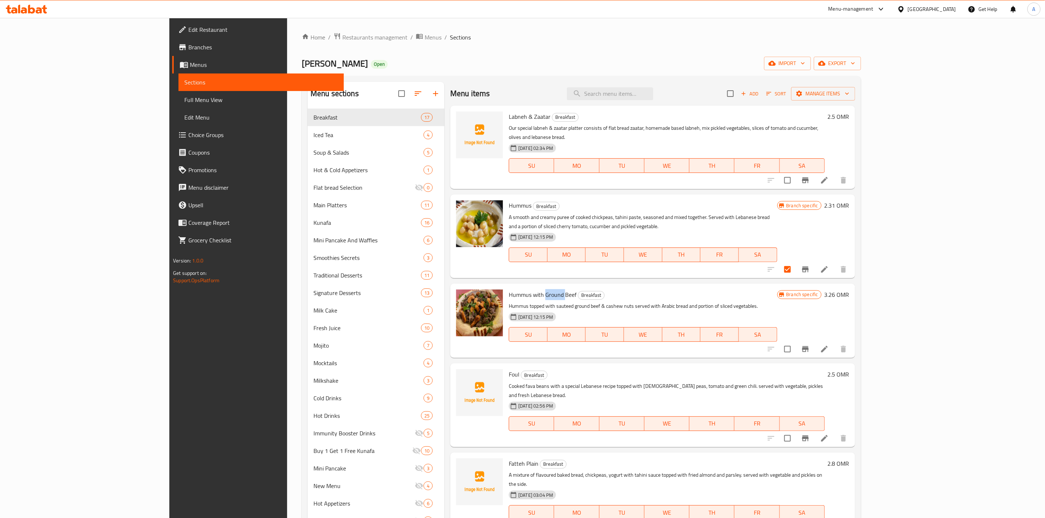
click at [509, 289] on span "Hummus with Ground Beef" at bounding box center [543, 294] width 68 height 11
copy h6 "Hummus with Ground Beef"
click at [509, 369] on span "Foul" at bounding box center [514, 374] width 11 height 11
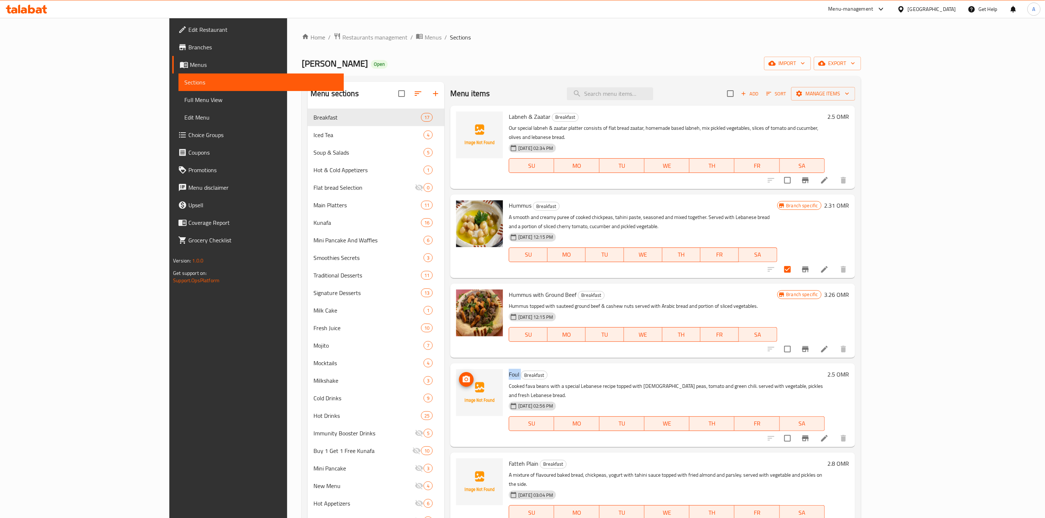
copy h6 "Foul"
click at [795, 342] on input "checkbox" at bounding box center [787, 349] width 15 height 15
checkbox input "true"
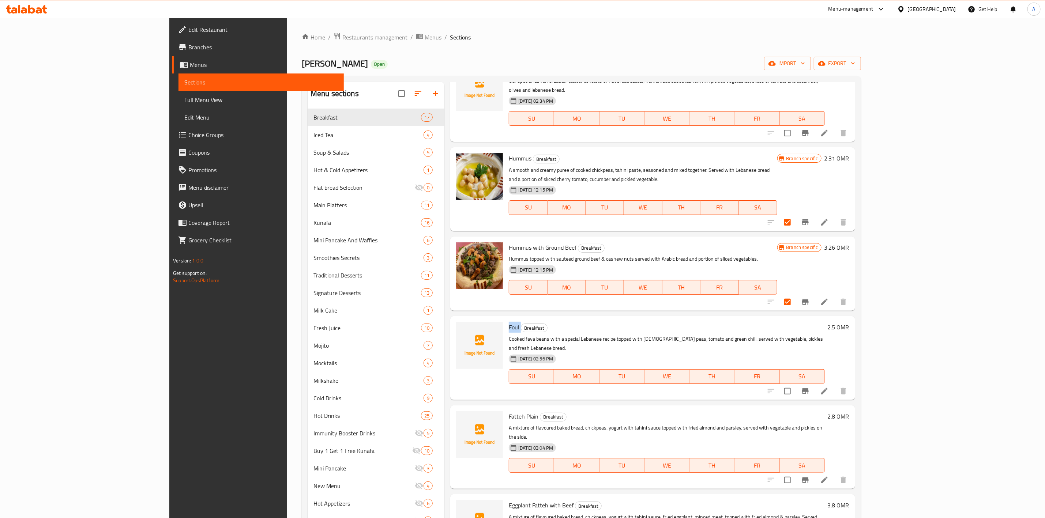
scroll to position [110, 0]
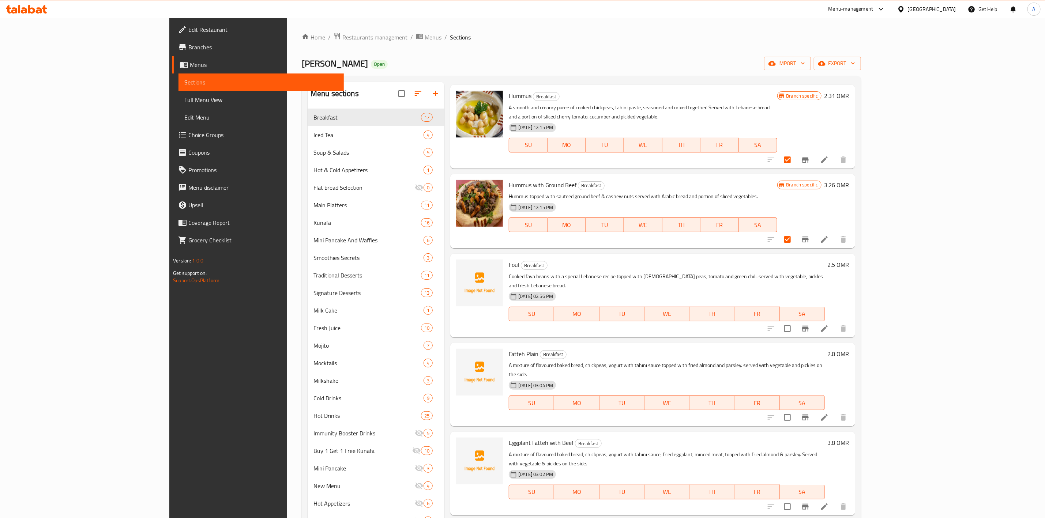
click at [509, 349] on span "Fatteh Plain" at bounding box center [524, 354] width 30 height 11
copy h6 "Fatteh Plain"
click at [509, 438] on span "Eggplant Fatteh with Beef" at bounding box center [541, 443] width 65 height 11
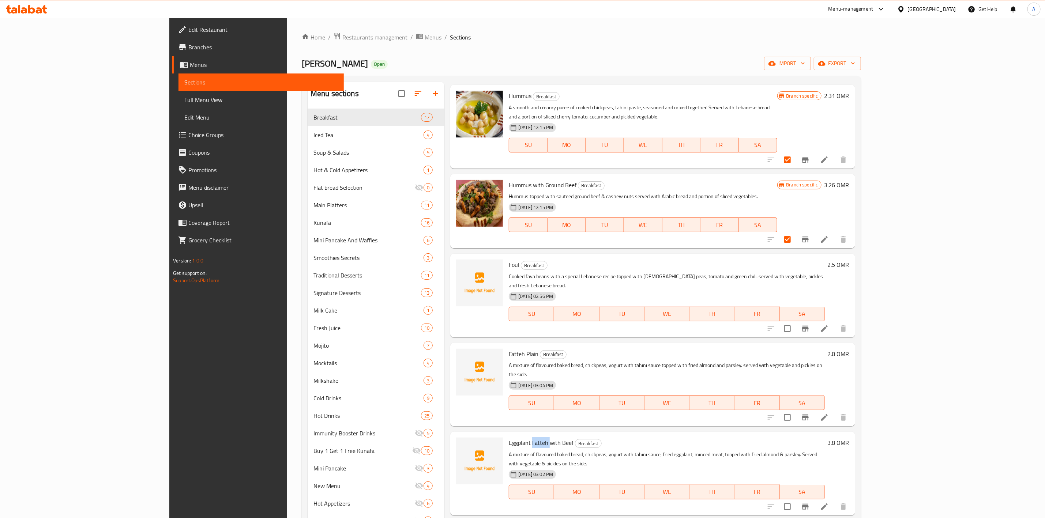
click at [509, 438] on span "Eggplant Fatteh with Beef" at bounding box center [541, 443] width 65 height 11
copy h6 "Eggplant Fatteh with Beef"
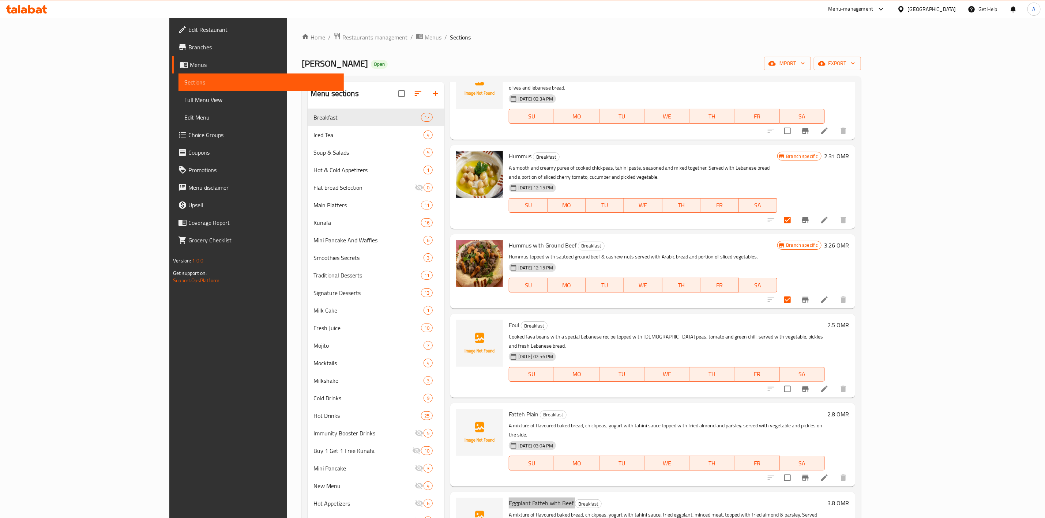
scroll to position [0, 0]
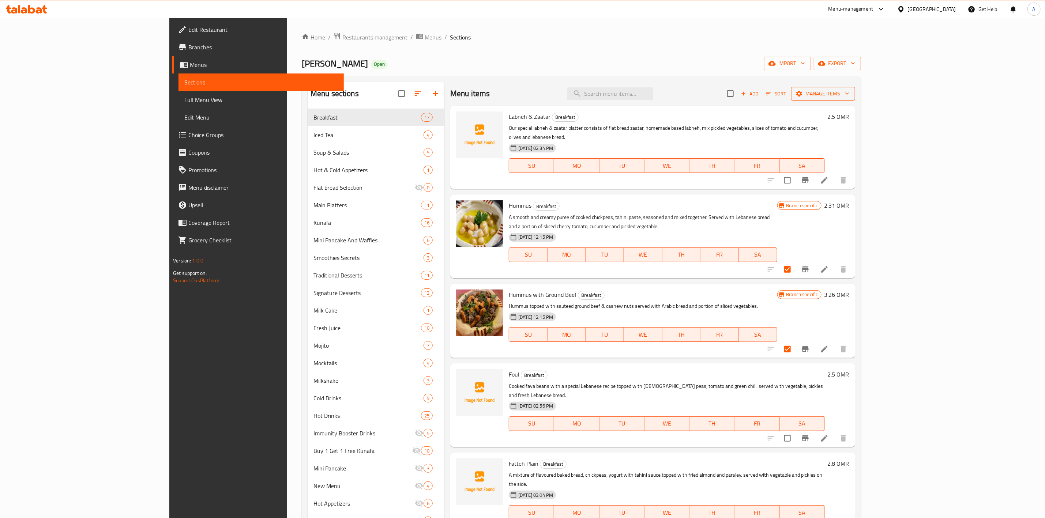
click at [850, 94] on span "Manage items" at bounding box center [823, 93] width 52 height 9
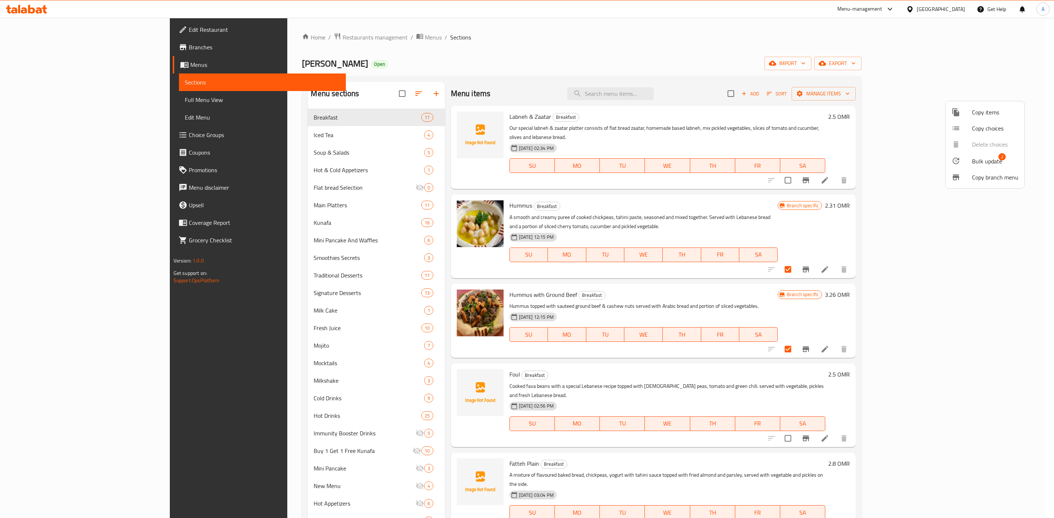
click at [802, 355] on div at bounding box center [527, 259] width 1054 height 518
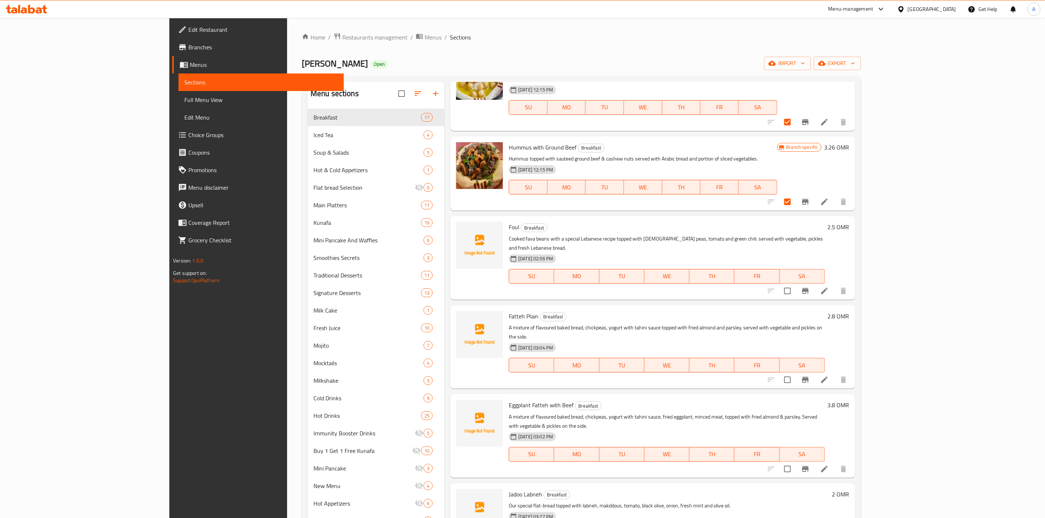
scroll to position [165, 0]
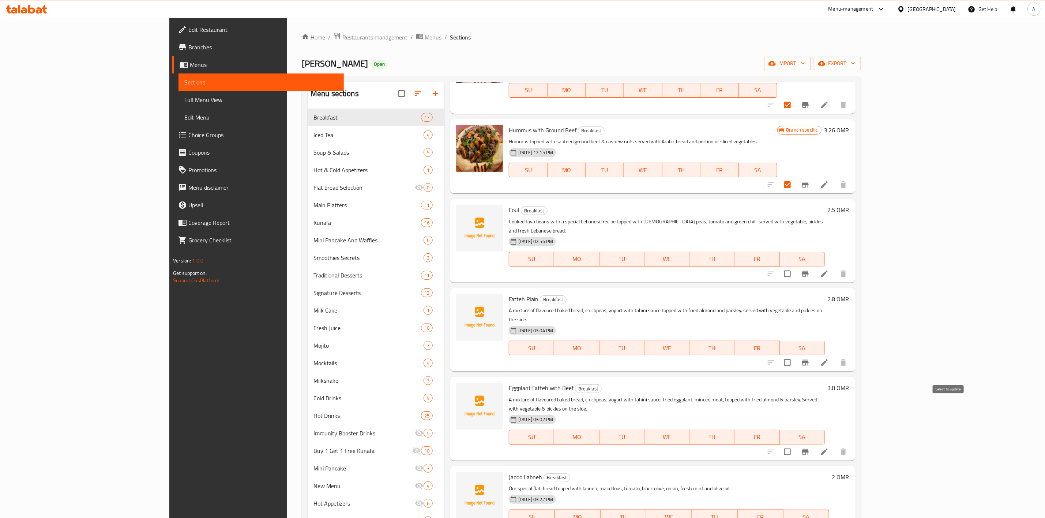
click at [795, 445] on input "checkbox" at bounding box center [787, 452] width 15 height 15
checkbox input "true"
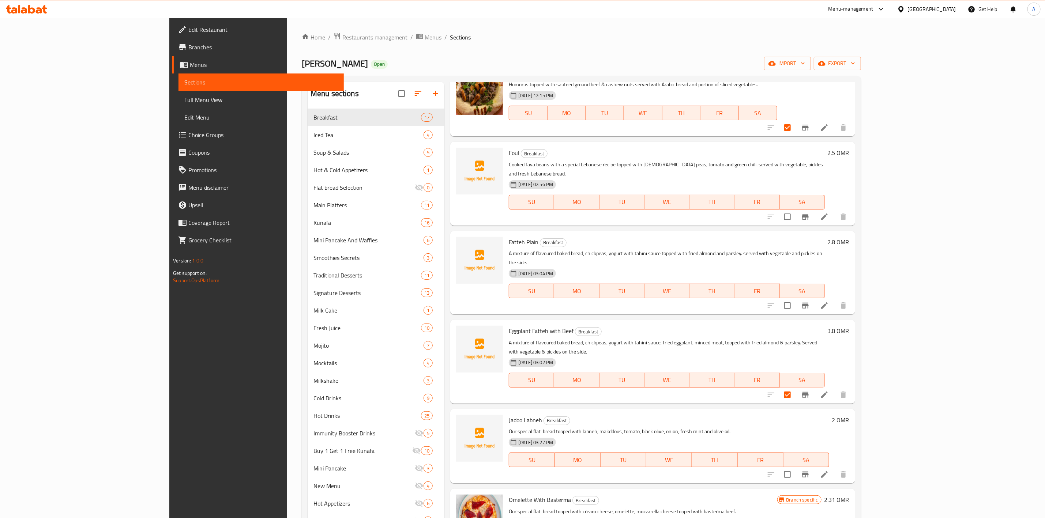
scroll to position [329, 0]
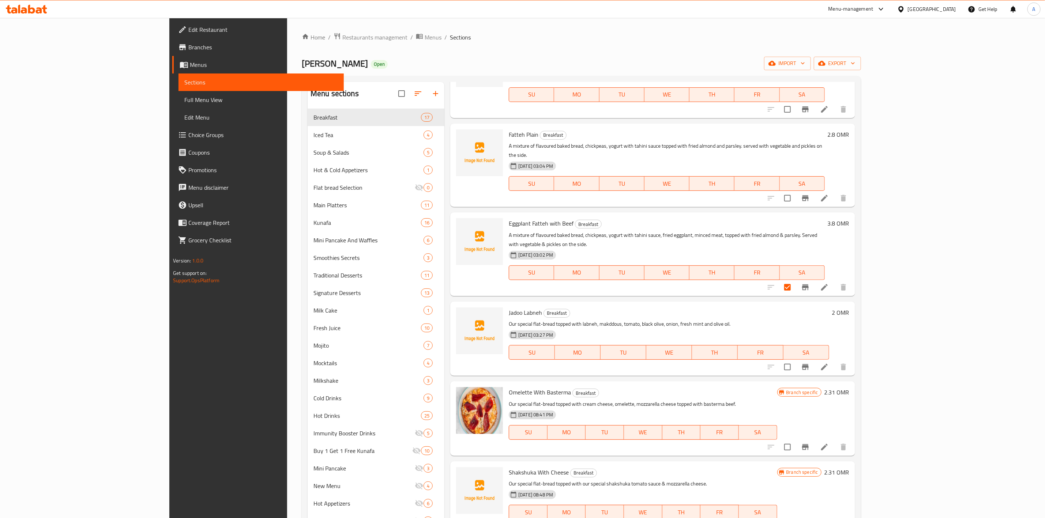
click at [509, 307] on span "Jadoo Labneh" at bounding box center [525, 312] width 33 height 11
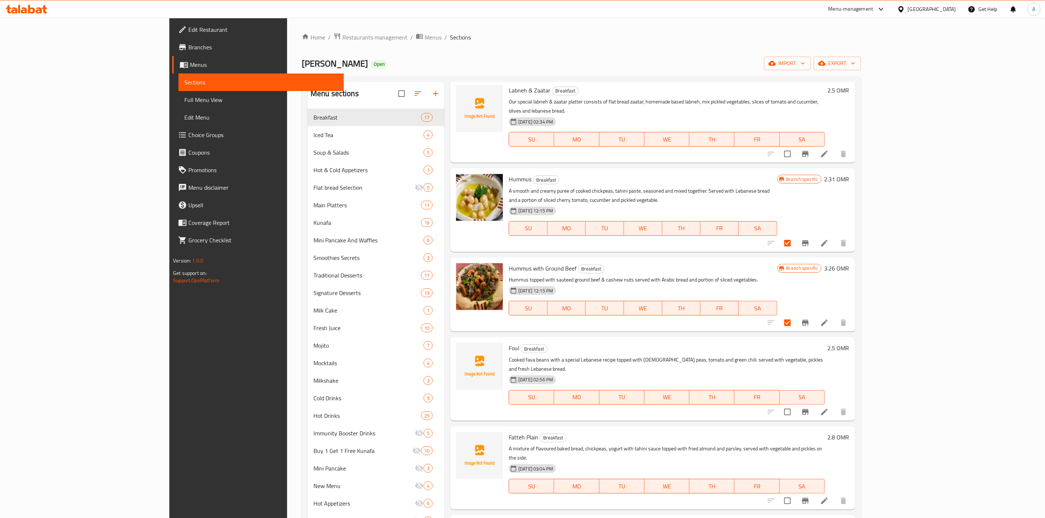
scroll to position [0, 0]
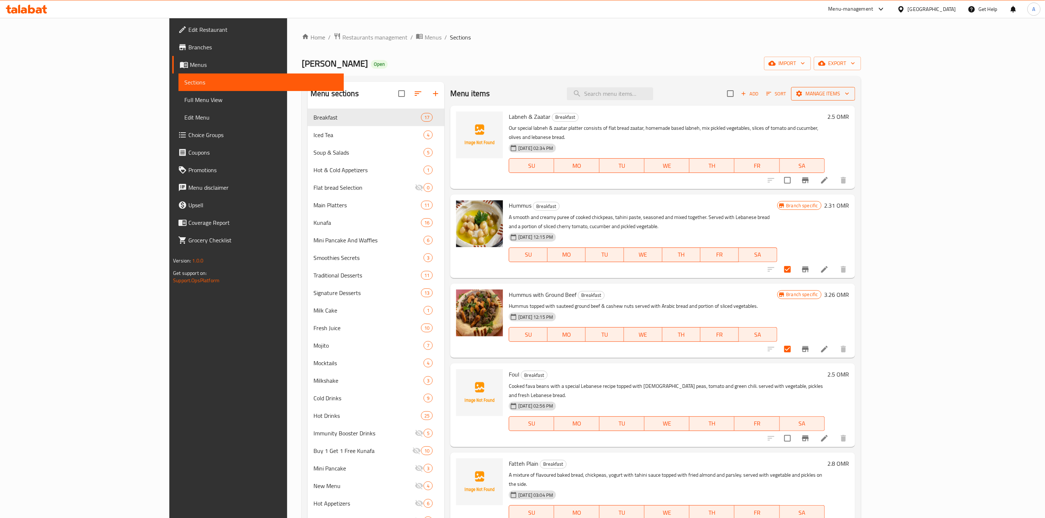
click at [850, 93] on span "Manage items" at bounding box center [823, 93] width 52 height 9
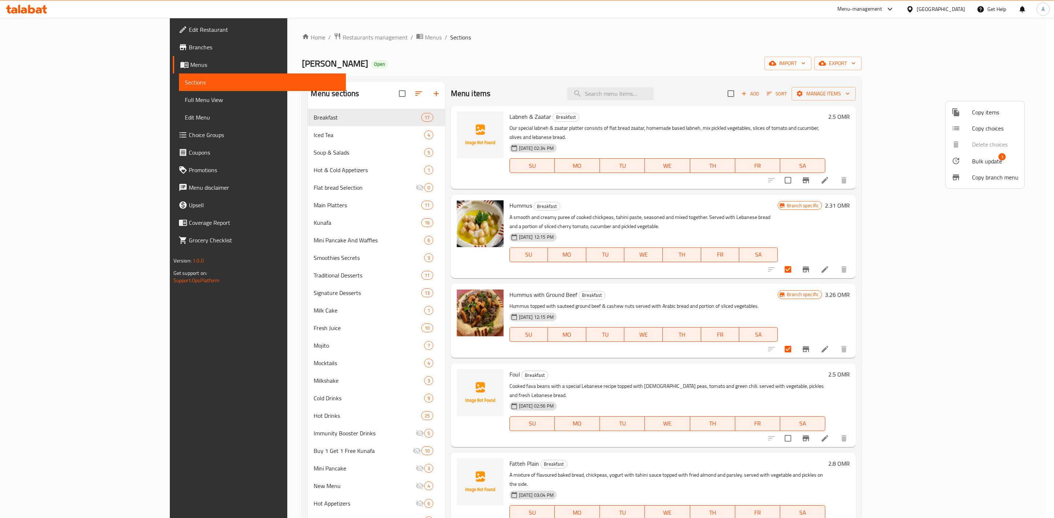
click at [967, 157] on div at bounding box center [961, 161] width 20 height 9
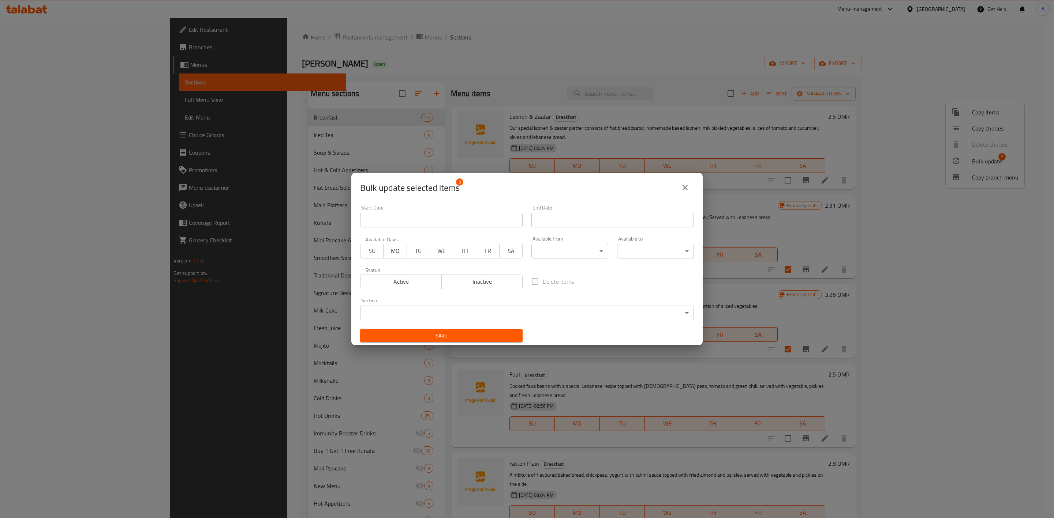
click at [501, 316] on body "​ Menu-management Oman Get Help A Edit Restaurant Branches Menus Sections Full …" at bounding box center [527, 268] width 1054 height 501
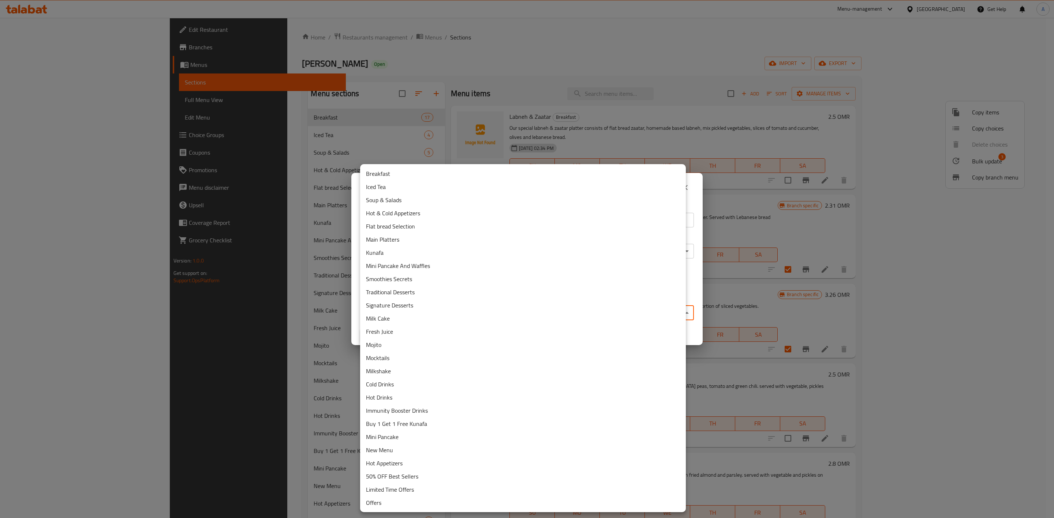
click at [398, 214] on li "Hot & Cold Appetizers" at bounding box center [523, 213] width 326 height 13
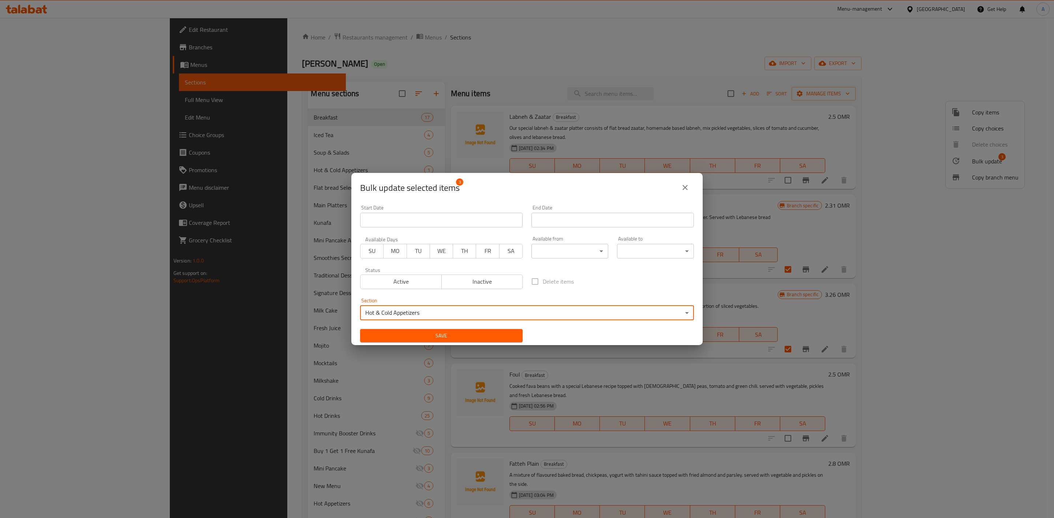
click at [428, 336] on span "Save" at bounding box center [441, 336] width 151 height 9
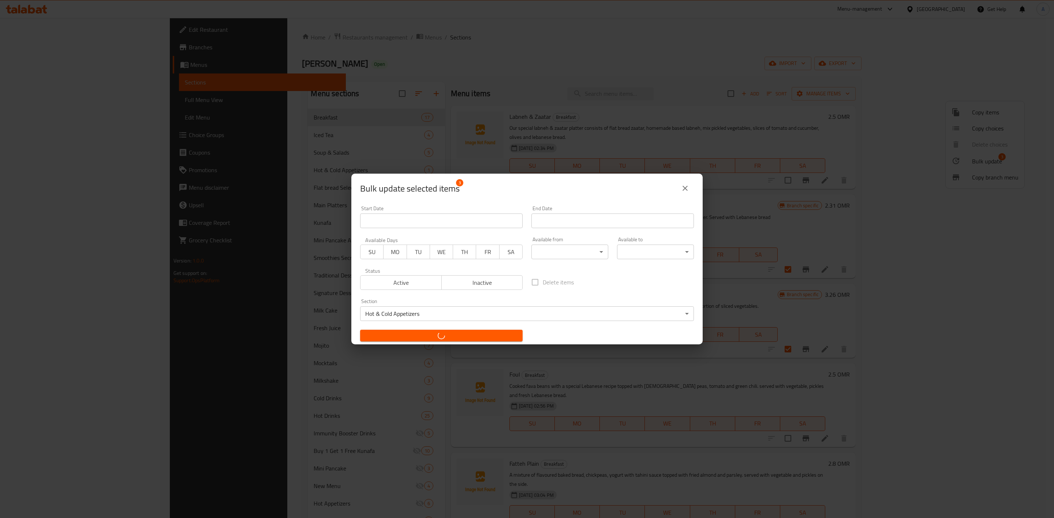
checkbox input "false"
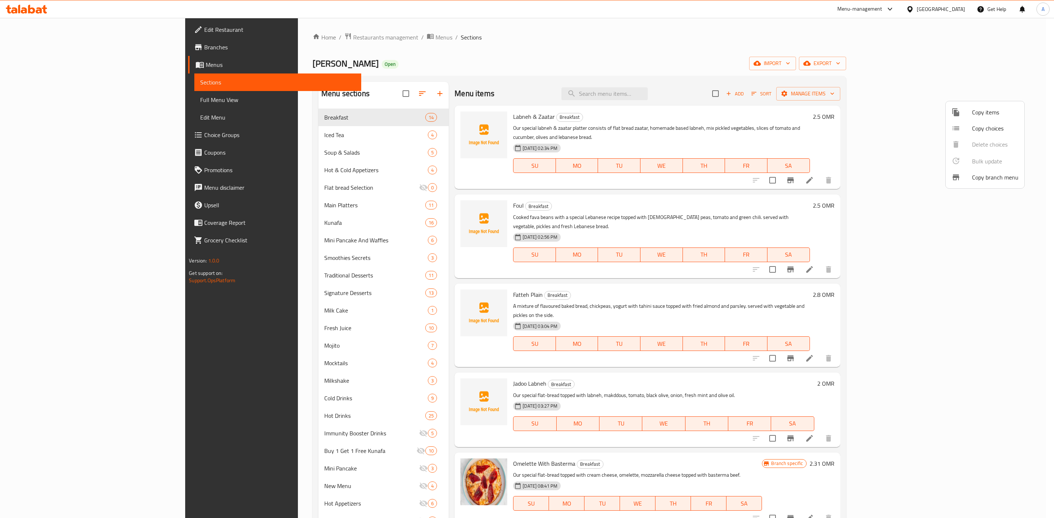
click at [949, 413] on div at bounding box center [527, 259] width 1054 height 518
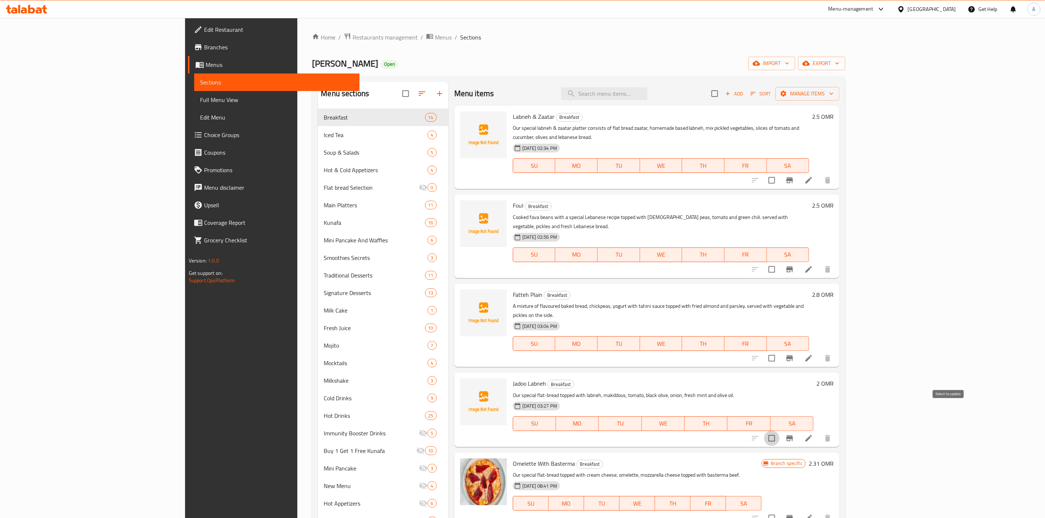
click at [780, 431] on input "checkbox" at bounding box center [771, 438] width 15 height 15
checkbox input "true"
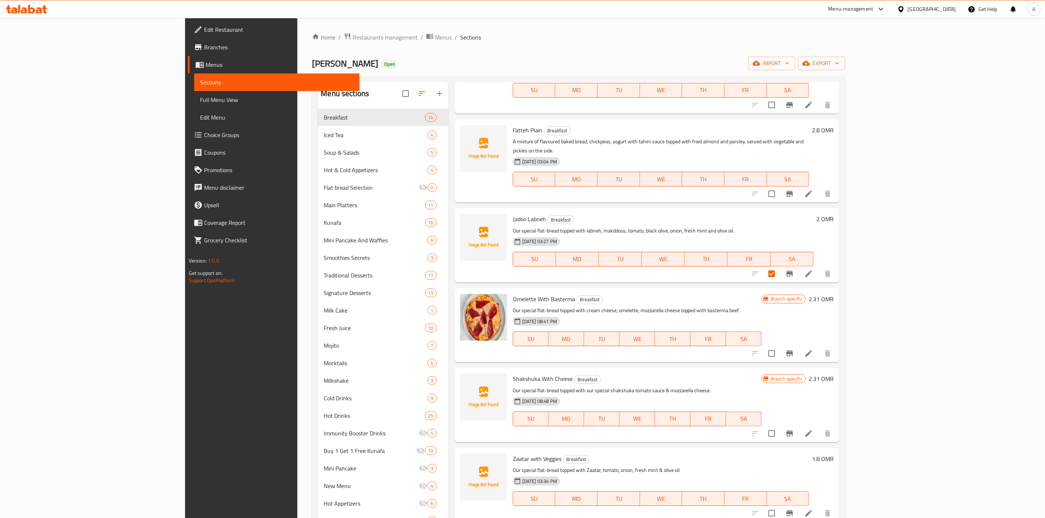
click at [513, 294] on span "Omelette With Basterma" at bounding box center [544, 299] width 62 height 11
click at [799, 345] on button "Branch-specific-item" at bounding box center [790, 354] width 18 height 18
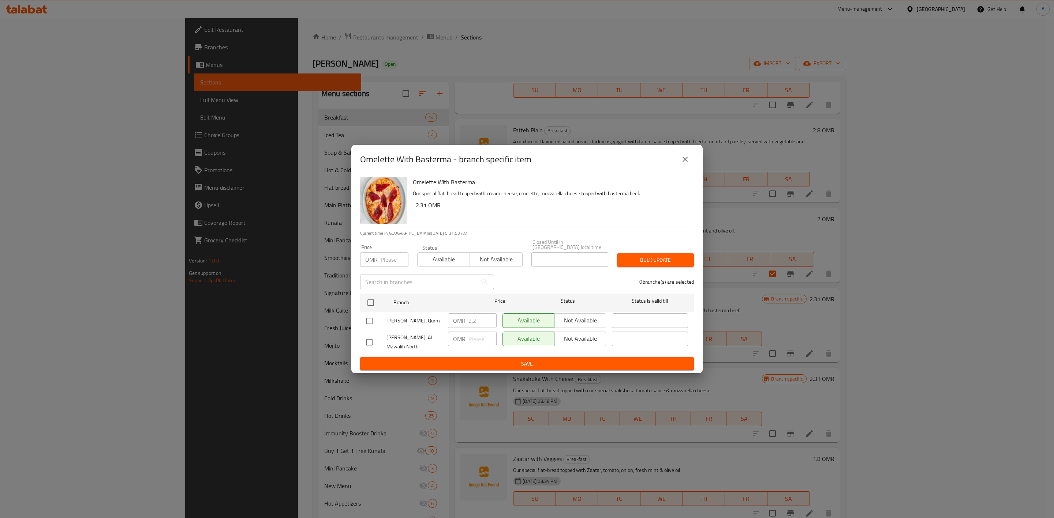
click at [686, 156] on button "close" at bounding box center [685, 160] width 18 height 18
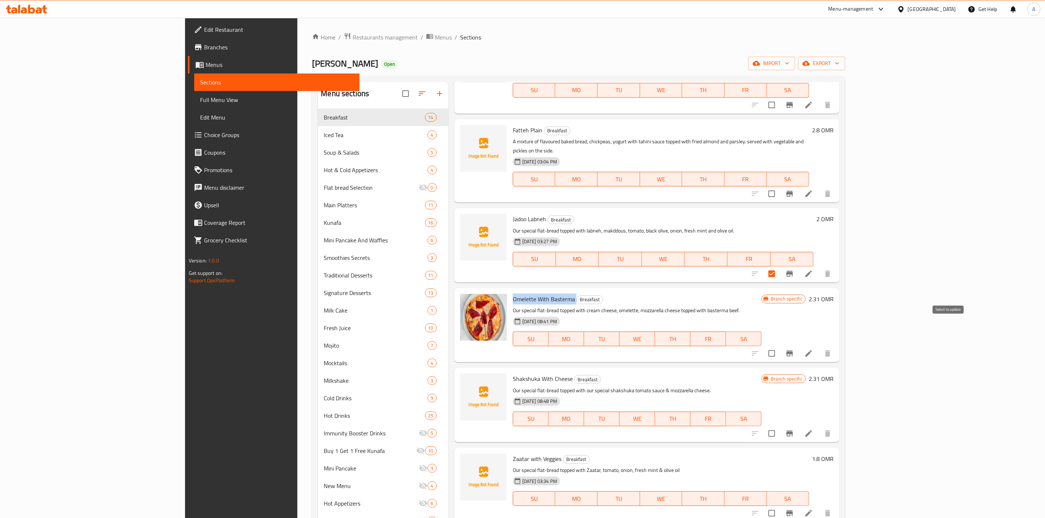
click at [780, 346] on input "checkbox" at bounding box center [771, 353] width 15 height 15
checkbox input "true"
click at [513, 374] on span "Shakshuka With Cheese" at bounding box center [543, 379] width 60 height 11
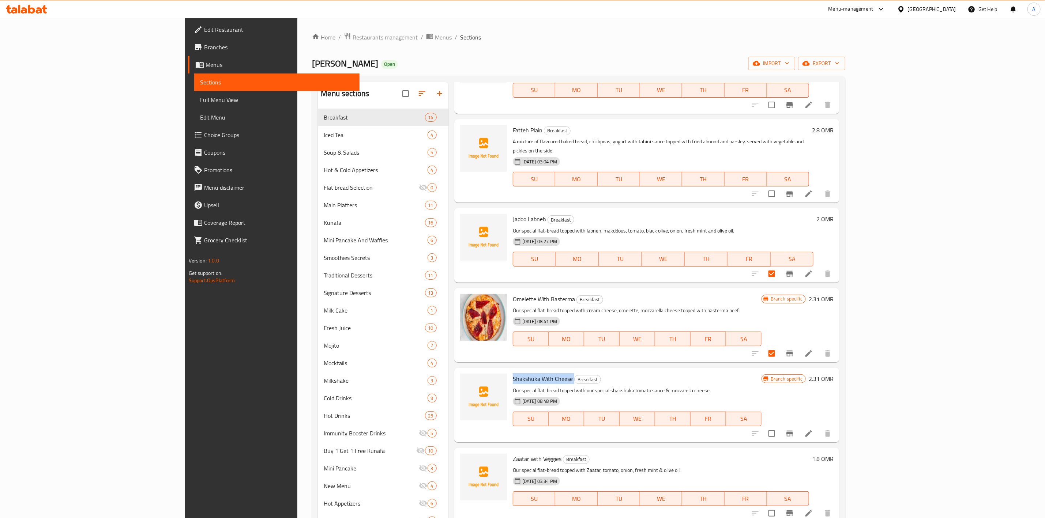
scroll to position [220, 0]
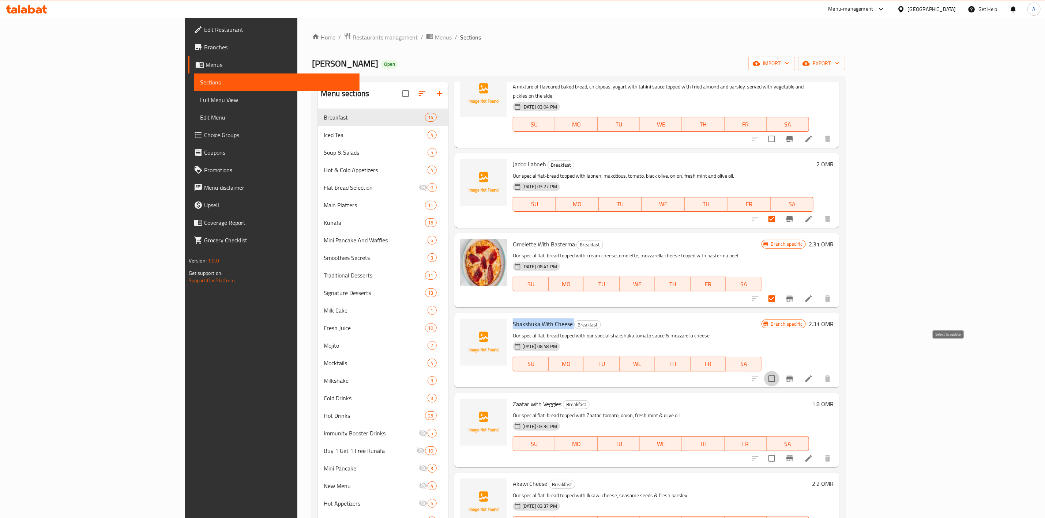
click at [780, 371] on input "checkbox" at bounding box center [771, 378] width 15 height 15
checkbox input "true"
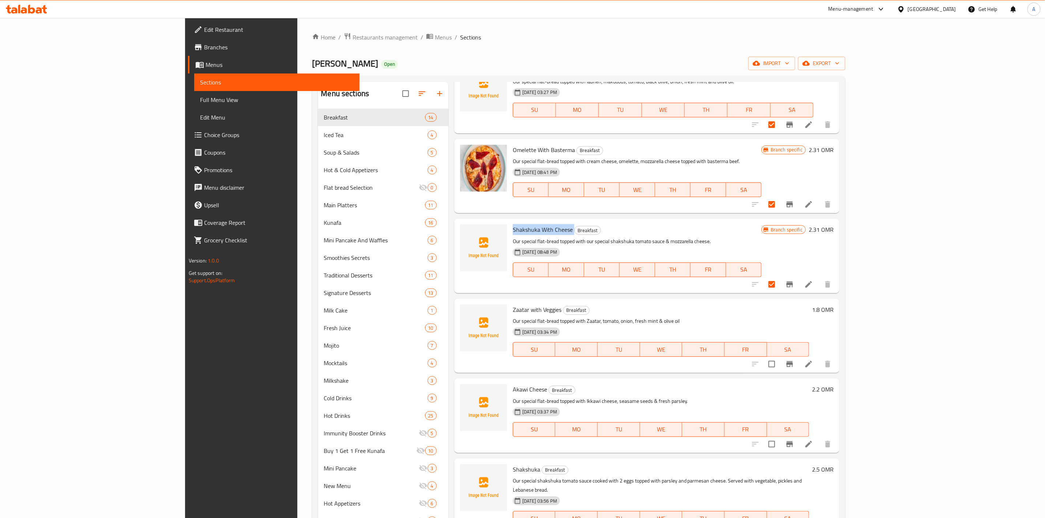
scroll to position [384, 0]
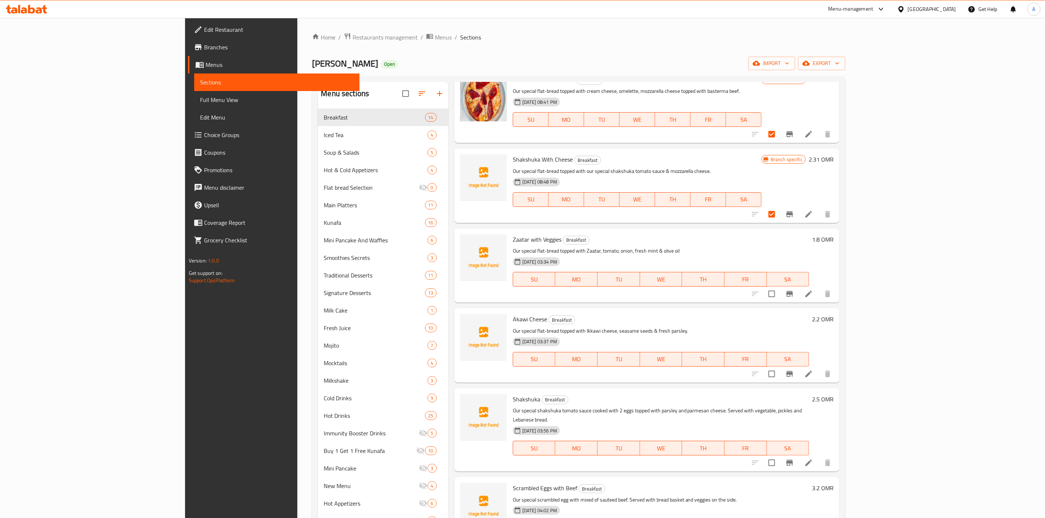
click at [513, 234] on span "Zaatar with Veggies" at bounding box center [537, 239] width 49 height 11
click at [780, 286] on input "checkbox" at bounding box center [771, 293] width 15 height 15
checkbox input "true"
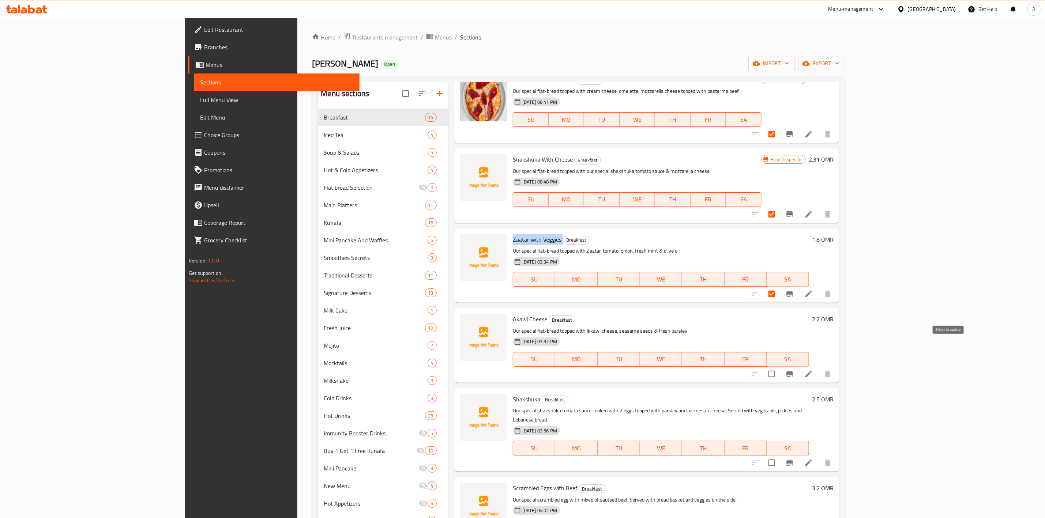
click at [780, 367] on input "checkbox" at bounding box center [771, 374] width 15 height 15
checkbox input "true"
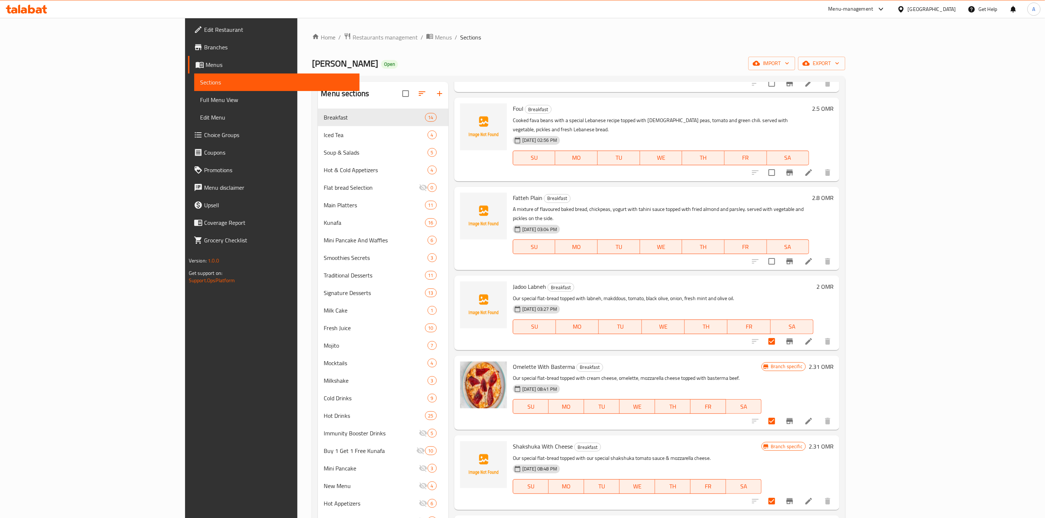
scroll to position [0, 0]
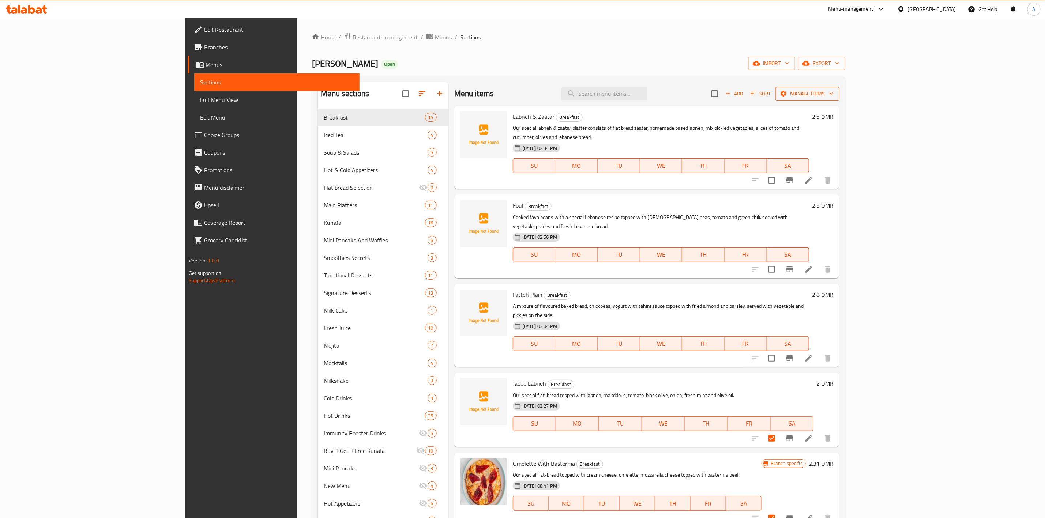
click at [834, 97] on span "Manage items" at bounding box center [808, 93] width 52 height 9
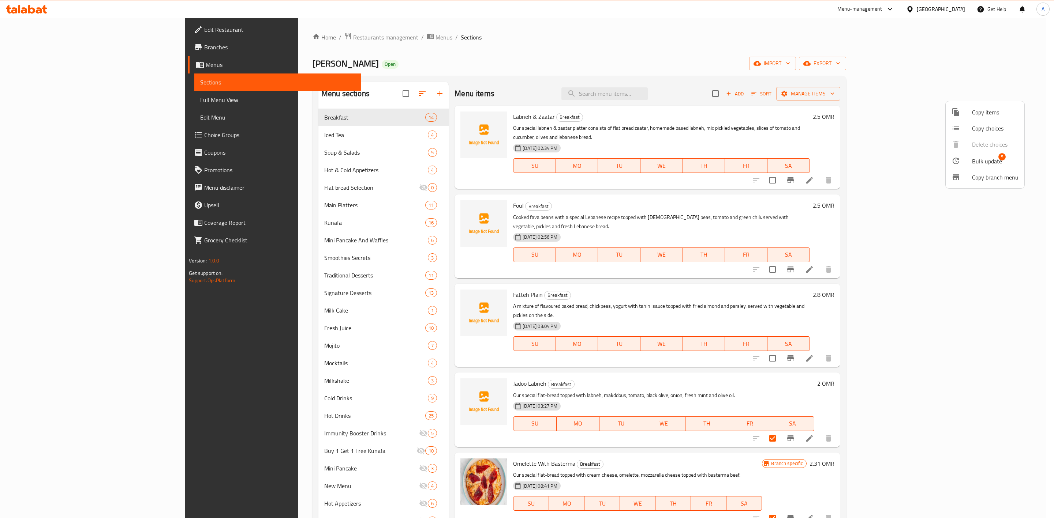
click at [971, 157] on div at bounding box center [961, 161] width 20 height 9
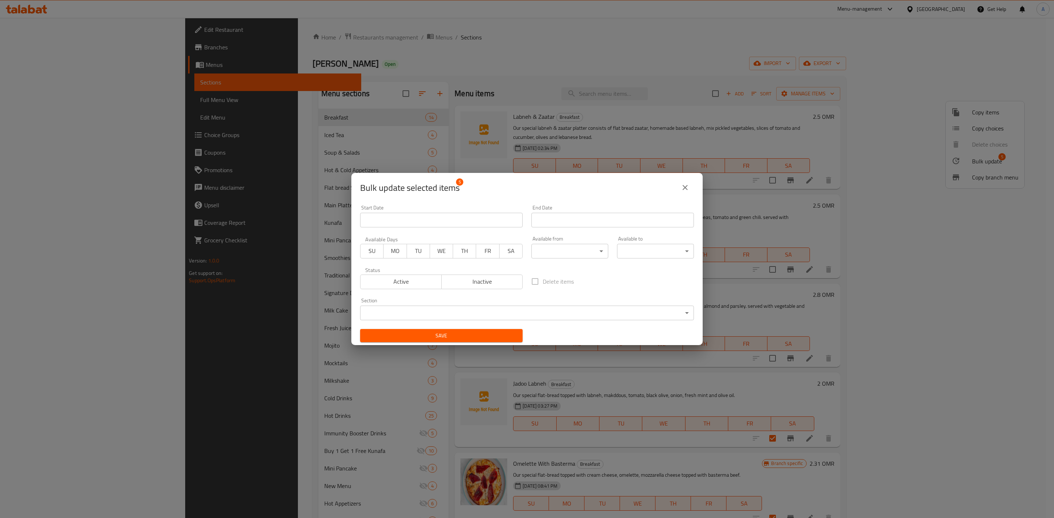
click at [585, 319] on body "​ Menu-management Oman Get Help A Edit Restaurant Branches Menus Sections Full …" at bounding box center [527, 268] width 1054 height 501
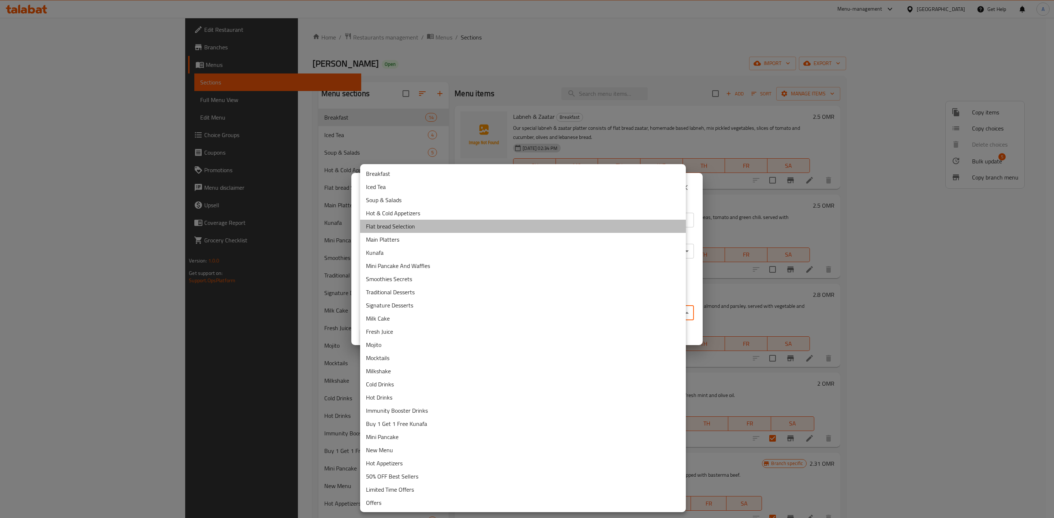
click at [386, 223] on li "Flat bread Selection" at bounding box center [523, 226] width 326 height 13
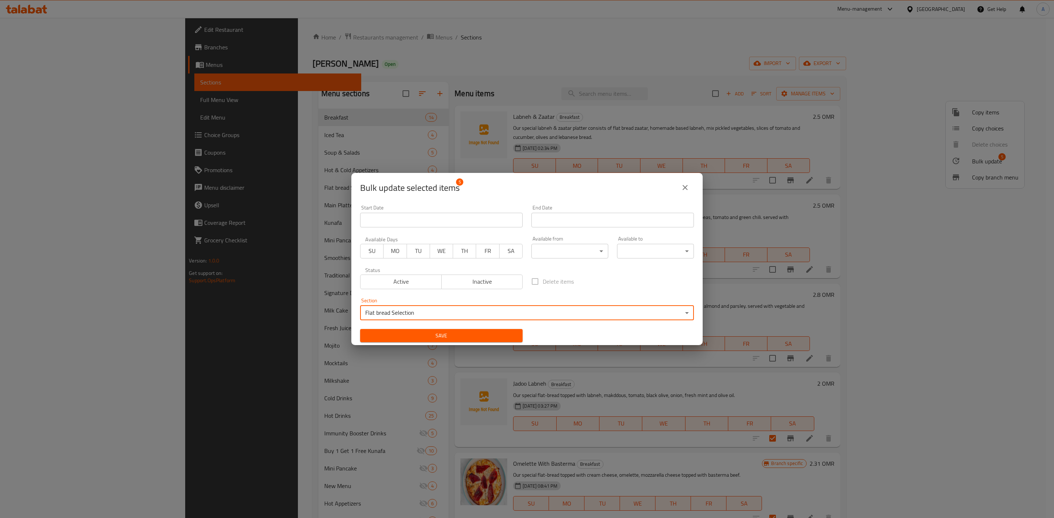
click at [427, 330] on button "Save" at bounding box center [441, 336] width 162 height 14
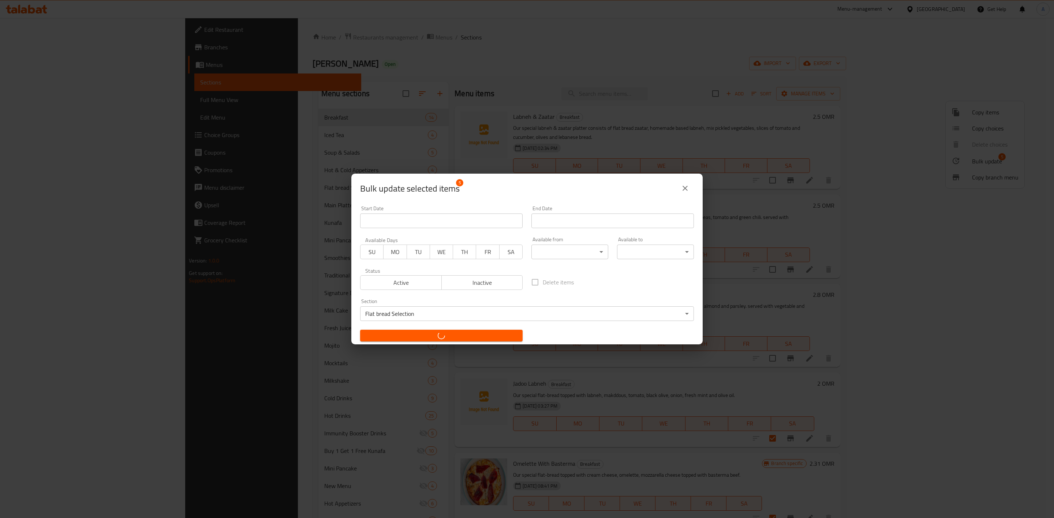
checkbox input "false"
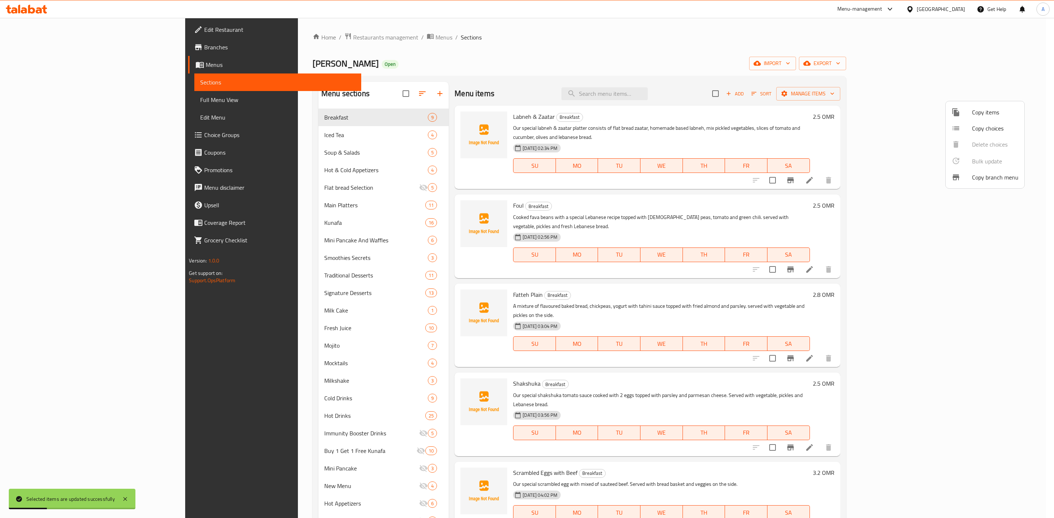
click at [259, 189] on div at bounding box center [527, 259] width 1054 height 518
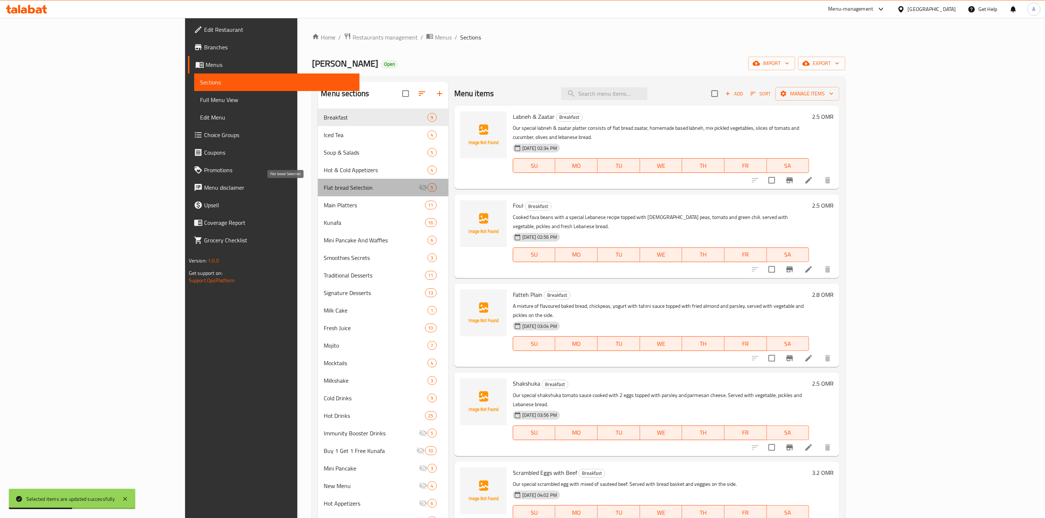
click at [324, 191] on span "Flat bread Selection" at bounding box center [371, 187] width 95 height 9
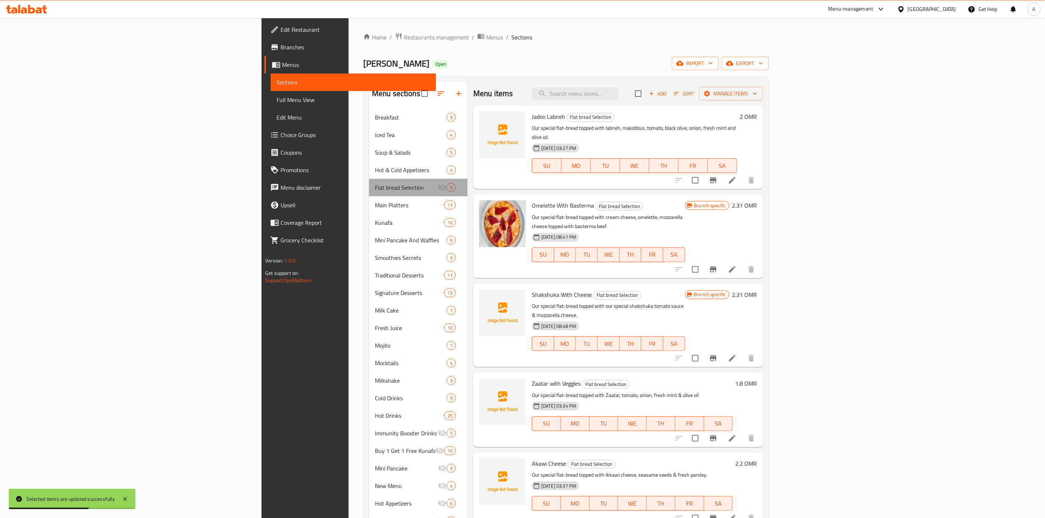
click at [396, 188] on div "Flat bread Selection 5" at bounding box center [418, 188] width 98 height 18
click at [375, 188] on span "Flat bread Selection" at bounding box center [406, 187] width 63 height 9
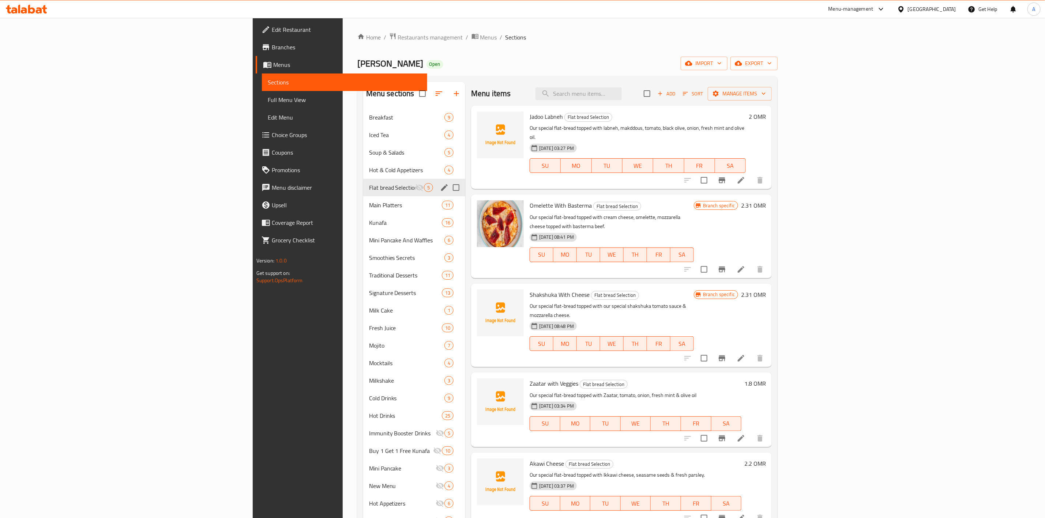
click at [449, 192] on input "Menu sections" at bounding box center [456, 187] width 15 height 15
checkbox input "true"
click at [417, 97] on icon "button" at bounding box center [421, 99] width 9 height 9
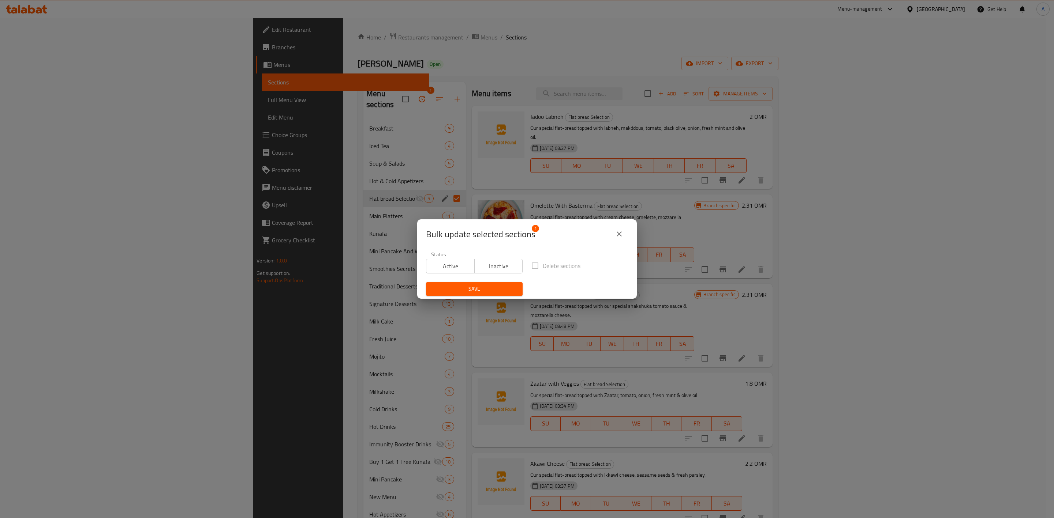
click at [453, 265] on span "Active" at bounding box center [450, 266] width 42 height 11
click at [462, 284] on button "Save" at bounding box center [474, 289] width 97 height 14
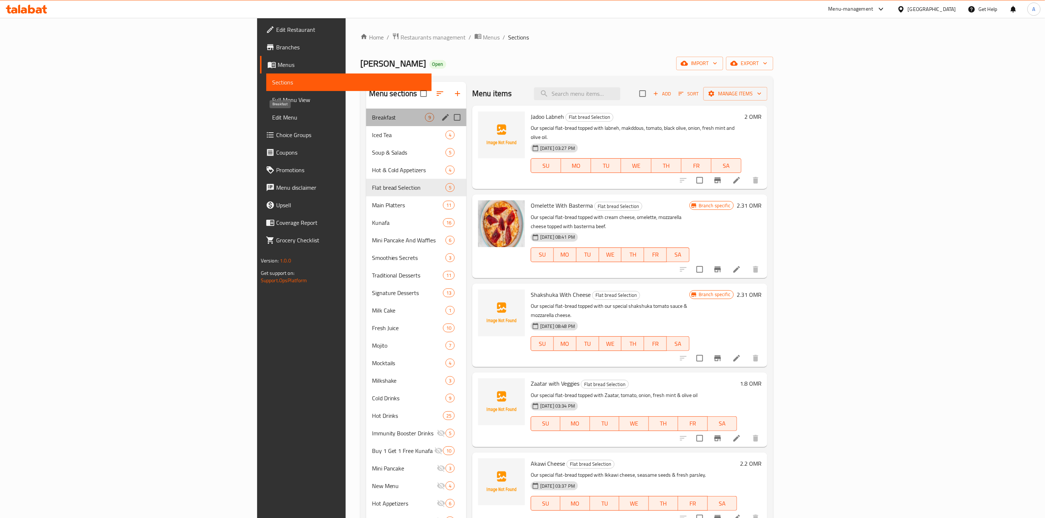
click at [372, 120] on span "Breakfast" at bounding box center [398, 117] width 53 height 9
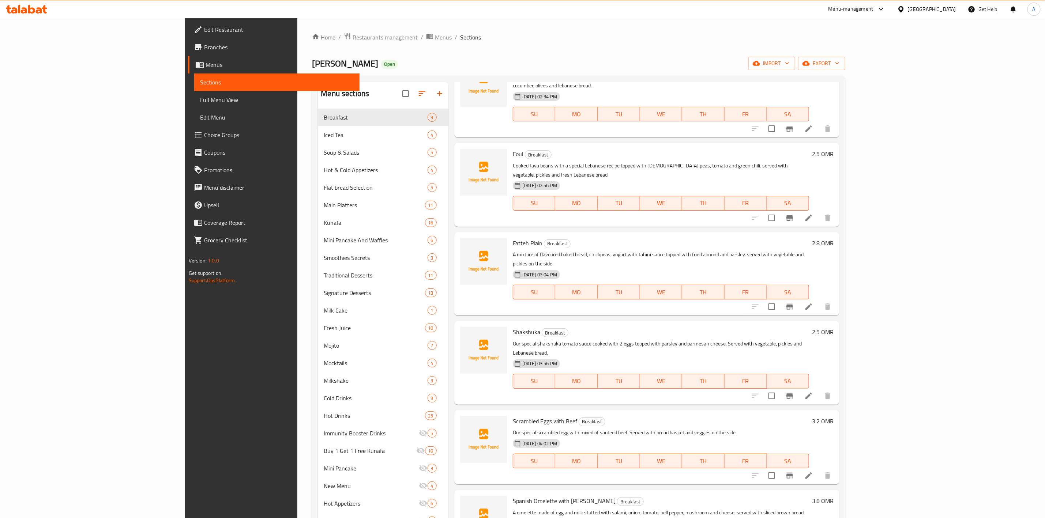
scroll to position [110, 0]
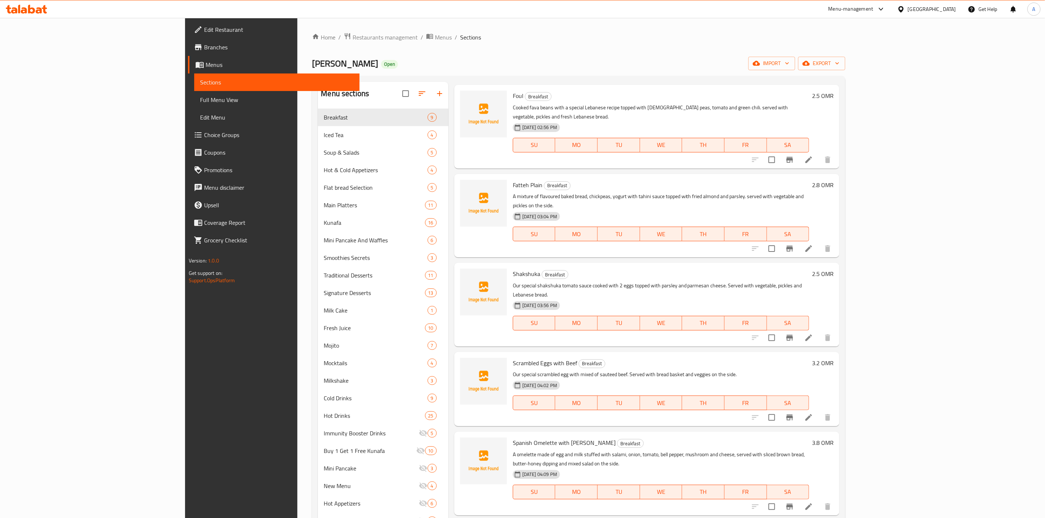
click at [513, 269] on span "Shakshuka" at bounding box center [526, 274] width 27 height 11
click at [513, 358] on span "Scrambled Eggs with Beef" at bounding box center [545, 363] width 64 height 11
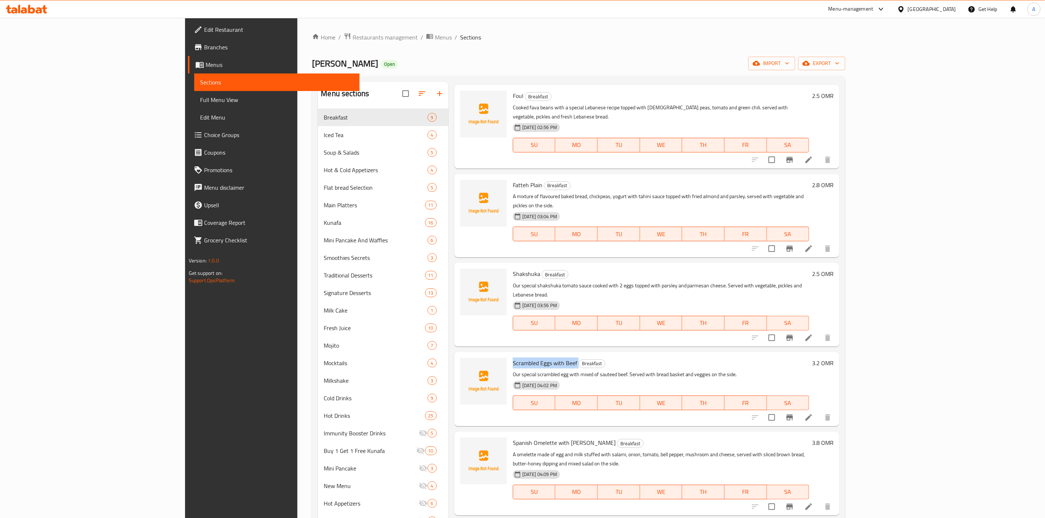
click at [513, 358] on span "Scrambled Eggs with Beef" at bounding box center [545, 363] width 64 height 11
click at [513, 438] on span "Spanish Omelette with Salami" at bounding box center [564, 443] width 103 height 11
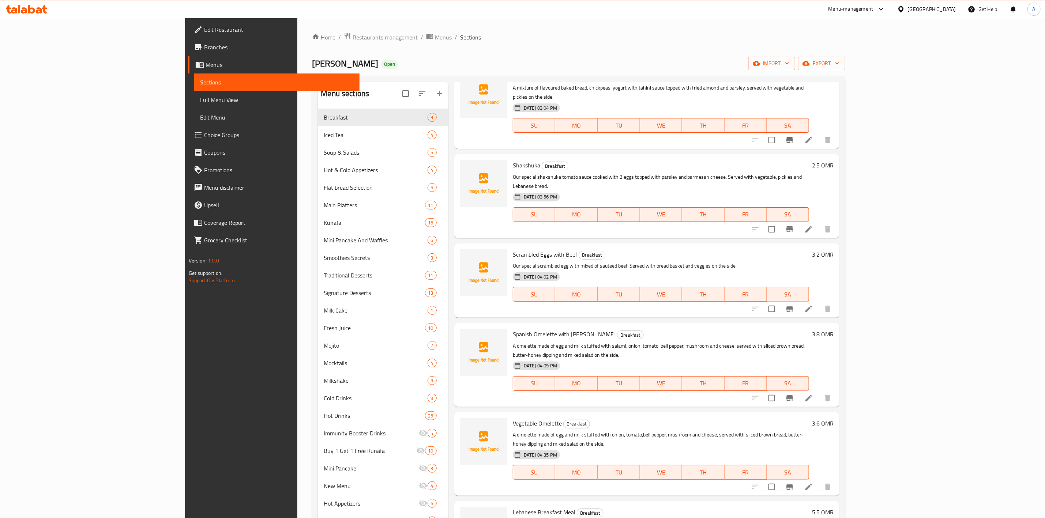
click at [513, 418] on span "Vegetable Omelette" at bounding box center [537, 423] width 49 height 11
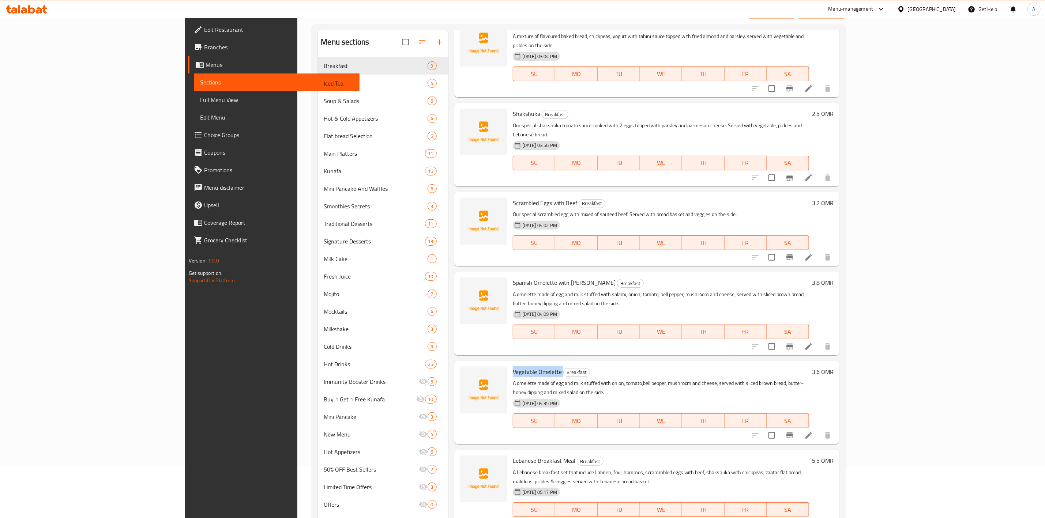
scroll to position [102, 0]
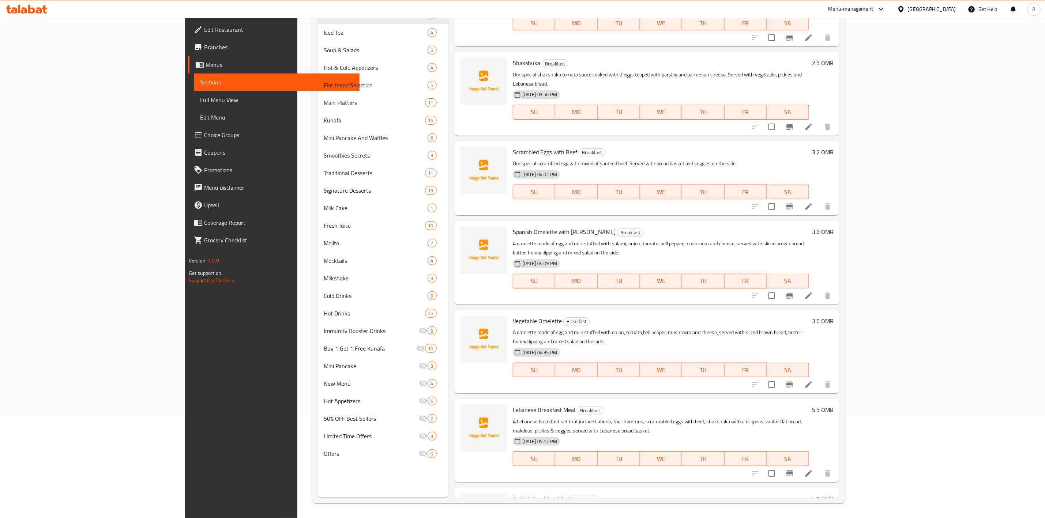
click at [515, 405] on span "Lebanese Breakfast Meal" at bounding box center [544, 410] width 63 height 11
click at [513, 494] on span "Turkish Breakfast Meal" at bounding box center [541, 499] width 57 height 11
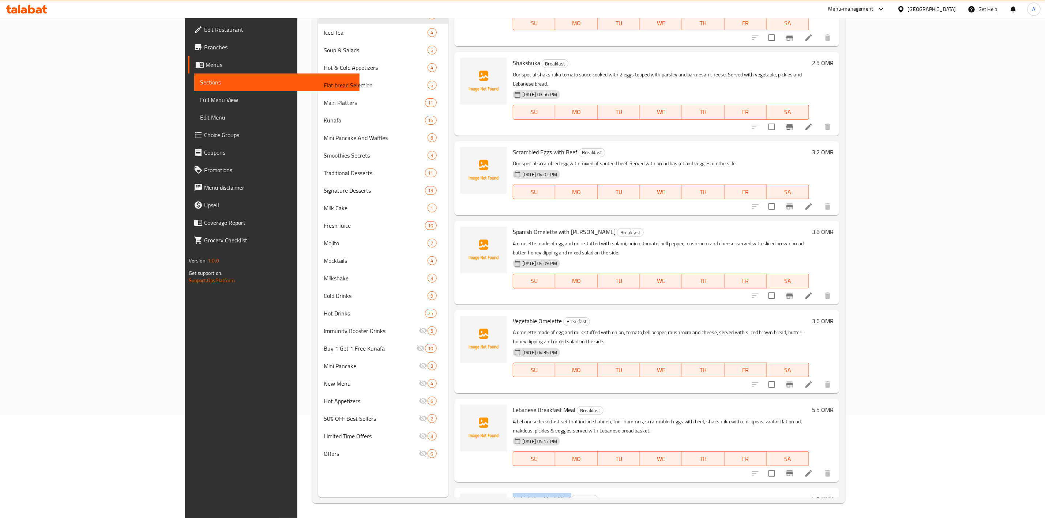
click at [513, 494] on span "Turkish Breakfast Meal" at bounding box center [541, 499] width 57 height 11
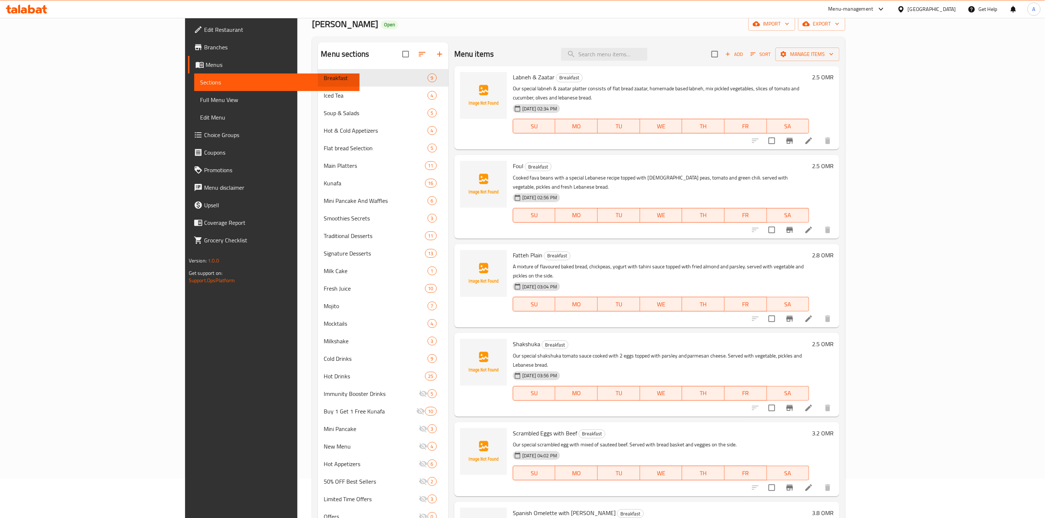
scroll to position [0, 0]
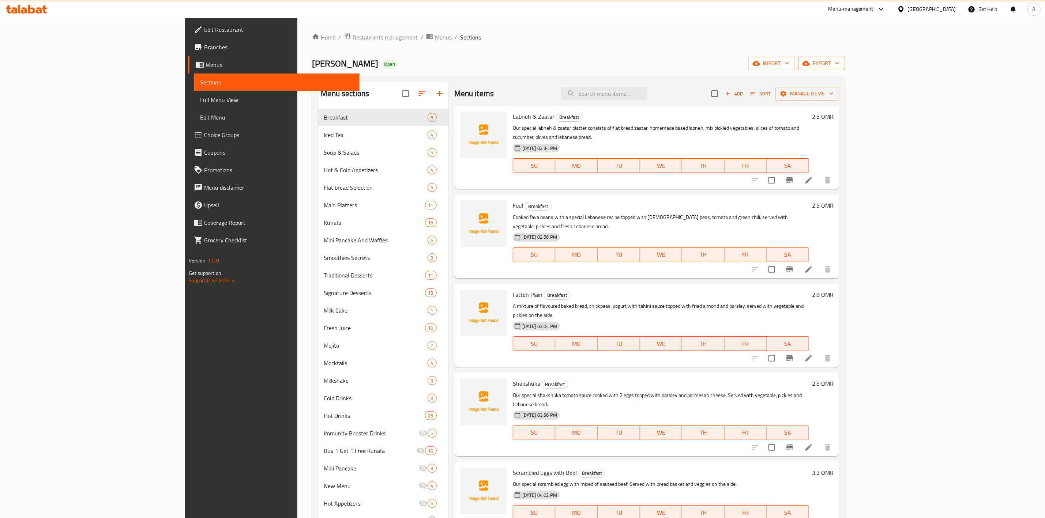
click at [840, 64] on span "export" at bounding box center [821, 63] width 35 height 9
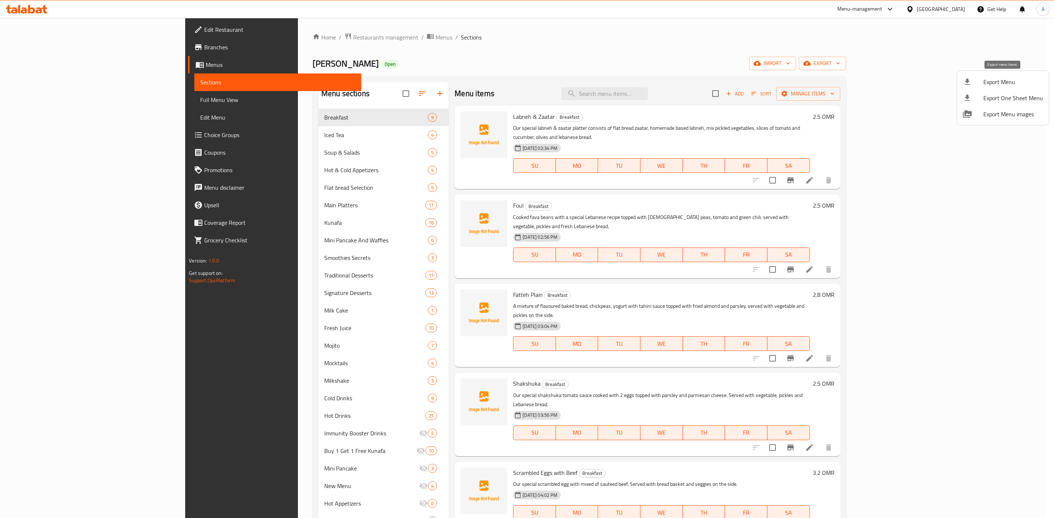
click at [980, 83] on div at bounding box center [973, 82] width 20 height 9
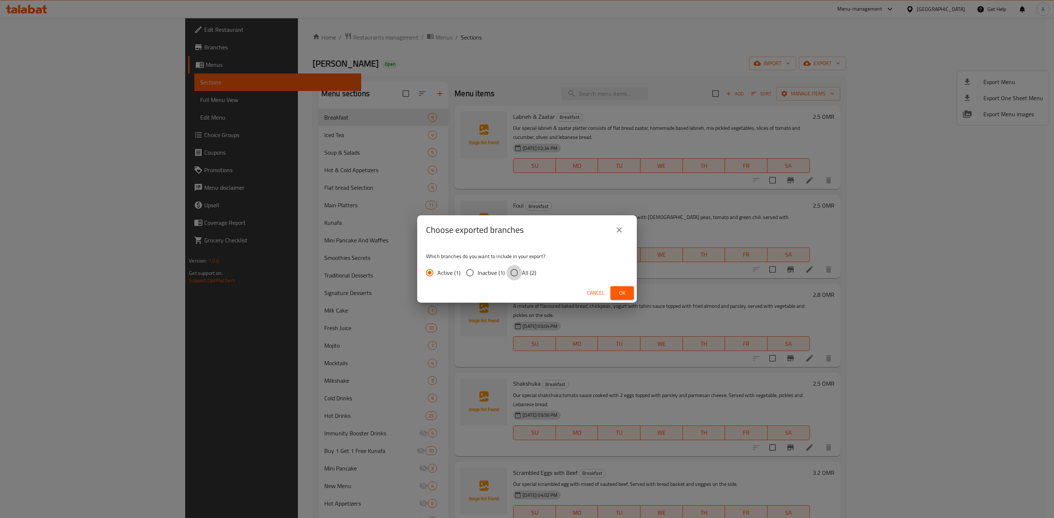
click at [516, 273] on input "All (2)" at bounding box center [513, 272] width 15 height 15
radio input "true"
click at [623, 293] on span "Ok" at bounding box center [622, 293] width 12 height 9
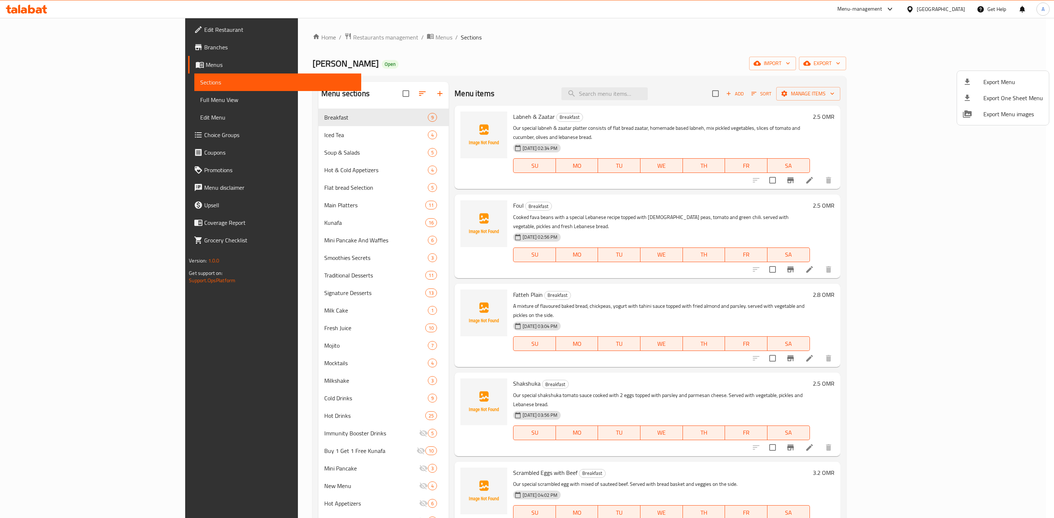
click at [431, 69] on div at bounding box center [527, 259] width 1054 height 518
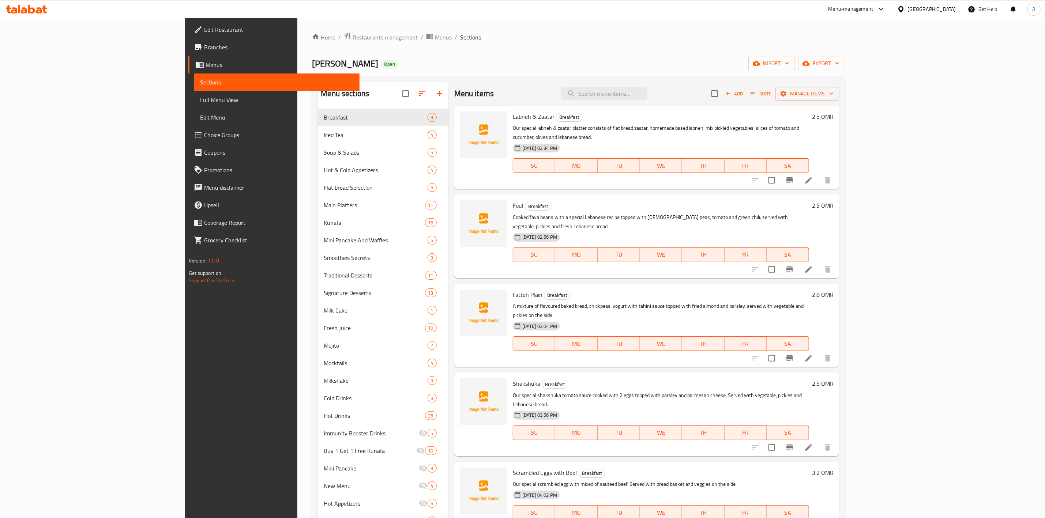
click at [953, 10] on div "Oman" at bounding box center [932, 9] width 48 height 8
click at [867, 190] on div "United Arab Emirates" at bounding box center [877, 192] width 48 height 8
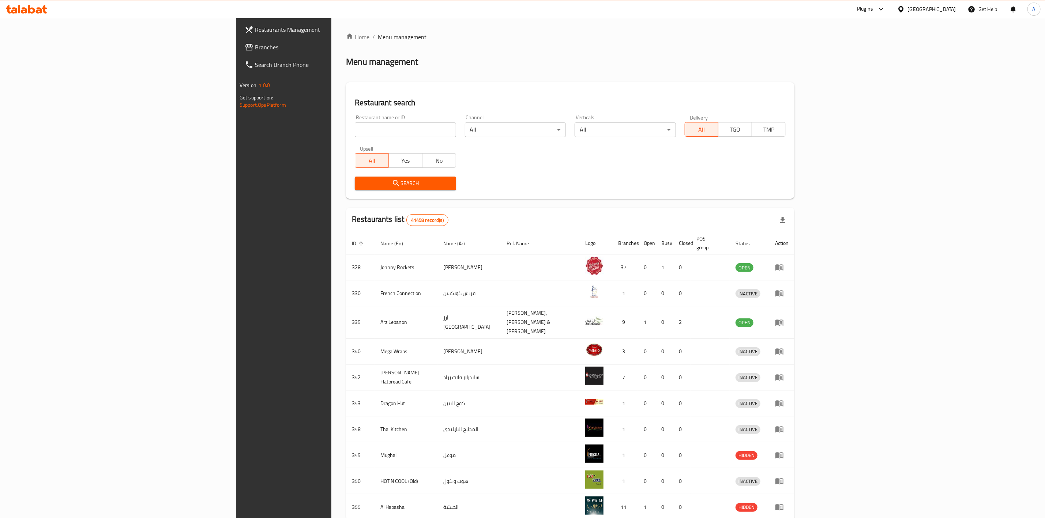
click at [239, 53] on link "Branches" at bounding box center [325, 47] width 172 height 18
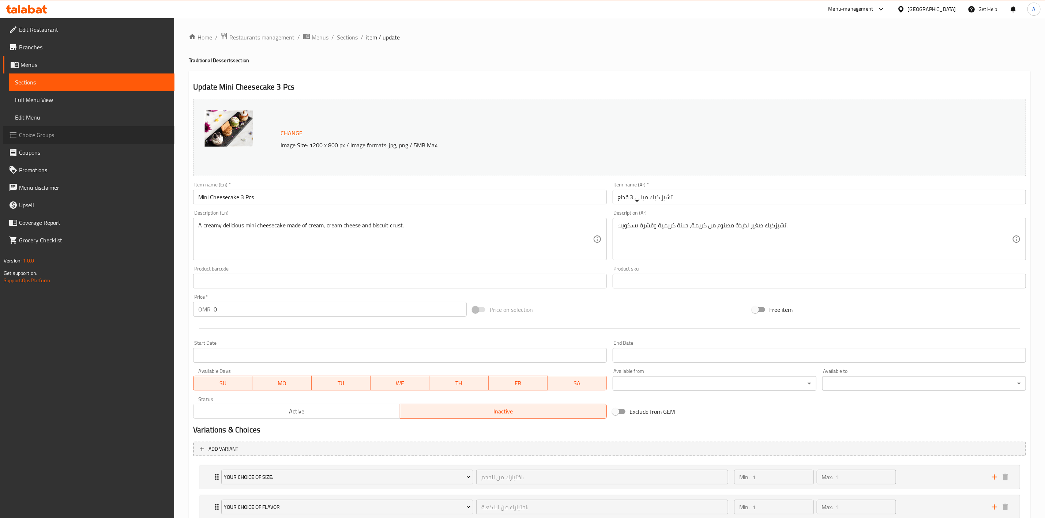
click at [40, 133] on span "Choice Groups" at bounding box center [94, 135] width 150 height 9
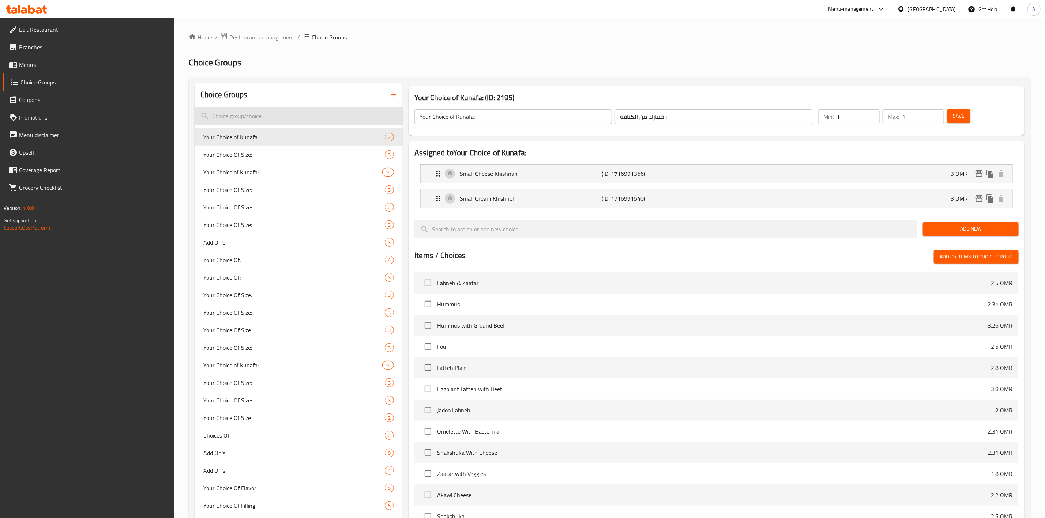
click at [236, 116] on input "search" at bounding box center [299, 116] width 208 height 19
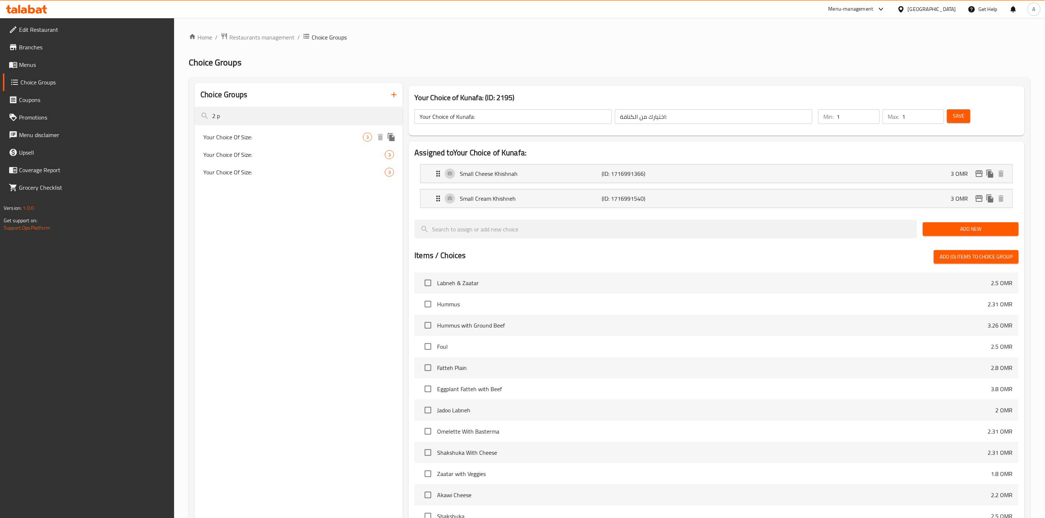
type input "2 p"
click at [214, 135] on span "Your Choice Of Size:" at bounding box center [283, 137] width 160 height 9
type input "Your Choice Of Size:"
type input "اختيارك من الحجم:"
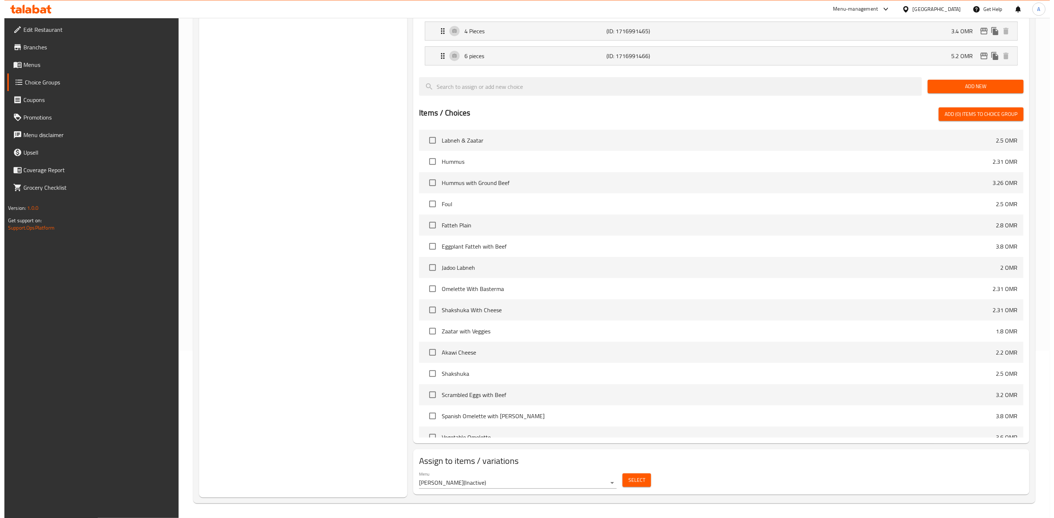
scroll to position [168, 0]
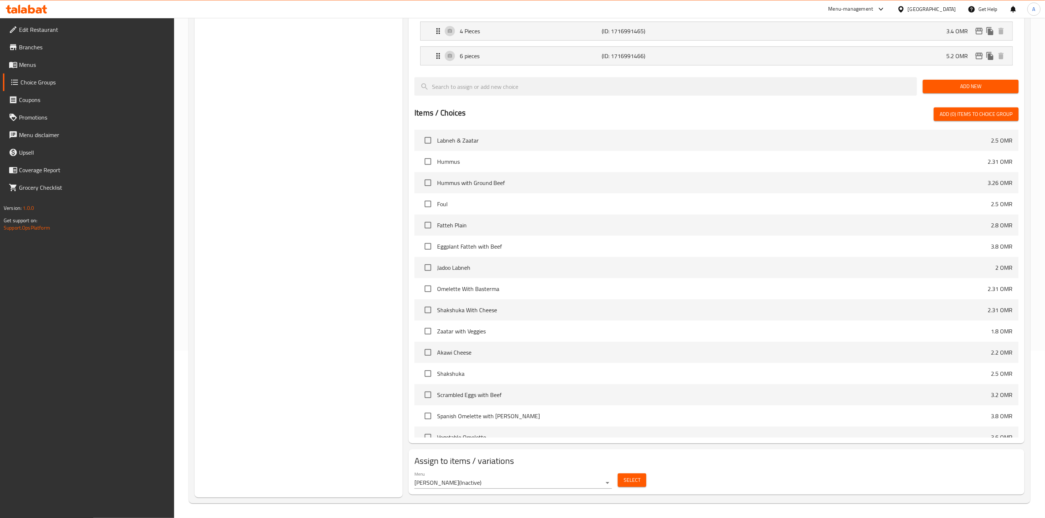
click at [606, 351] on body "​ Menu-management Oman Get Help A Edit Restaurant Branches Menus Choice Groups …" at bounding box center [522, 100] width 1045 height 501
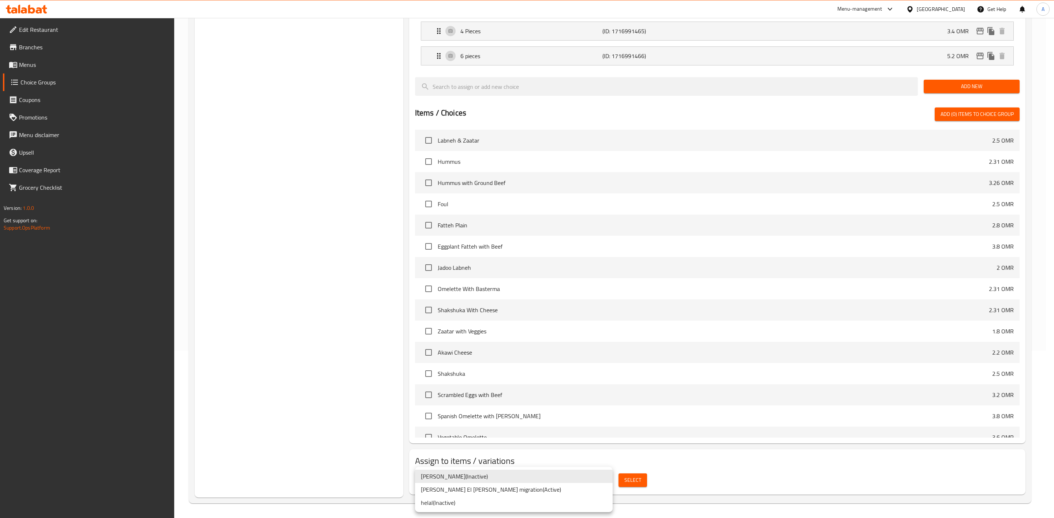
click at [498, 494] on li "Mohamed El Badry-cg migration ( Active )" at bounding box center [514, 489] width 198 height 13
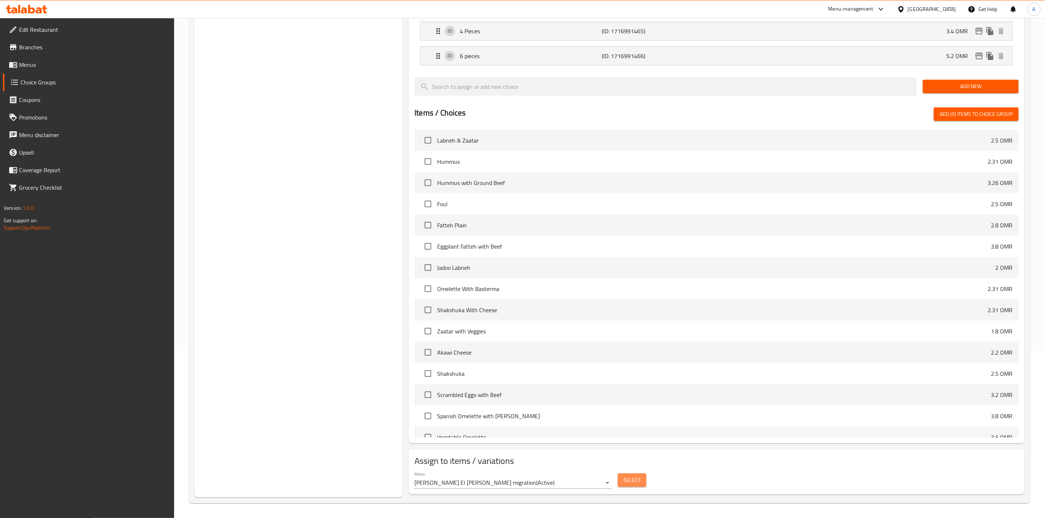
click at [634, 481] on span "Select" at bounding box center [632, 480] width 17 height 9
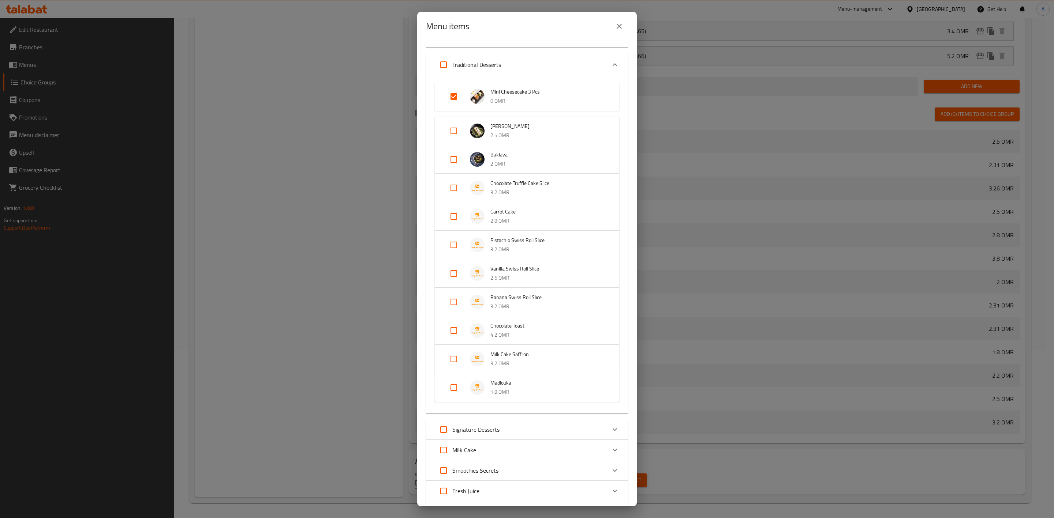
scroll to position [165, 0]
click at [450, 94] on input "Expand" at bounding box center [454, 92] width 18 height 18
checkbox input "false"
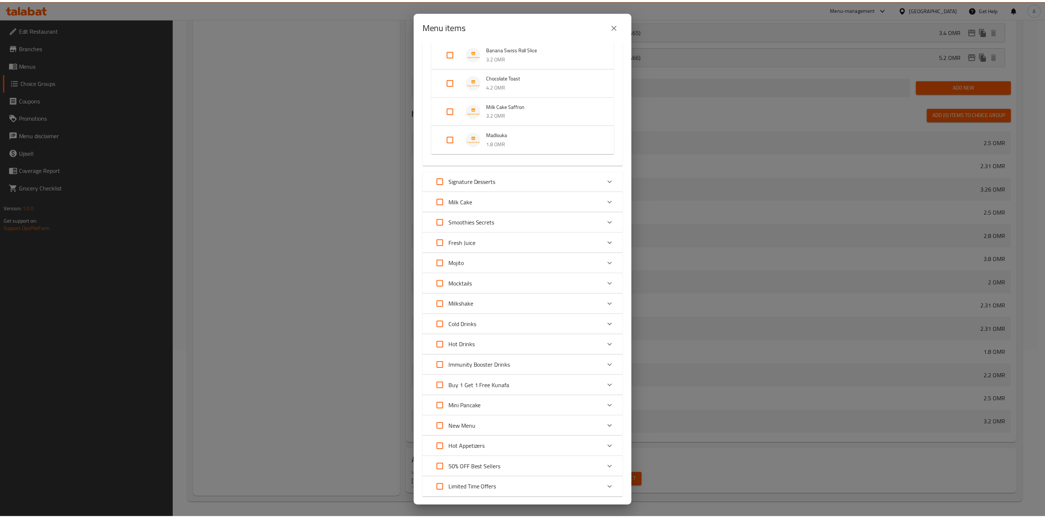
scroll to position [445, 0]
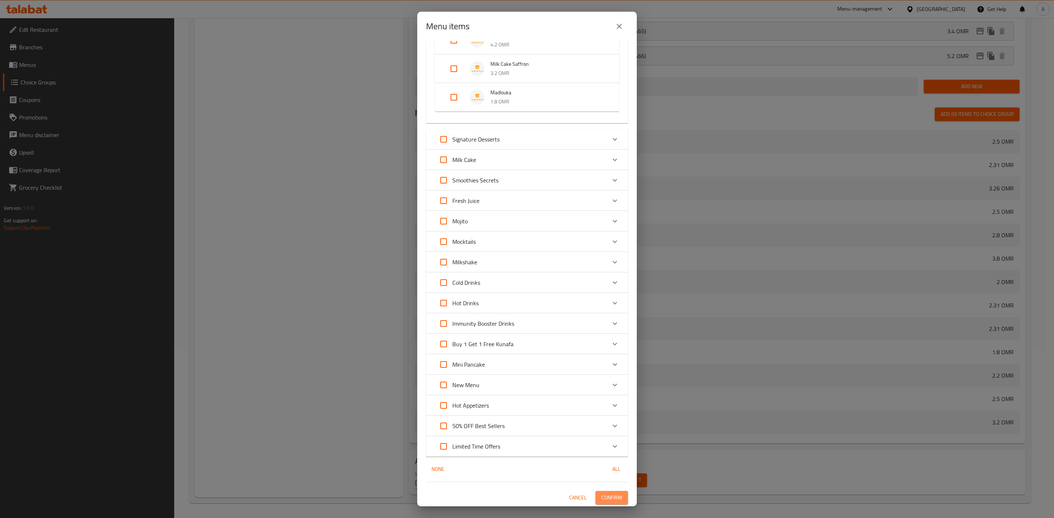
click at [601, 501] on span "Confirm" at bounding box center [611, 498] width 21 height 9
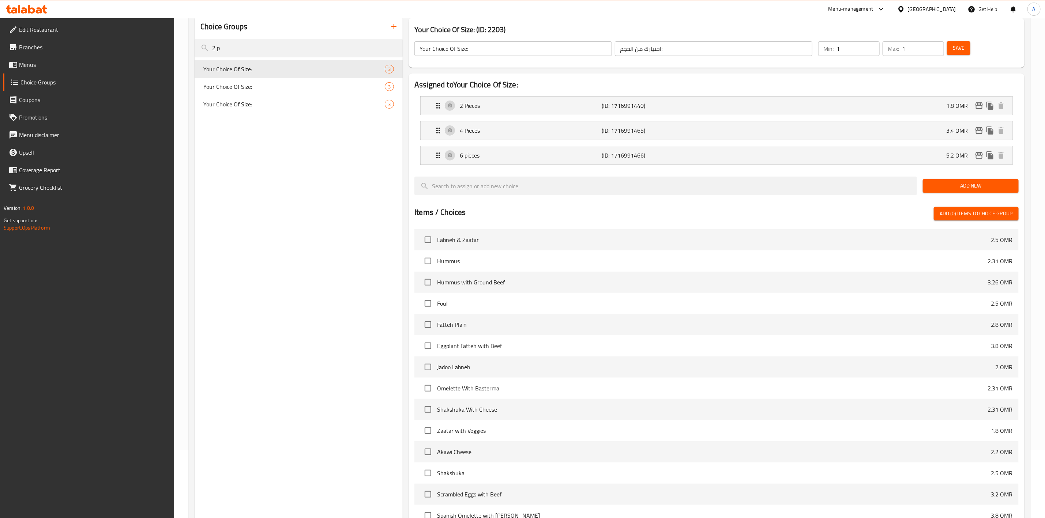
scroll to position [0, 0]
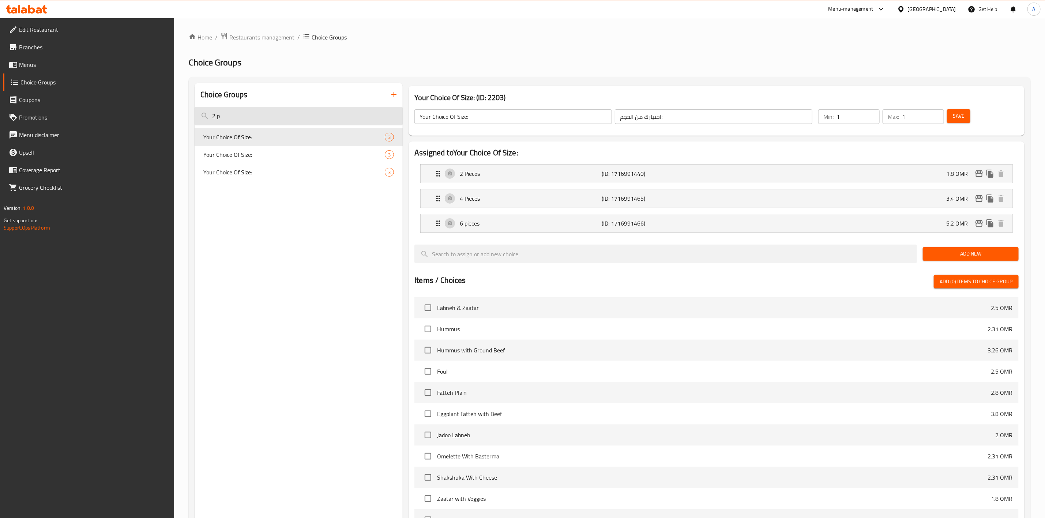
click at [268, 119] on input "2 p" at bounding box center [299, 116] width 208 height 19
type input "g"
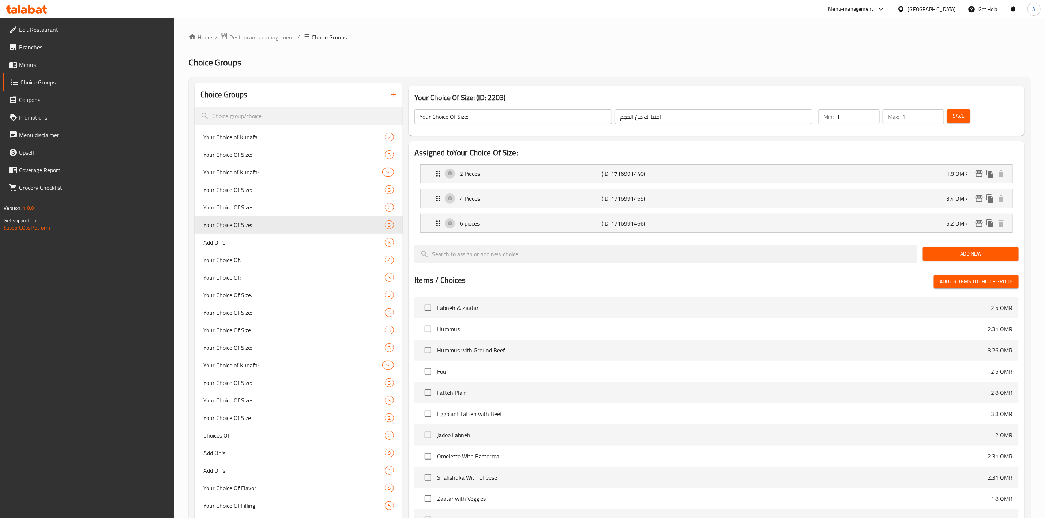
click at [398, 97] on icon "button" at bounding box center [394, 94] width 9 height 9
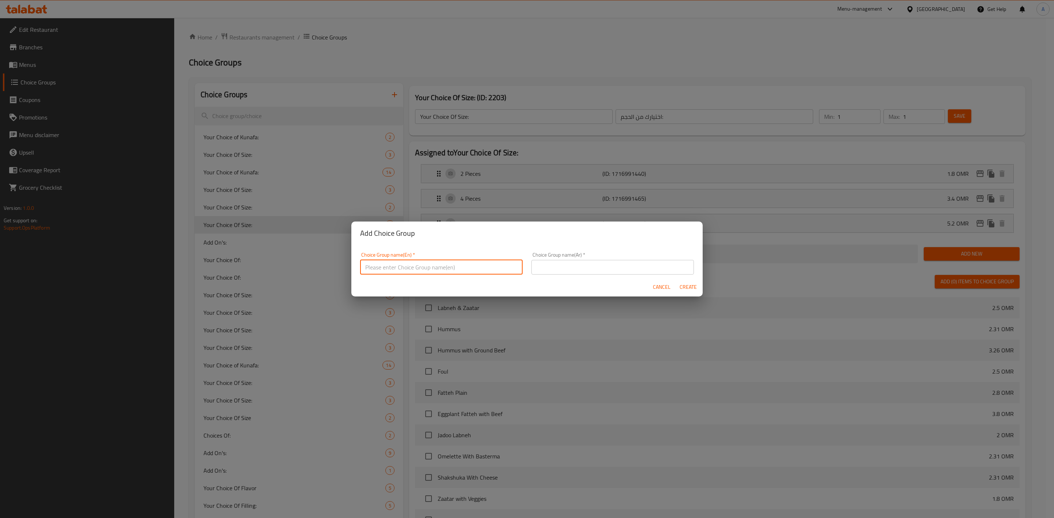
click at [443, 270] on input "text" at bounding box center [441, 267] width 162 height 15
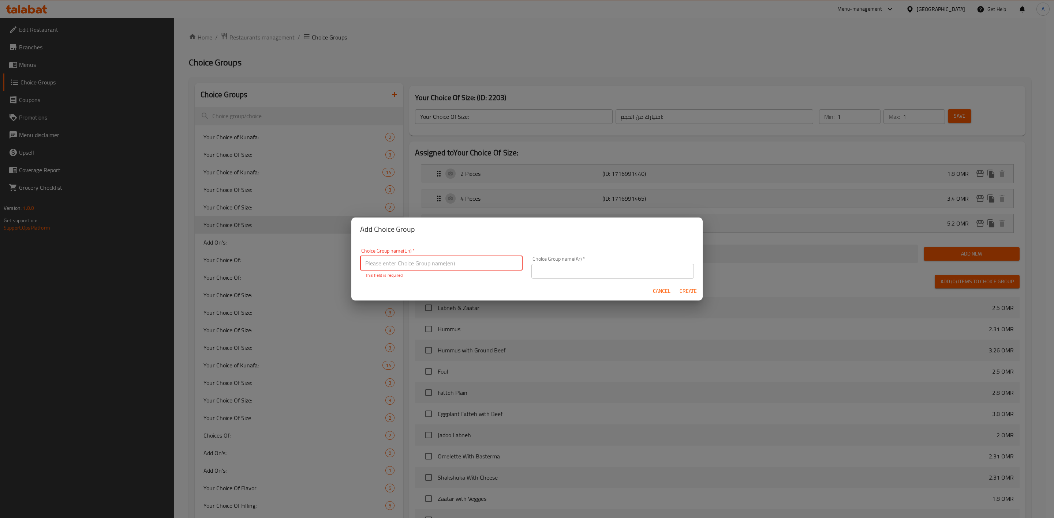
paste input "Truffle Mushroom Pasta"
type input "Truffle Mushroom Pasta Addons:"
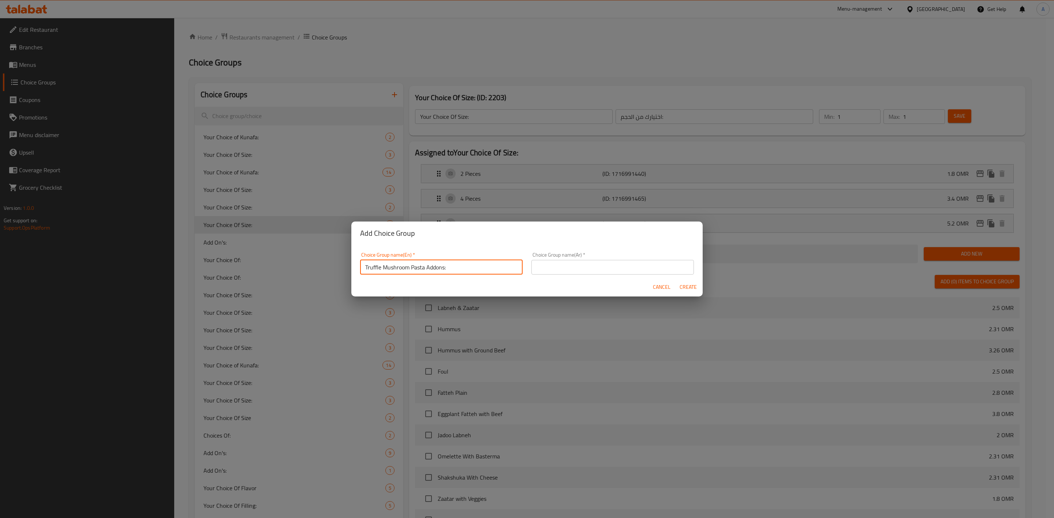
click at [570, 262] on input "text" at bounding box center [612, 267] width 162 height 15
type input "Y"
paste input "ترافيل باستا بالفطر"
type input "إضافات ترافيل باستا بالفطر:"
click at [687, 288] on span "Create" at bounding box center [688, 287] width 18 height 9
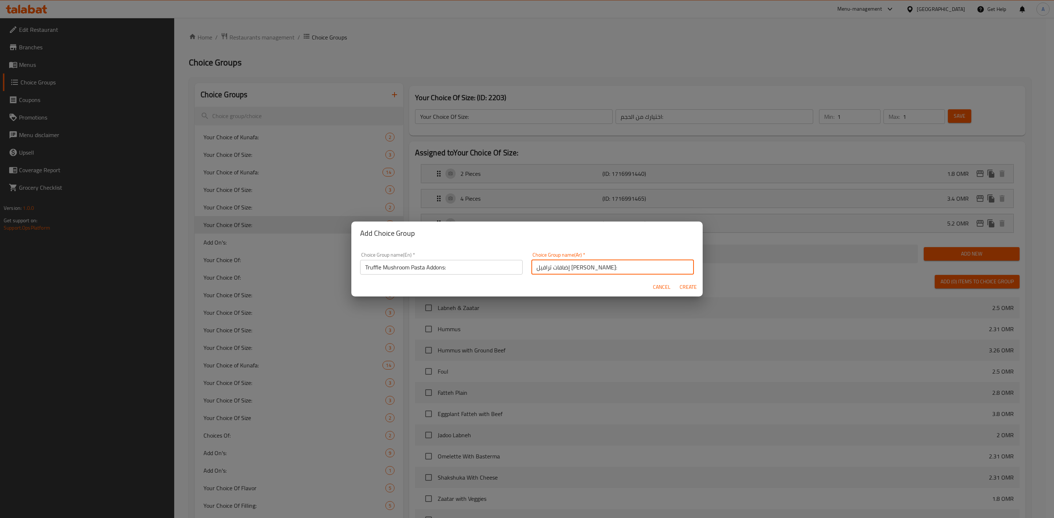
type input "Truffle Mushroom Pasta Addons:"
type input "إضافات ترافيل باستا بالفطر:"
type input "0"
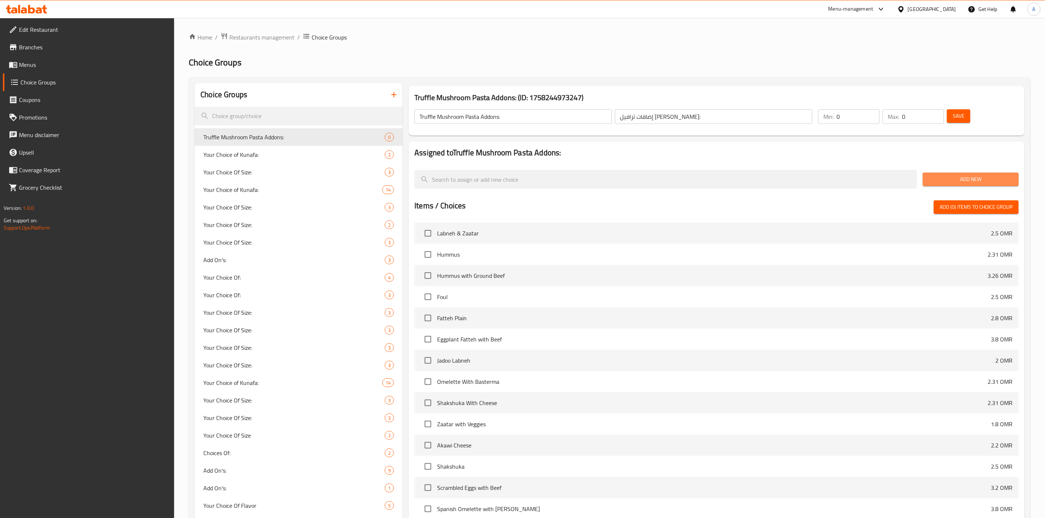
click at [959, 177] on span "Add New" at bounding box center [971, 179] width 84 height 9
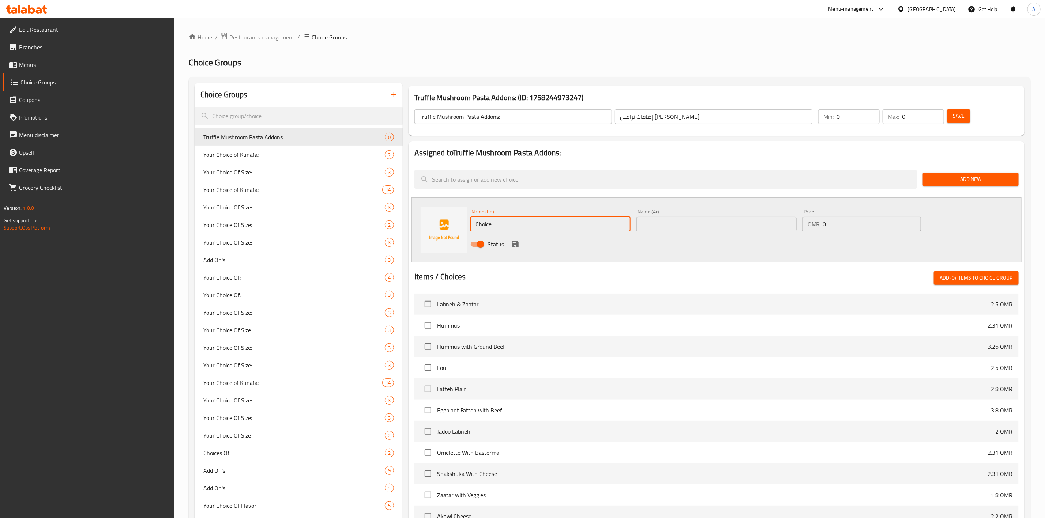
click at [495, 221] on input "Choice" at bounding box center [551, 224] width 160 height 15
type input "ل"
type input "Grilled Chicken"
drag, startPoint x: 659, startPoint y: 226, endPoint x: 663, endPoint y: 218, distance: 8.7
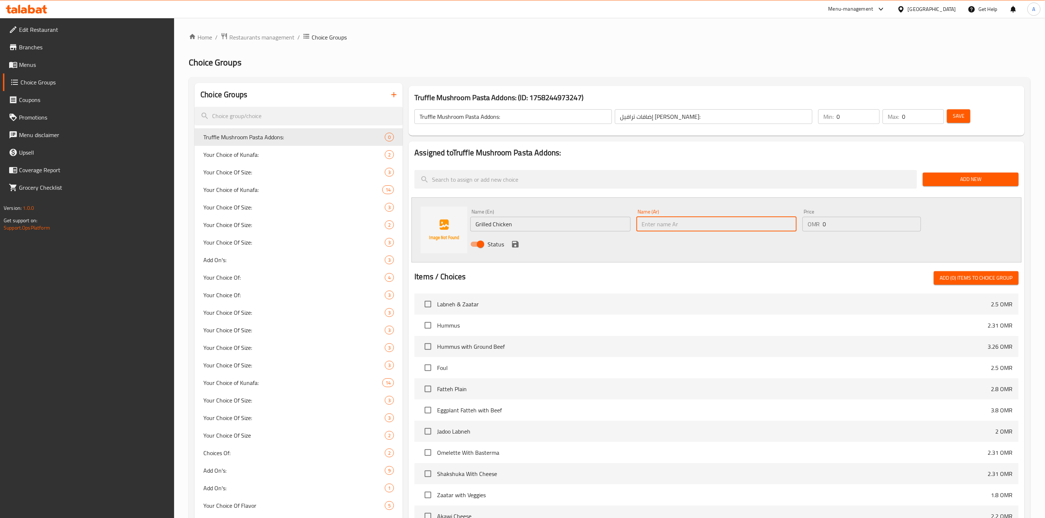
click at [659, 225] on input "text" at bounding box center [717, 224] width 160 height 15
type input "دجاج مشوي"
click at [841, 224] on input "0" at bounding box center [872, 224] width 98 height 15
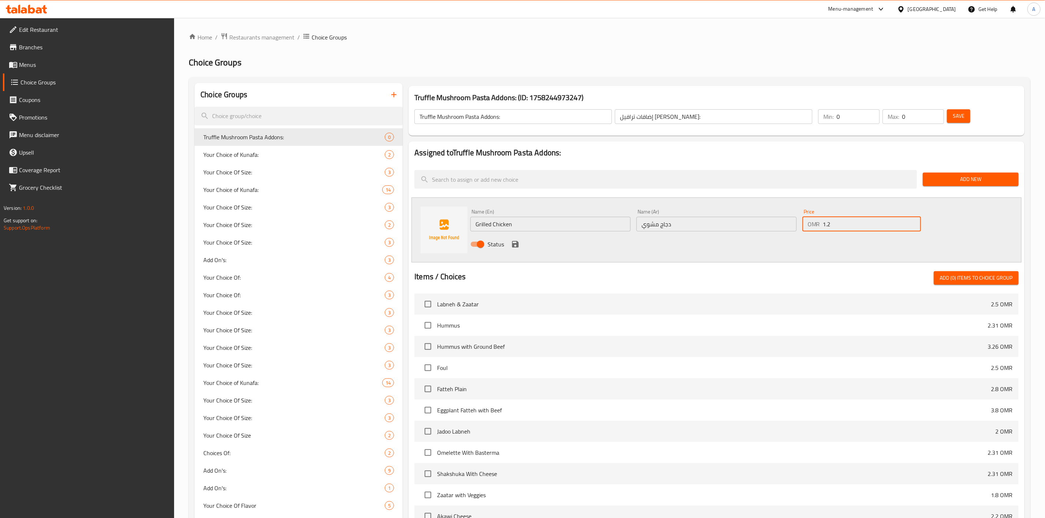
type input "1.2"
click at [530, 225] on input "Grilled Chicken" at bounding box center [551, 224] width 160 height 15
type input "Grilled Chicken Breast"
click at [681, 223] on input "دجاج مشوي" at bounding box center [717, 224] width 160 height 15
type input "صدور دجاج مشوي"
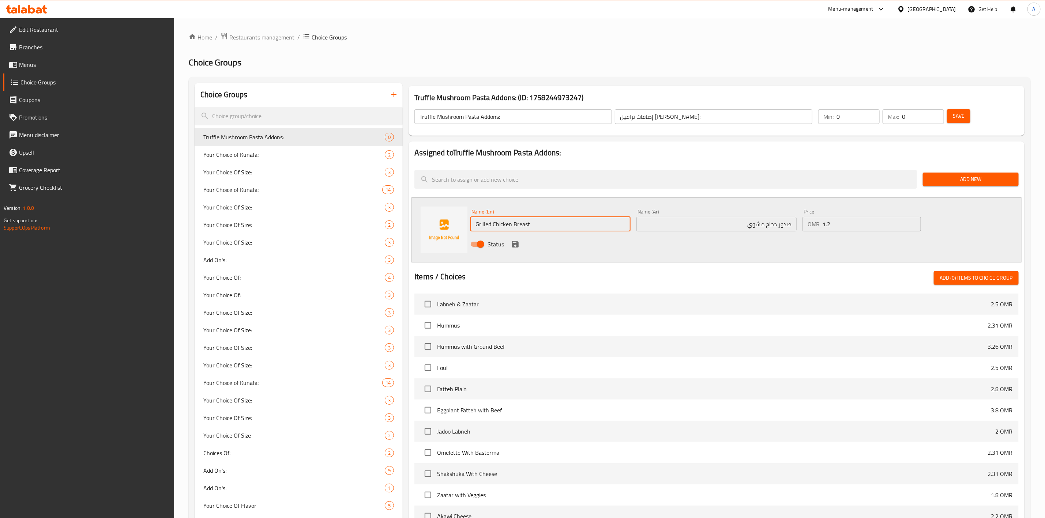
drag, startPoint x: 532, startPoint y: 222, endPoint x: 529, endPoint y: 226, distance: 4.8
click at [532, 222] on input "Grilled Chicken Breast" at bounding box center [551, 224] width 160 height 15
type input "Grilled Chicken Breasts"
drag, startPoint x: 513, startPoint y: 243, endPoint x: 542, endPoint y: 279, distance: 47.1
click at [513, 243] on icon "save" at bounding box center [515, 244] width 7 height 7
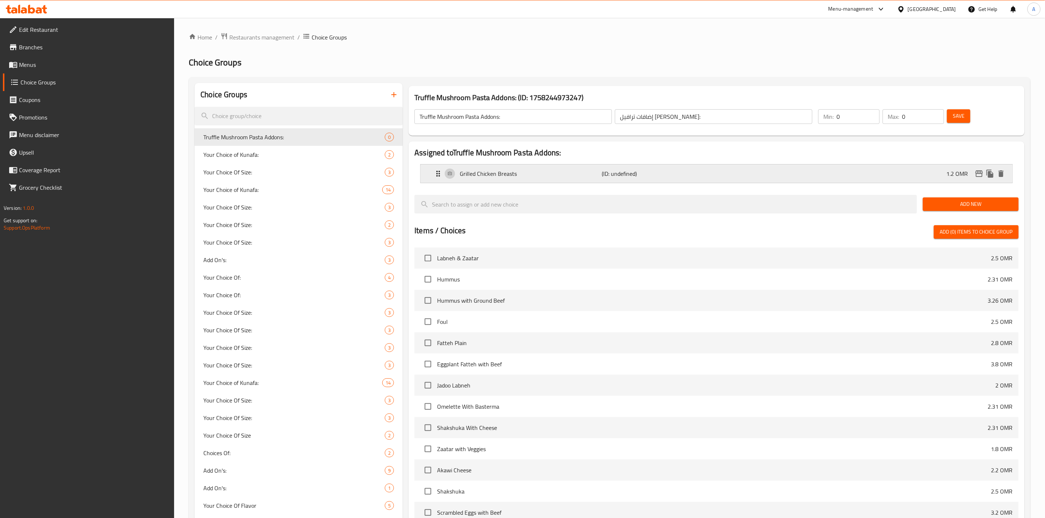
click at [540, 170] on p "Grilled Chicken Breasts" at bounding box center [531, 173] width 142 height 9
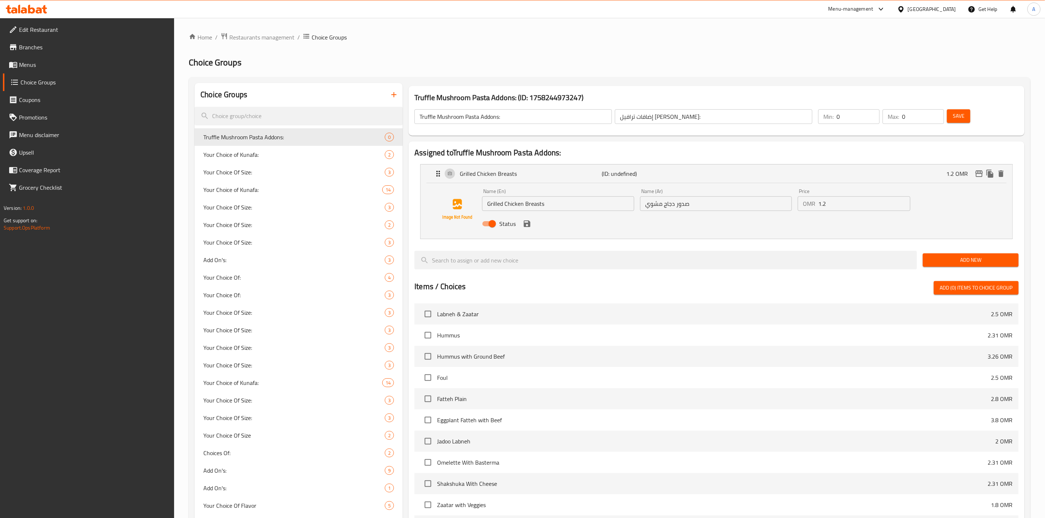
click at [525, 231] on div "Status" at bounding box center [716, 224] width 474 height 20
click at [528, 222] on icon "save" at bounding box center [527, 224] width 7 height 7
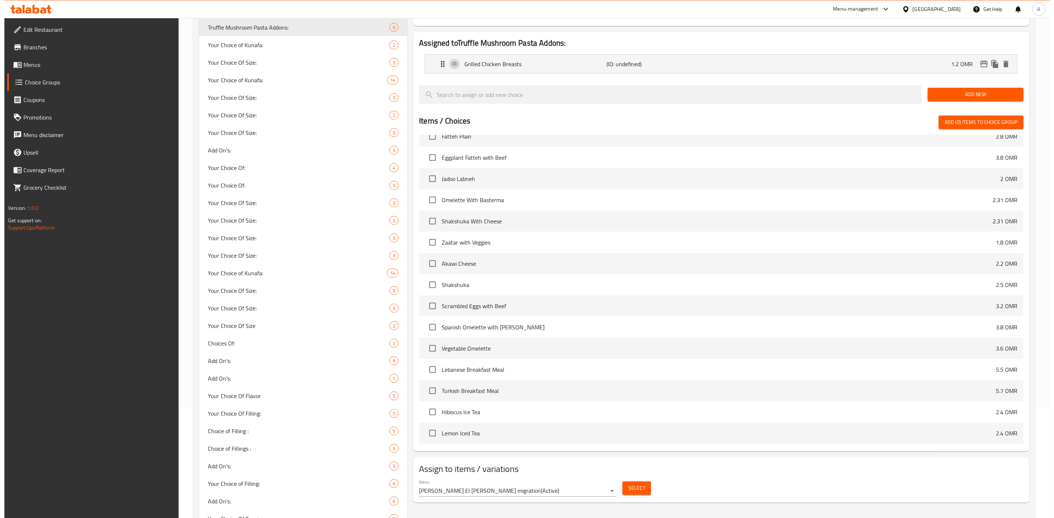
scroll to position [220, 0]
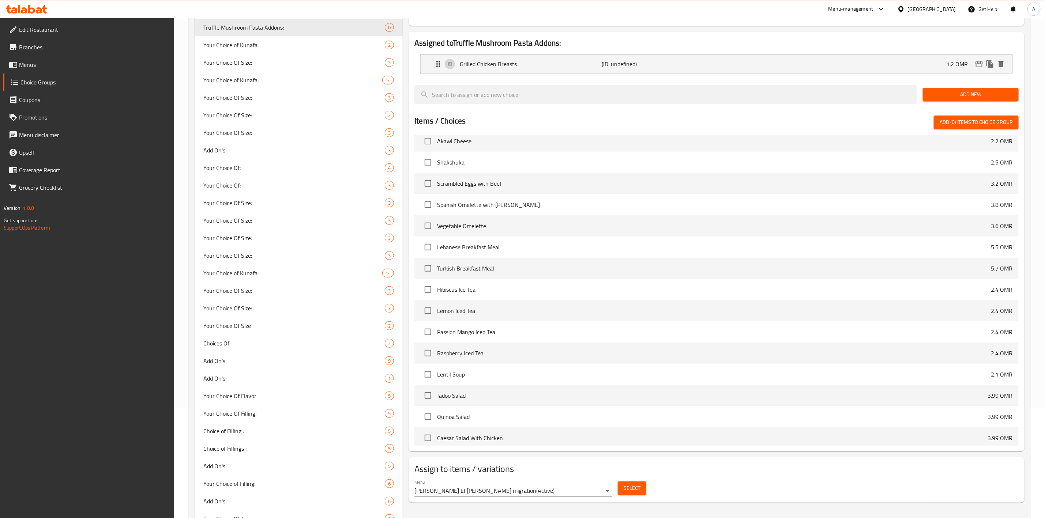
click at [633, 490] on span "Select" at bounding box center [632, 488] width 17 height 9
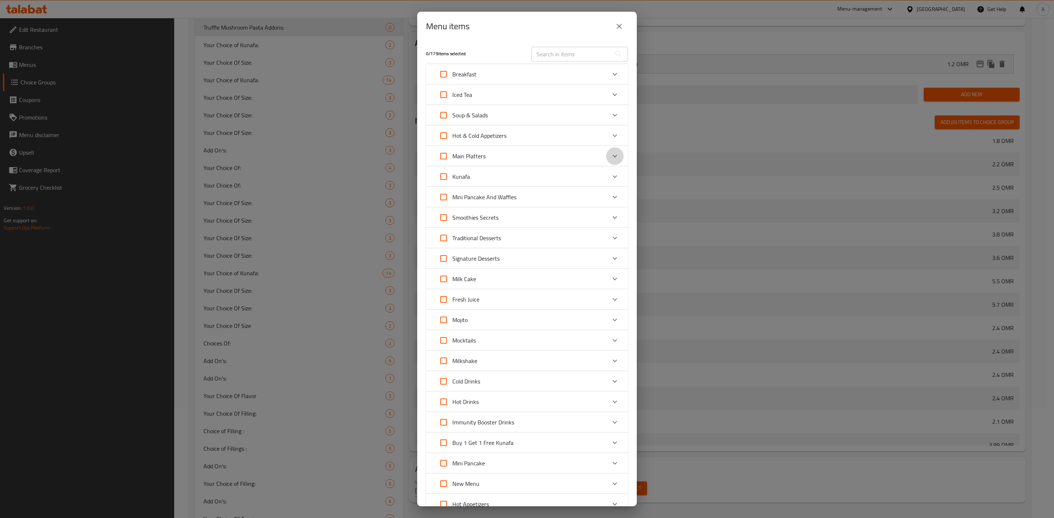
click at [610, 154] on icon "Expand" at bounding box center [614, 156] width 9 height 9
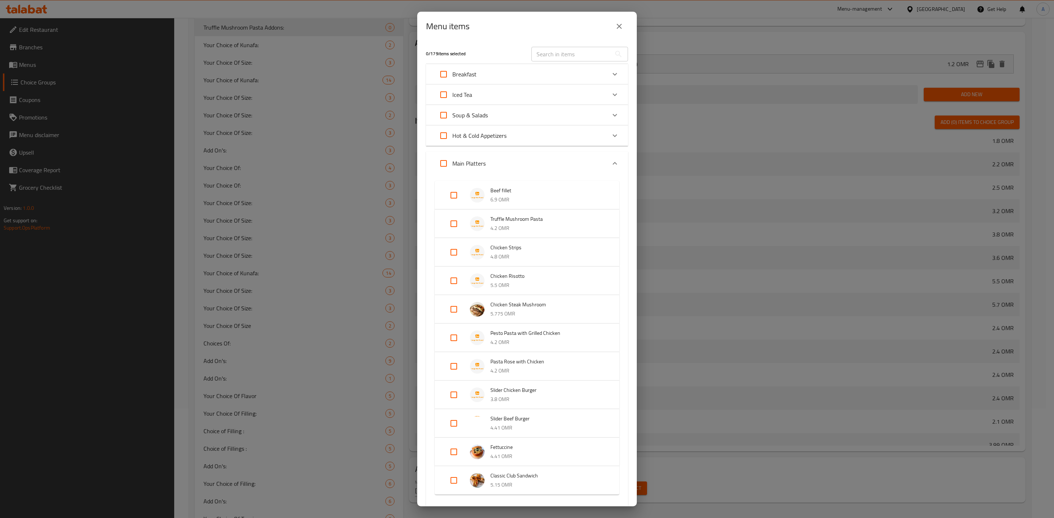
click at [449, 220] on input "Expand" at bounding box center [454, 224] width 18 height 18
checkbox input "true"
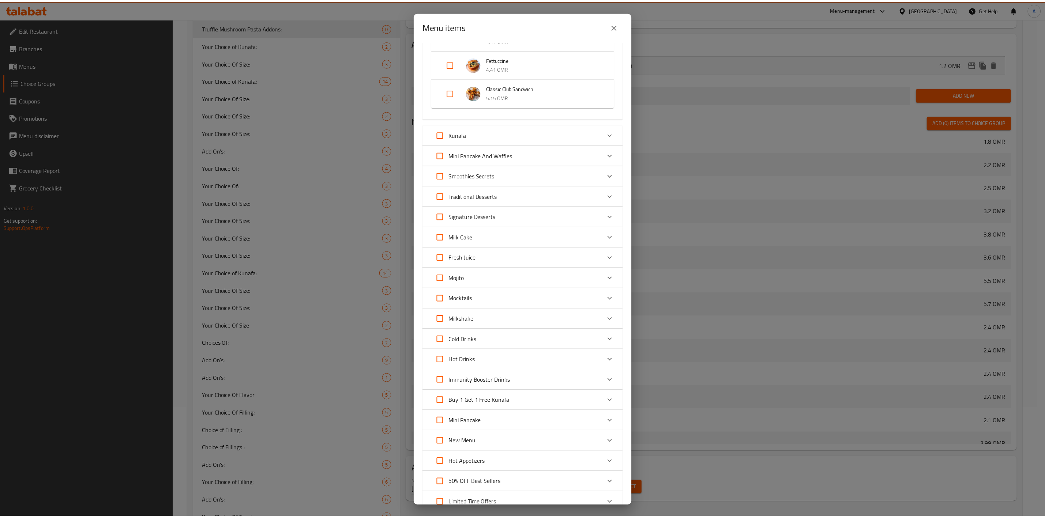
scroll to position [457, 0]
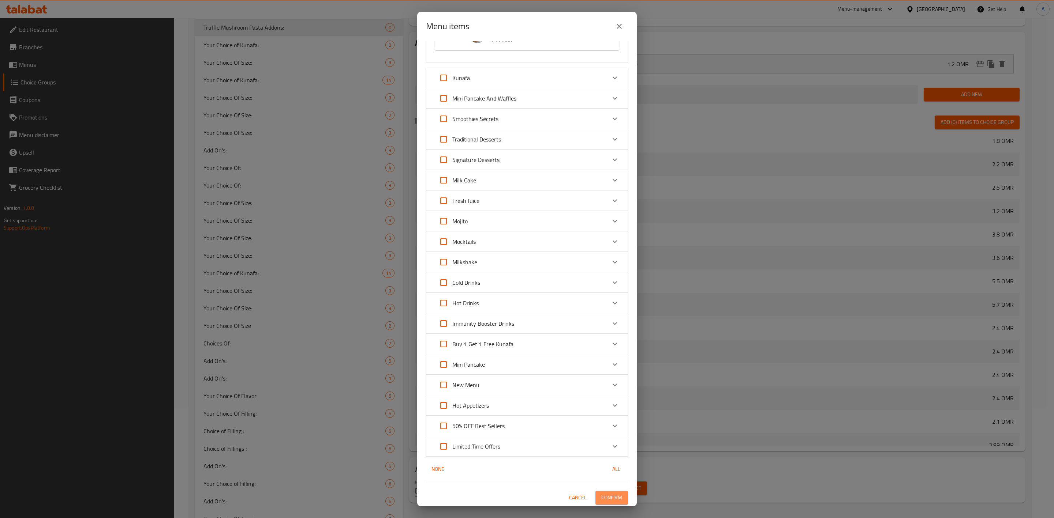
click at [605, 495] on span "Confirm" at bounding box center [611, 498] width 21 height 9
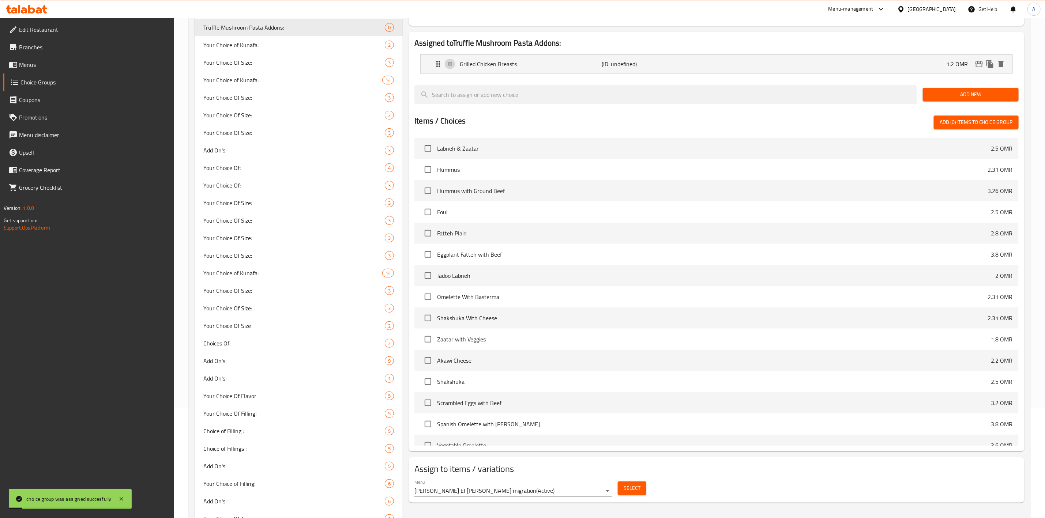
scroll to position [0, 0]
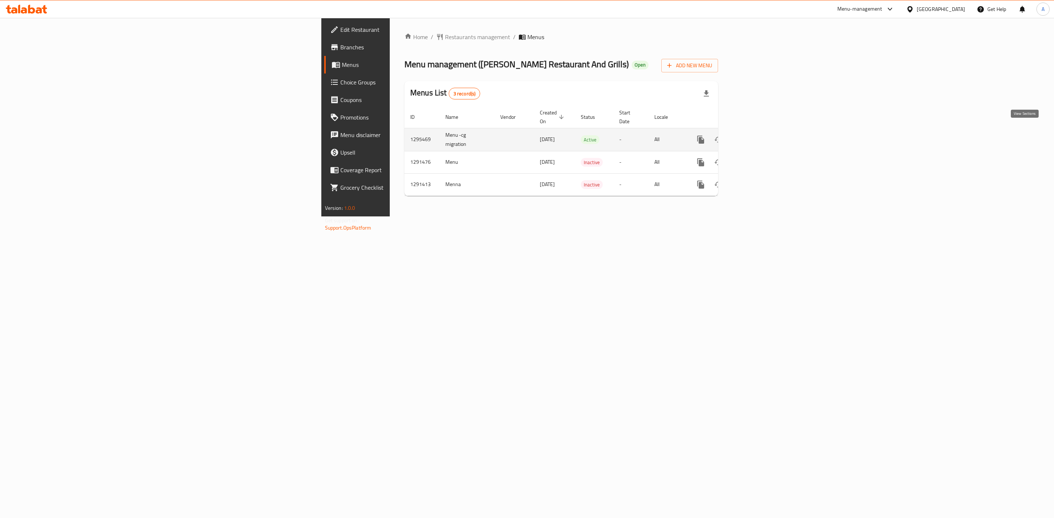
click at [758, 135] on icon "enhanced table" at bounding box center [753, 139] width 9 height 9
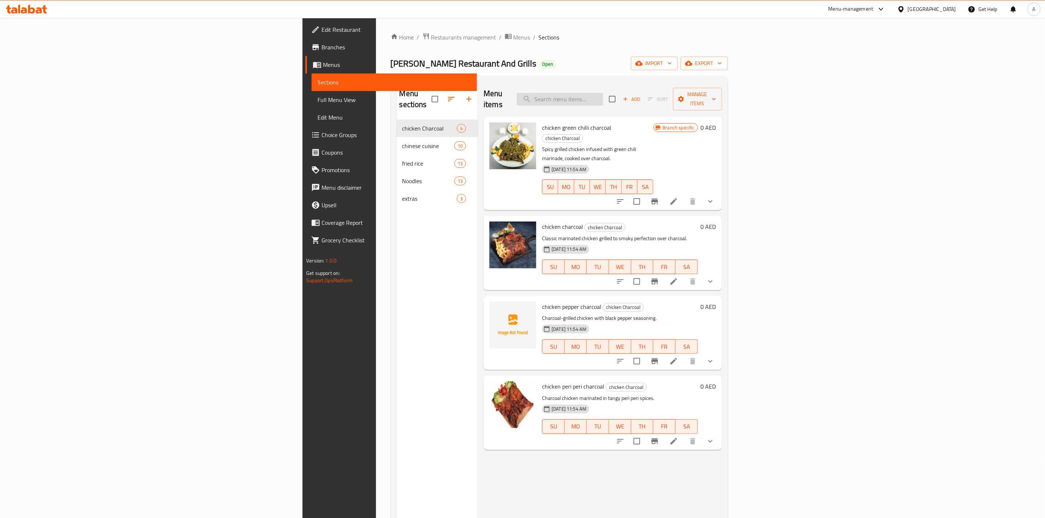
click at [603, 99] on input "search" at bounding box center [560, 99] width 86 height 13
paste input "40963"
type input "40963"
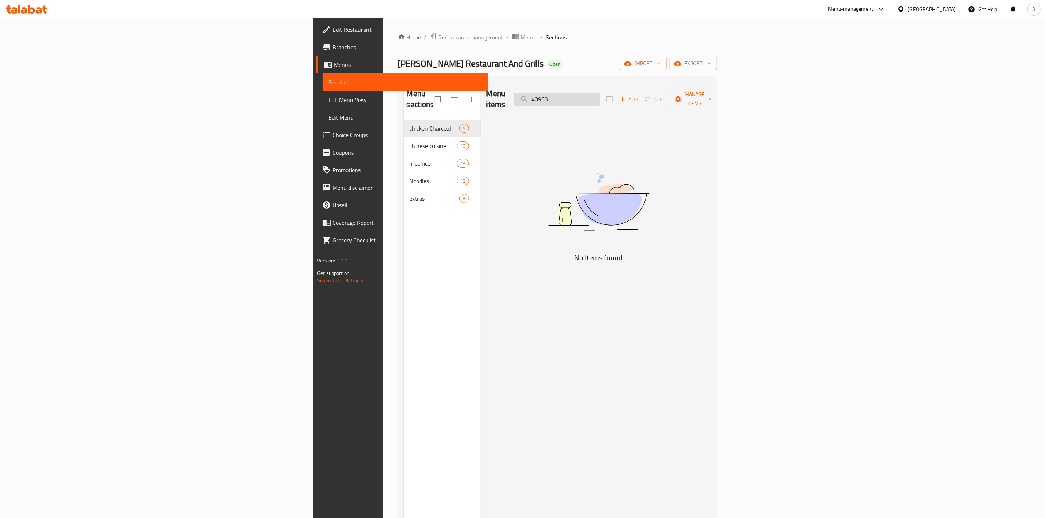
click at [600, 93] on input "40963" at bounding box center [557, 99] width 86 height 13
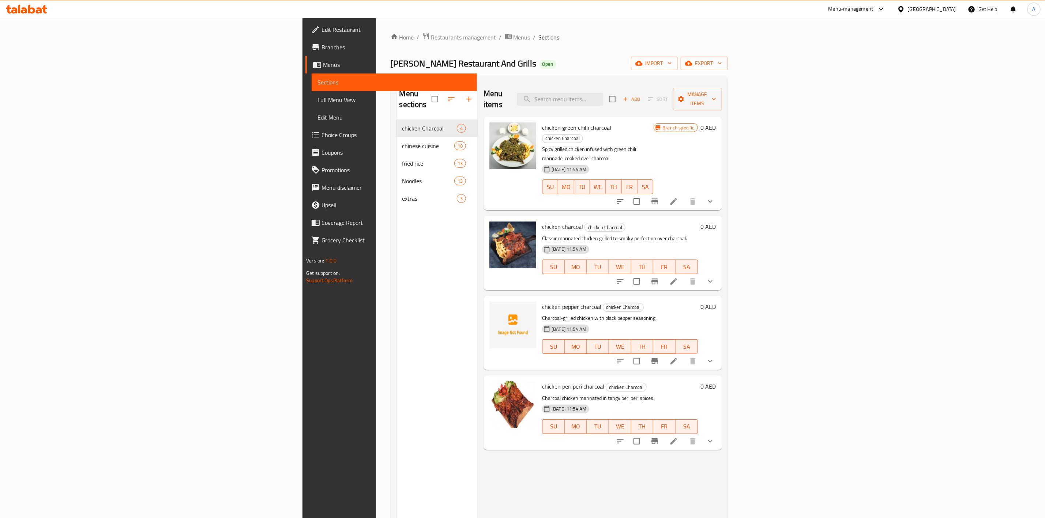
paste input "Hammur gtilled"
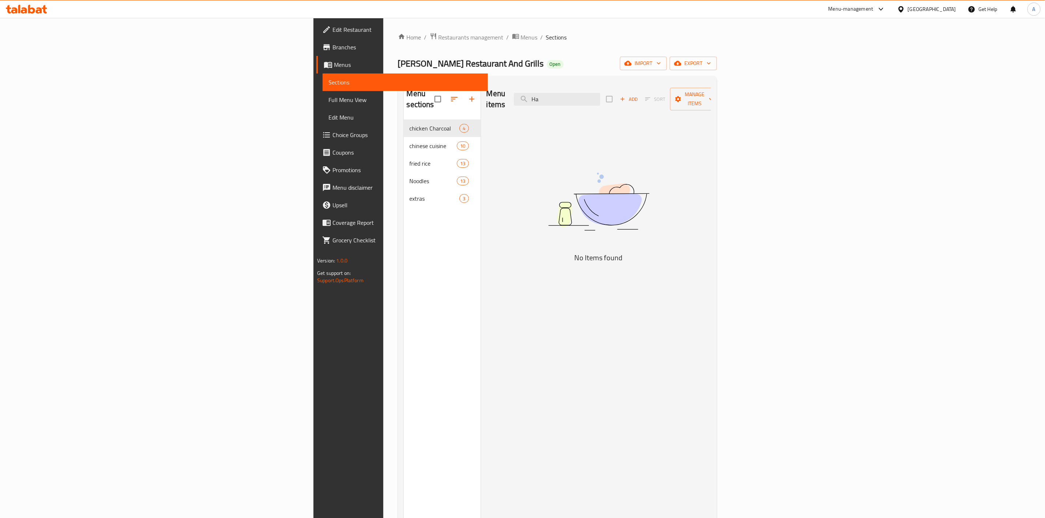
type input "H"
type input "gtilled"
click at [915, 11] on div "United Arab Emirates" at bounding box center [932, 9] width 48 height 8
click at [439, 33] on span "Restaurants management" at bounding box center [471, 37] width 65 height 9
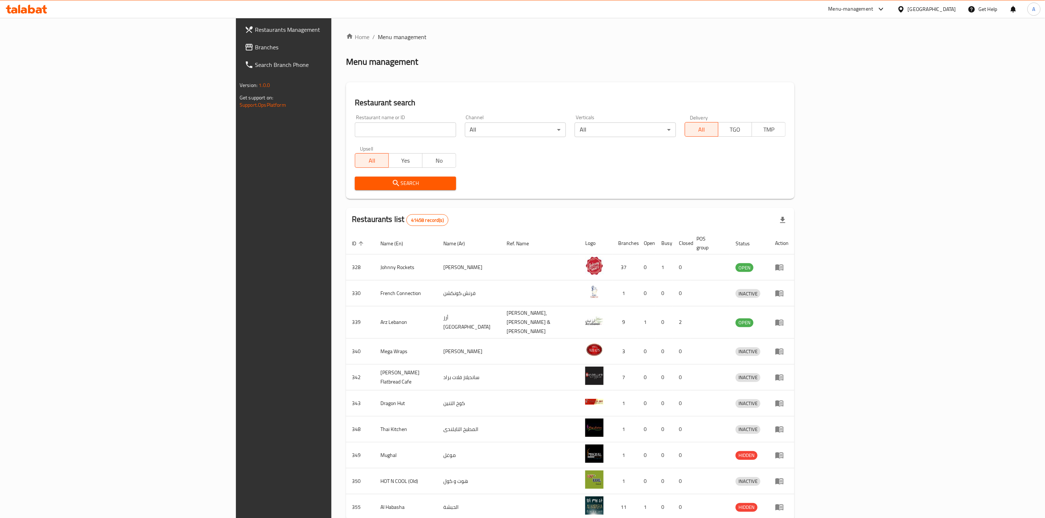
click at [930, 10] on div "United Arab Emirates" at bounding box center [932, 9] width 48 height 8
click at [853, 75] on div "[GEOGRAPHIC_DATA]" at bounding box center [877, 75] width 48 height 8
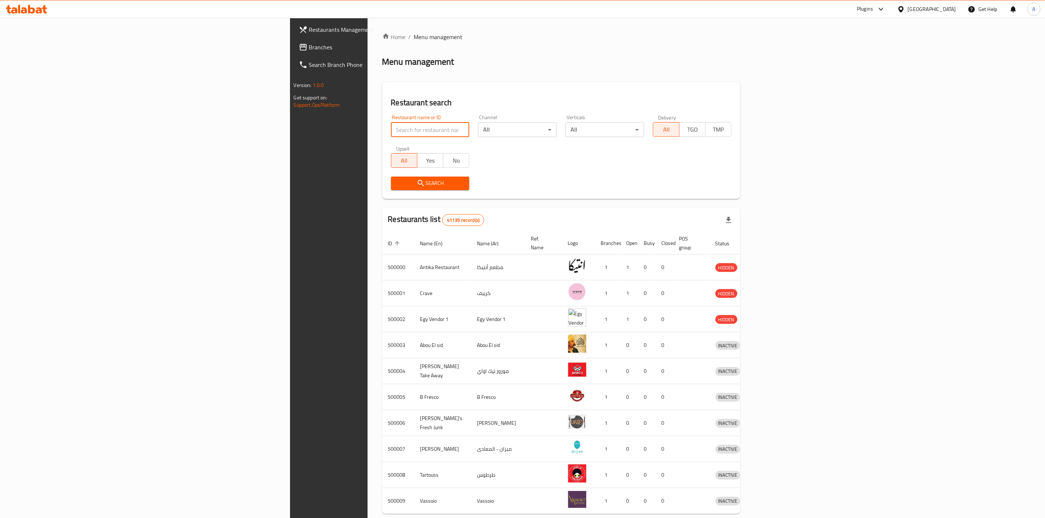
click at [391, 133] on input "search" at bounding box center [430, 130] width 79 height 15
paste input "G8 club"
type input "G8 club"
click button "Search" at bounding box center [430, 184] width 79 height 14
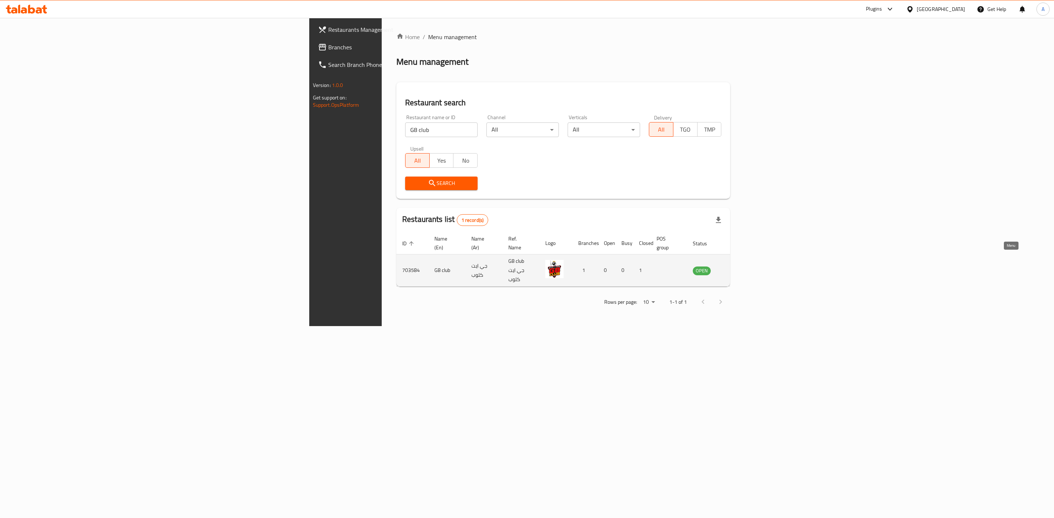
click at [740, 266] on icon "enhanced table" at bounding box center [735, 270] width 9 height 9
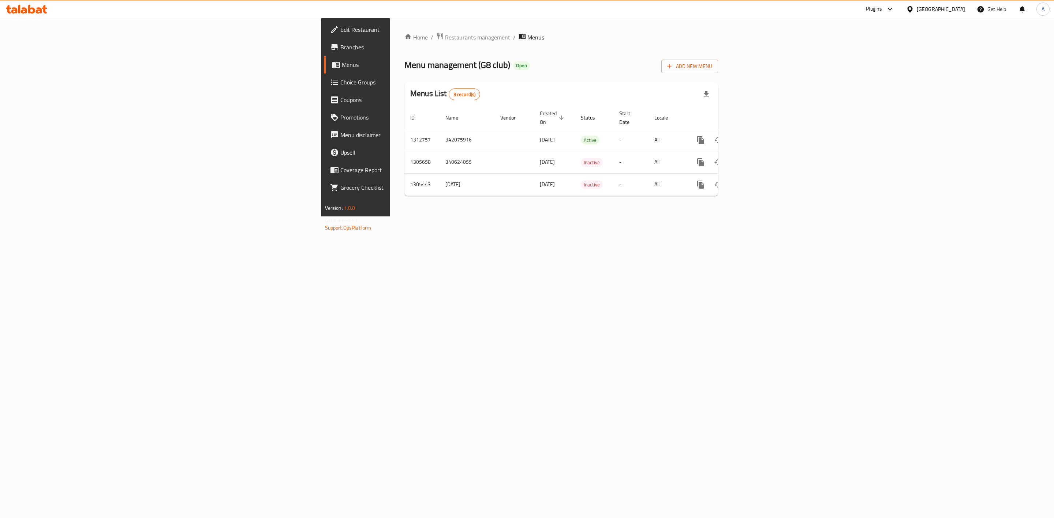
click at [467, 217] on div "Home / Restaurants management / Menus Menu management ( G8 club ) Open Add New …" at bounding box center [561, 117] width 343 height 199
click at [758, 136] on icon "enhanced table" at bounding box center [753, 140] width 9 height 9
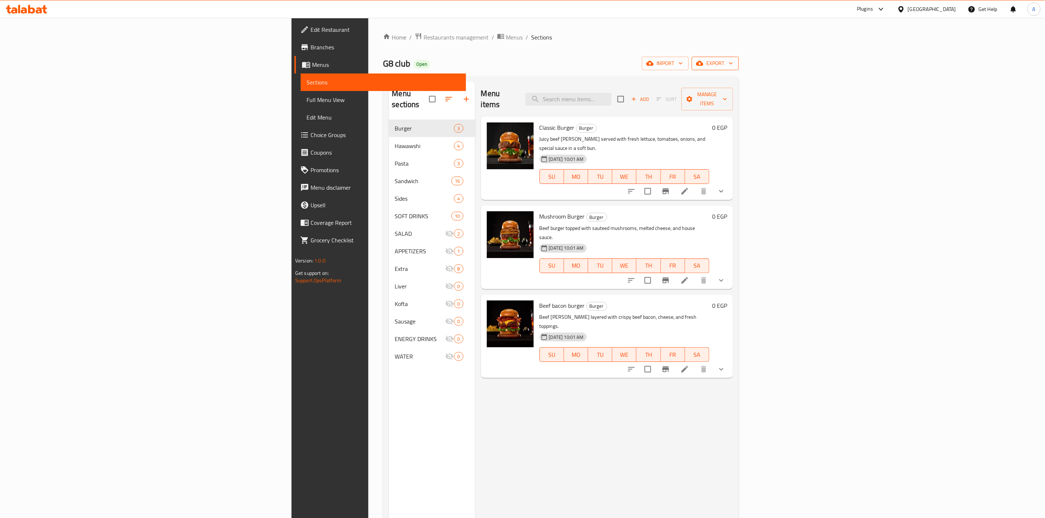
click at [733, 64] on span "export" at bounding box center [715, 63] width 35 height 9
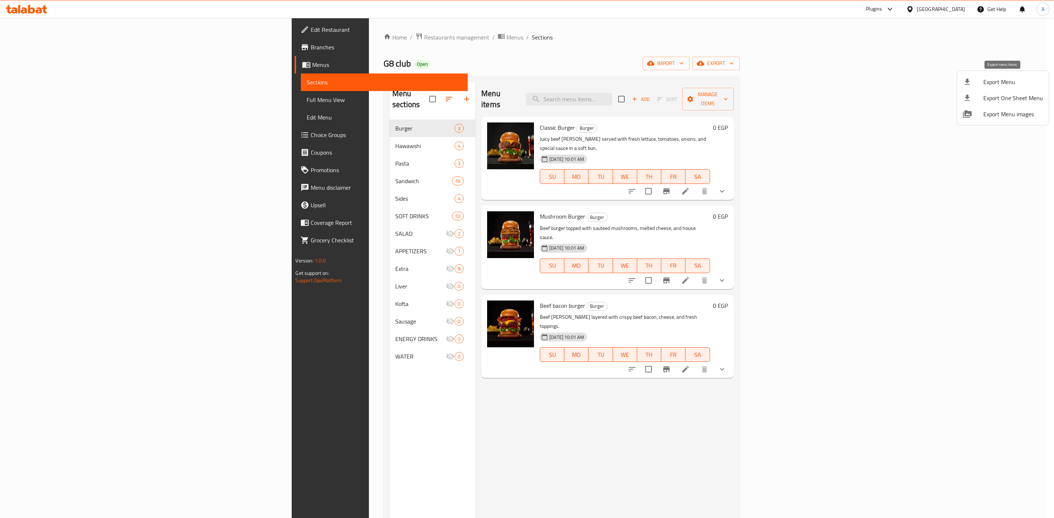
click at [975, 82] on div at bounding box center [973, 82] width 20 height 9
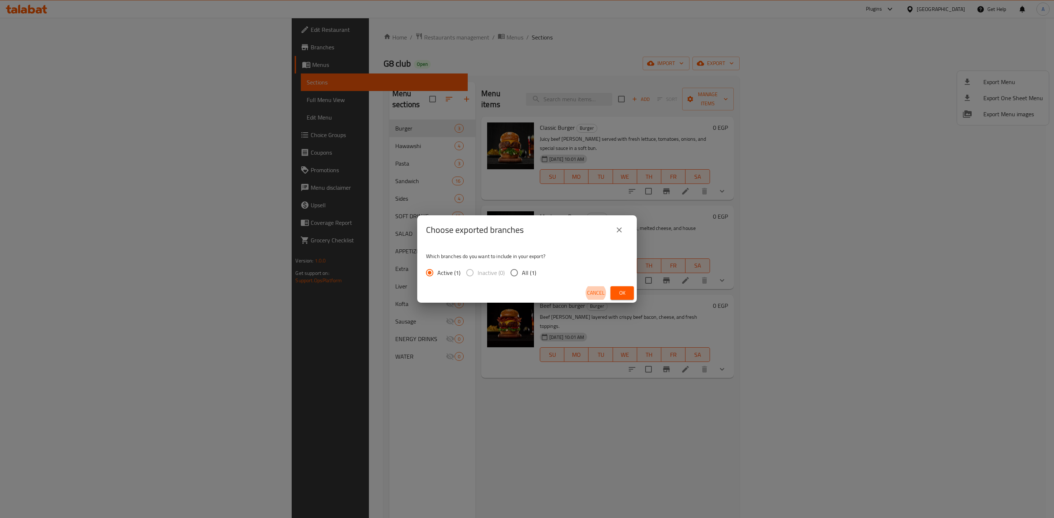
click at [618, 235] on button "close" at bounding box center [619, 230] width 18 height 18
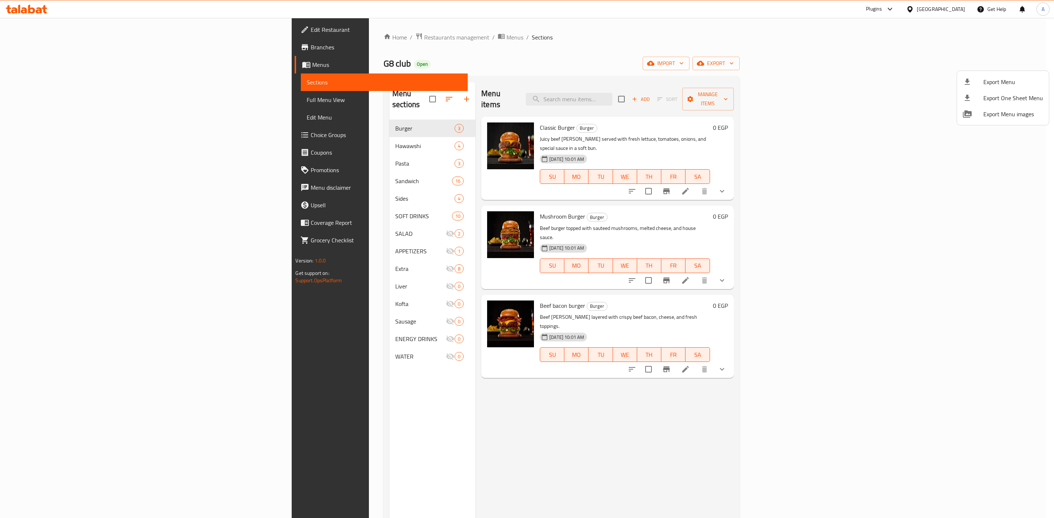
click at [322, 35] on div at bounding box center [527, 259] width 1054 height 518
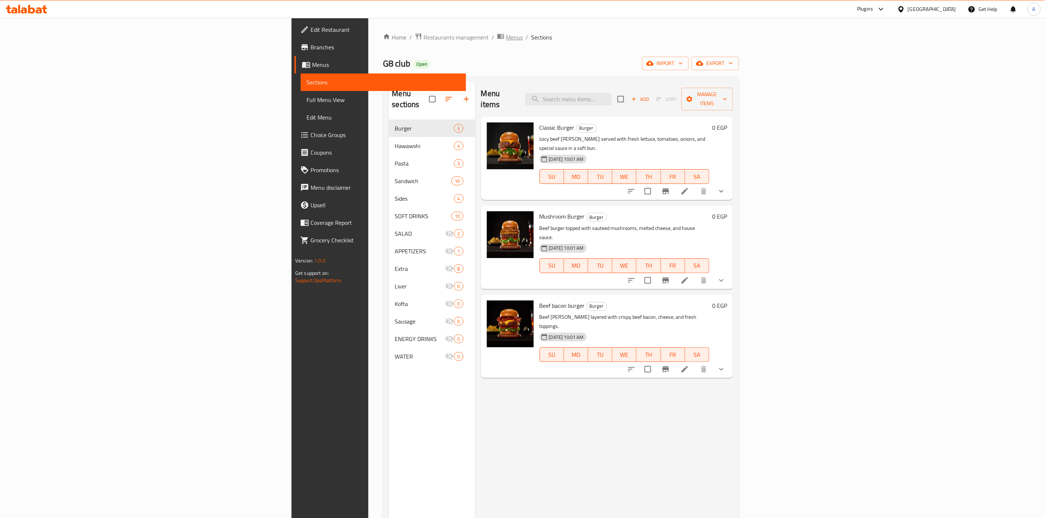
click at [506, 39] on span "Menus" at bounding box center [514, 37] width 17 height 9
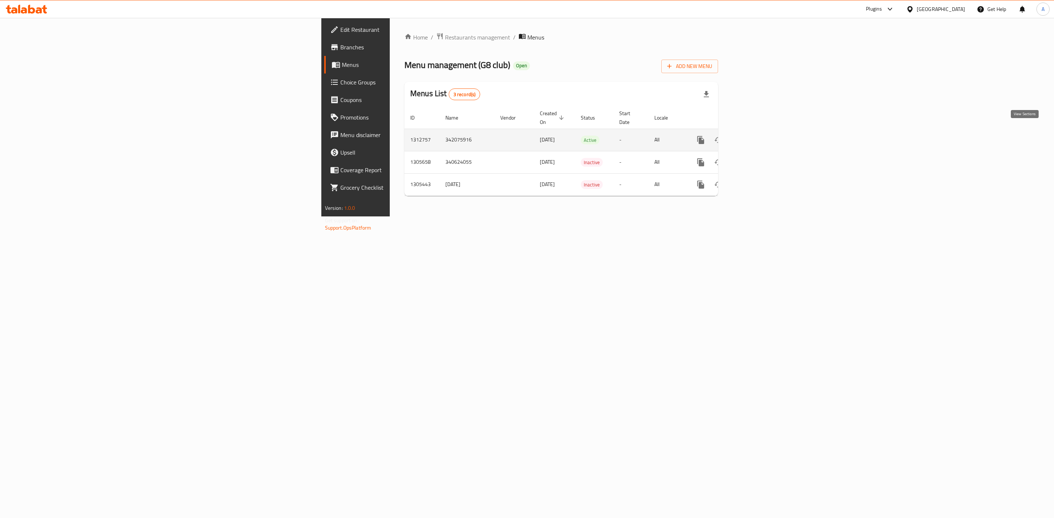
click at [757, 137] on icon "enhanced table" at bounding box center [753, 140] width 7 height 7
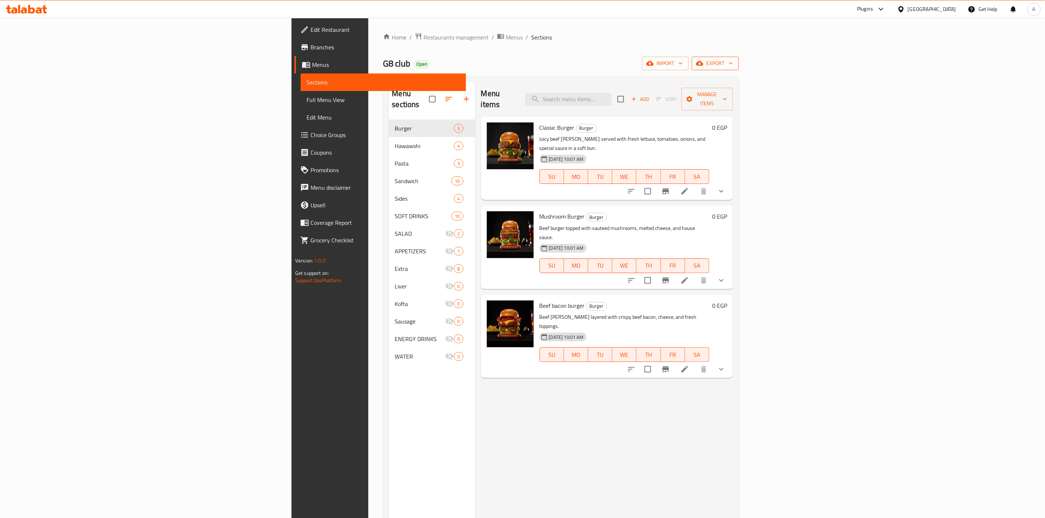
click at [733, 65] on span "export" at bounding box center [715, 63] width 35 height 9
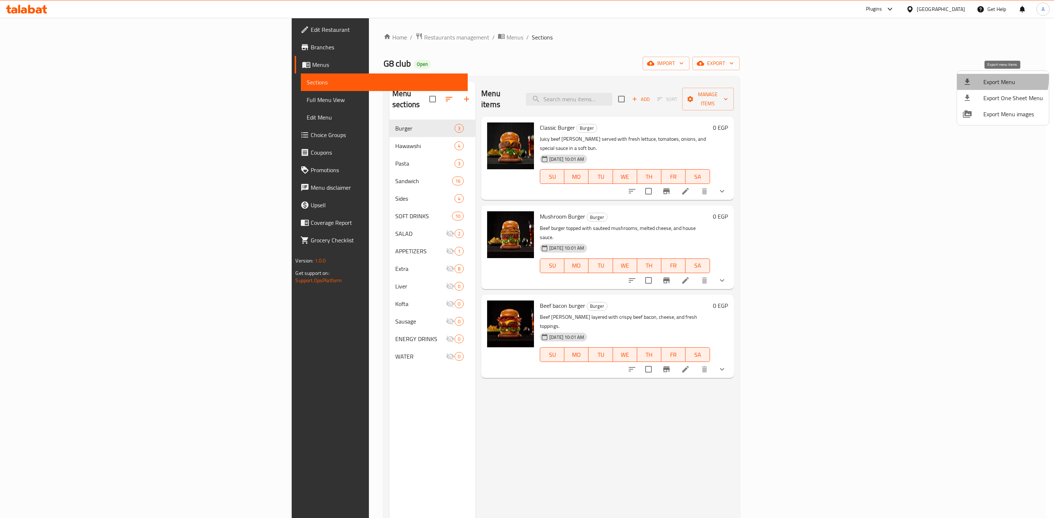
click at [985, 78] on span "Export Menu" at bounding box center [1013, 82] width 60 height 9
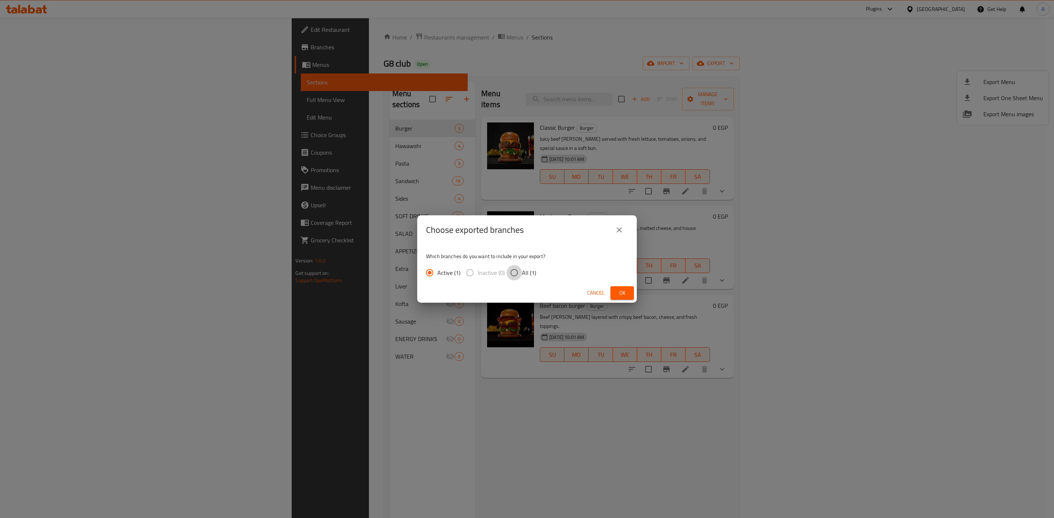
click at [517, 274] on input "All (1)" at bounding box center [513, 272] width 15 height 15
radio input "true"
click at [619, 286] on button "Ok" at bounding box center [621, 293] width 23 height 14
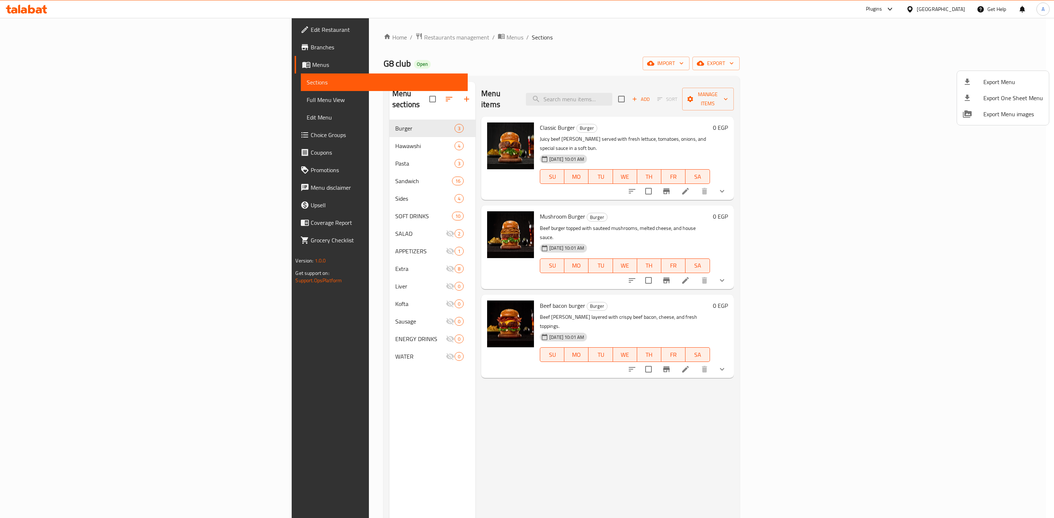
click at [473, 410] on div at bounding box center [527, 259] width 1054 height 518
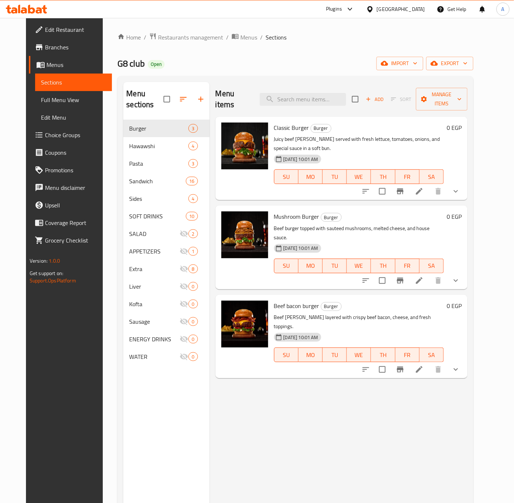
click at [45, 51] on span "Branches" at bounding box center [75, 47] width 61 height 9
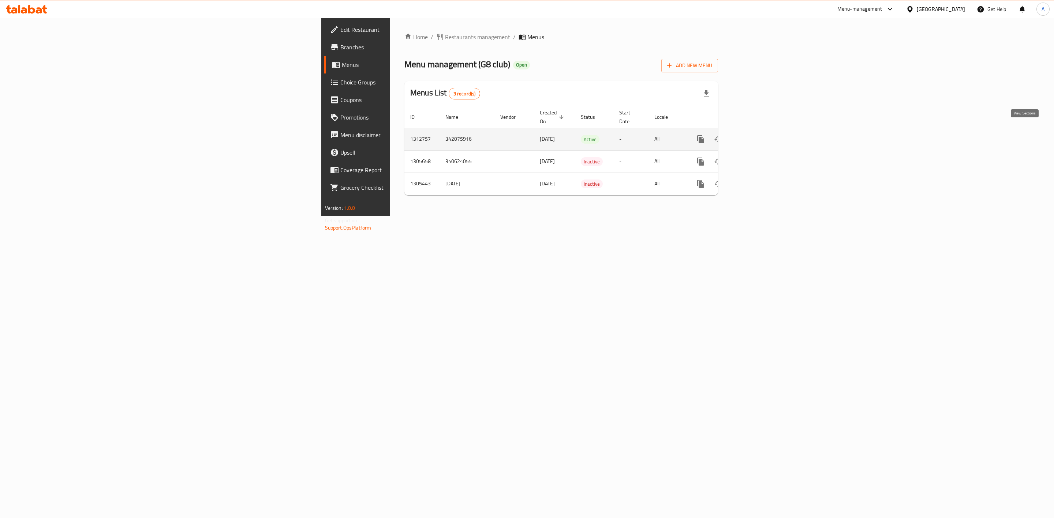
click at [522, 131] on link "enhanced table" at bounding box center [754, 140] width 18 height 18
